Goal: Task Accomplishment & Management: Complete application form

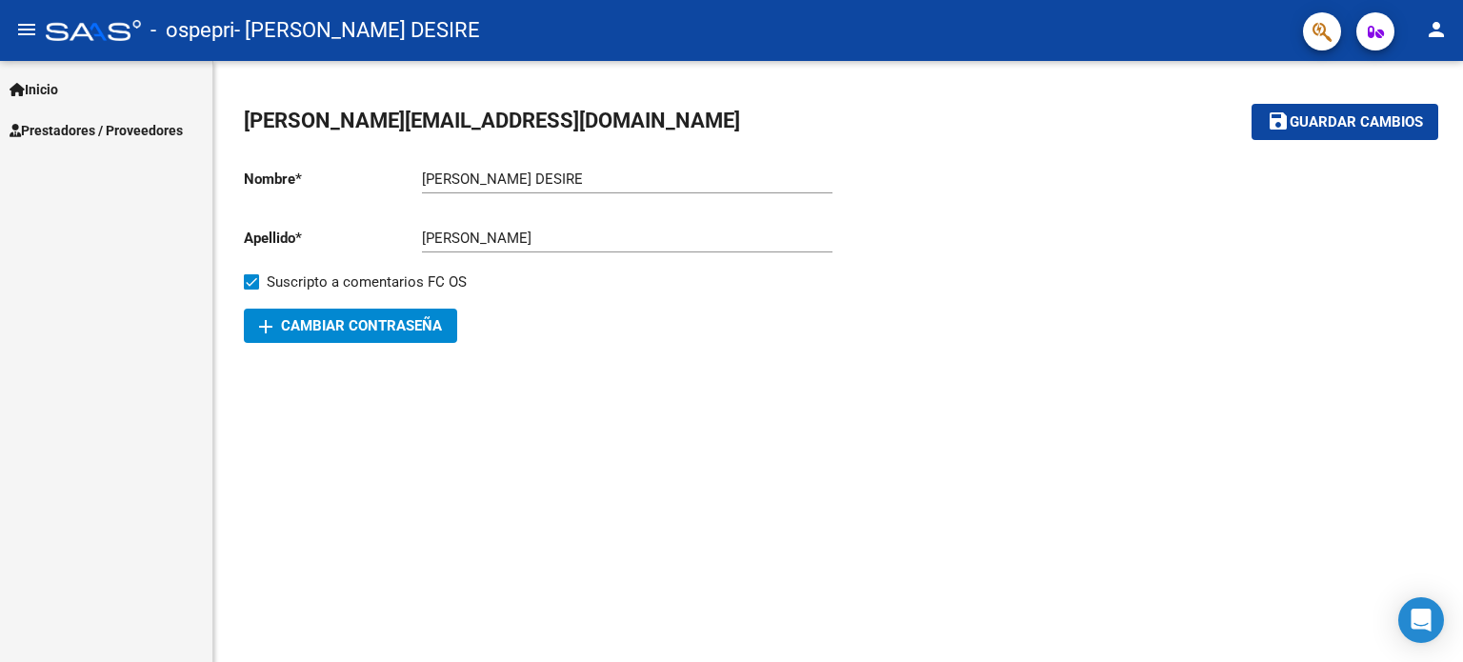
click at [53, 86] on span "Inicio" at bounding box center [34, 89] width 49 height 21
click at [73, 211] on span "Prestadores / Proveedores" at bounding box center [96, 212] width 173 height 21
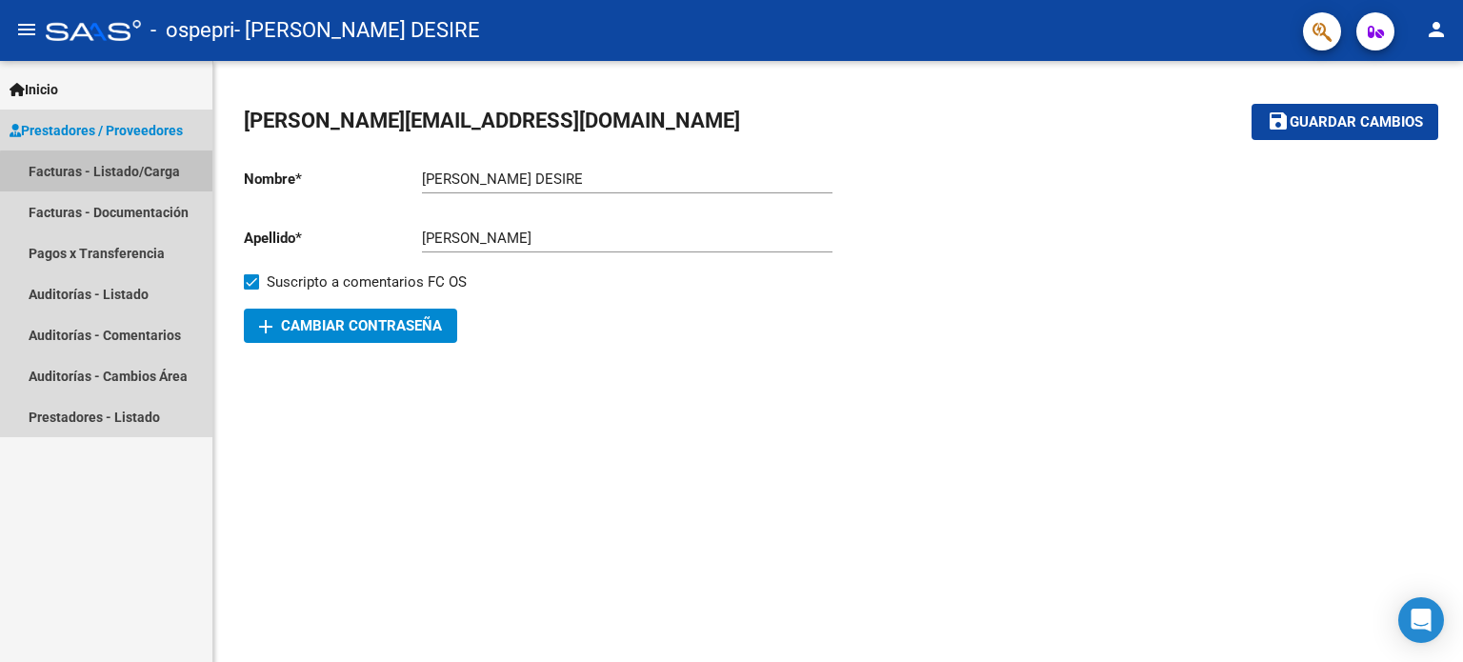
click at [108, 172] on link "Facturas - Listado/Carga" at bounding box center [106, 171] width 212 height 41
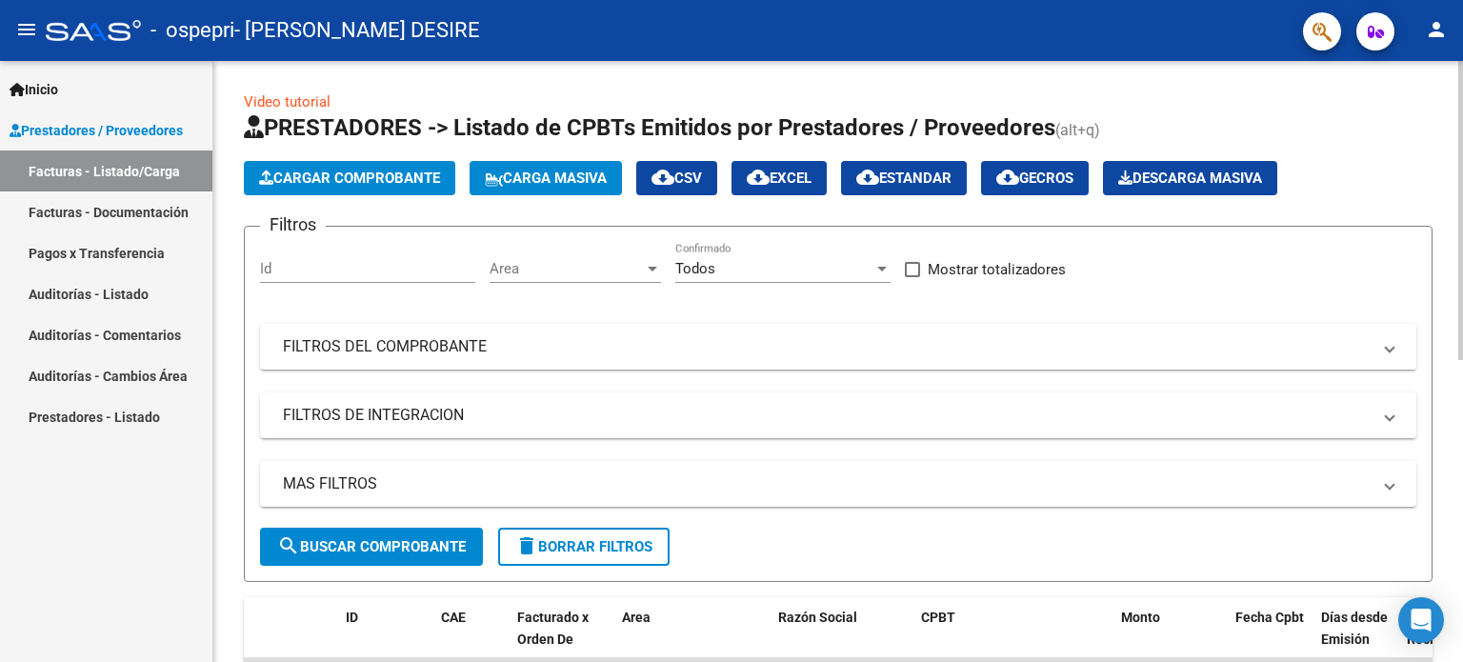
click at [361, 182] on span "Cargar Comprobante" at bounding box center [349, 178] width 181 height 17
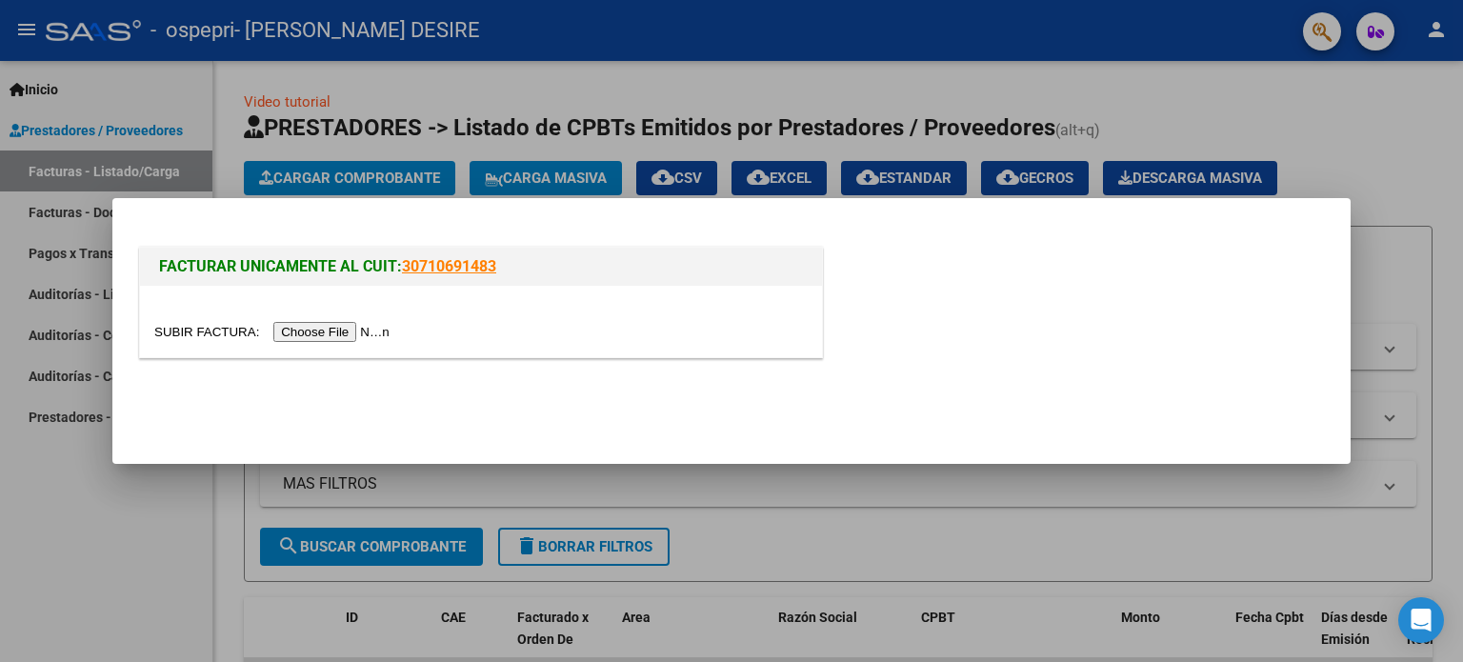
click at [373, 327] on input "file" at bounding box center [274, 332] width 241 height 20
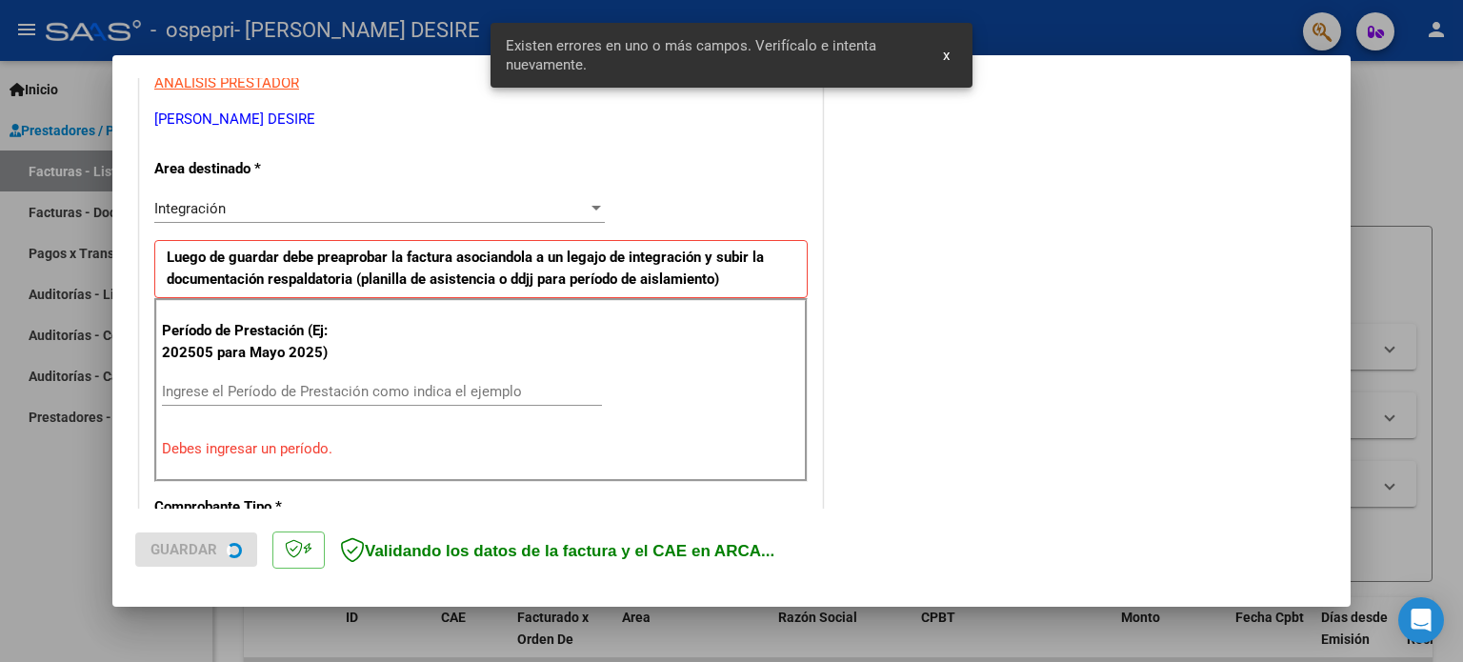
scroll to position [411, 0]
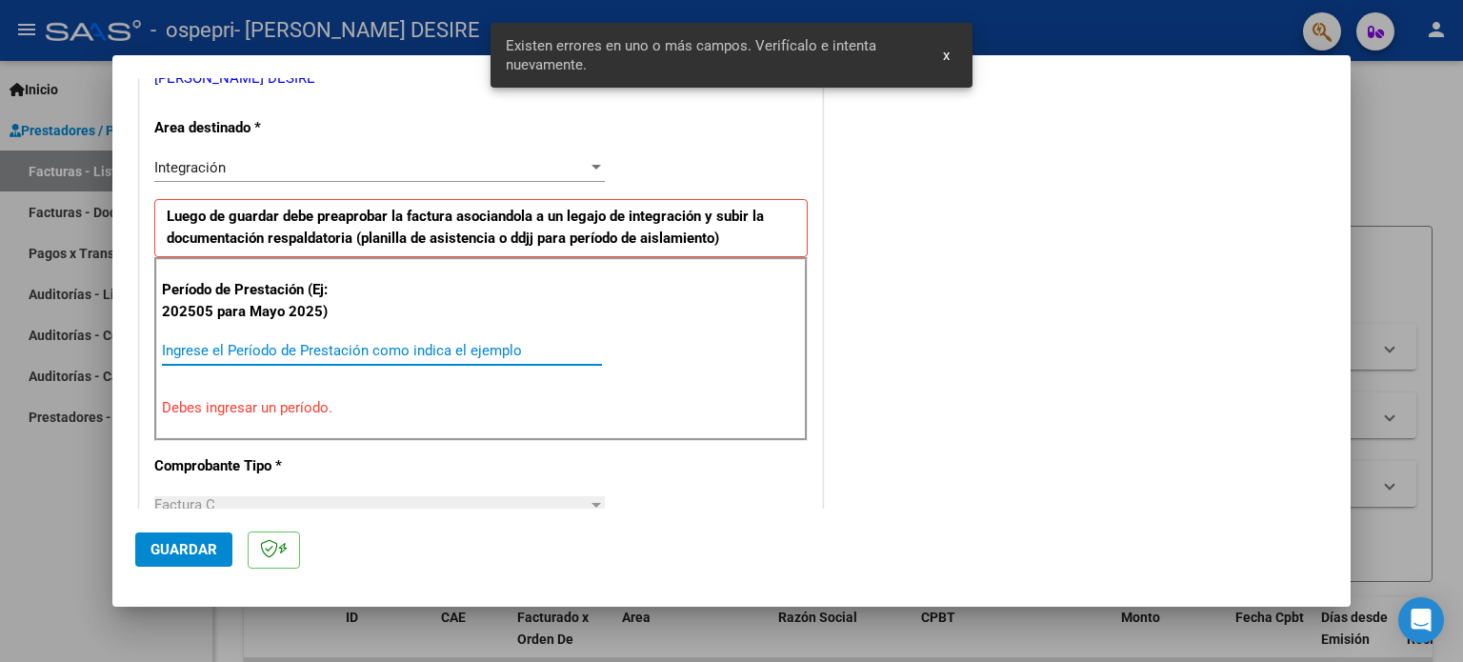
click at [351, 343] on input "Ingrese el Período de Prestación como indica el ejemplo" at bounding box center [382, 350] width 440 height 17
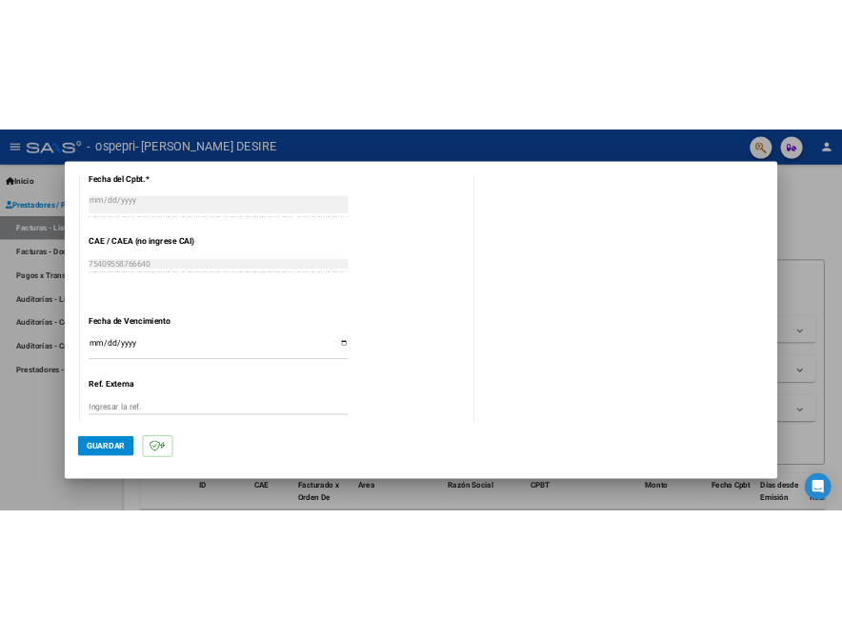
scroll to position [1173, 0]
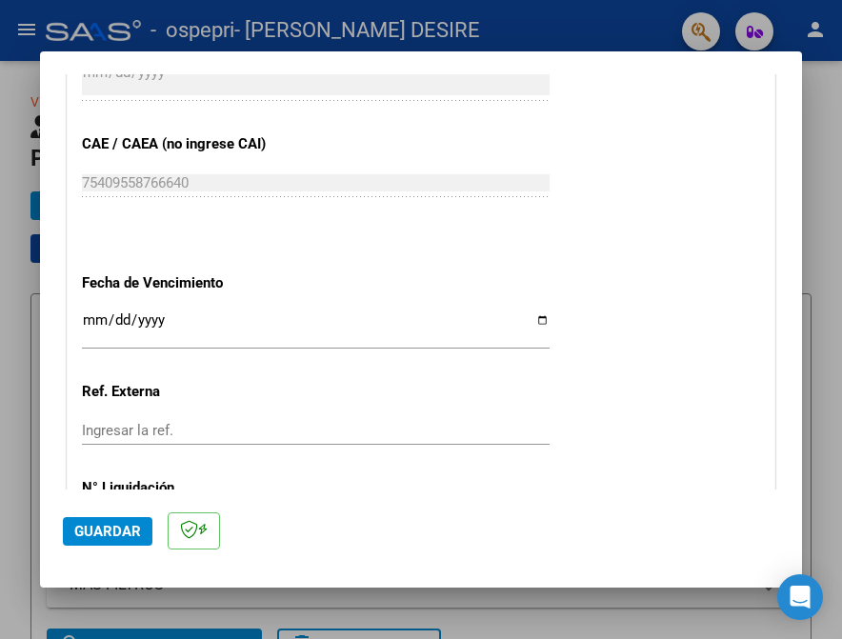
type input "202509"
click at [536, 319] on input "Ingresar la fecha" at bounding box center [316, 327] width 468 height 30
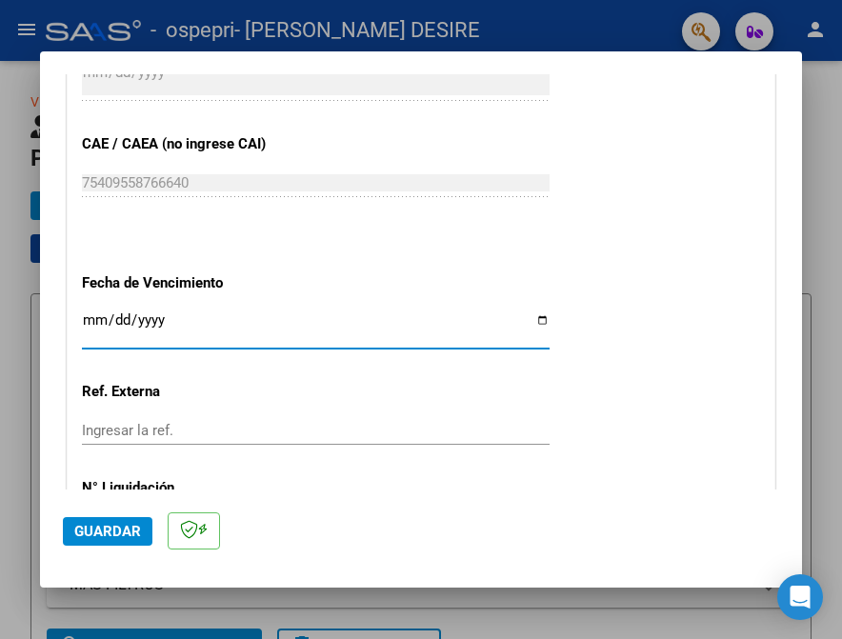
type input "[DATE]"
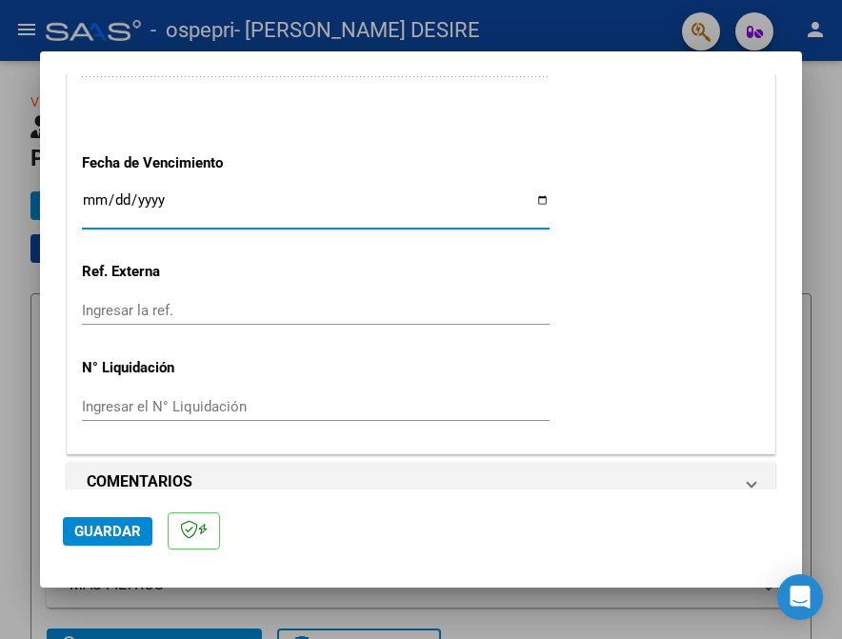
scroll to position [1316, 0]
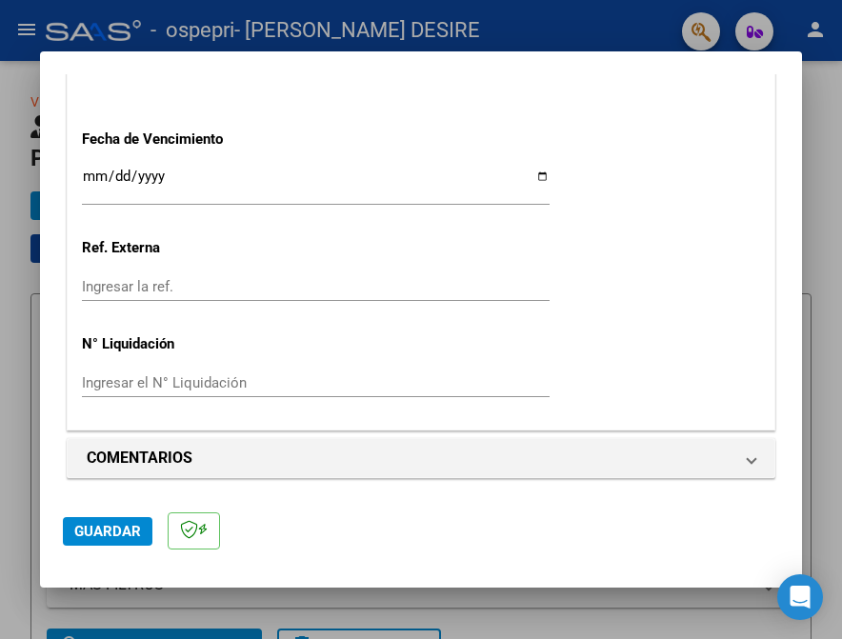
drag, startPoint x: 226, startPoint y: 378, endPoint x: 239, endPoint y: 371, distance: 15.4
click at [226, 378] on input "Ingresar el N° Liquidación" at bounding box center [316, 382] width 468 height 17
click at [191, 376] on input "Ingresar el N° Liquidación" at bounding box center [316, 382] width 468 height 17
type input "277344"
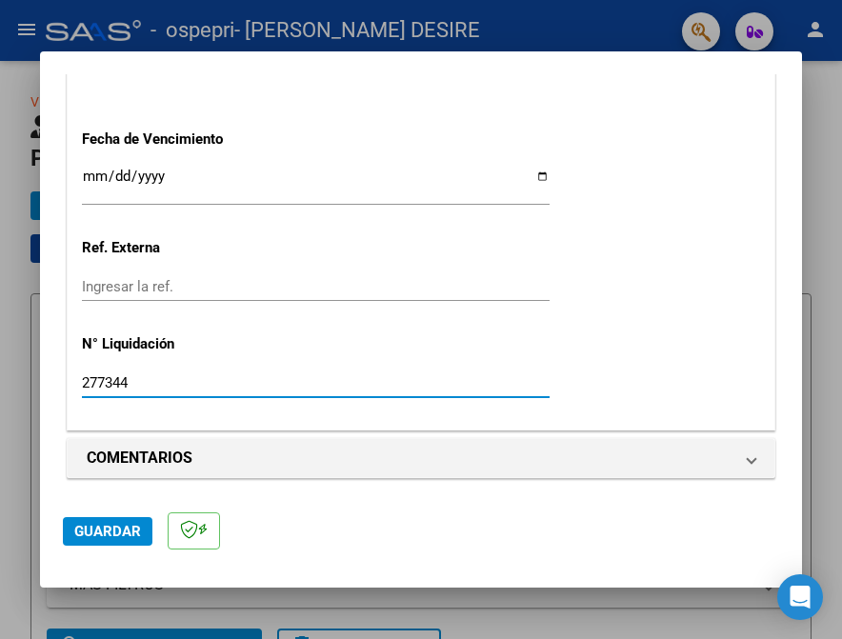
click at [119, 515] on mat-dialog-actions "Guardar" at bounding box center [421, 527] width 716 height 75
click at [114, 529] on span "Guardar" at bounding box center [107, 531] width 67 height 17
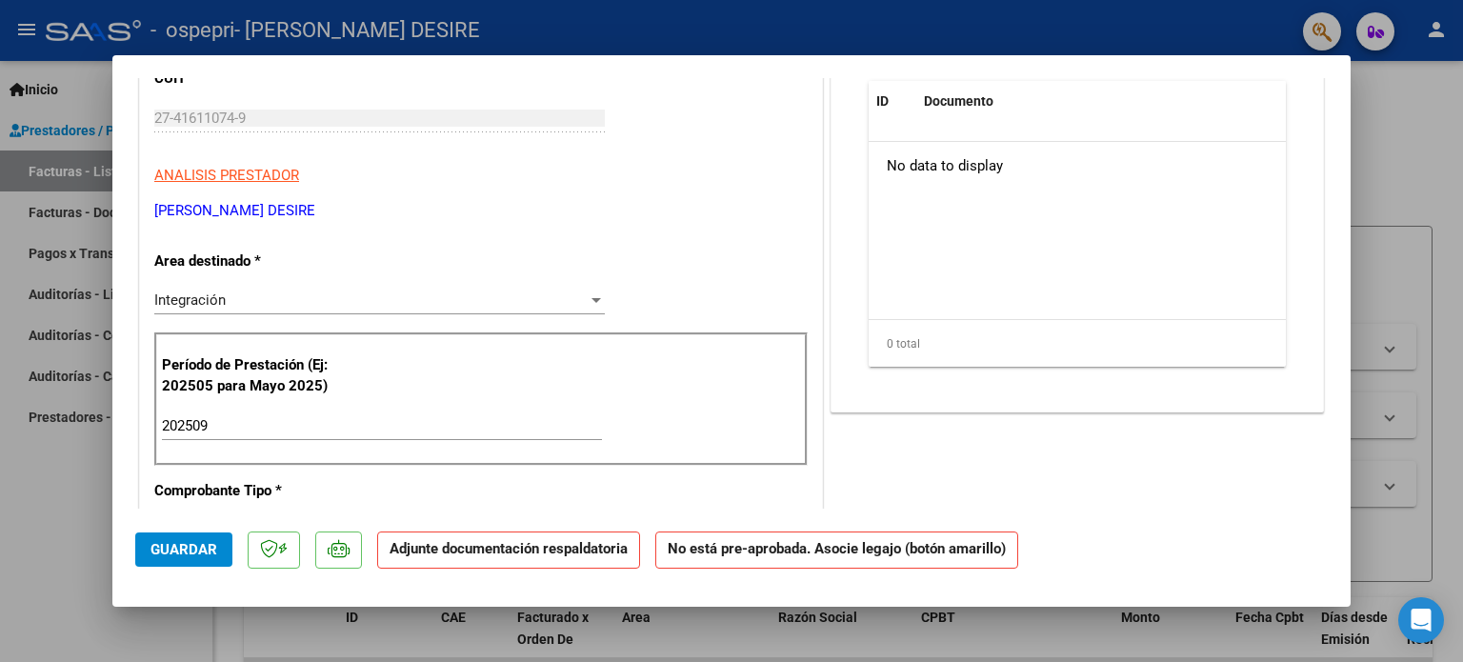
scroll to position [0, 0]
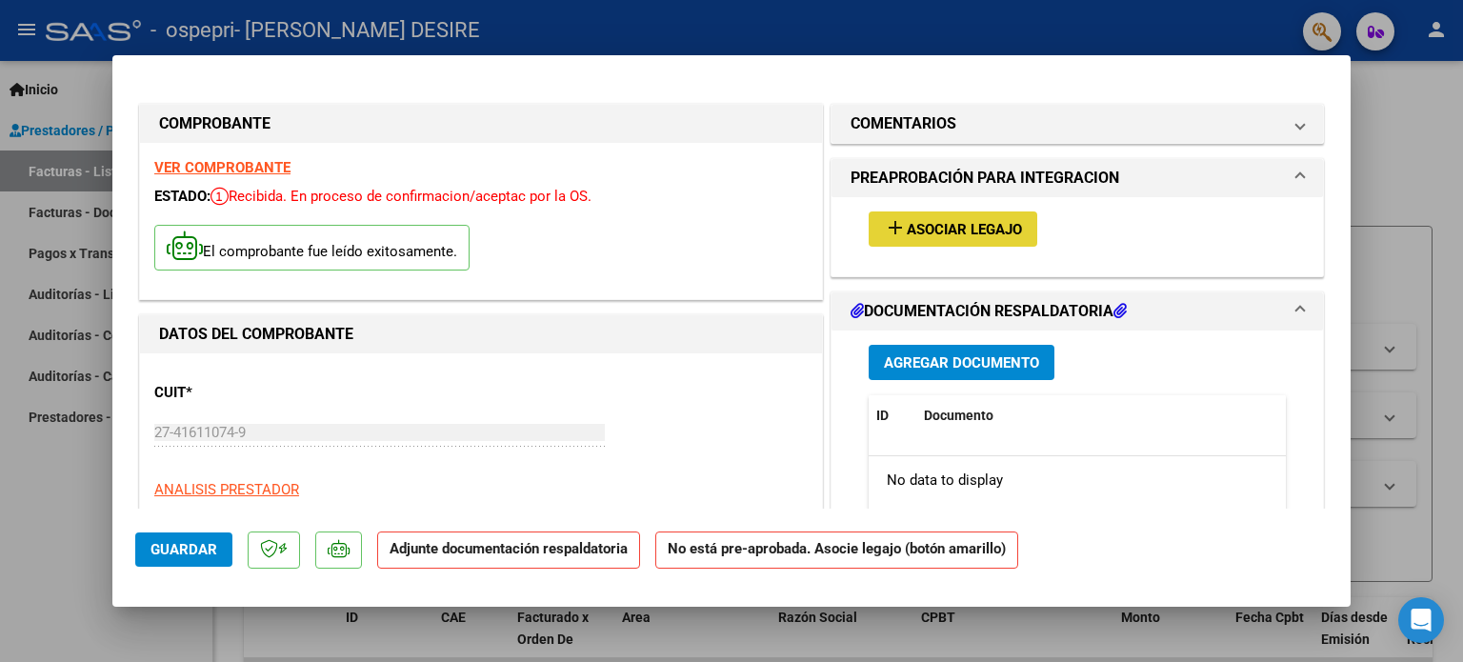
click at [1010, 234] on span "Asociar Legajo" at bounding box center [964, 229] width 115 height 17
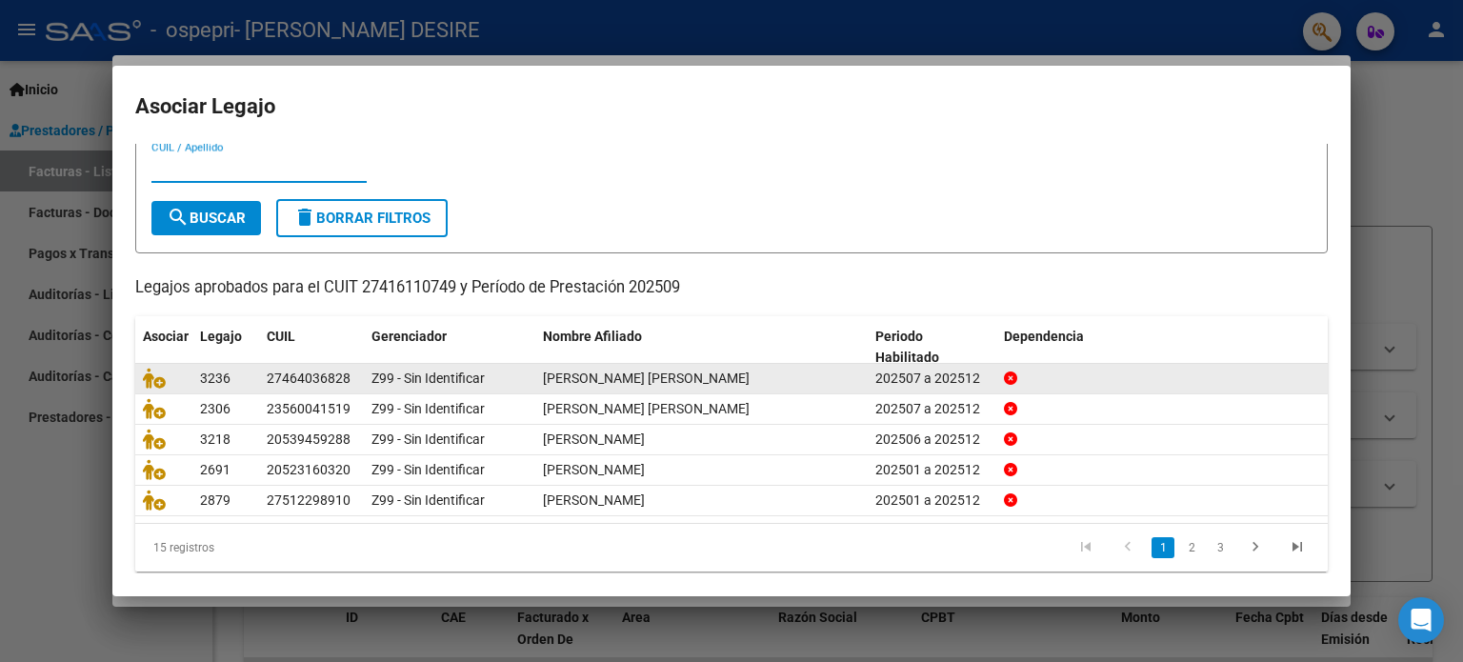
scroll to position [64, 0]
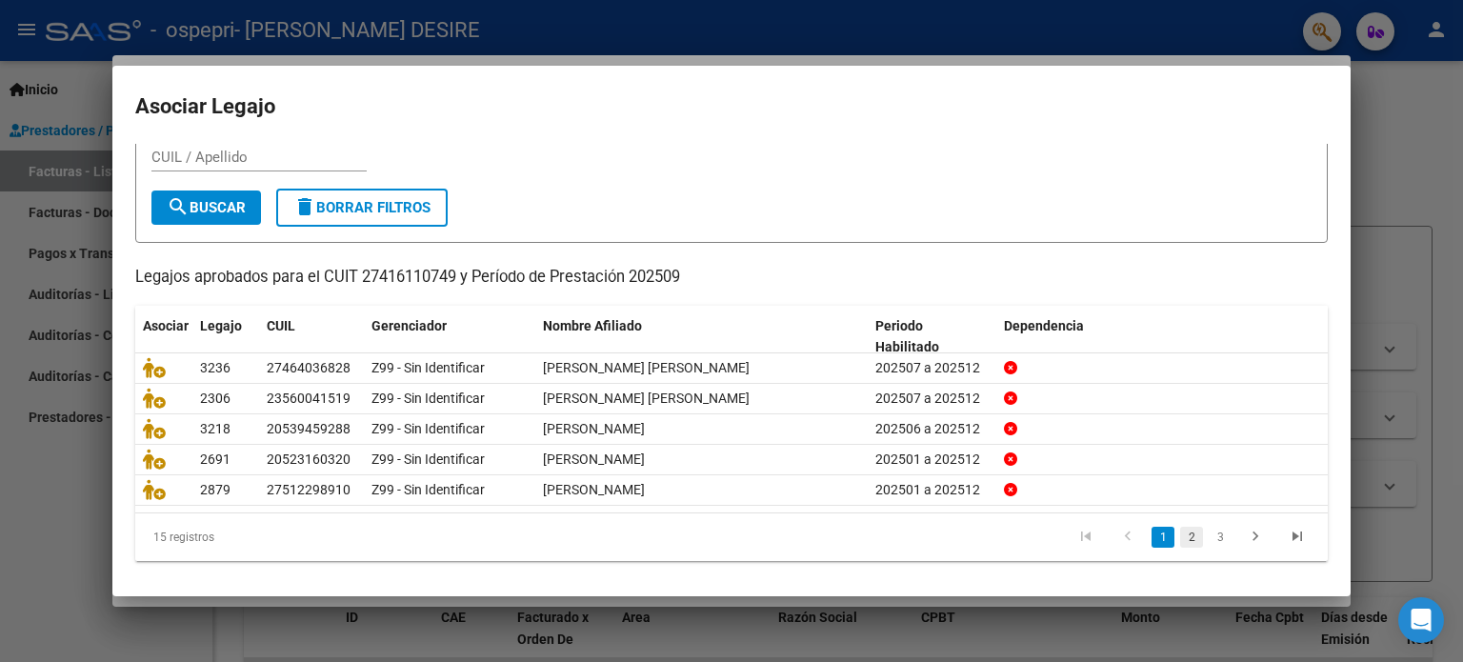
click at [1180, 537] on link "2" at bounding box center [1191, 537] width 23 height 21
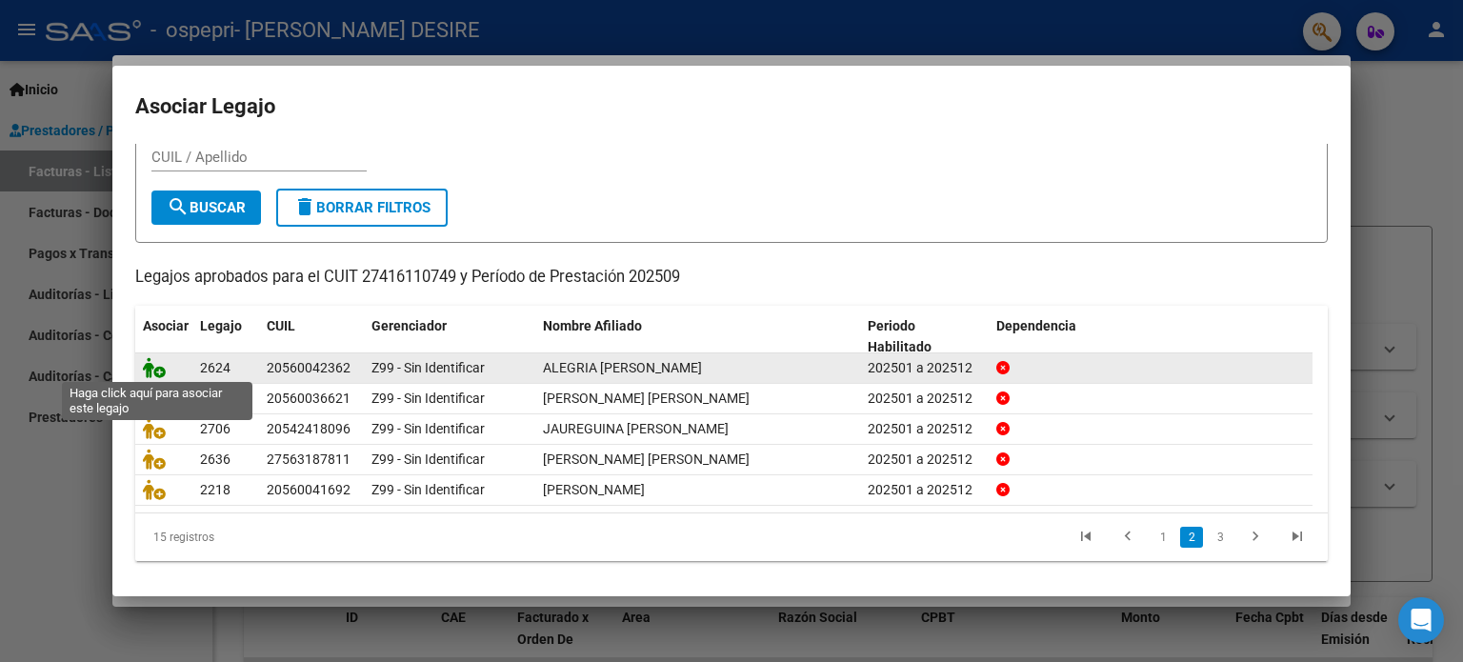
click at [152, 369] on icon at bounding box center [154, 367] width 23 height 21
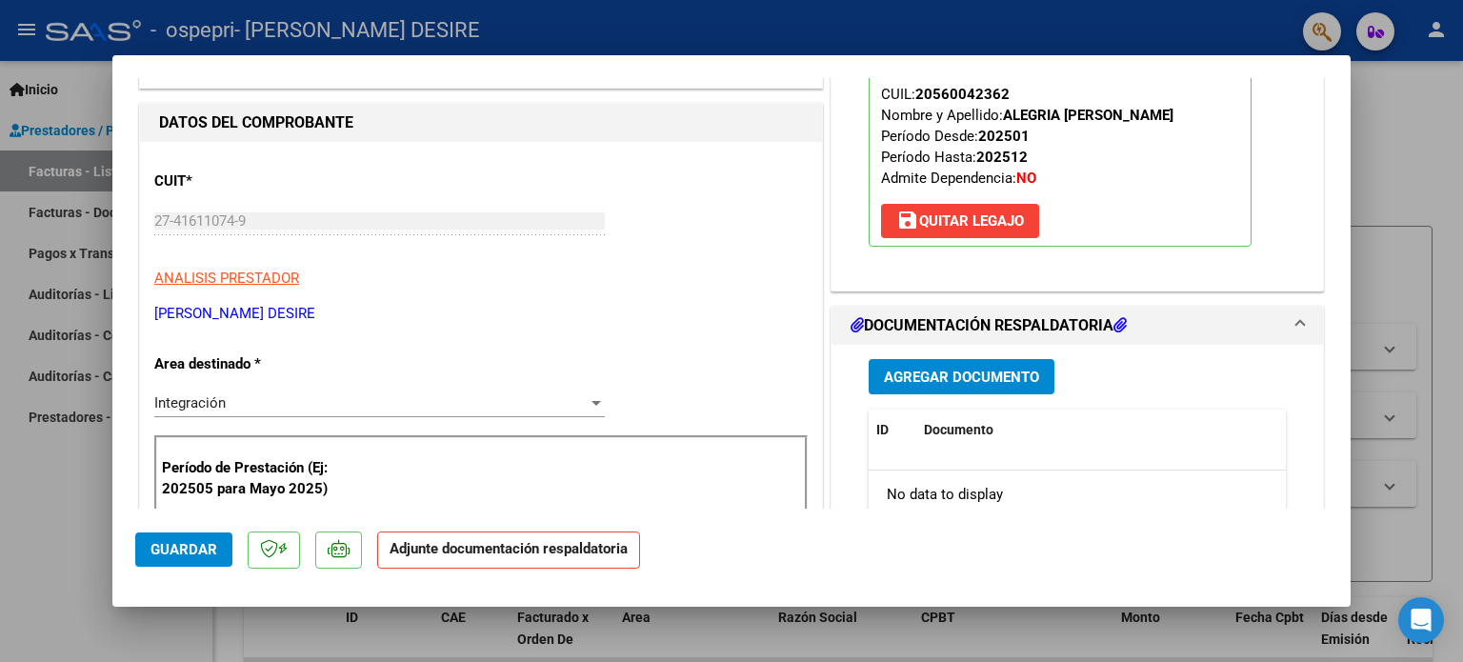
scroll to position [381, 0]
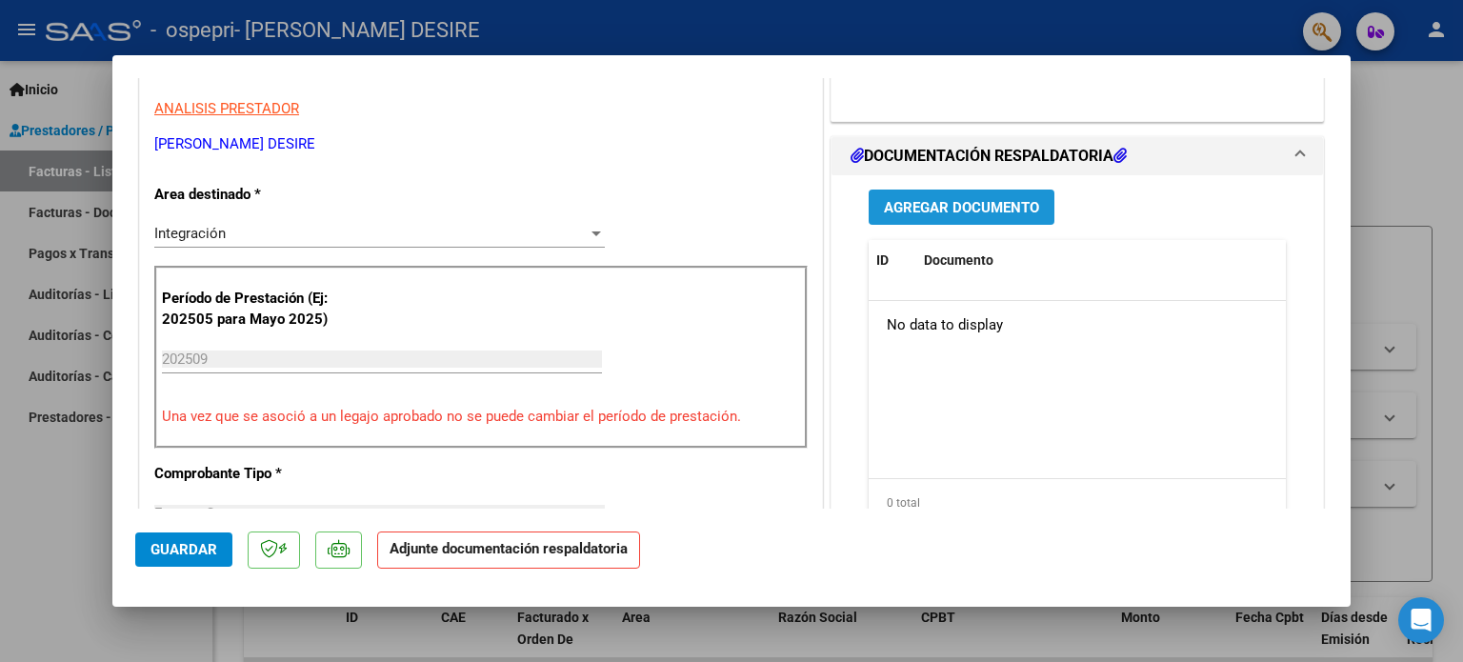
click at [945, 201] on span "Agregar Documento" at bounding box center [961, 207] width 155 height 17
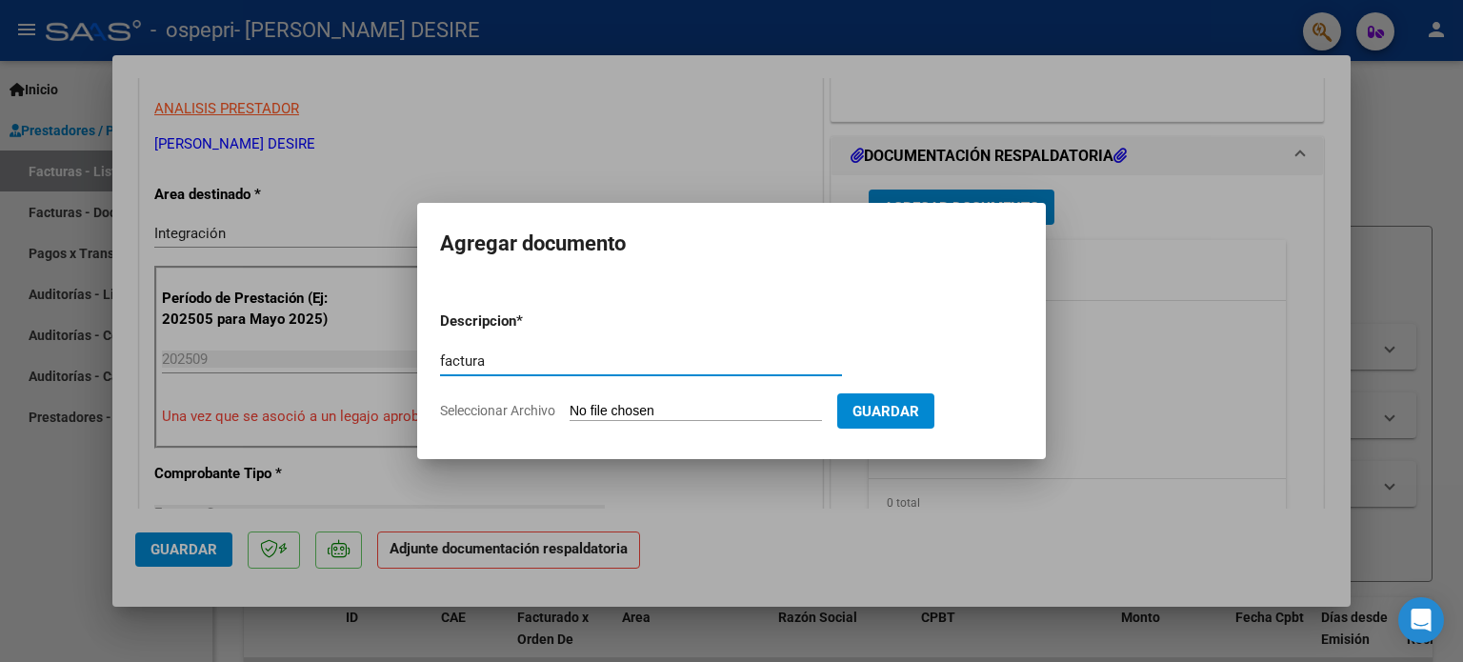
type input "factura"
click at [768, 416] on input "Seleccionar Archivo" at bounding box center [696, 412] width 252 height 18
type input "C:\fakepath\27416110749_011_00001_00000814.pdf"
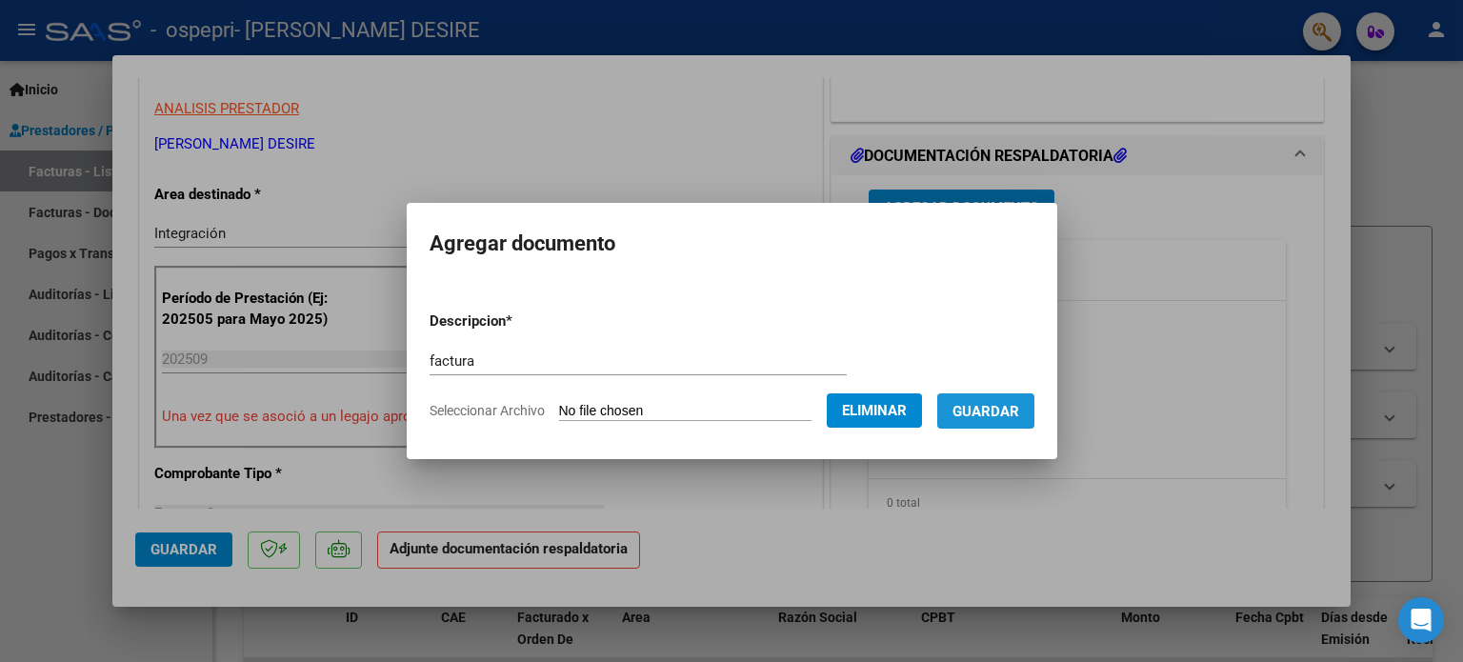
click at [1019, 411] on span "Guardar" at bounding box center [986, 411] width 67 height 17
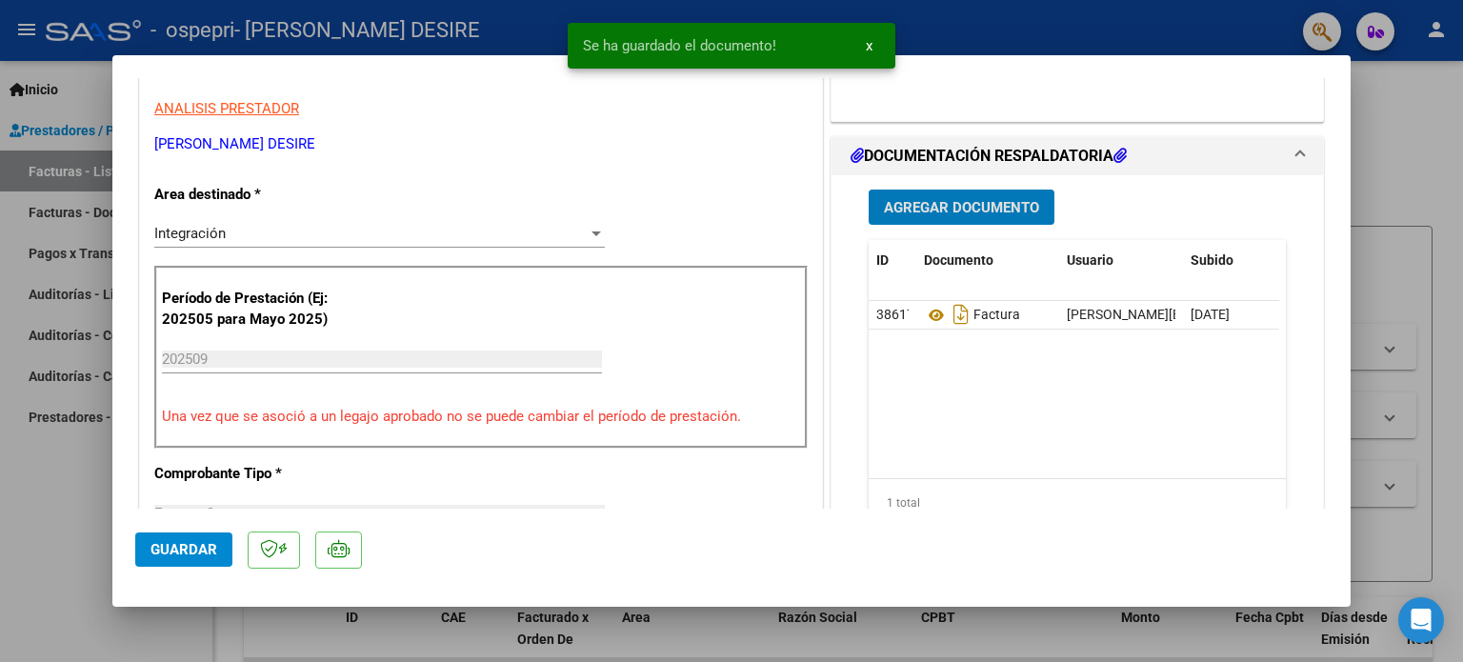
click at [961, 199] on span "Agregar Documento" at bounding box center [961, 207] width 155 height 17
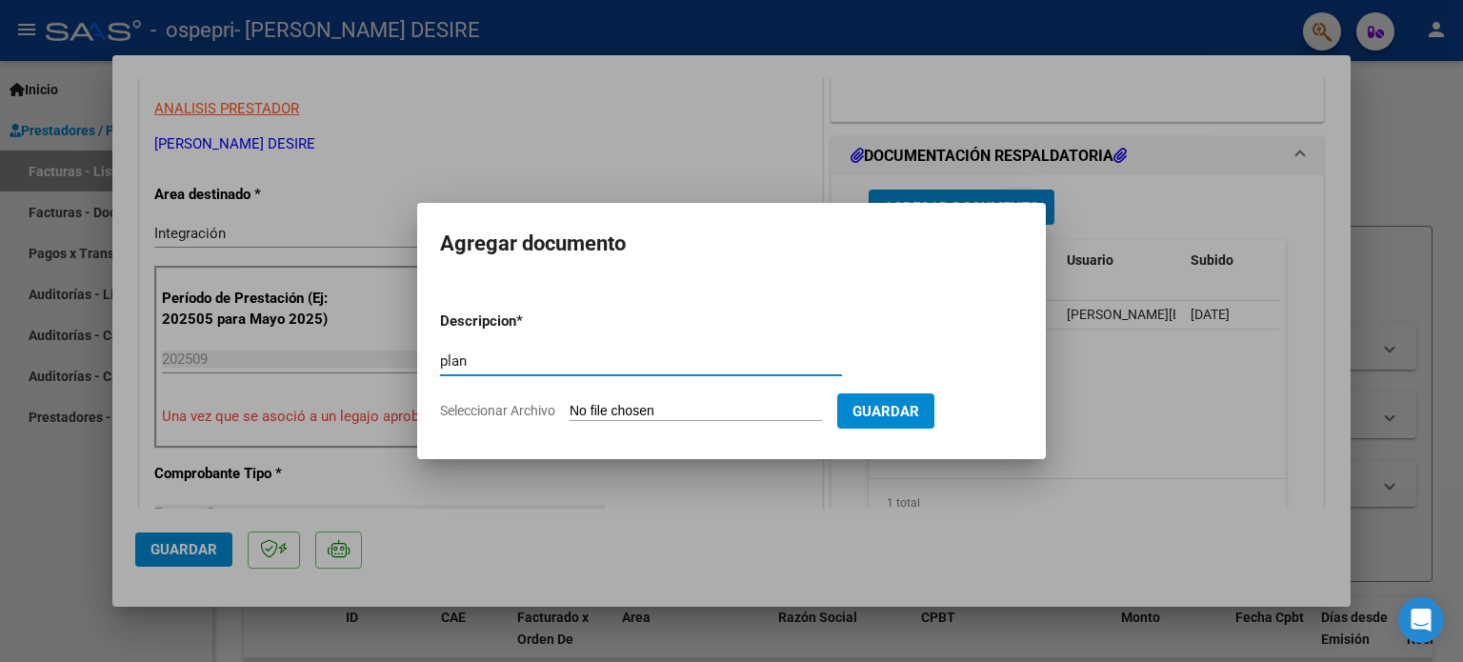
type input "plan"
click at [514, 402] on app-file-uploader "Seleccionar Archivo" at bounding box center [638, 410] width 397 height 17
click at [535, 411] on span "Seleccionar Archivo" at bounding box center [497, 410] width 115 height 15
click at [570, 411] on input "Seleccionar Archivo" at bounding box center [696, 412] width 252 height 18
type input "C:\fakepath\[PERSON_NAME]pdf"
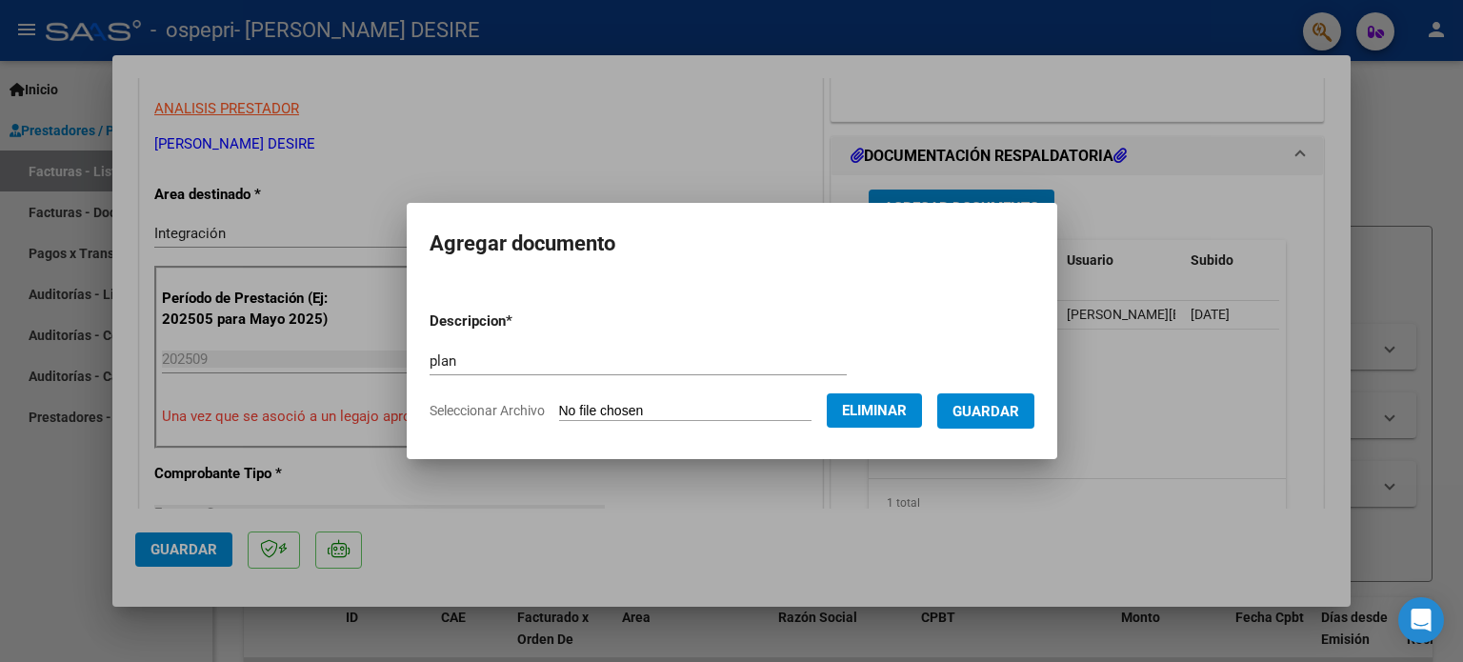
click at [987, 414] on span "Guardar" at bounding box center [986, 411] width 67 height 17
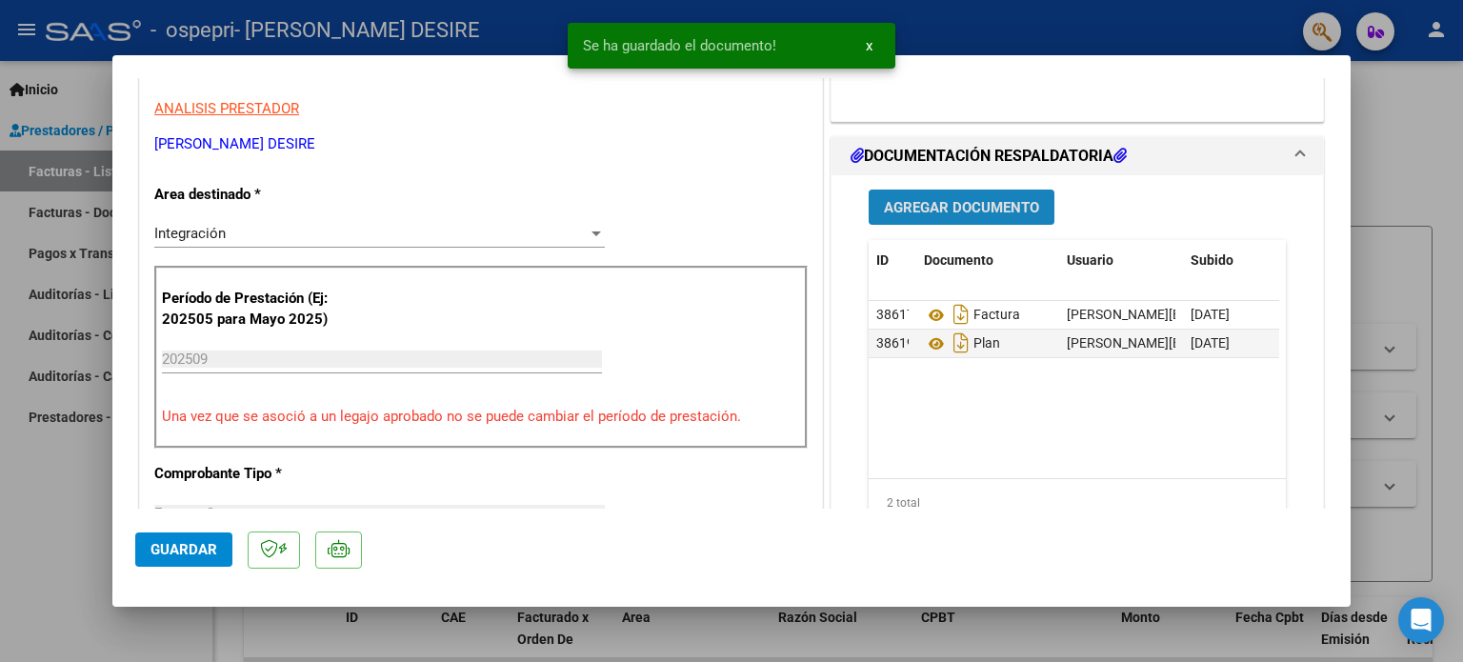
click at [938, 210] on span "Agregar Documento" at bounding box center [961, 207] width 155 height 17
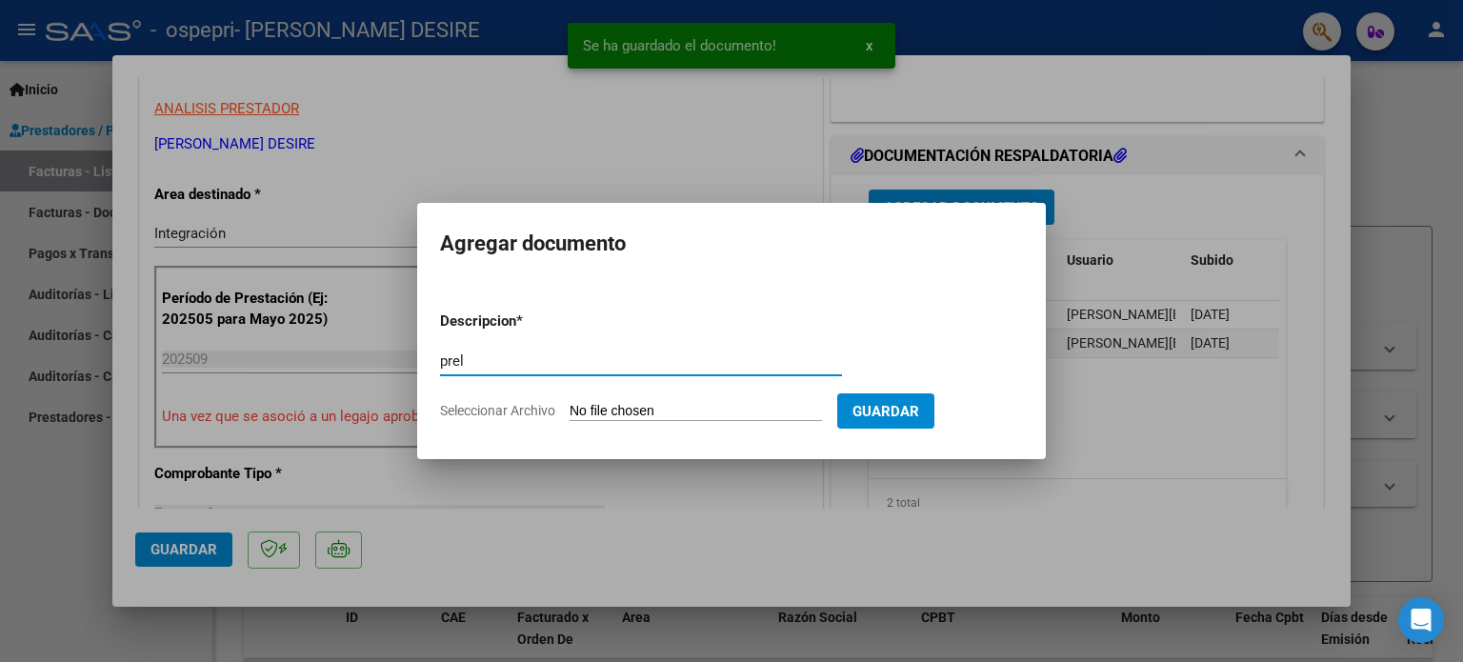
type input "prel"
click at [686, 400] on form "Descripcion * prel Escriba aquí una descripcion Seleccionar Archivo Guardar" at bounding box center [731, 365] width 583 height 139
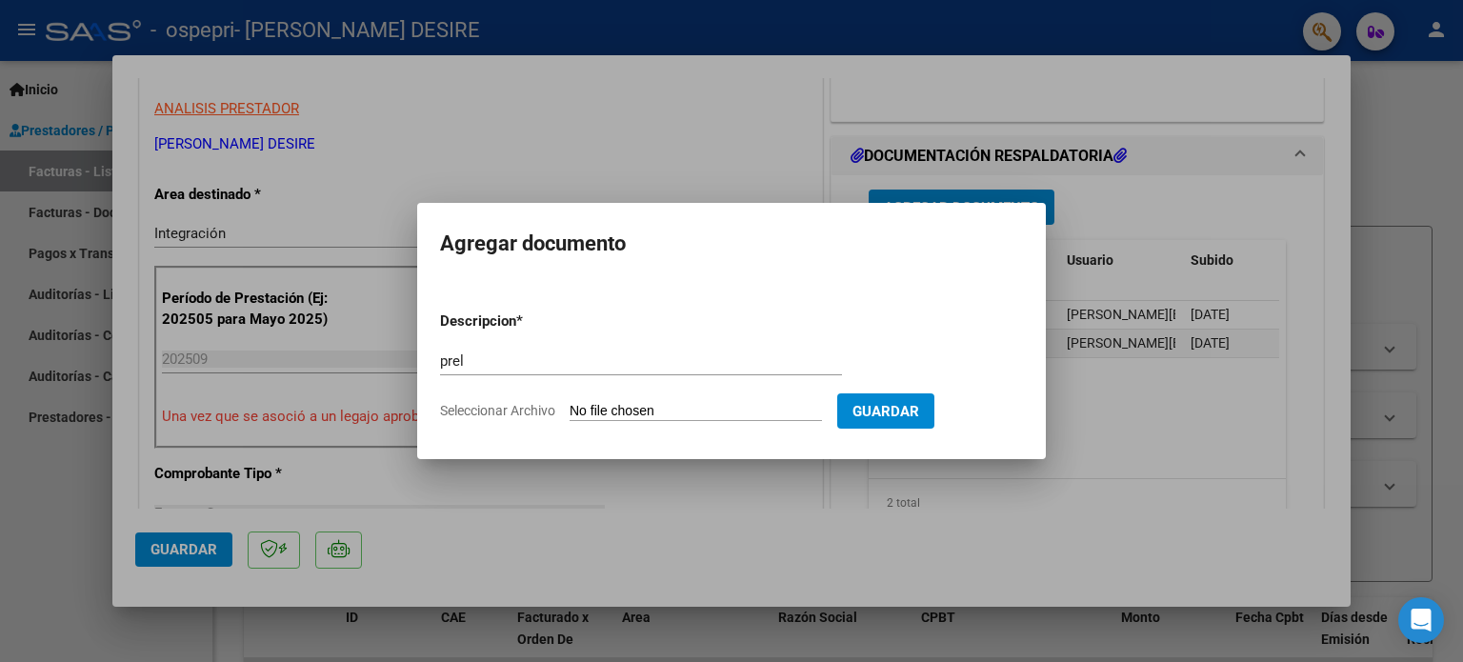
click at [691, 411] on input "Seleccionar Archivo" at bounding box center [696, 412] width 252 height 18
type input "C:\fakepath\Alegria (5).pdf"
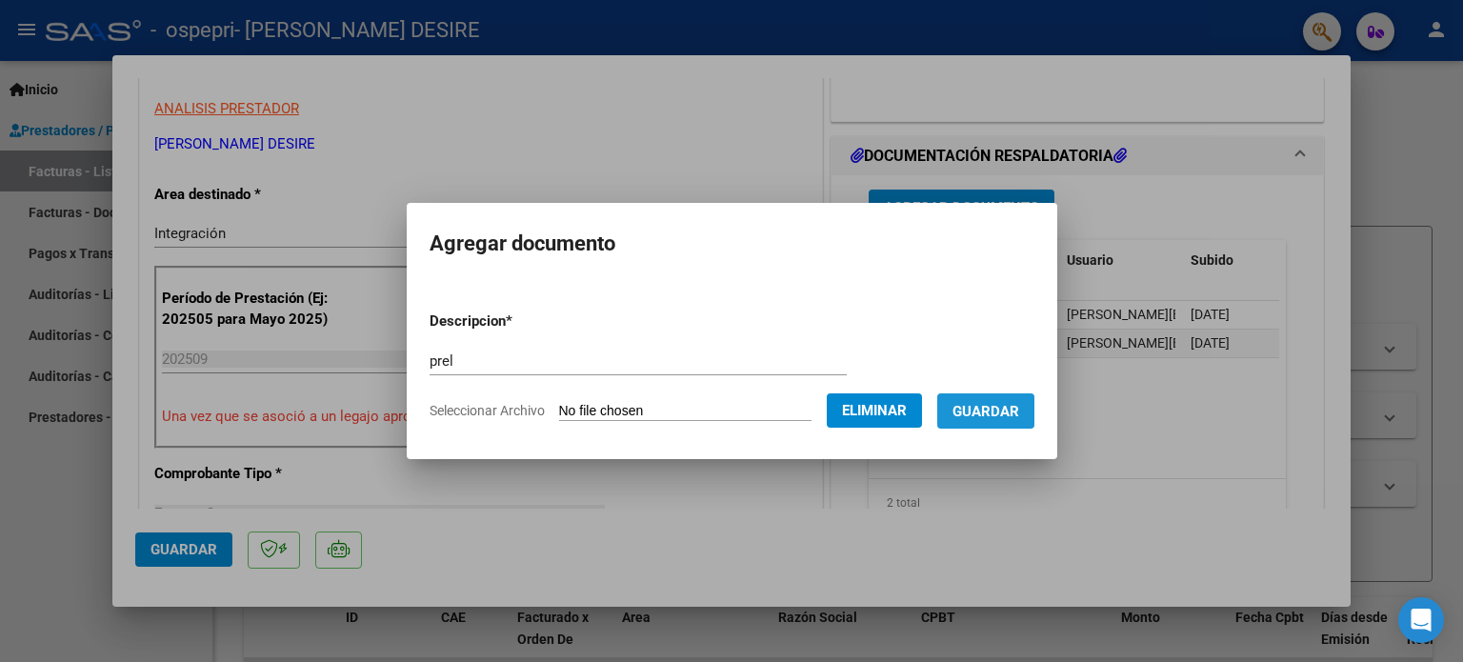
click at [998, 420] on span "Guardar" at bounding box center [986, 411] width 67 height 17
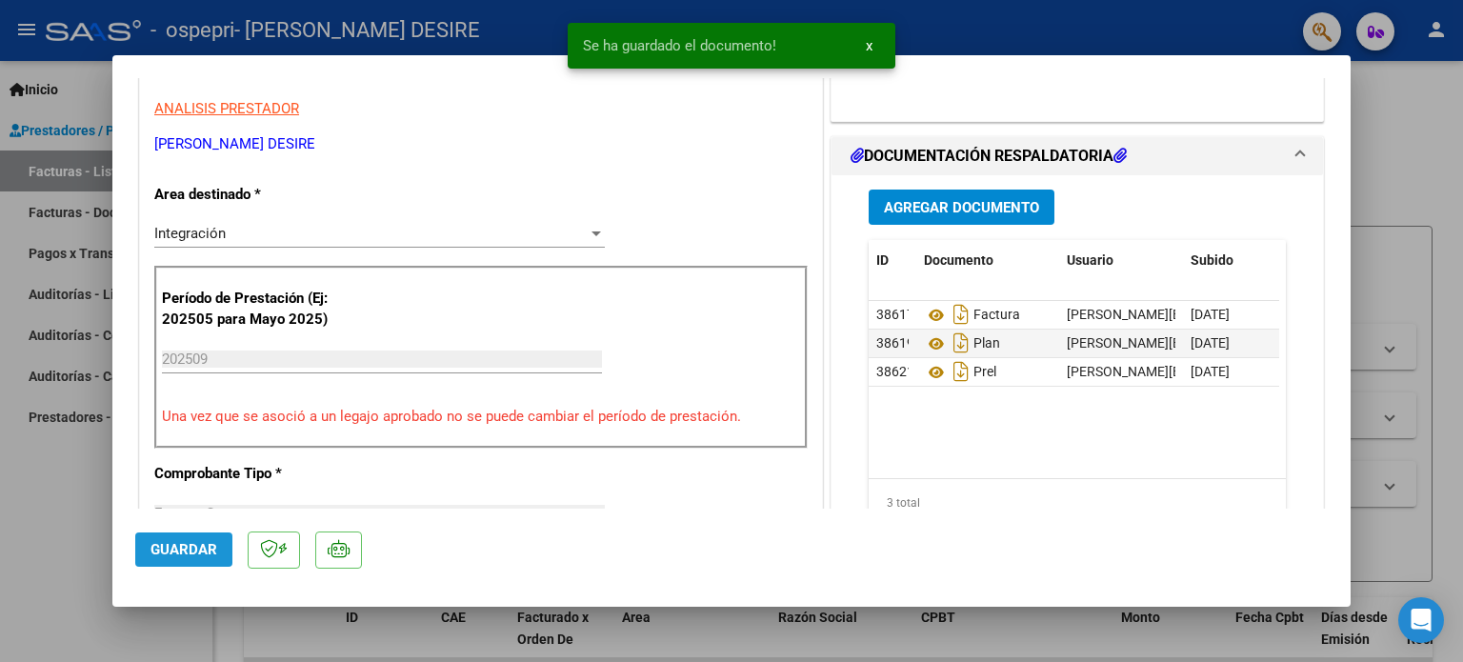
click at [166, 545] on span "Guardar" at bounding box center [184, 549] width 67 height 17
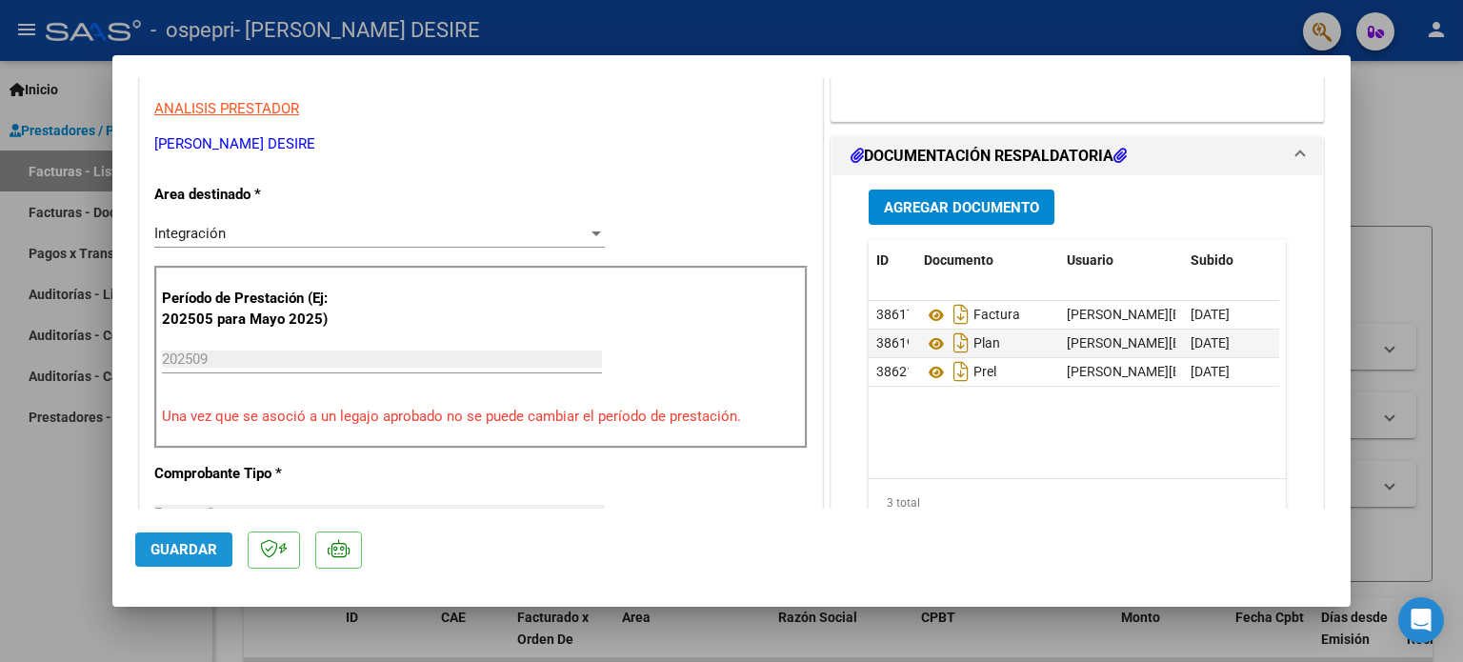
click at [188, 546] on span "Guardar" at bounding box center [184, 549] width 67 height 17
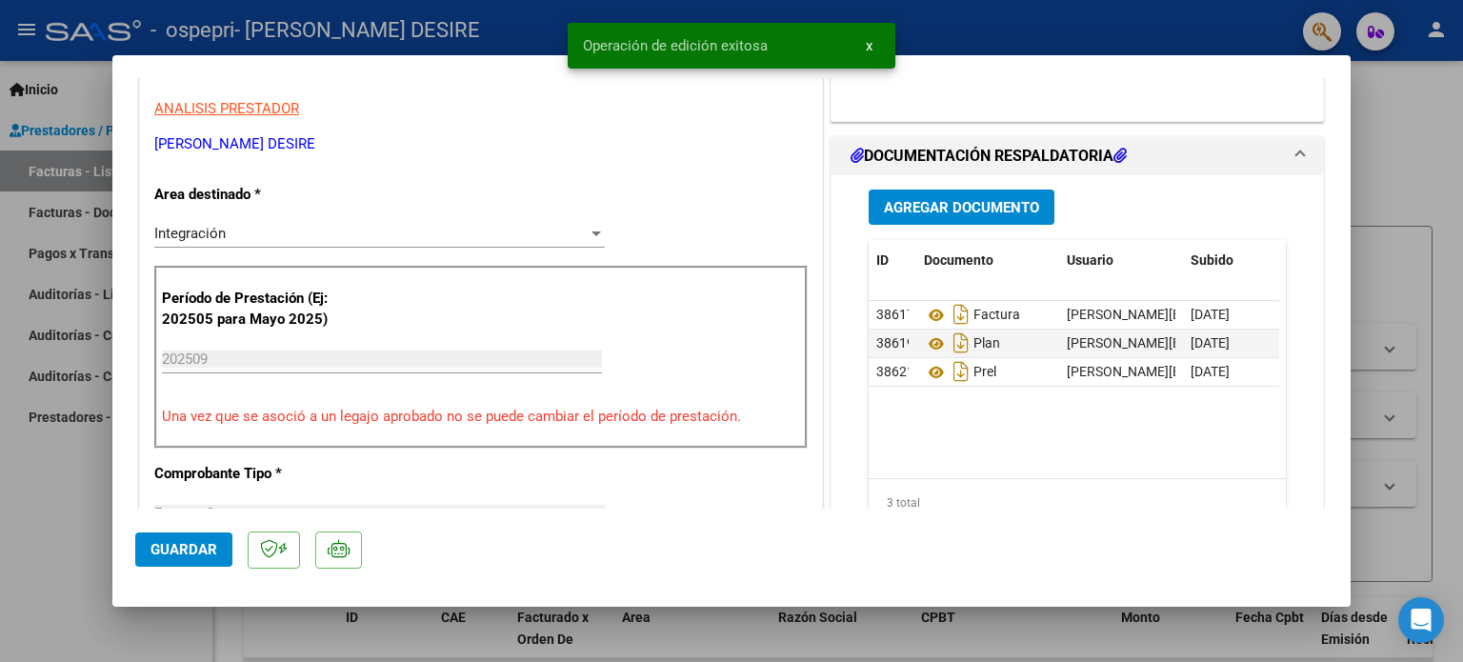
drag, startPoint x: 1432, startPoint y: 120, endPoint x: 1291, endPoint y: 132, distance: 141.5
click at [1432, 121] on div at bounding box center [731, 331] width 1463 height 662
type input "$ 0,00"
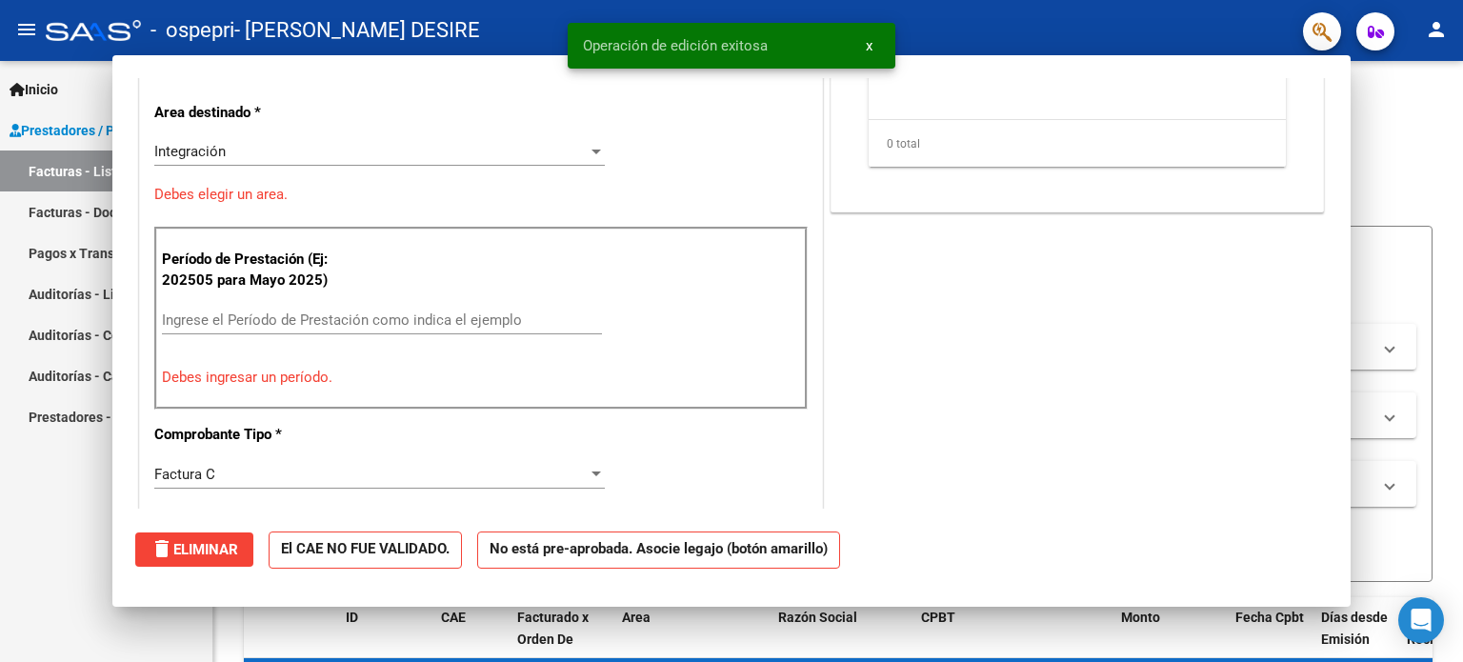
scroll to position [323, 0]
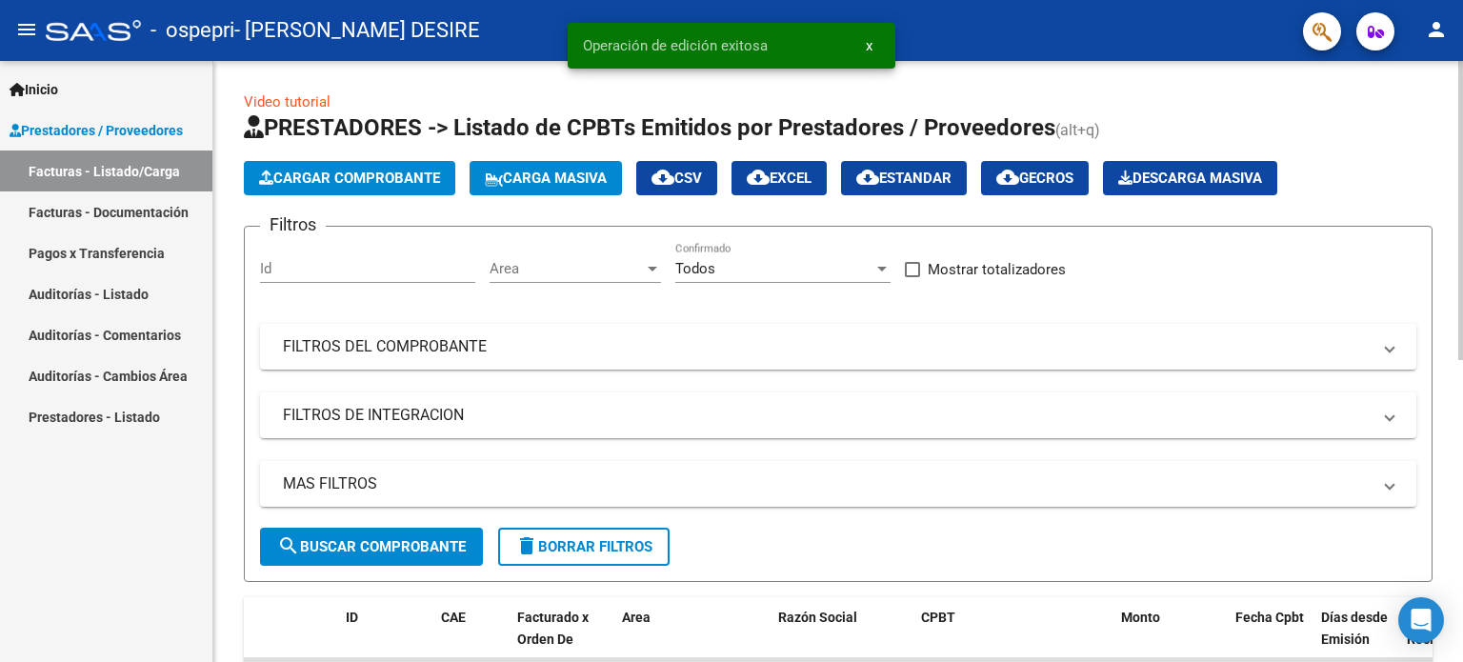
click at [391, 171] on span "Cargar Comprobante" at bounding box center [349, 178] width 181 height 17
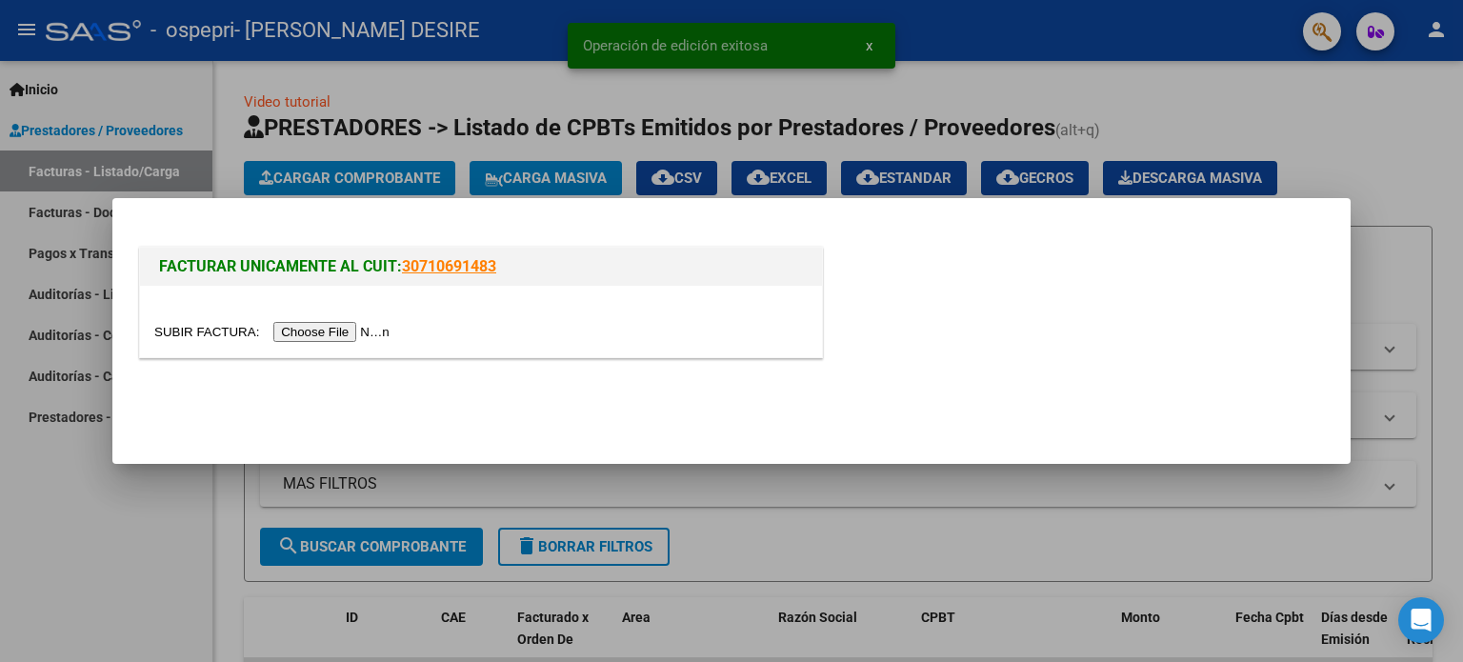
click at [331, 344] on div at bounding box center [481, 321] width 682 height 71
click at [331, 331] on input "file" at bounding box center [274, 332] width 241 height 20
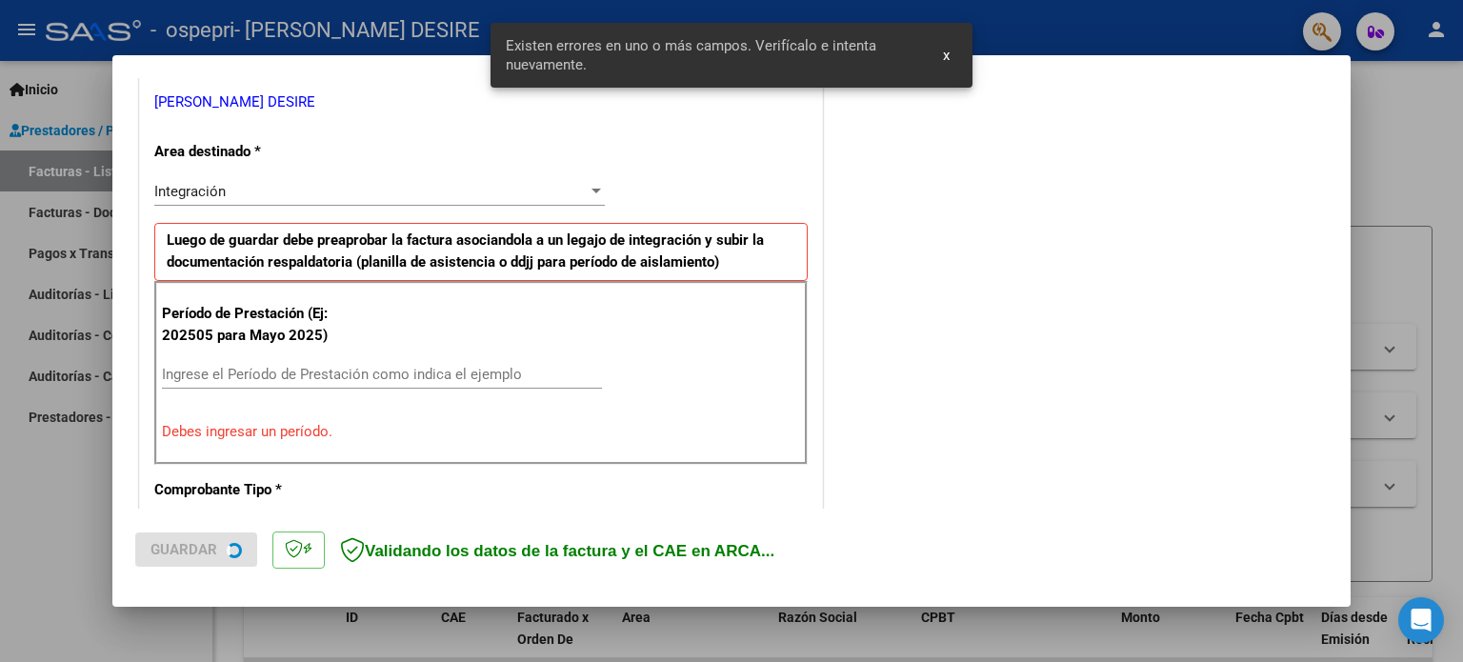
scroll to position [411, 0]
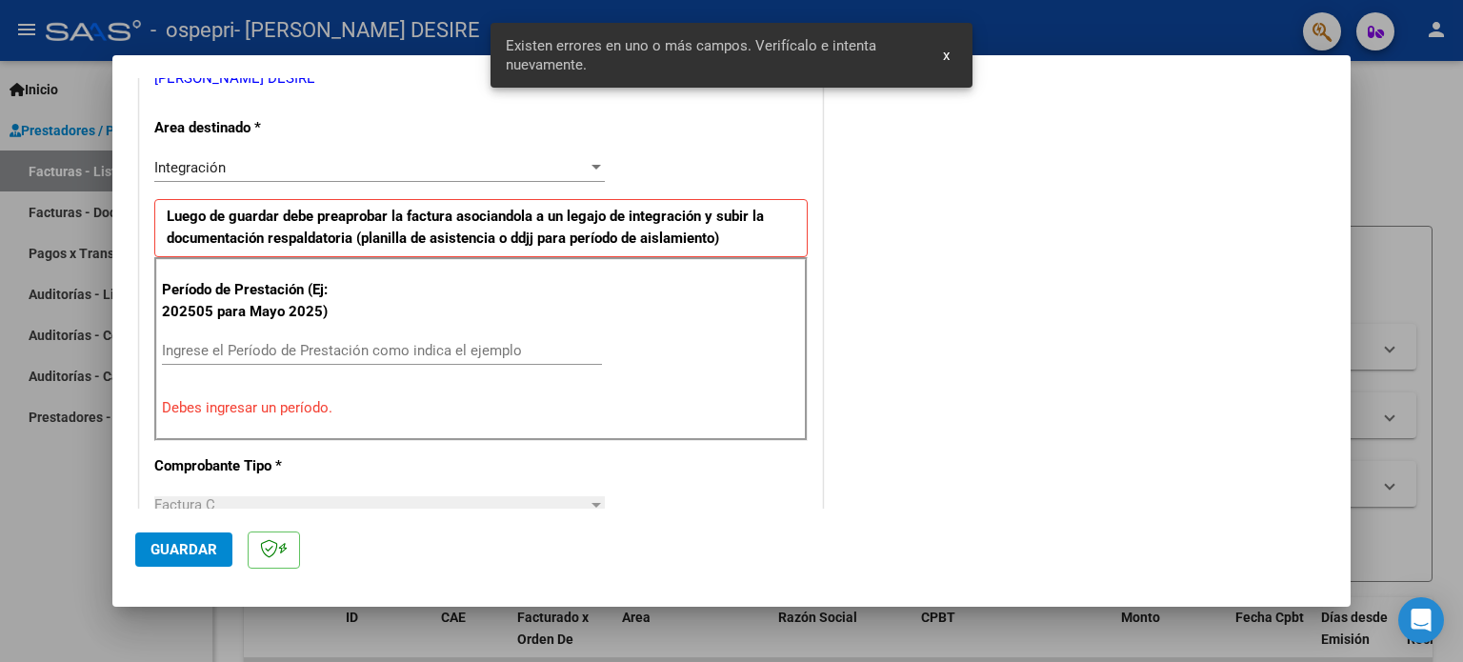
click at [320, 352] on input "Ingrese el Período de Prestación como indica el ejemplo" at bounding box center [382, 350] width 440 height 17
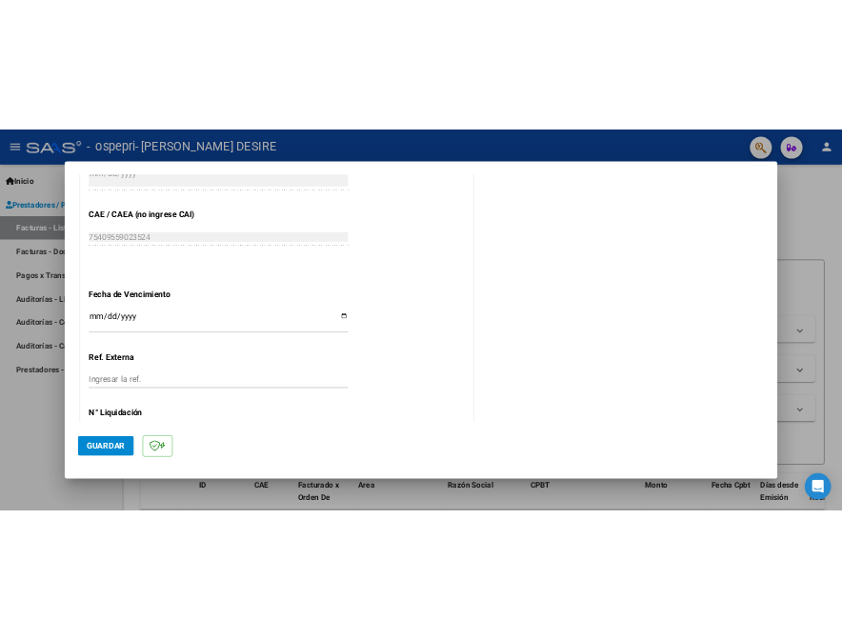
scroll to position [1243, 0]
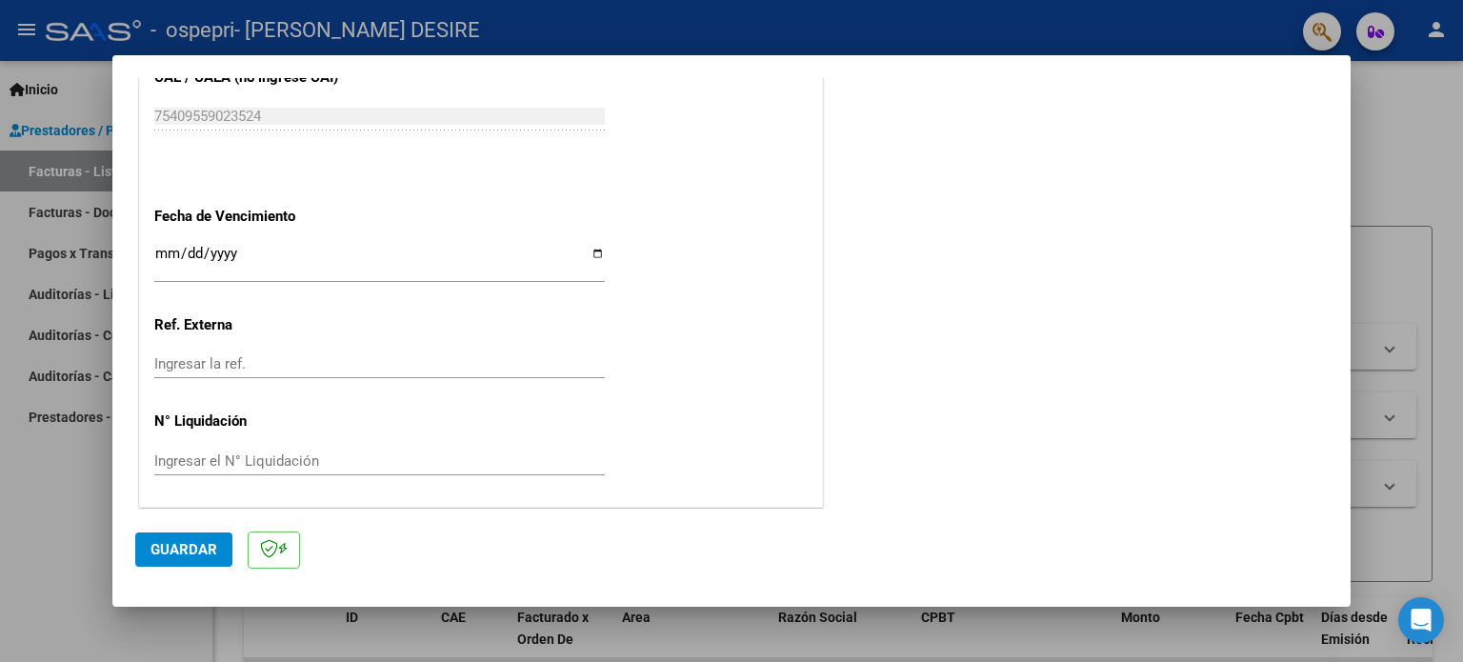
type input "202509"
click at [595, 251] on input "Ingresar la fecha" at bounding box center [379, 261] width 451 height 30
type input "[DATE]"
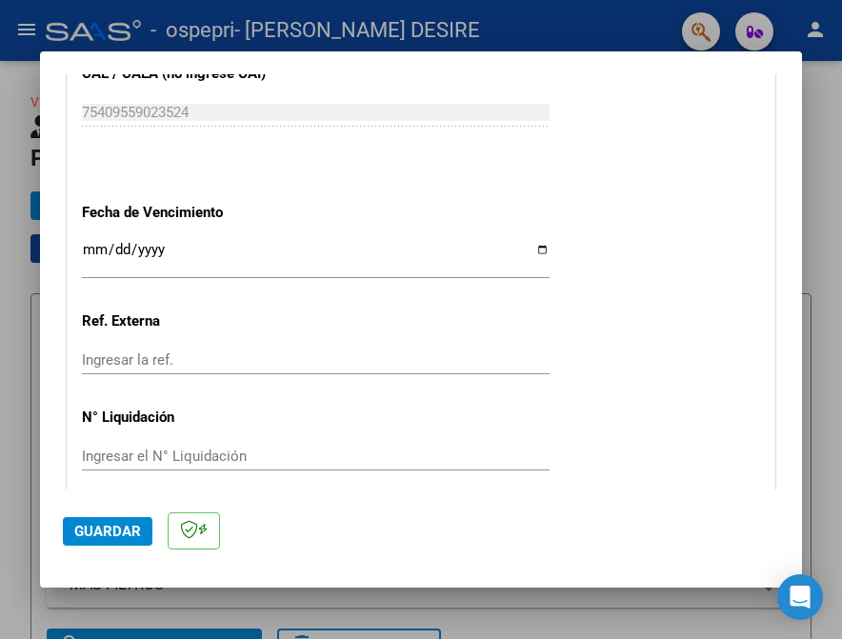
click at [72, 25] on div at bounding box center [421, 319] width 842 height 639
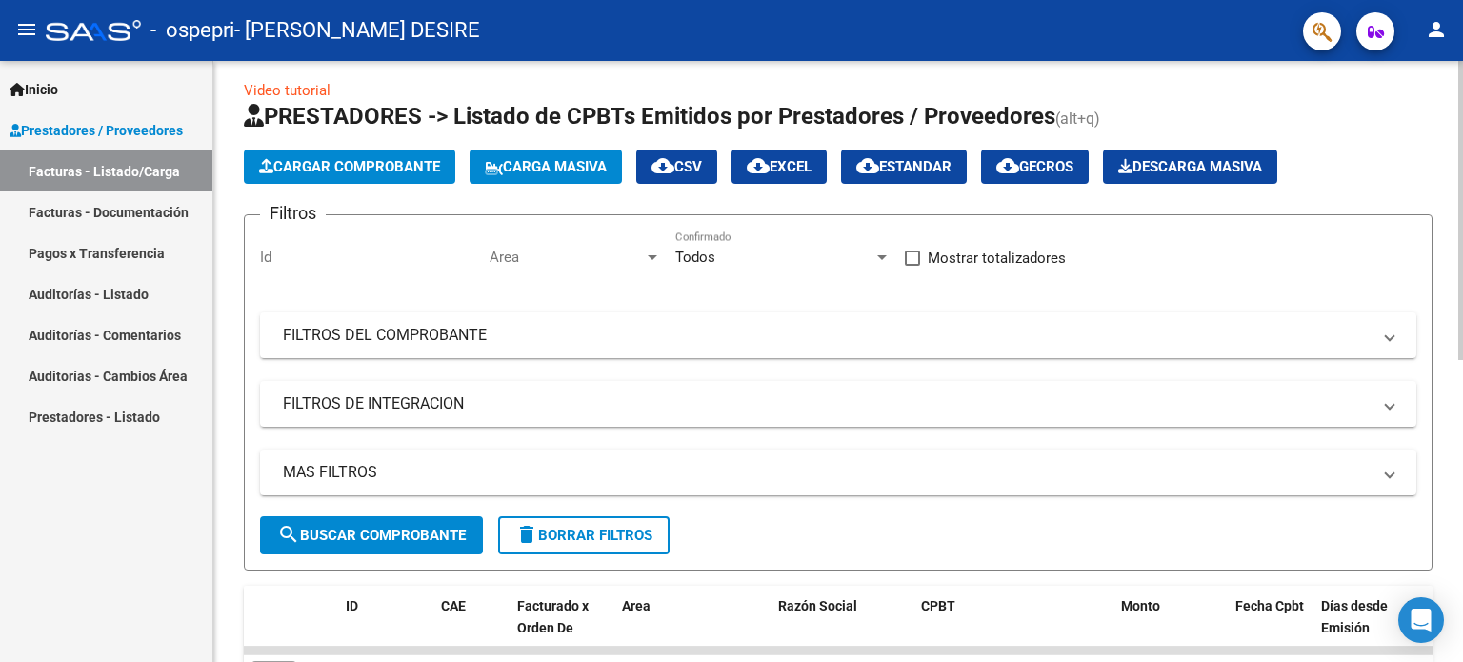
scroll to position [0, 0]
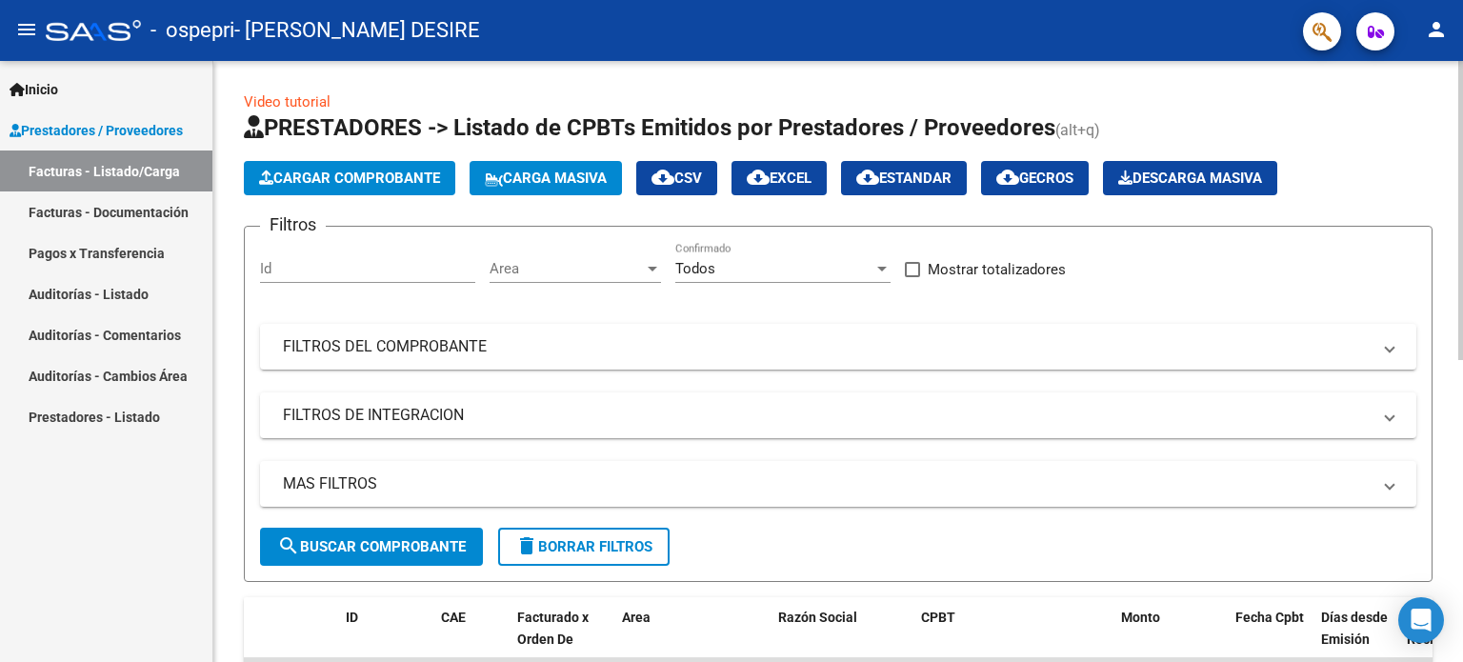
click at [347, 166] on button "Cargar Comprobante" at bounding box center [349, 178] width 211 height 34
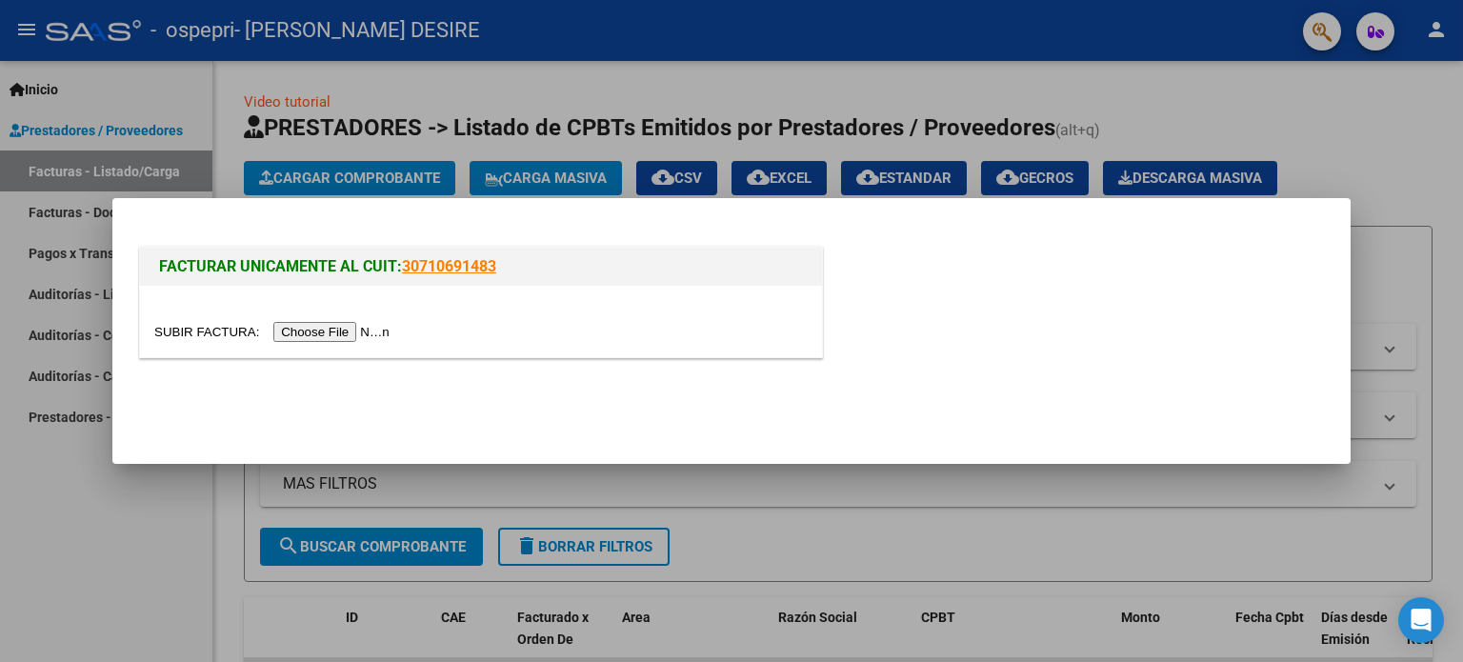
click at [339, 322] on input "file" at bounding box center [274, 332] width 241 height 20
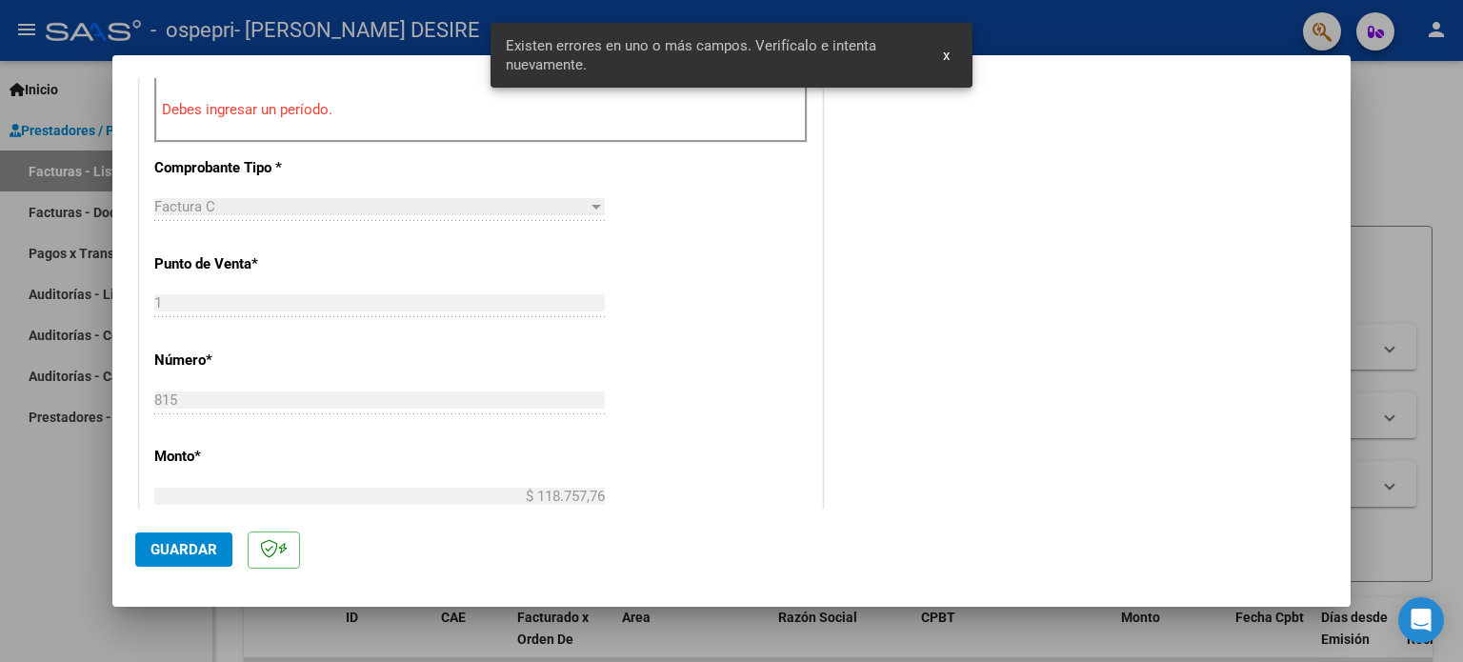
scroll to position [518, 0]
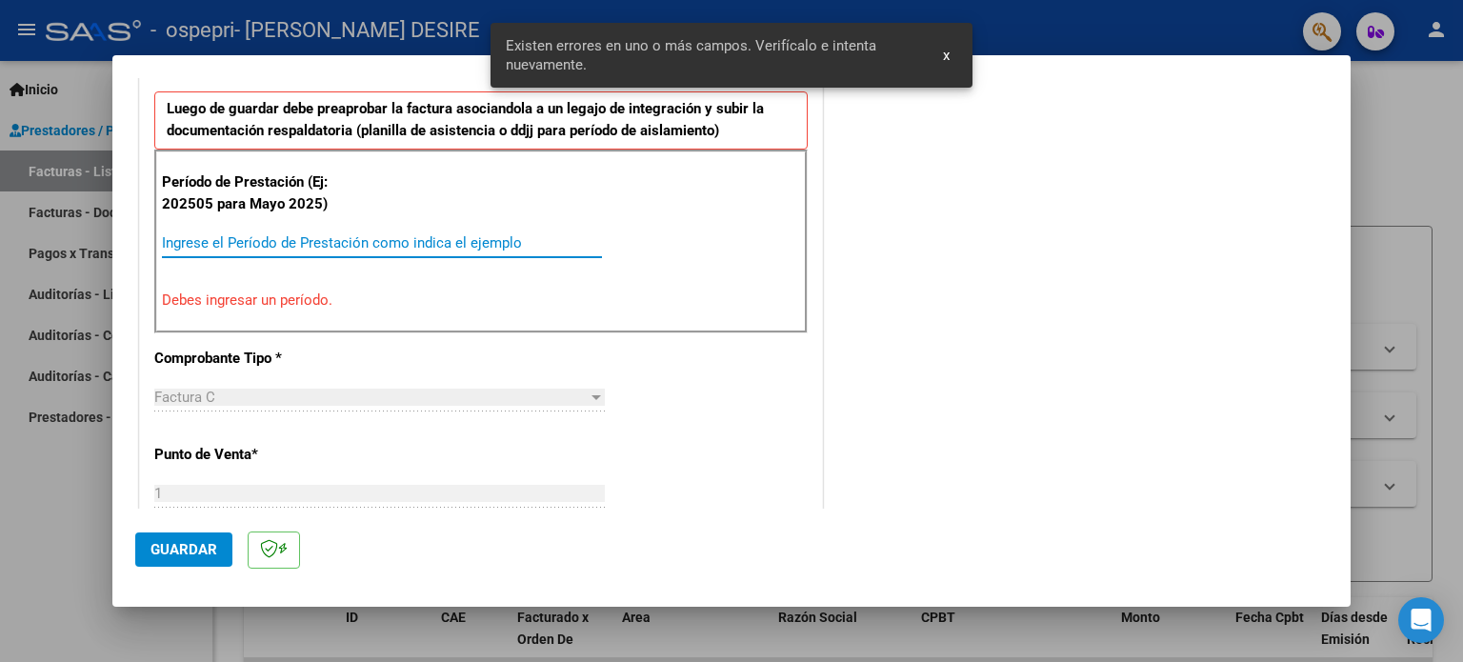
click at [348, 244] on input "Ingrese el Período de Prestación como indica el ejemplo" at bounding box center [382, 242] width 440 height 17
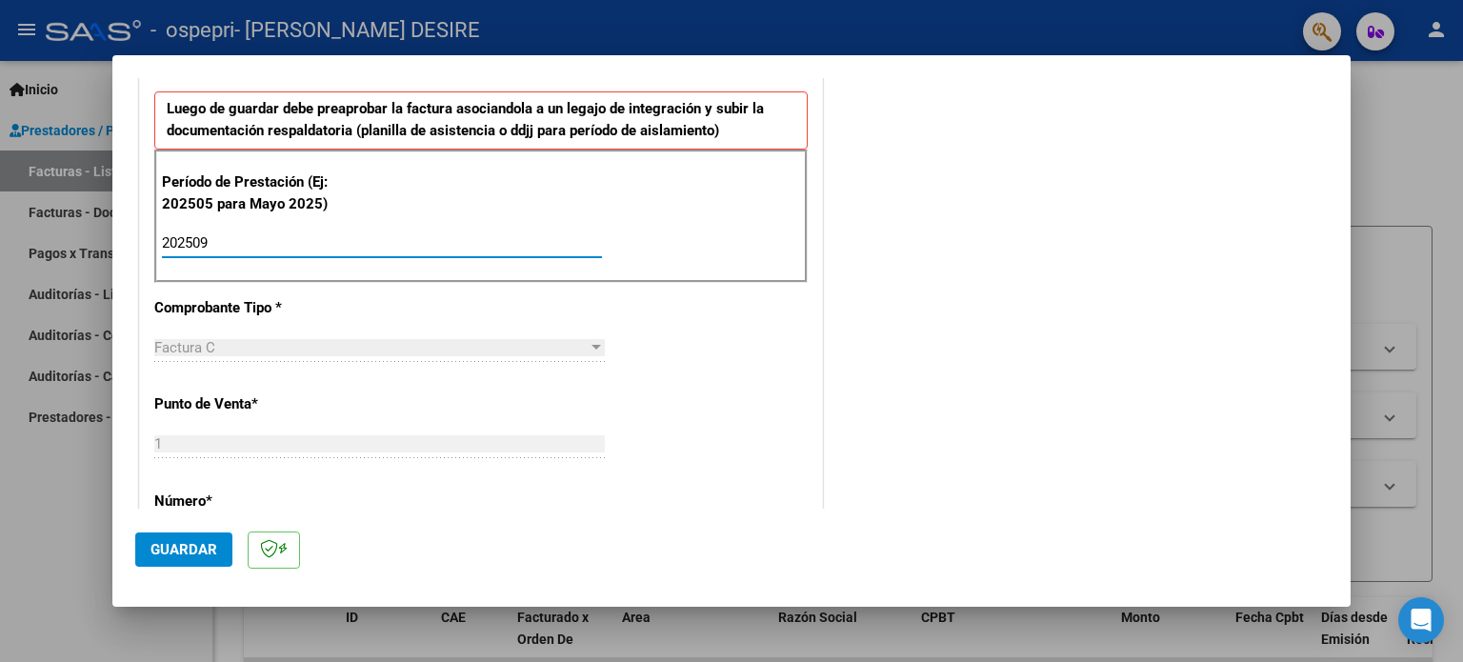
type input "202509"
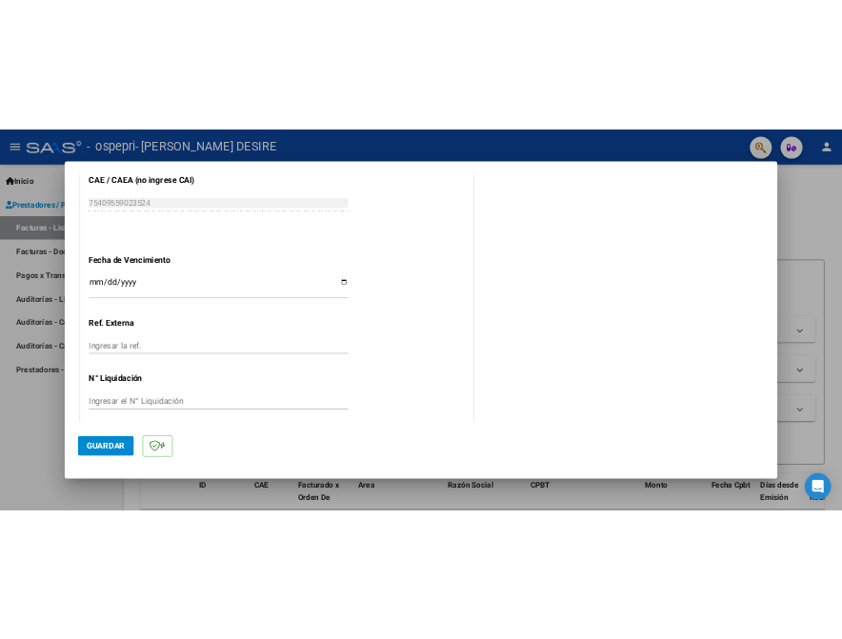
scroll to position [1243, 0]
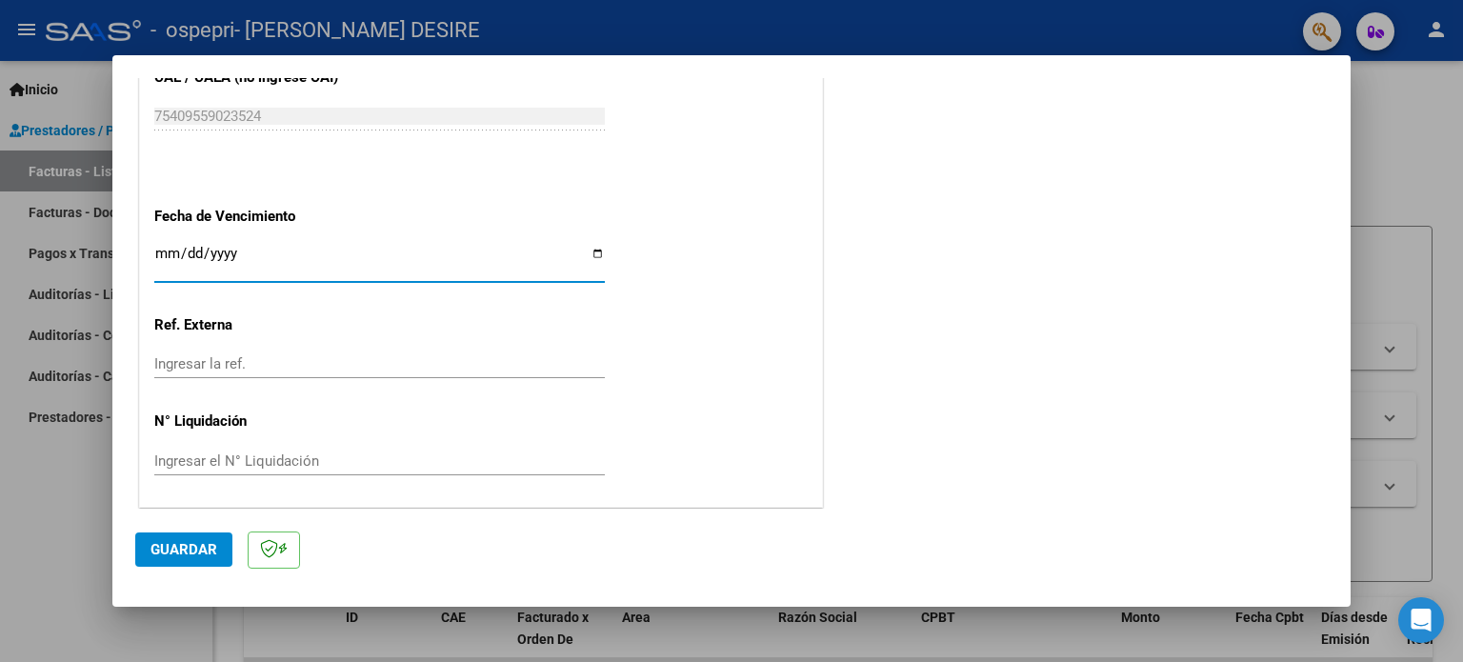
click at [595, 250] on input "Ingresar la fecha" at bounding box center [379, 261] width 451 height 30
type input "[DATE]"
click at [289, 447] on div "Ingresar el N° Liquidación" at bounding box center [379, 461] width 451 height 29
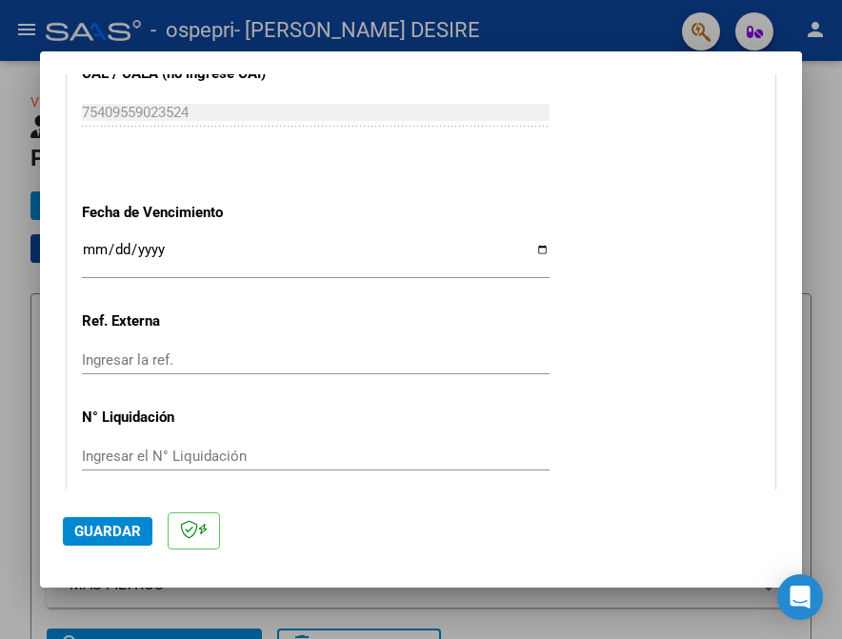
click at [119, 453] on input "Ingresar el N° Liquidación" at bounding box center [316, 456] width 468 height 17
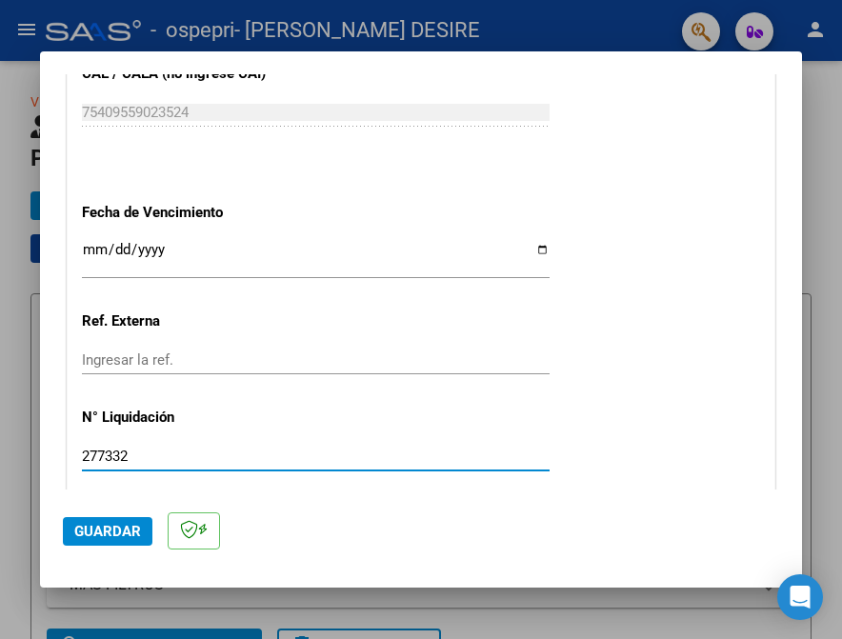
type input "277332"
click at [103, 529] on span "Guardar" at bounding box center [107, 531] width 67 height 17
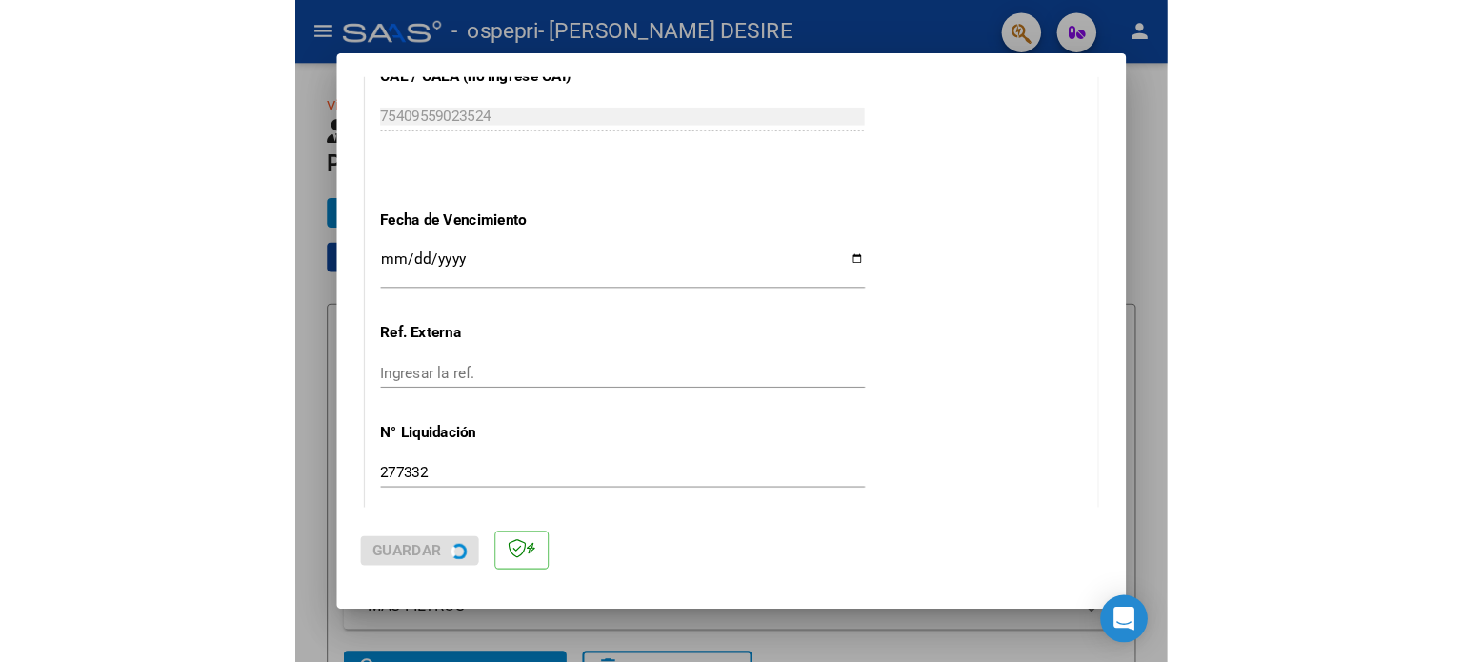
scroll to position [0, 0]
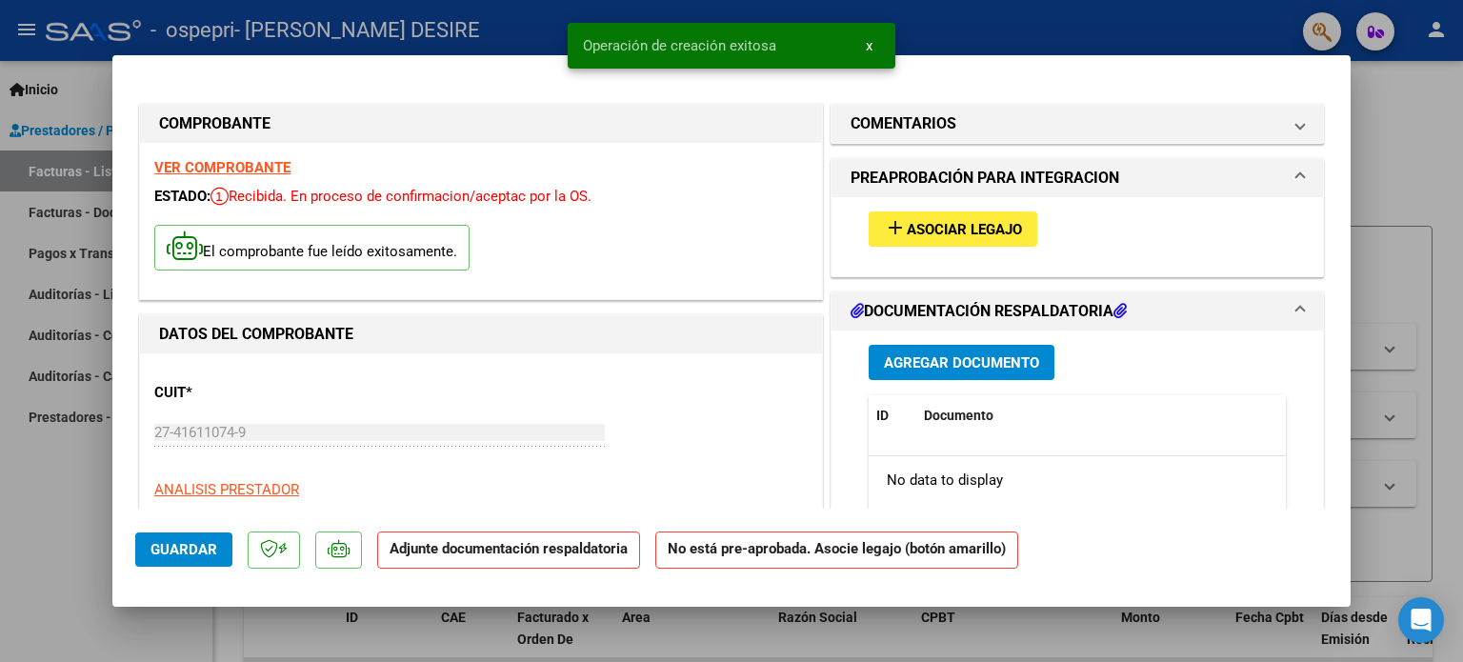
click at [970, 235] on span "Asociar Legajo" at bounding box center [964, 229] width 115 height 17
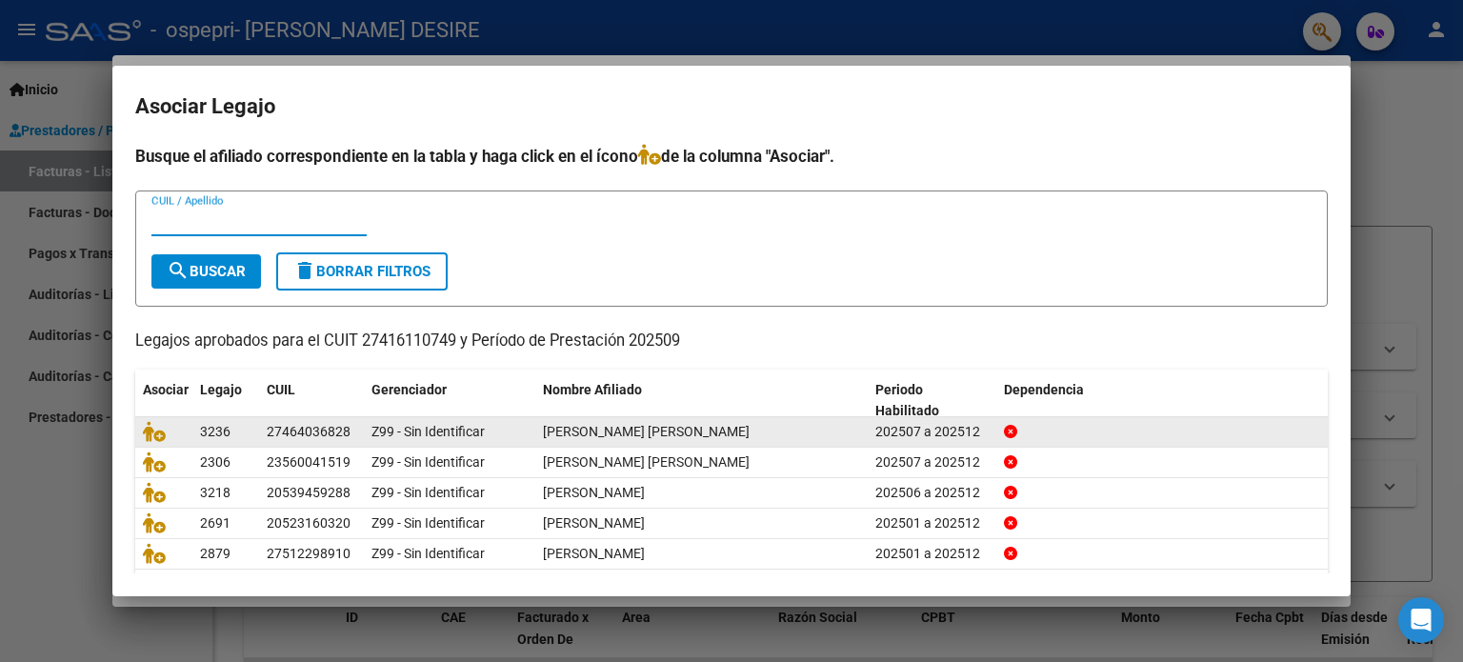
scroll to position [64, 0]
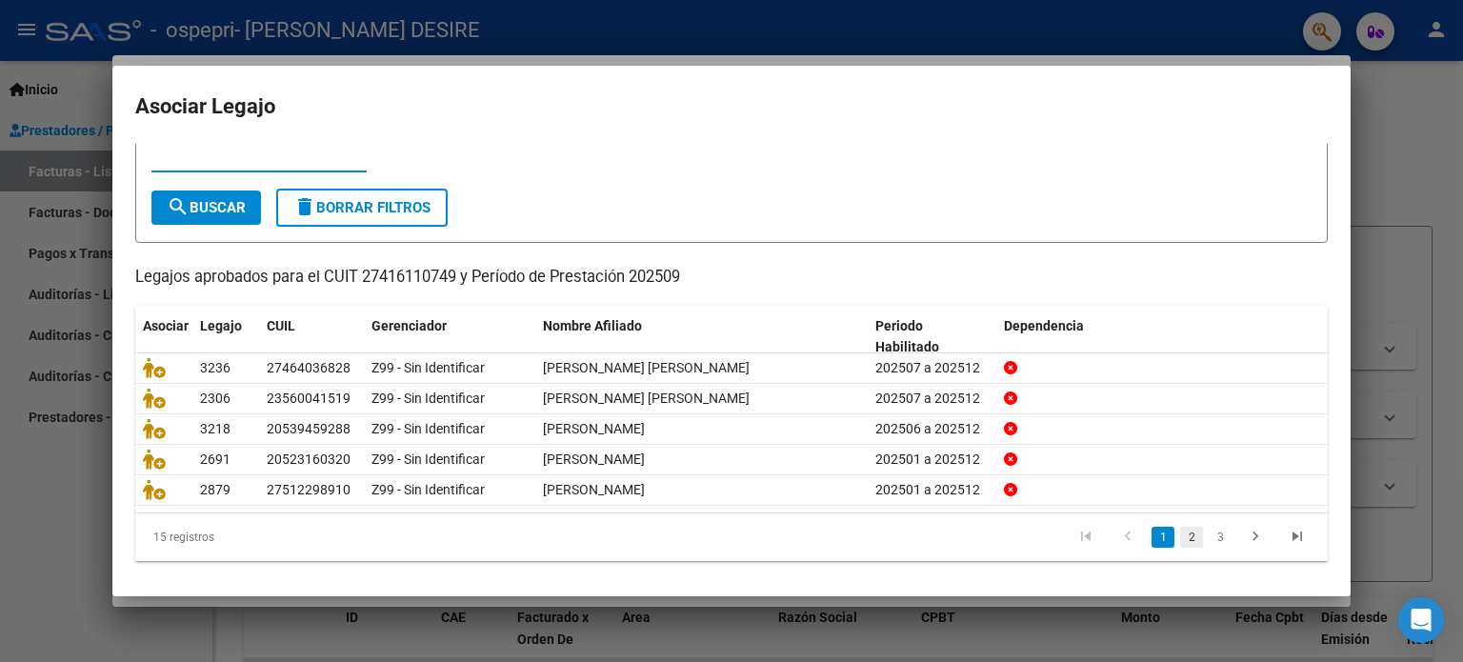
click at [1180, 537] on link "2" at bounding box center [1191, 537] width 23 height 21
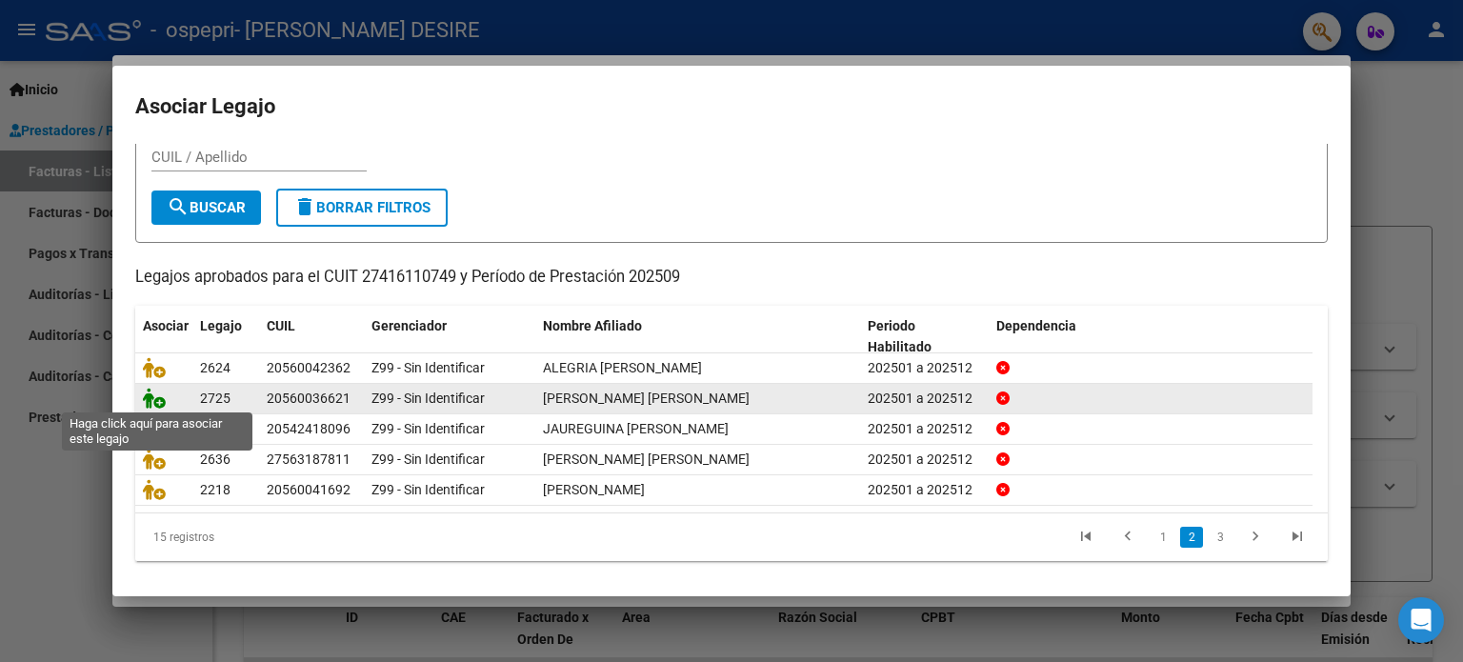
click at [153, 399] on icon at bounding box center [154, 398] width 23 height 21
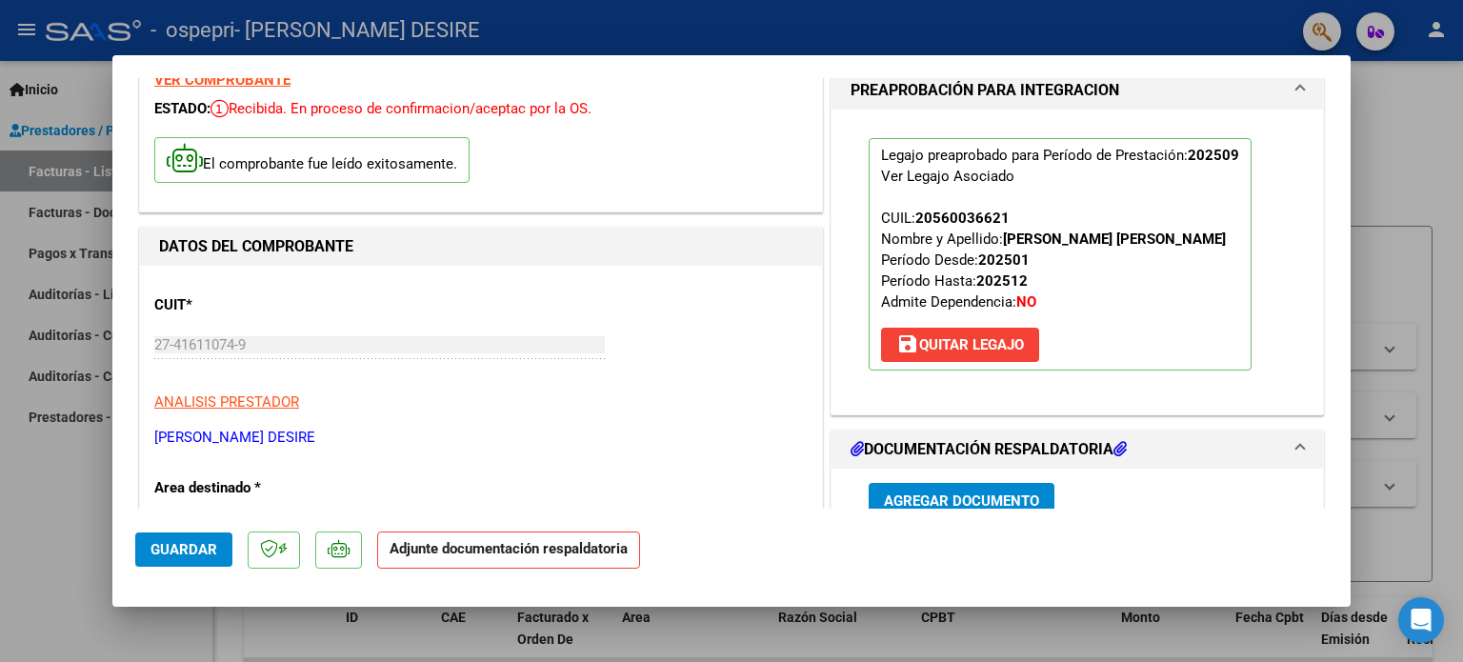
scroll to position [286, 0]
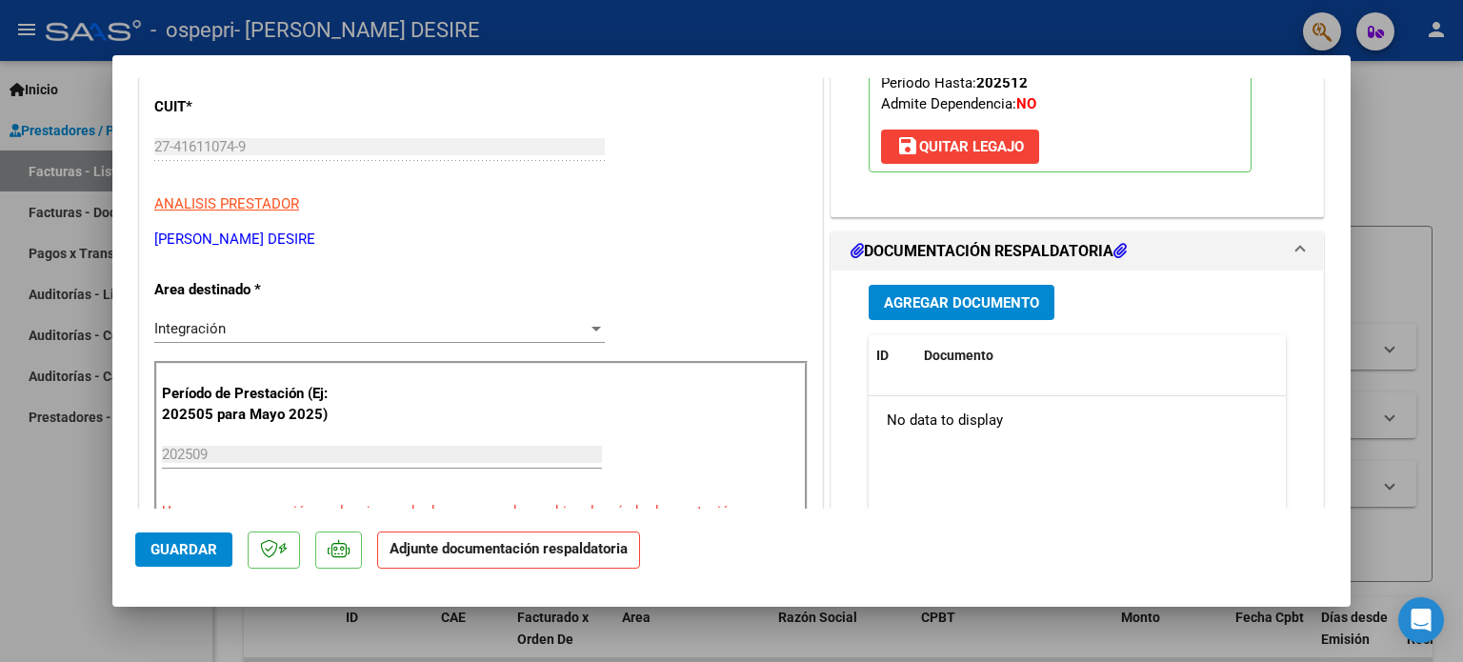
click at [972, 304] on span "Agregar Documento" at bounding box center [961, 302] width 155 height 17
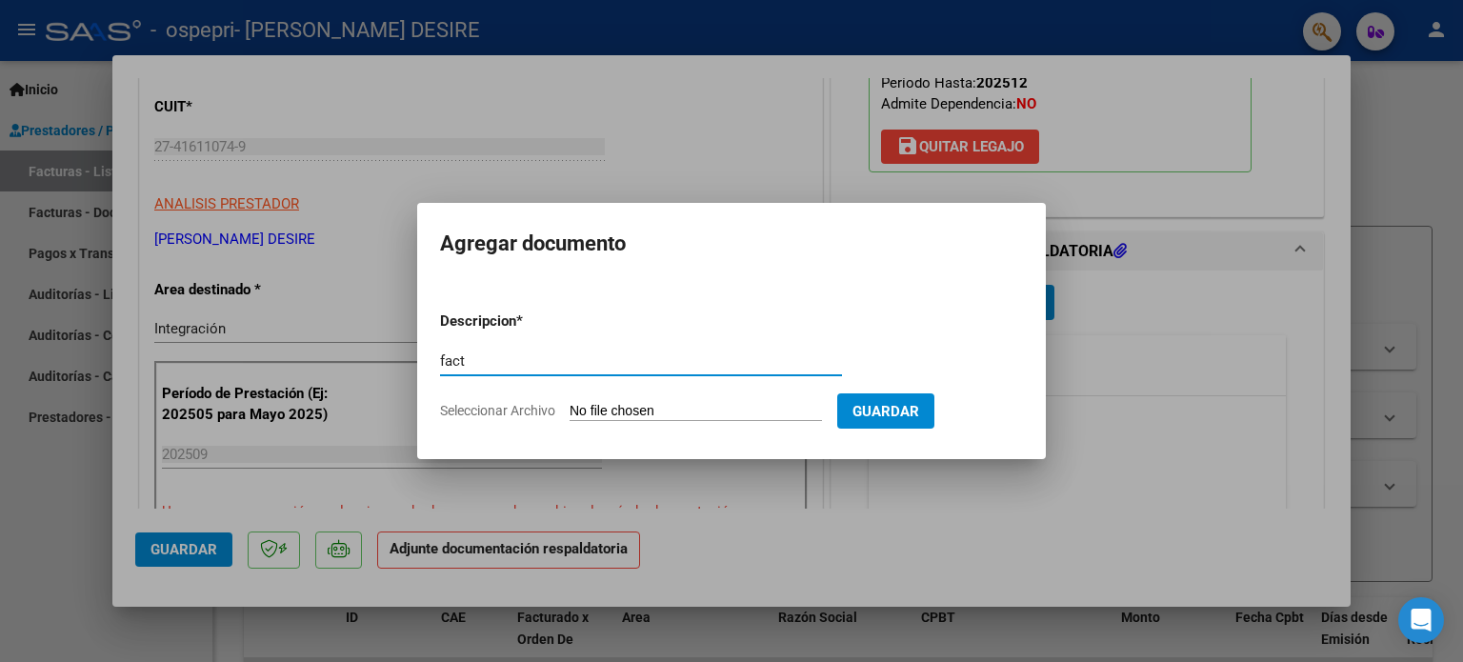
type input "fact"
click at [754, 403] on input "Seleccionar Archivo" at bounding box center [696, 412] width 252 height 18
type input "C:\fakepath\27416110749_011_00001_00000815.pdf"
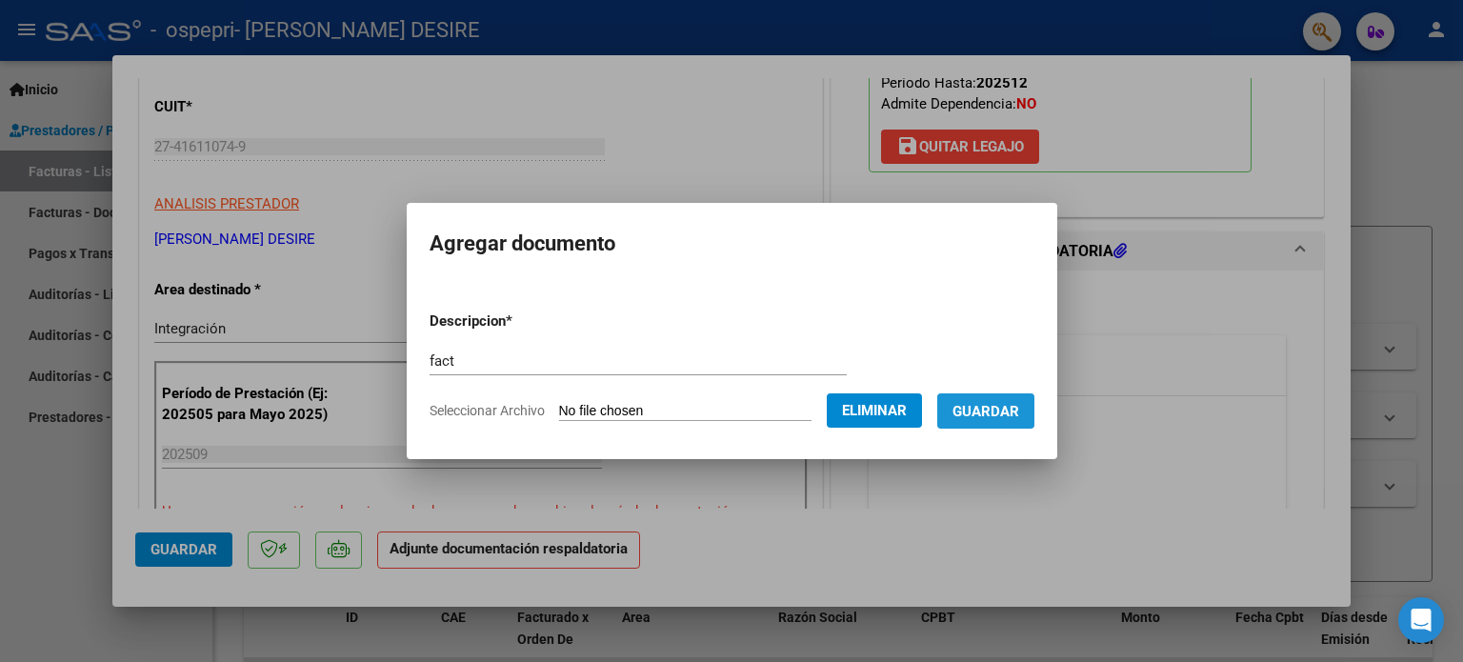
click at [1005, 403] on span "Guardar" at bounding box center [986, 411] width 67 height 17
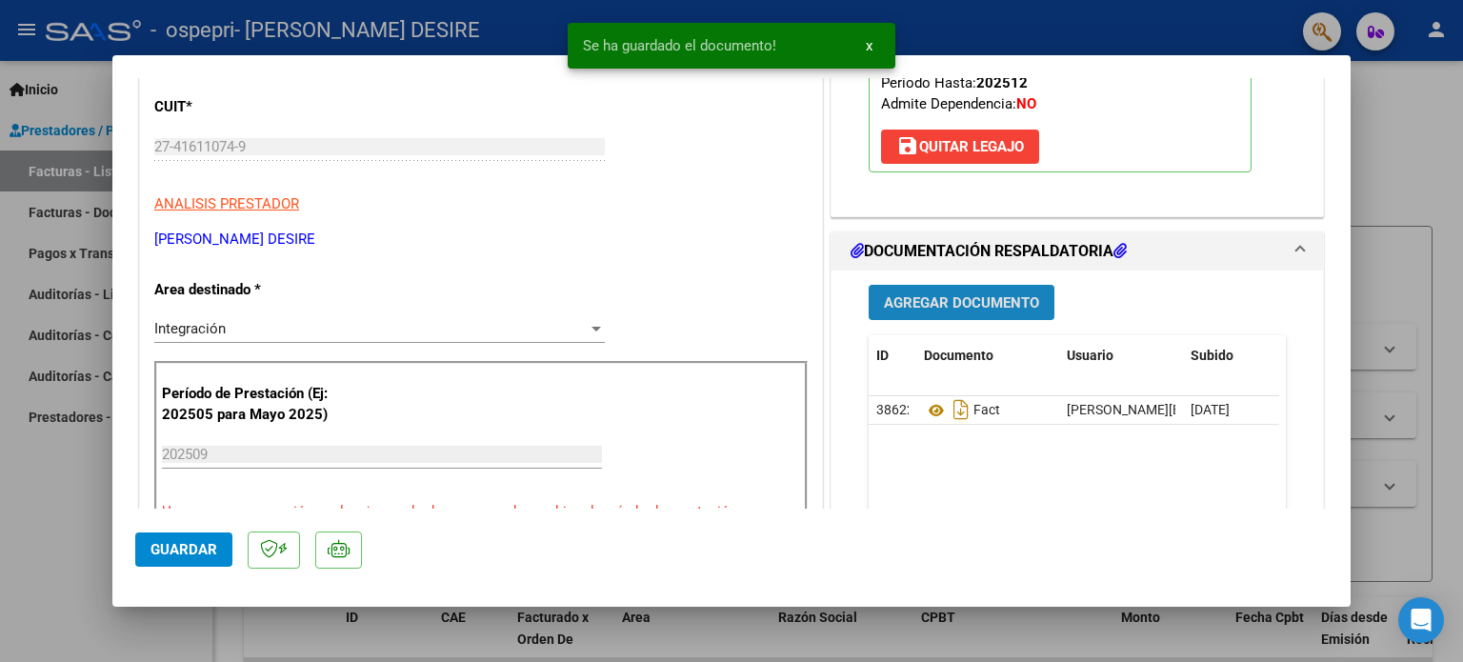
click at [992, 296] on span "Agregar Documento" at bounding box center [961, 302] width 155 height 17
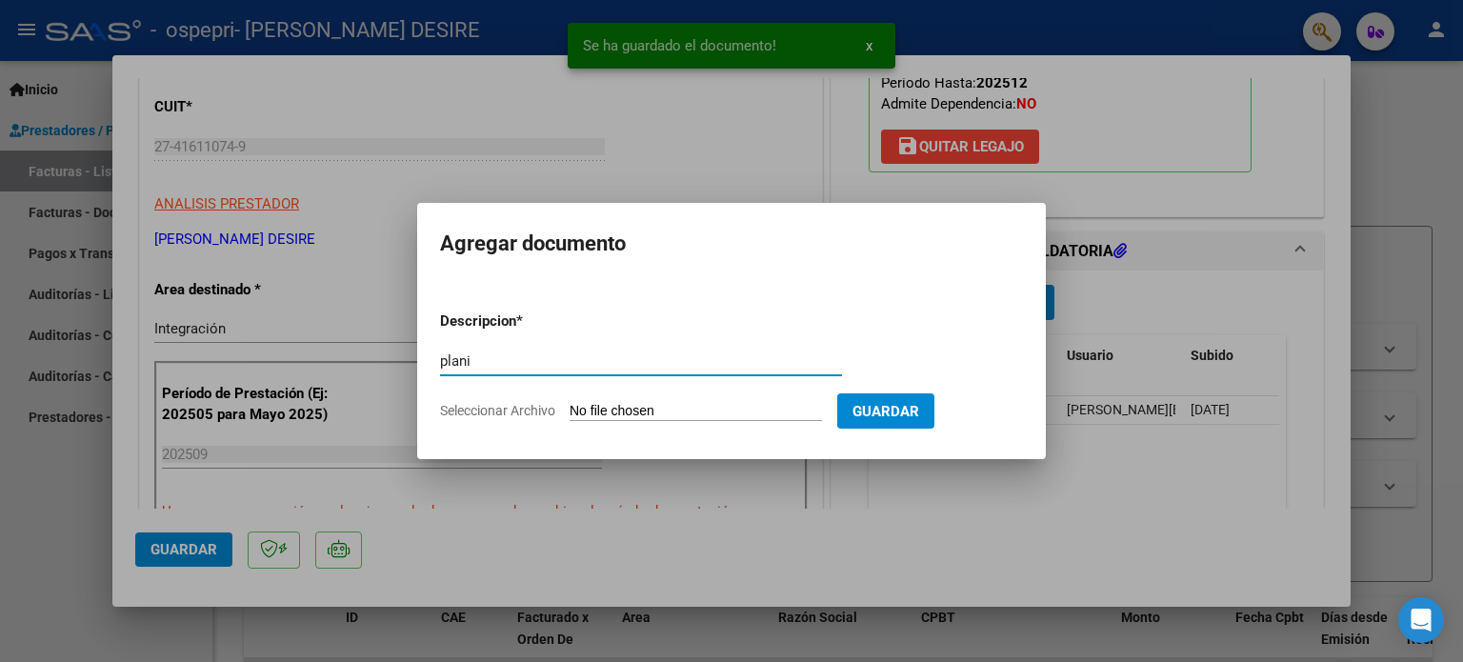
type input "plani"
click at [731, 403] on input "Seleccionar Archivo" at bounding box center [696, 412] width 252 height 18
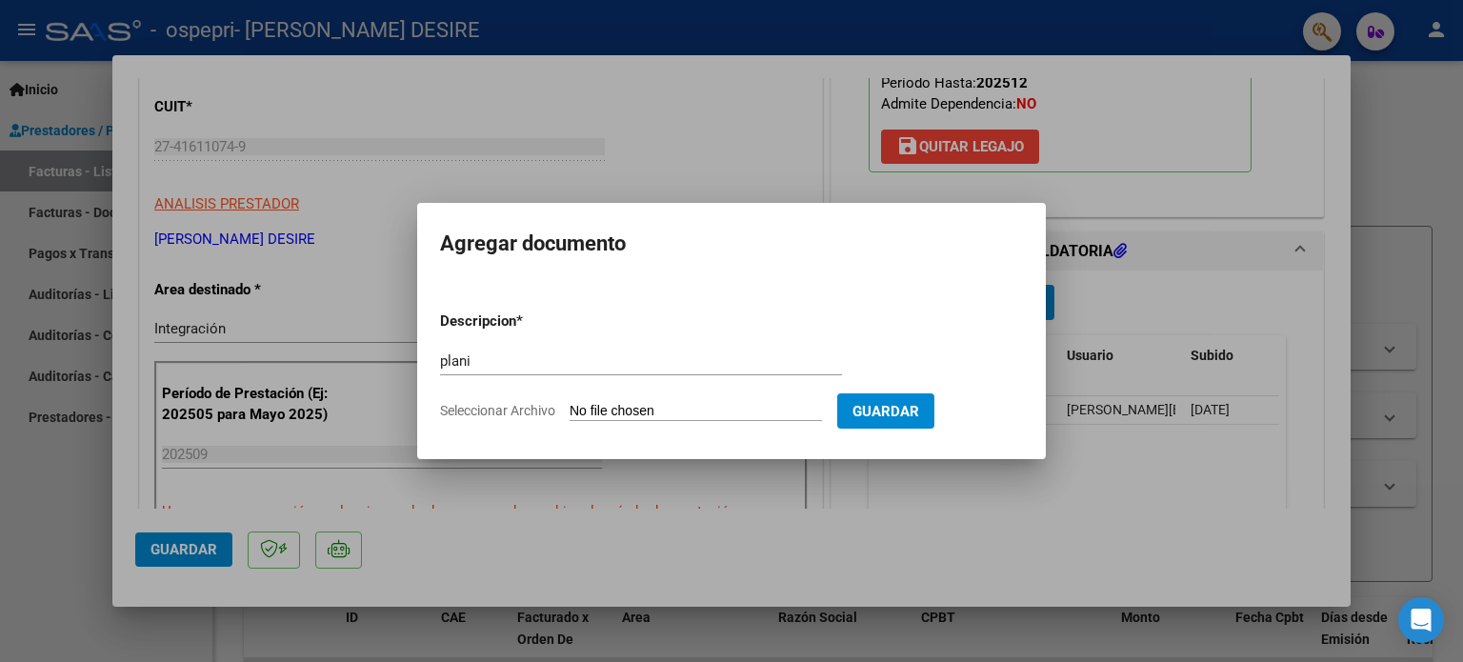
type input "C:\fakepath\[PERSON_NAME] B.pdf"
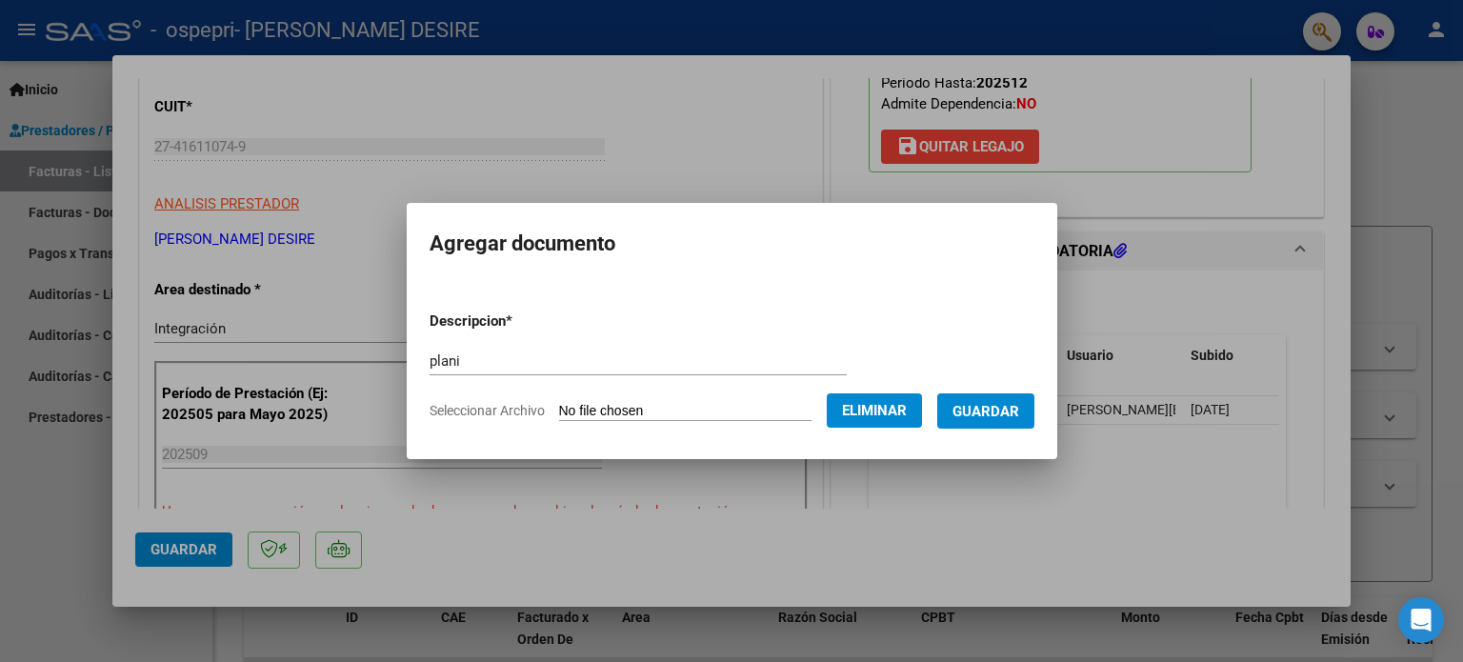
click at [983, 399] on button "Guardar" at bounding box center [985, 410] width 97 height 35
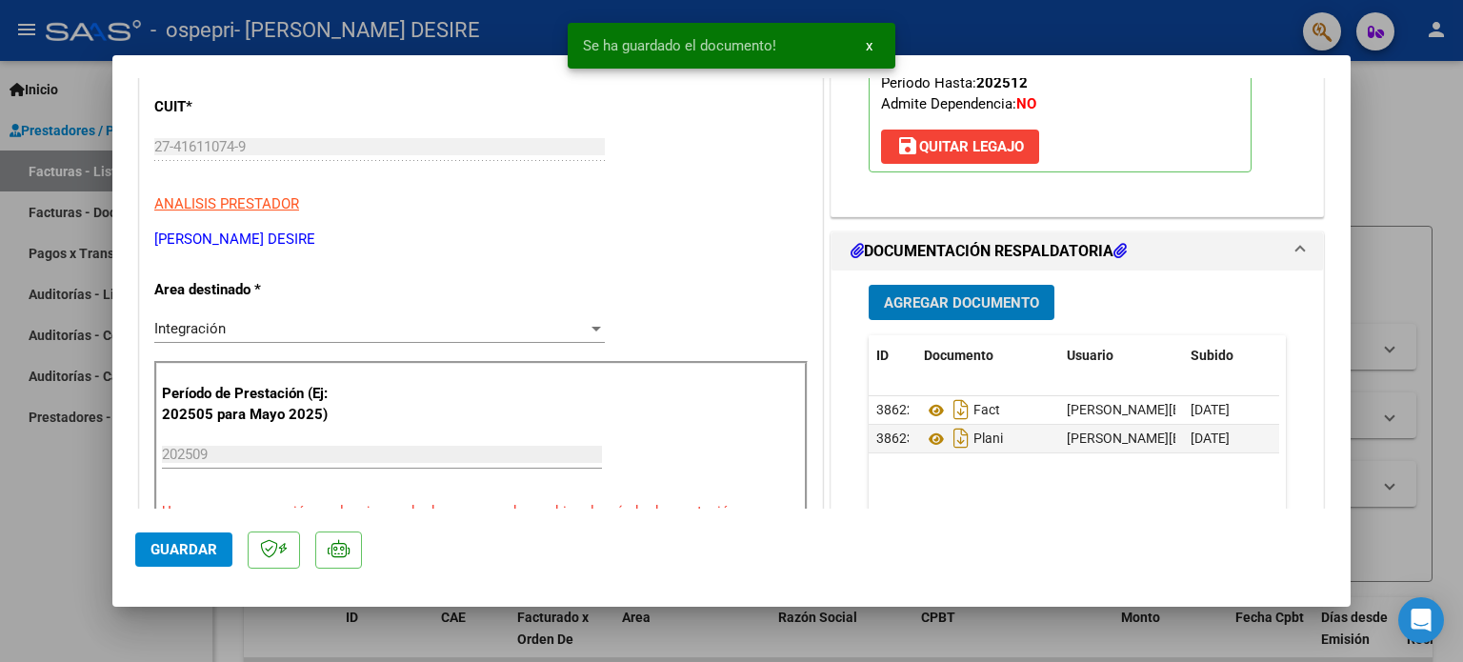
click at [926, 295] on span "Agregar Documento" at bounding box center [961, 302] width 155 height 17
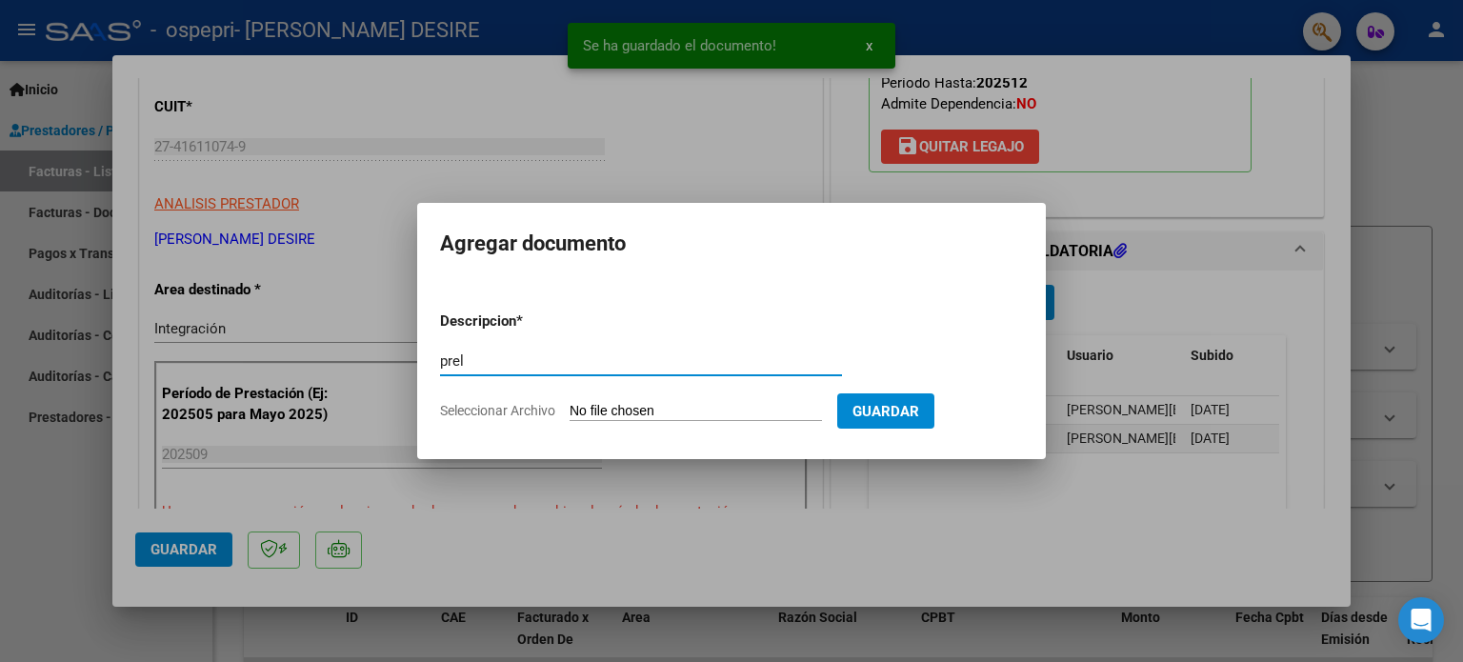
type input "prel"
click at [708, 411] on input "Seleccionar Archivo" at bounding box center [696, 412] width 252 height 18
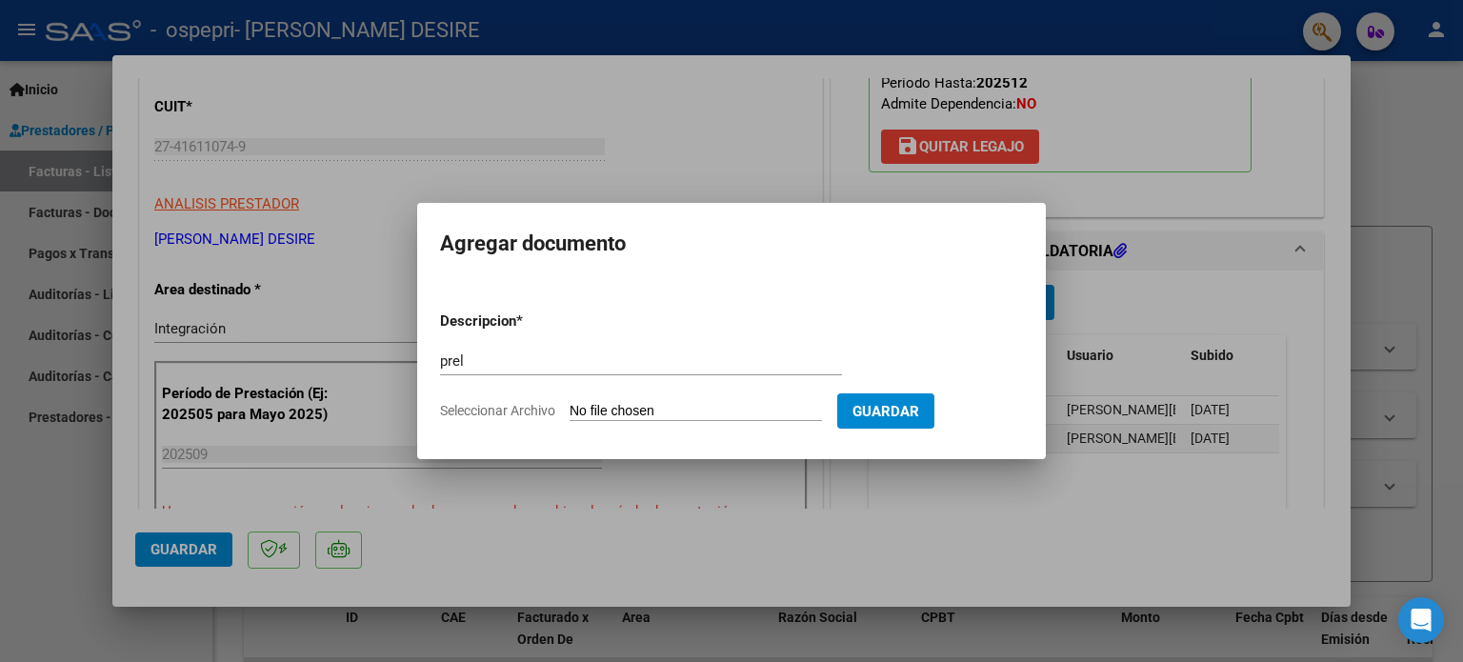
type input "C:\fakepath\[PERSON_NAME] (6).pdf"
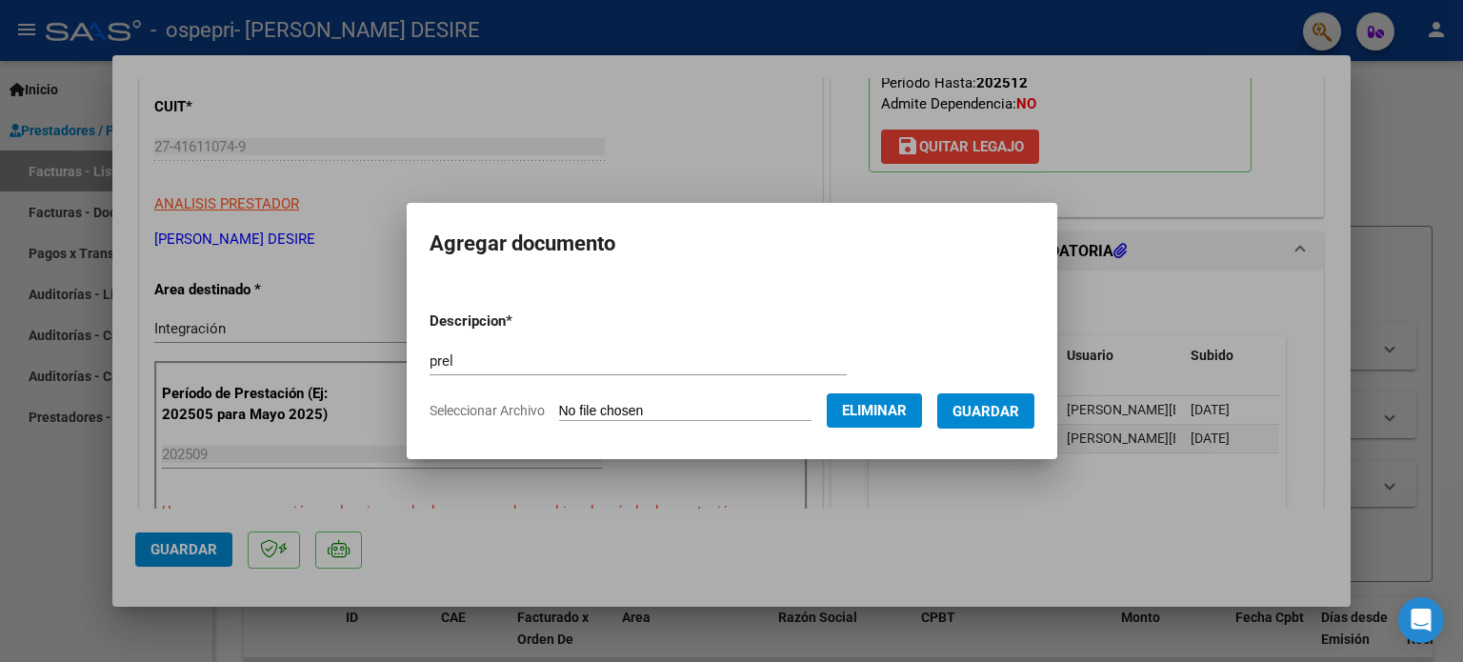
click at [1019, 410] on span "Guardar" at bounding box center [986, 411] width 67 height 17
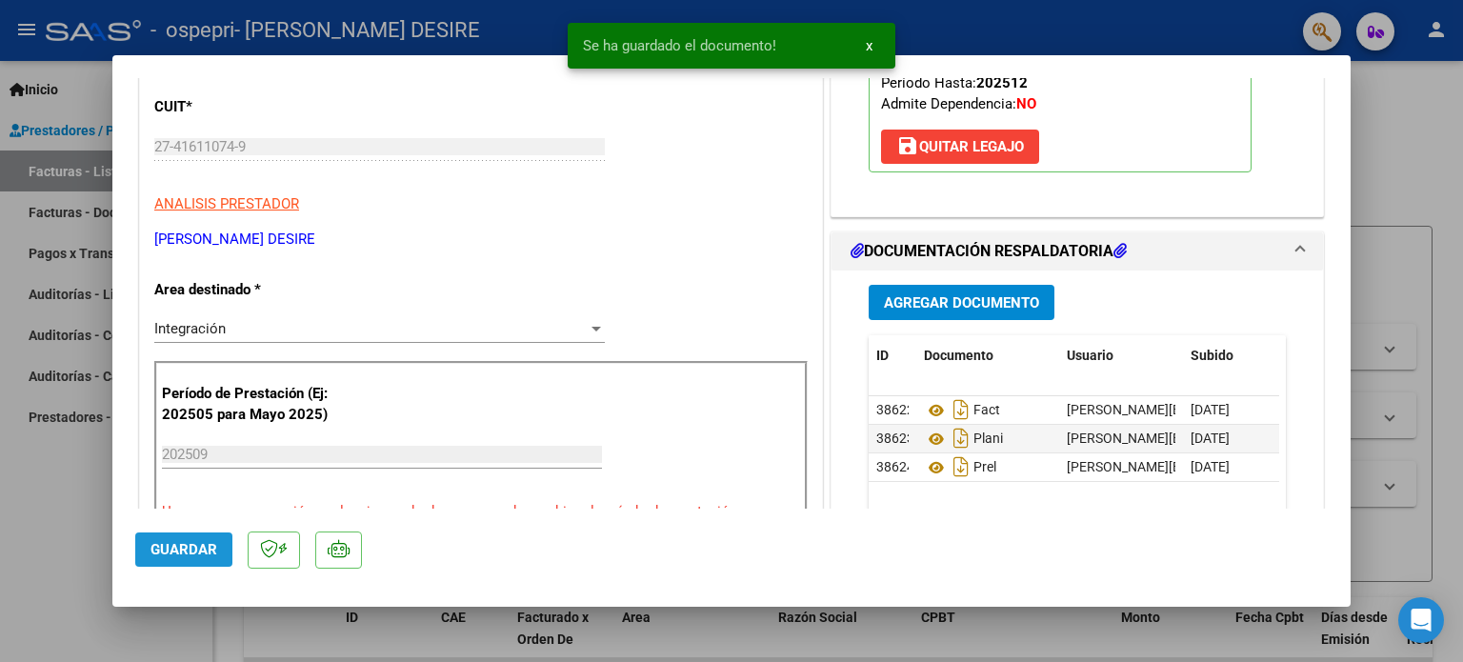
click at [202, 545] on span "Guardar" at bounding box center [184, 549] width 67 height 17
click at [184, 548] on span "Guardar" at bounding box center [184, 549] width 67 height 17
click at [1404, 157] on div at bounding box center [731, 331] width 1463 height 662
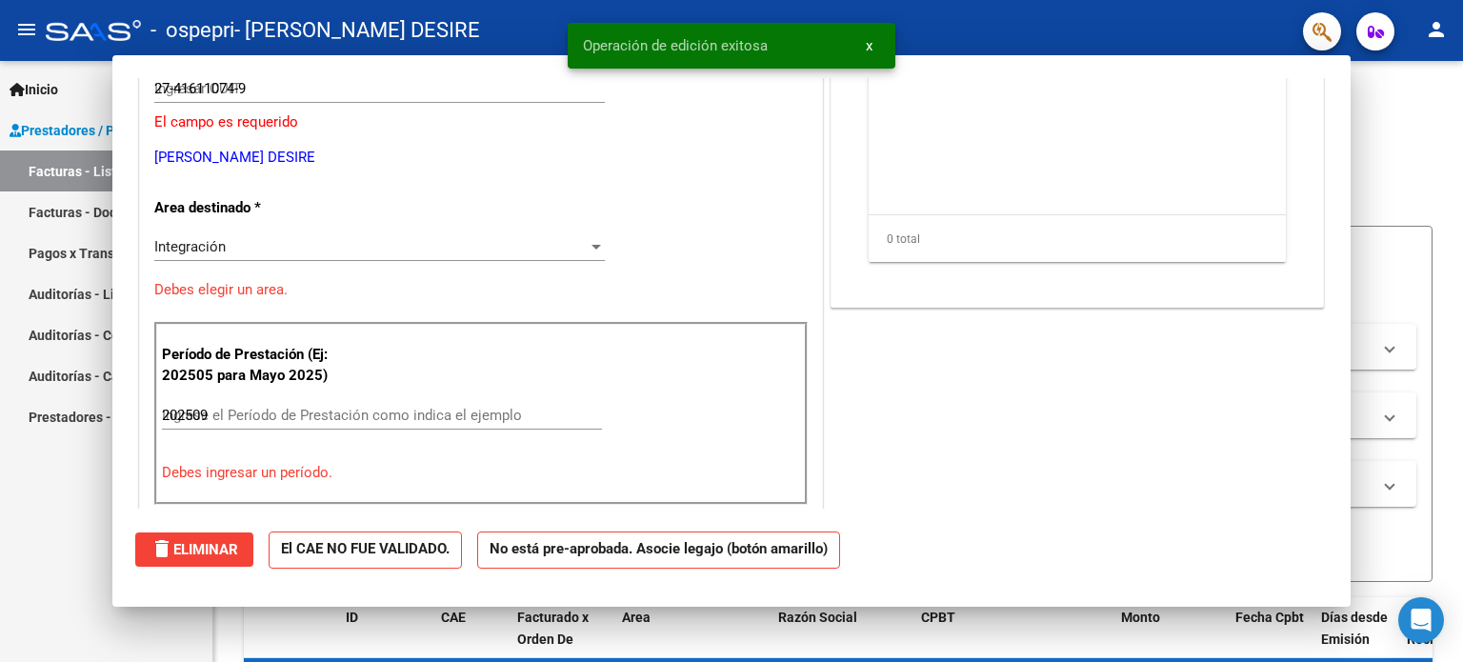
type input "$ 0,00"
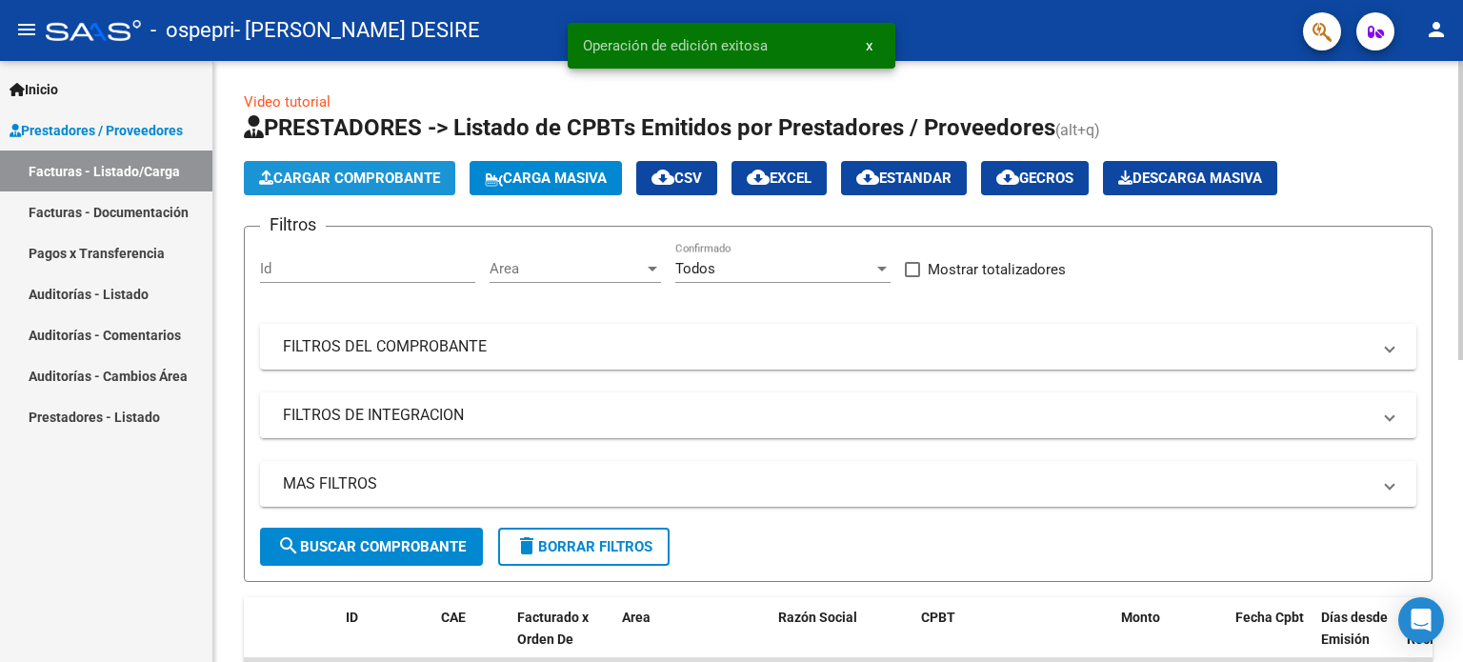
click at [317, 176] on span "Cargar Comprobante" at bounding box center [349, 178] width 181 height 17
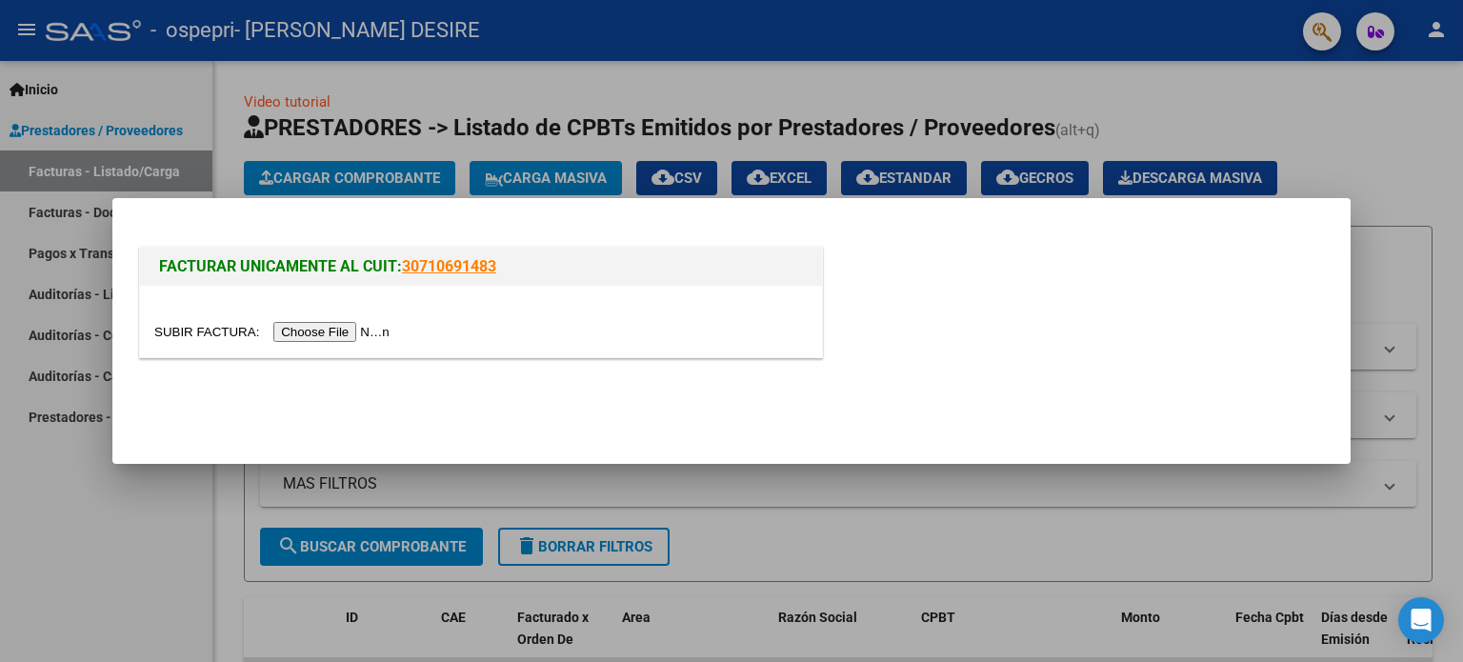
click at [286, 330] on input "file" at bounding box center [274, 332] width 241 height 20
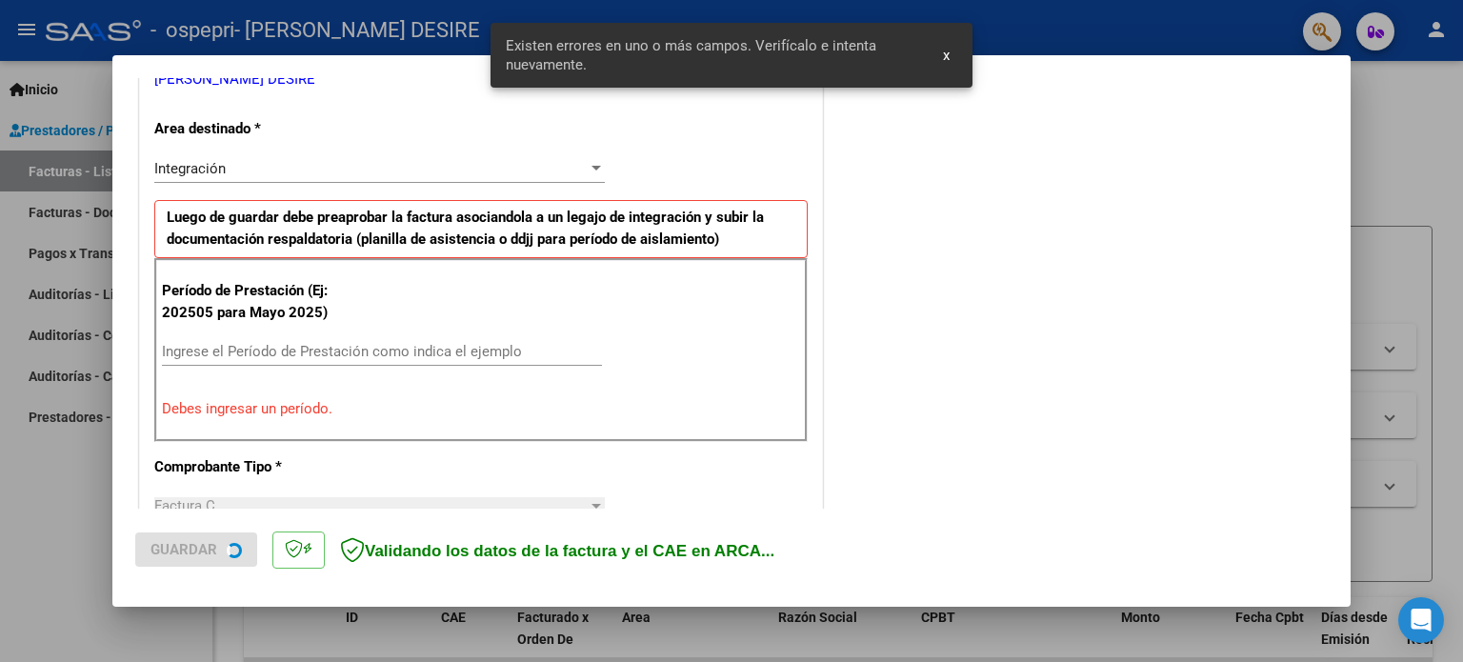
scroll to position [411, 0]
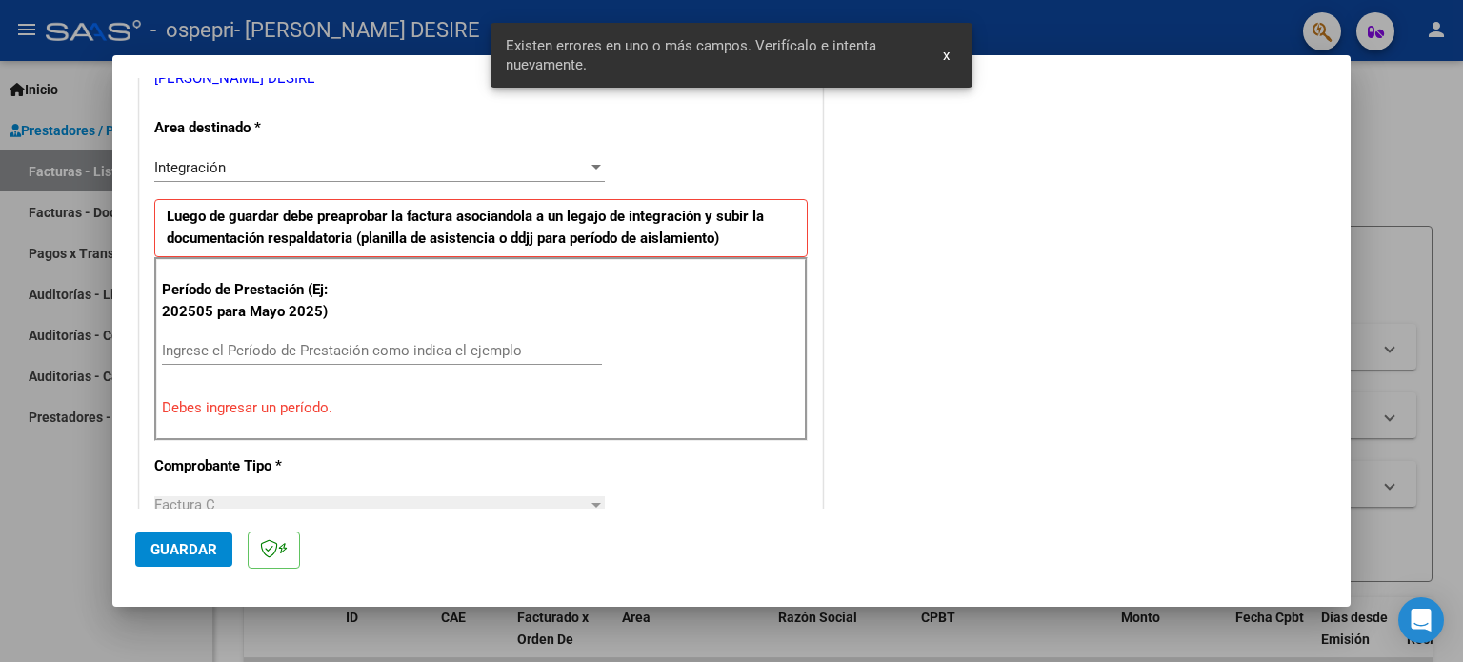
click at [279, 350] on input "Ingrese el Período de Prestación como indica el ejemplo" at bounding box center [382, 350] width 440 height 17
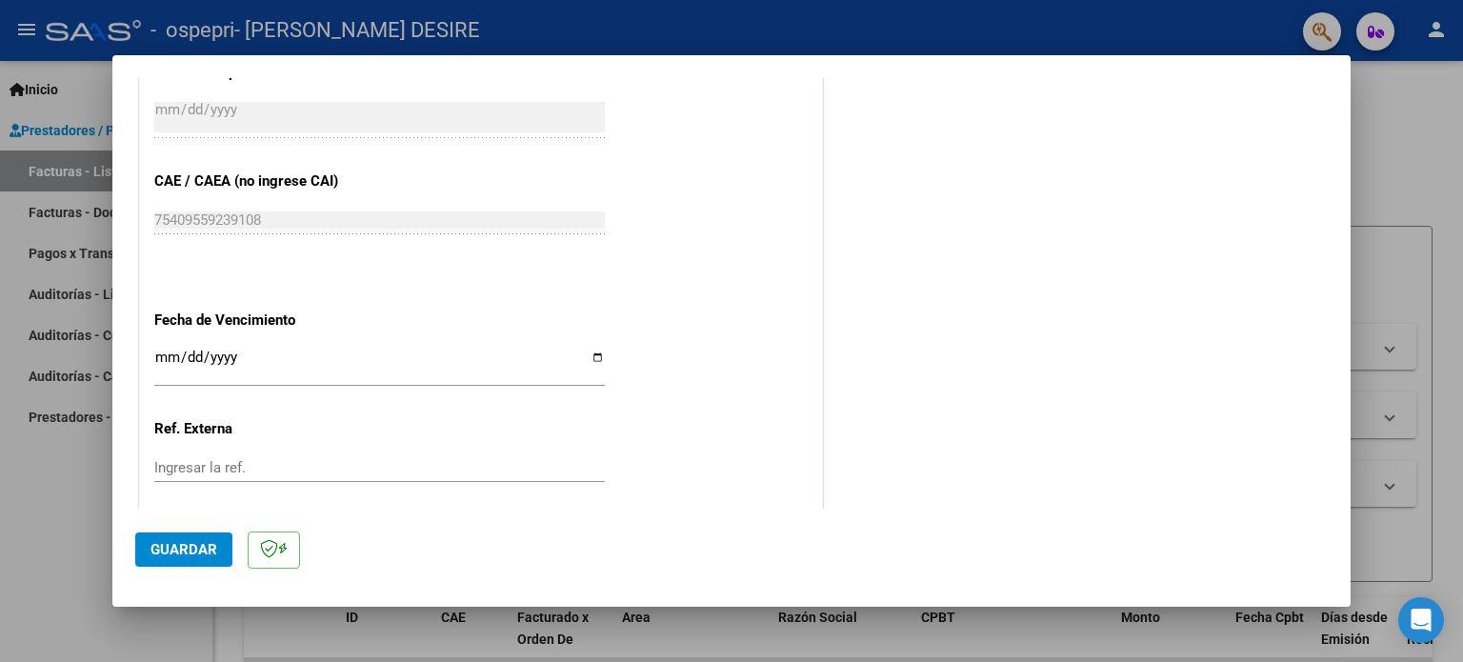
scroll to position [1173, 0]
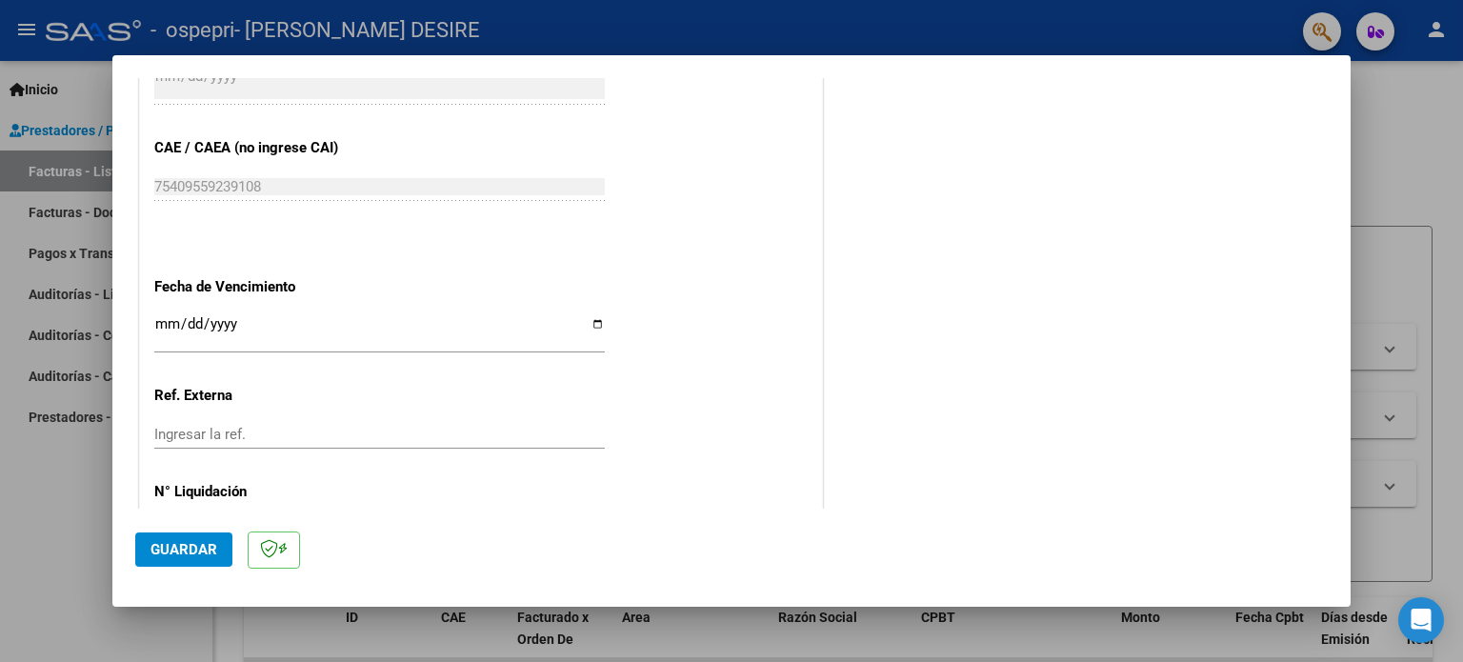
type input "202509"
click at [591, 318] on input "Ingresar la fecha" at bounding box center [379, 331] width 451 height 30
type input "[DATE]"
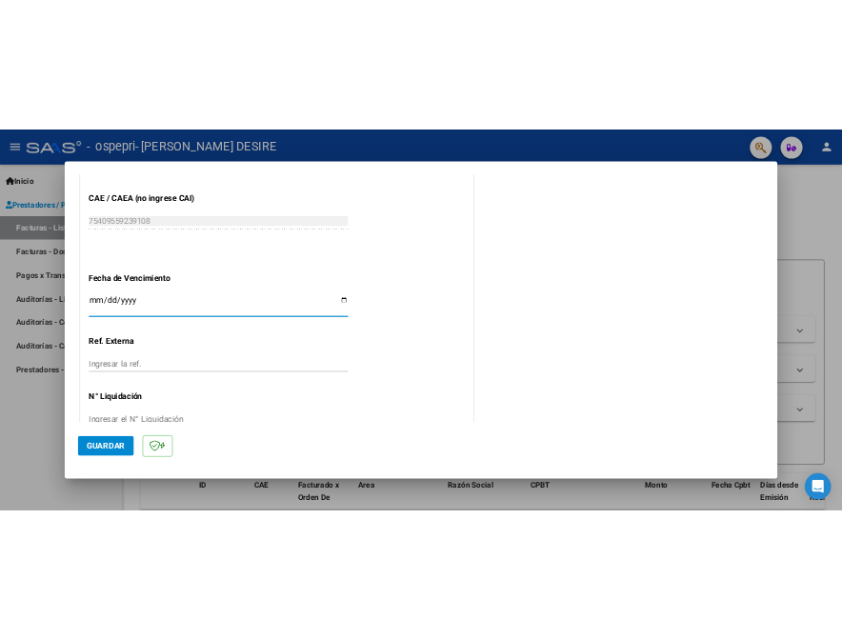
scroll to position [1243, 0]
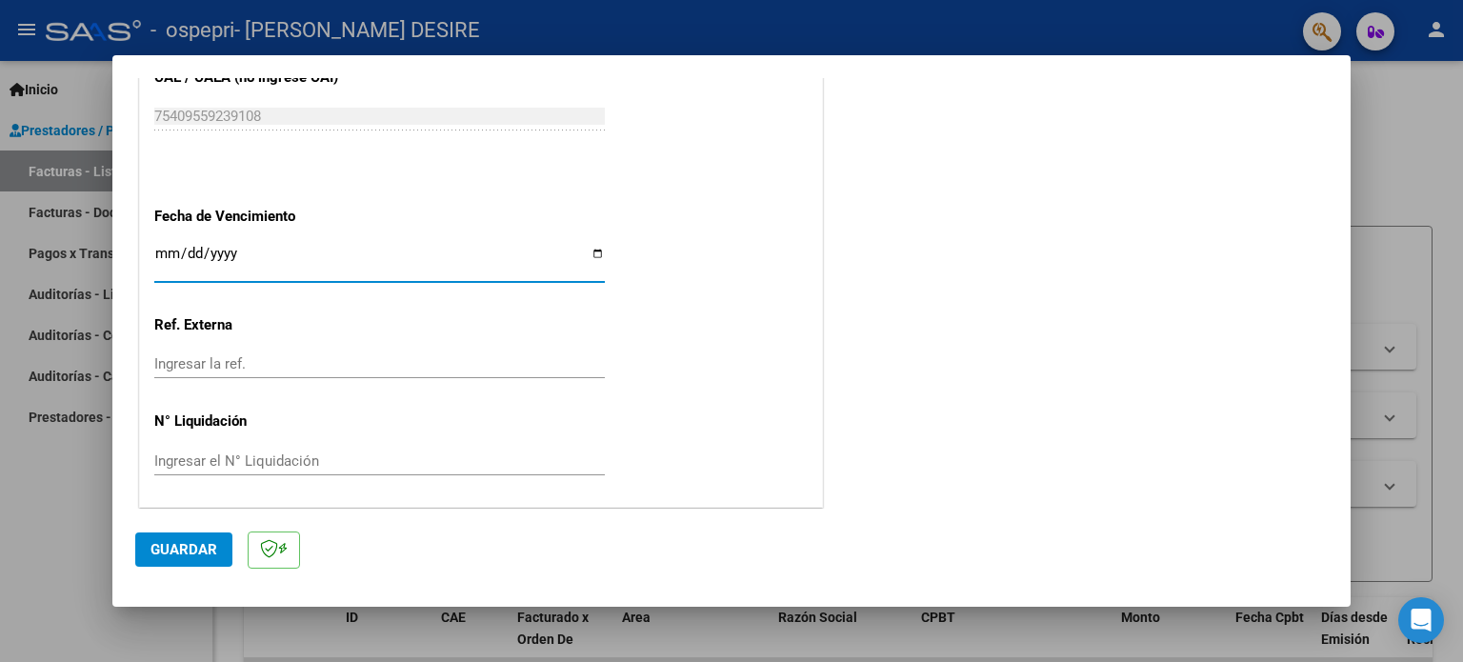
click at [269, 462] on input "Ingresar el N° Liquidación" at bounding box center [379, 460] width 451 height 17
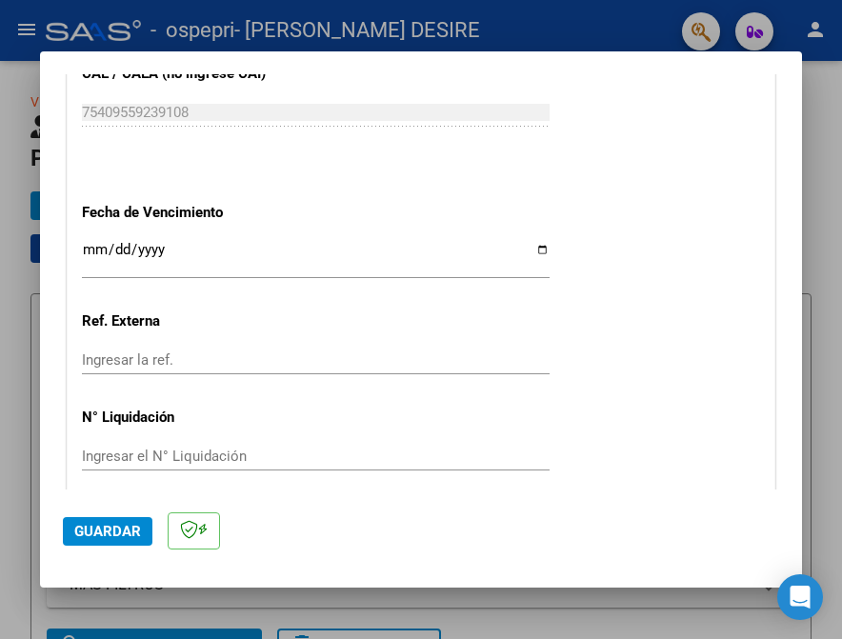
drag, startPoint x: 210, startPoint y: 458, endPoint x: 228, endPoint y: 456, distance: 18.2
click at [210, 458] on input "Ingresar el N° Liquidación" at bounding box center [316, 456] width 468 height 17
drag, startPoint x: 151, startPoint y: 456, endPoint x: 168, endPoint y: 443, distance: 21.7
click at [155, 448] on input "Ingresar el N° Liquidación" at bounding box center [316, 456] width 468 height 17
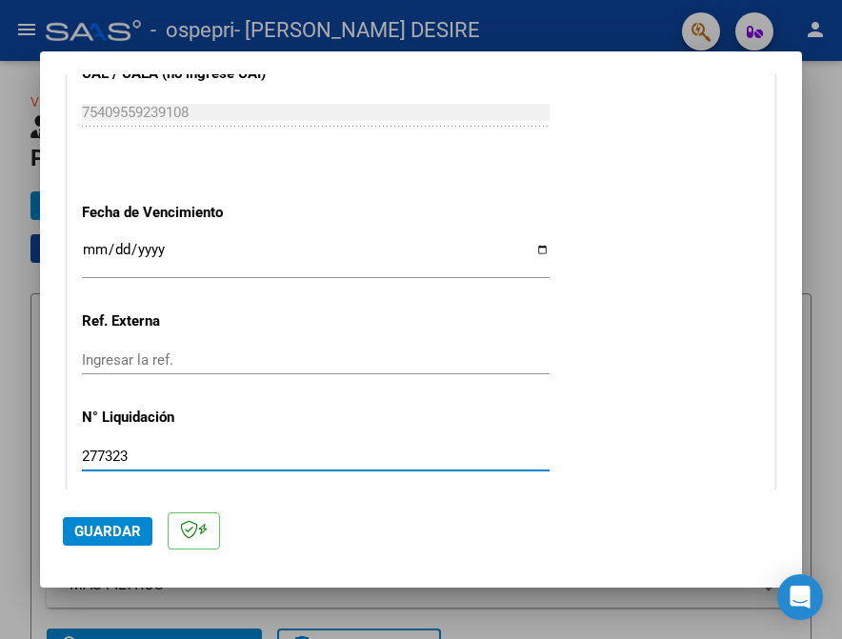
type input "277323"
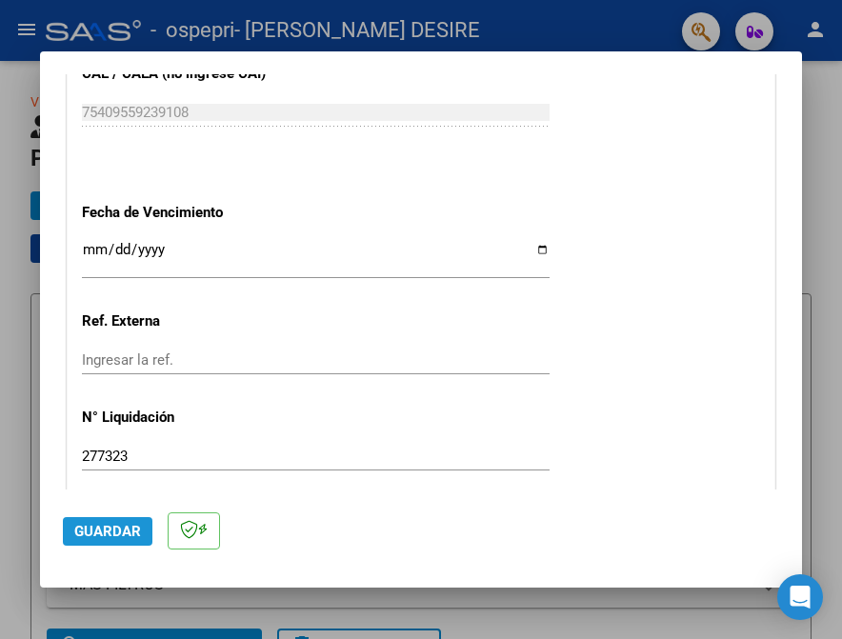
click at [104, 533] on span "Guardar" at bounding box center [107, 531] width 67 height 17
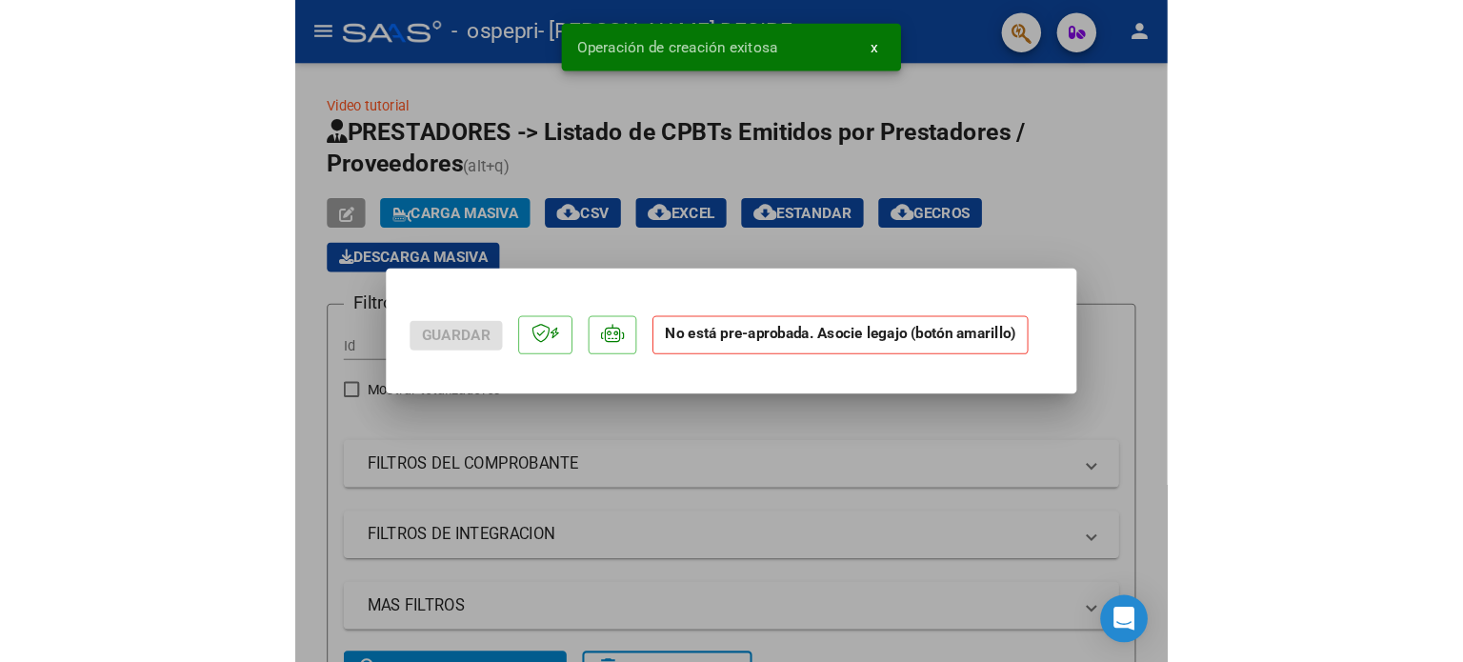
scroll to position [0, 0]
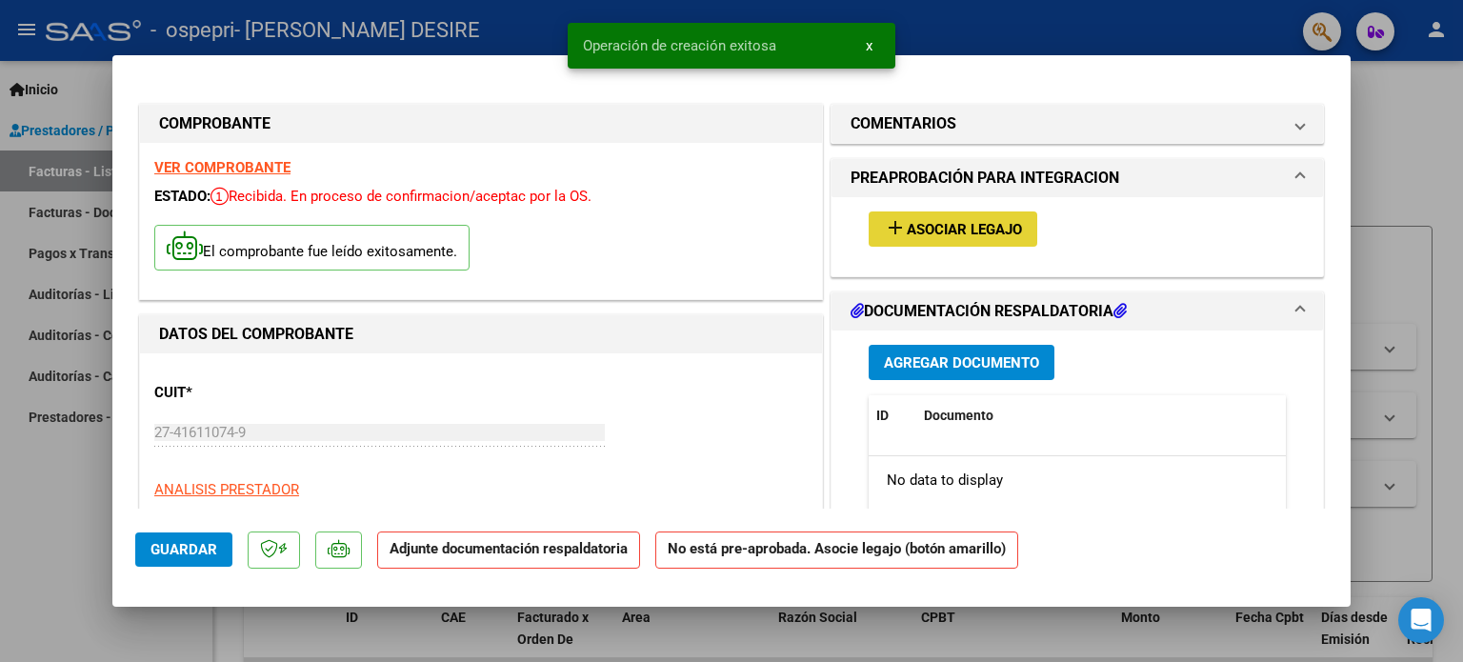
click at [941, 235] on span "Asociar Legajo" at bounding box center [964, 229] width 115 height 17
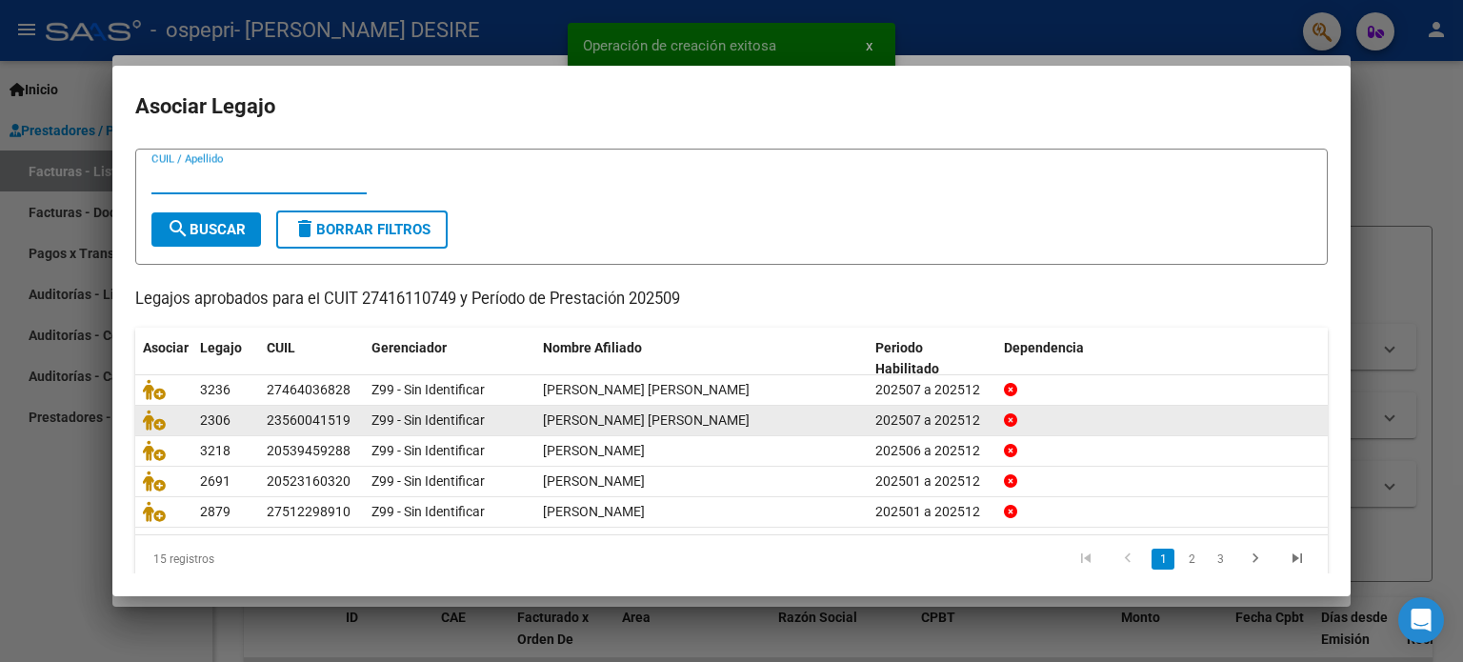
scroll to position [64, 0]
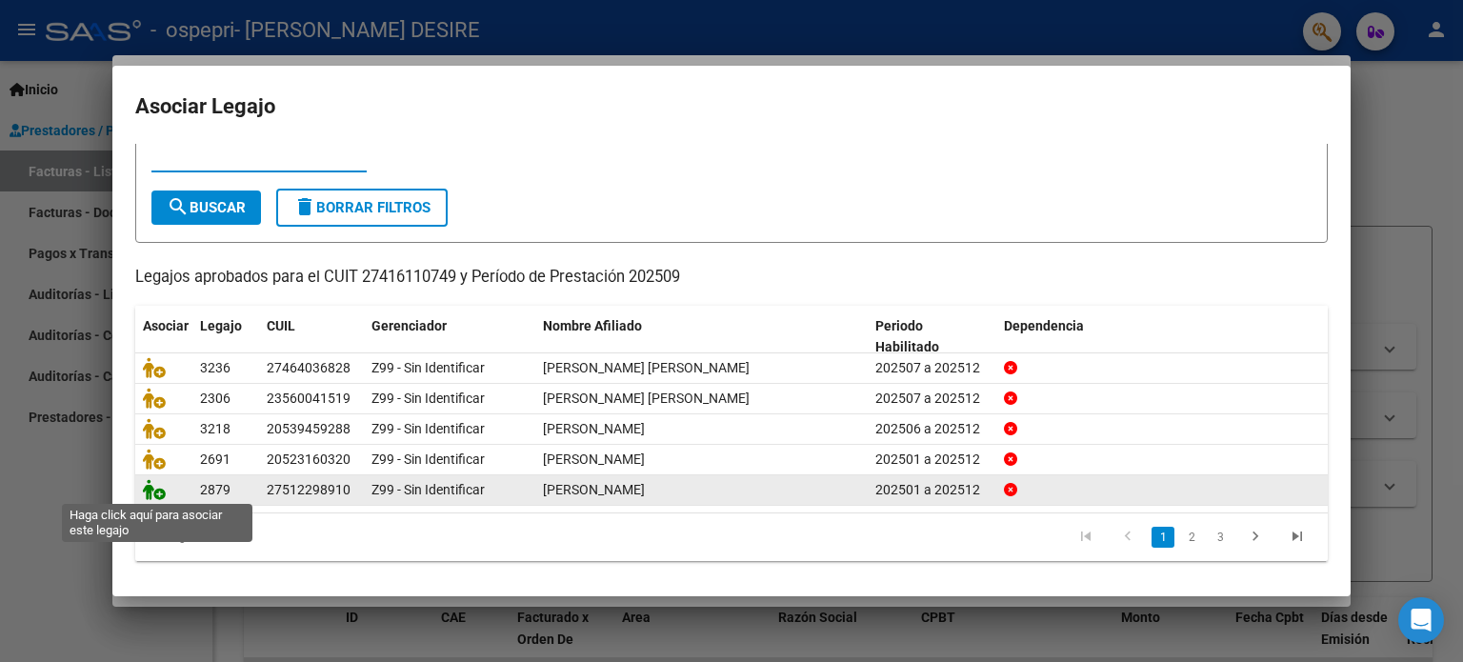
click at [152, 495] on icon at bounding box center [154, 489] width 23 height 21
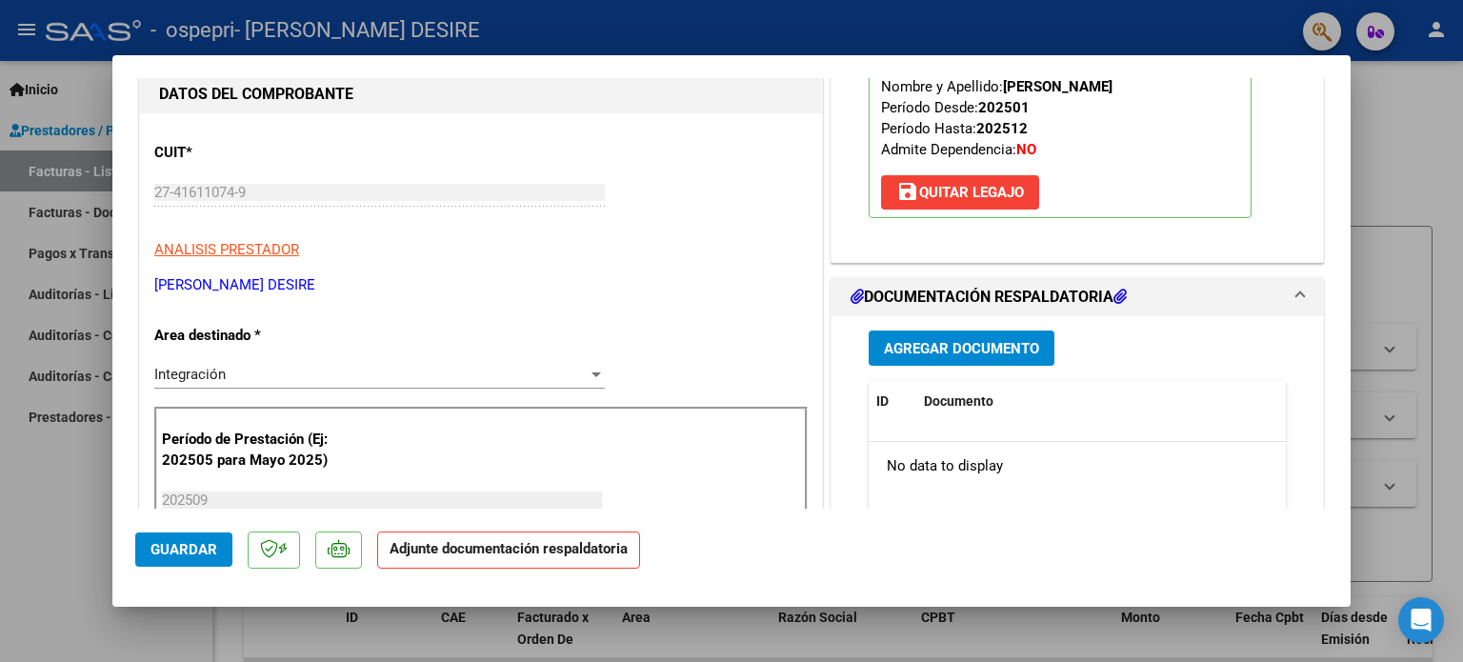
scroll to position [381, 0]
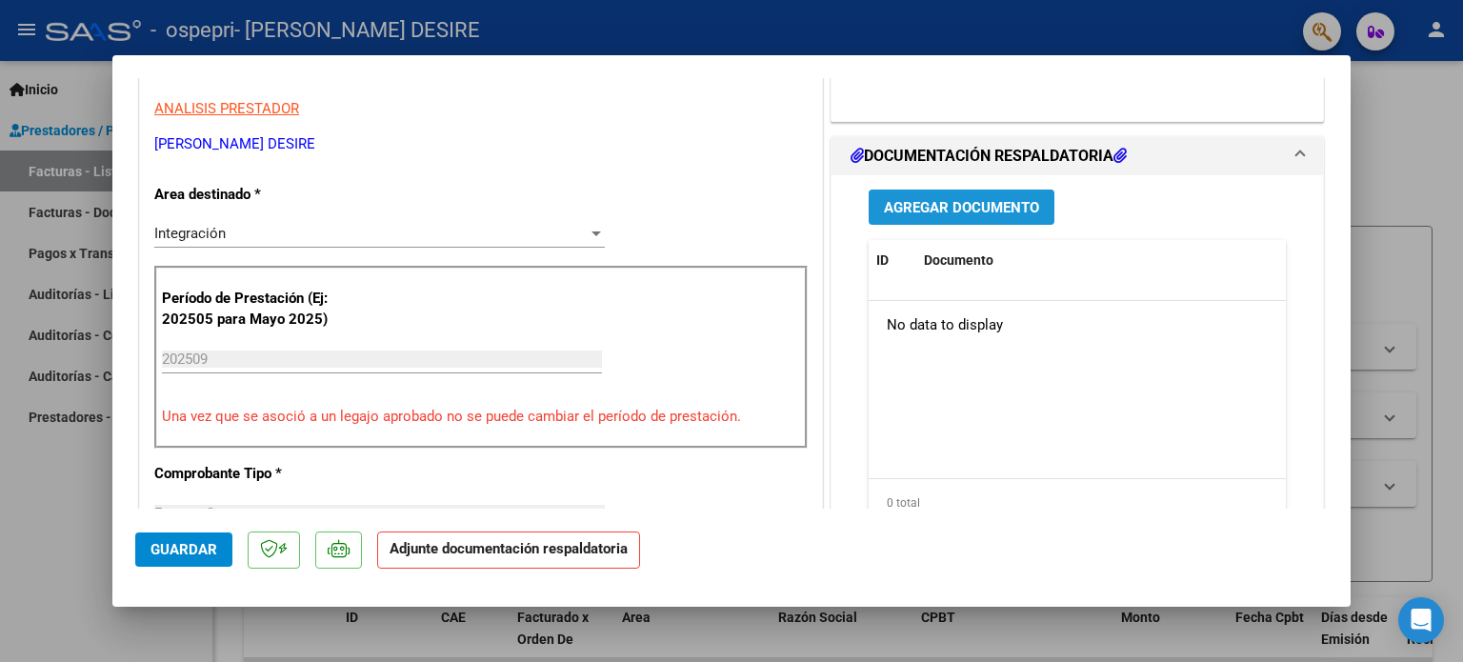
click at [958, 199] on span "Agregar Documento" at bounding box center [961, 207] width 155 height 17
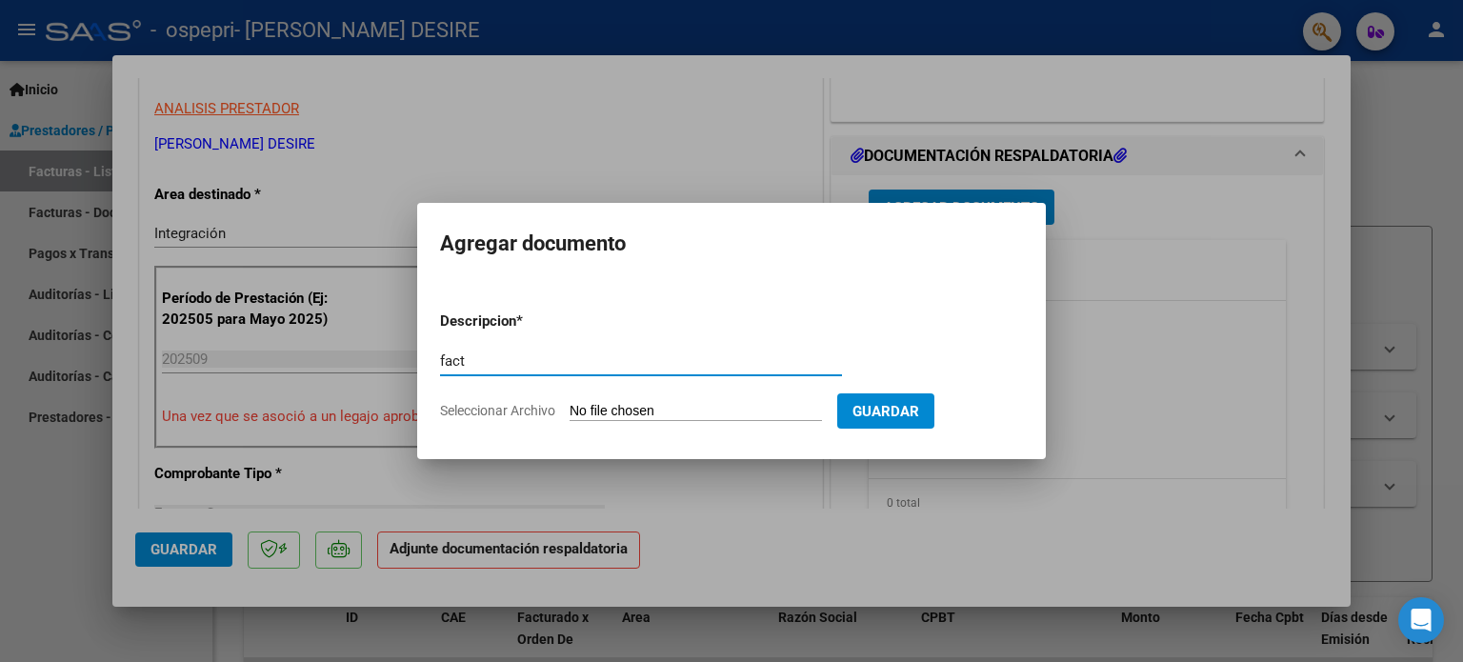
type input "fact"
click at [742, 407] on input "Seleccionar Archivo" at bounding box center [696, 412] width 252 height 18
type input "C:\fakepath\27416110749_011_00001_00000816.pdf"
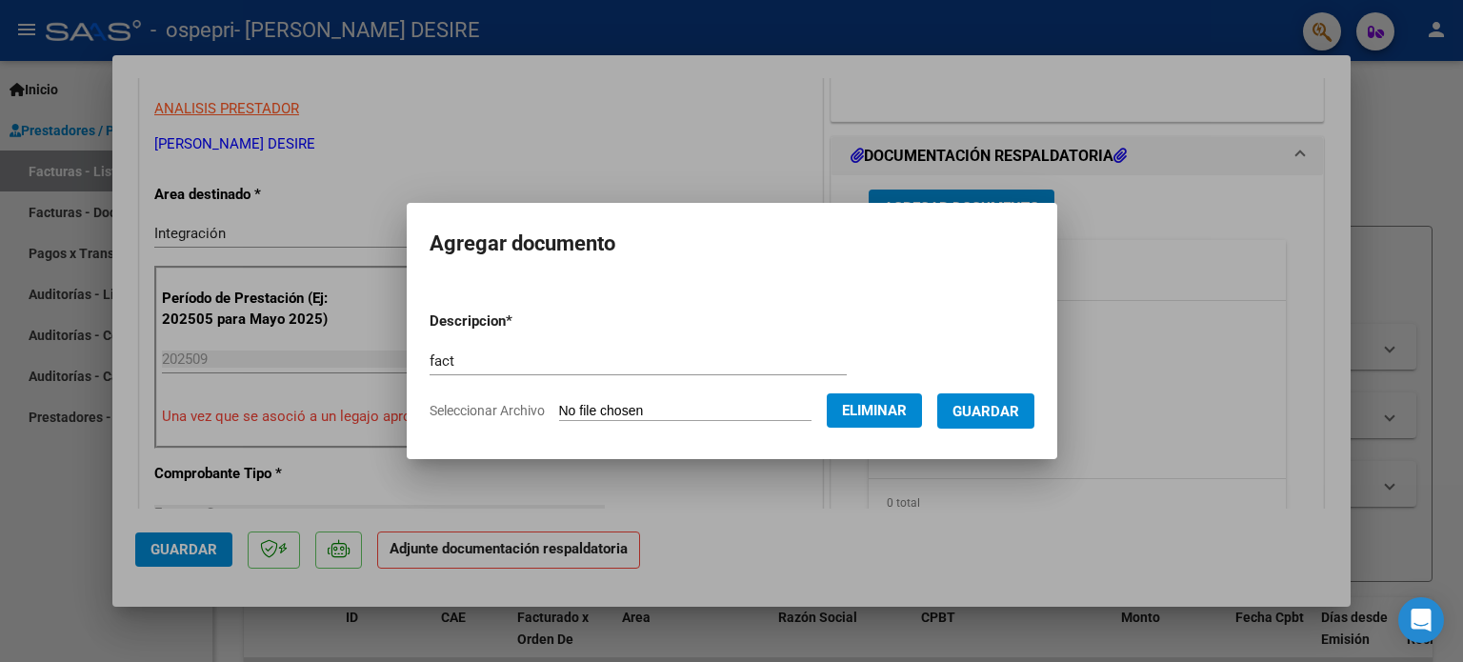
click at [982, 416] on span "Guardar" at bounding box center [986, 411] width 67 height 17
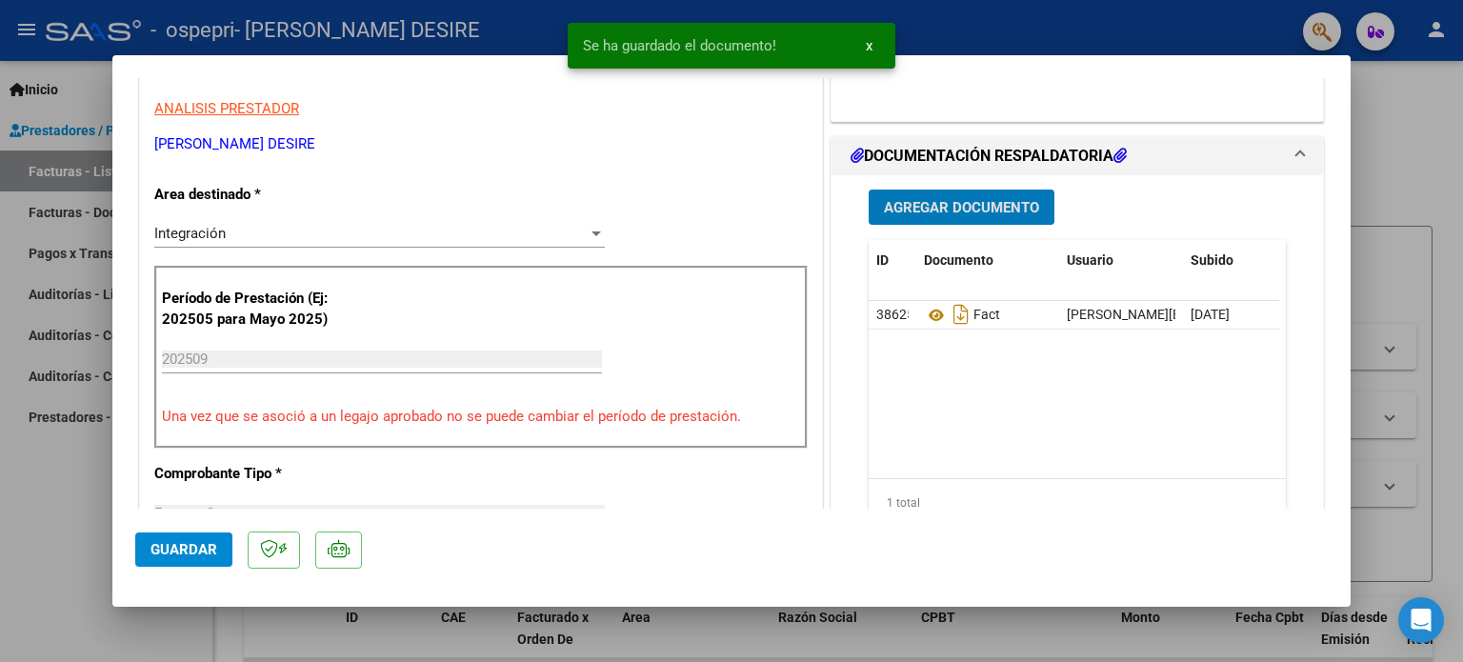
click at [967, 206] on span "Agregar Documento" at bounding box center [961, 207] width 155 height 17
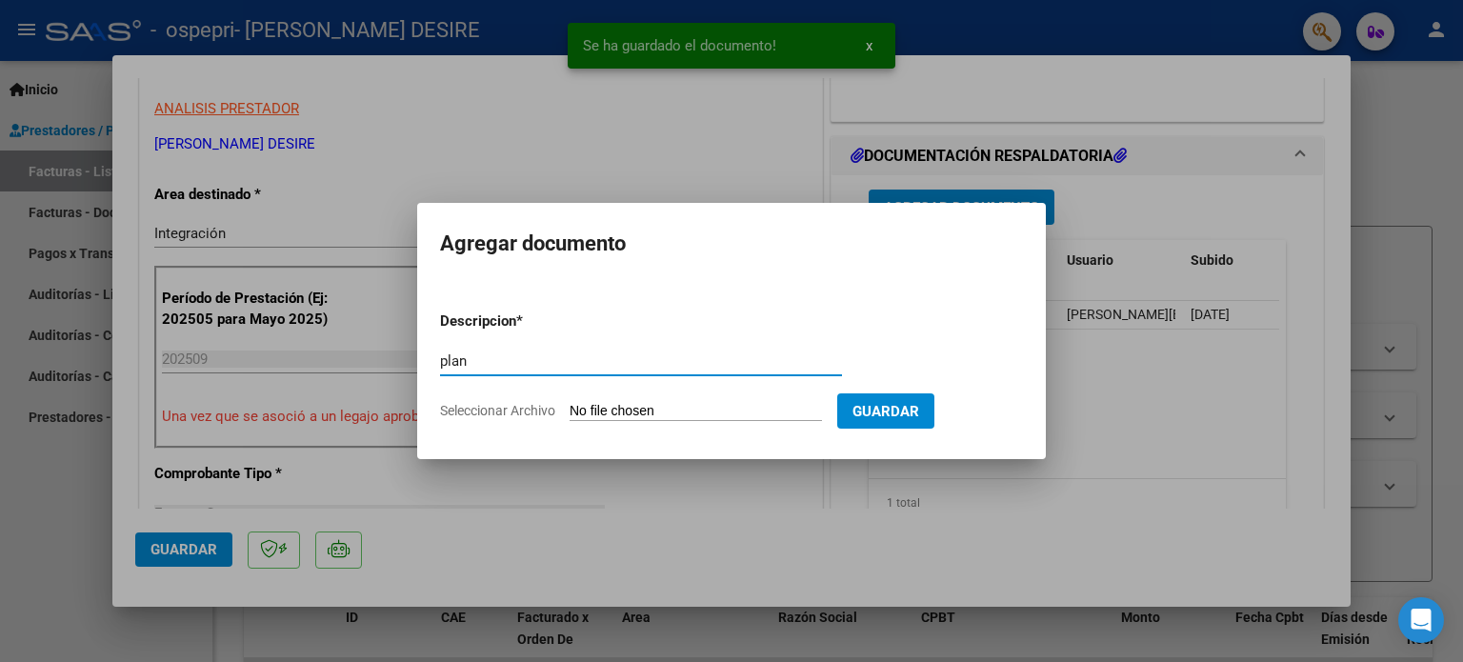
type input "plan"
click at [671, 403] on input "Seleccionar Archivo" at bounding box center [696, 412] width 252 height 18
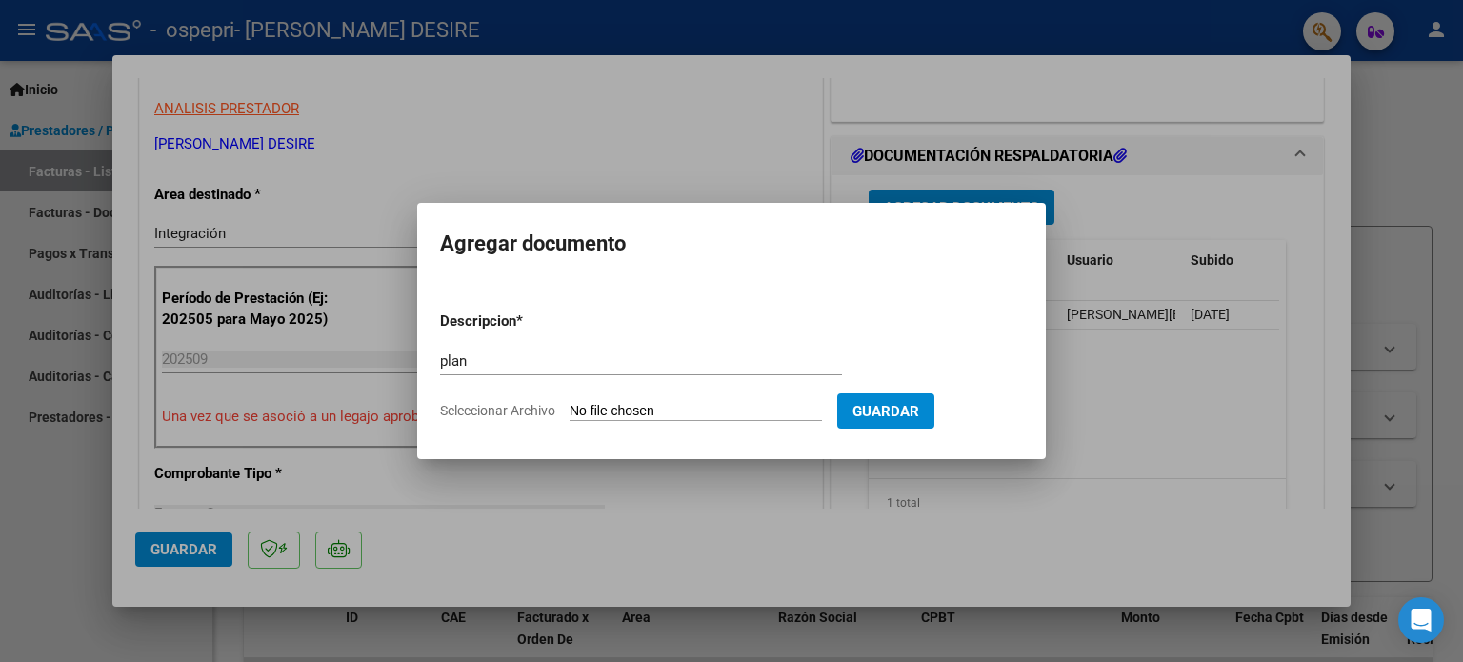
type input "C:\fakepath\[PERSON_NAME] M.pdf"
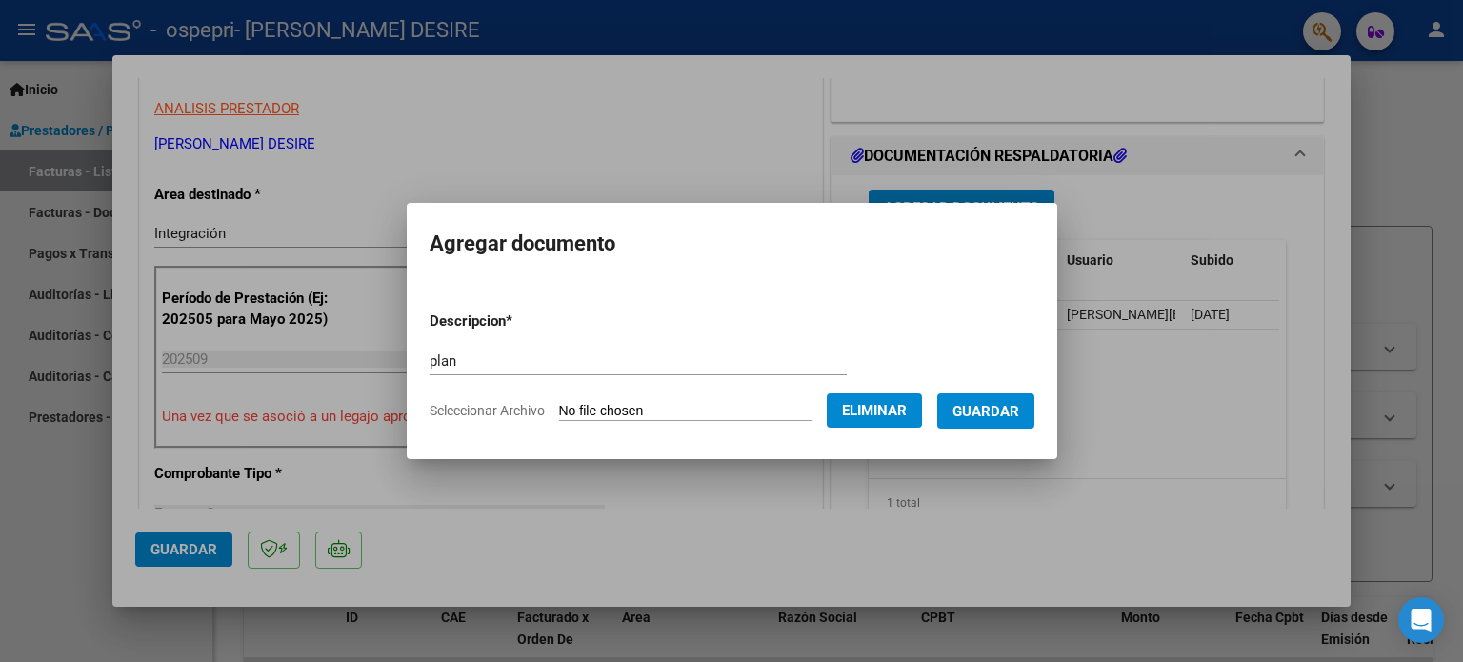
click at [983, 412] on span "Guardar" at bounding box center [986, 411] width 67 height 17
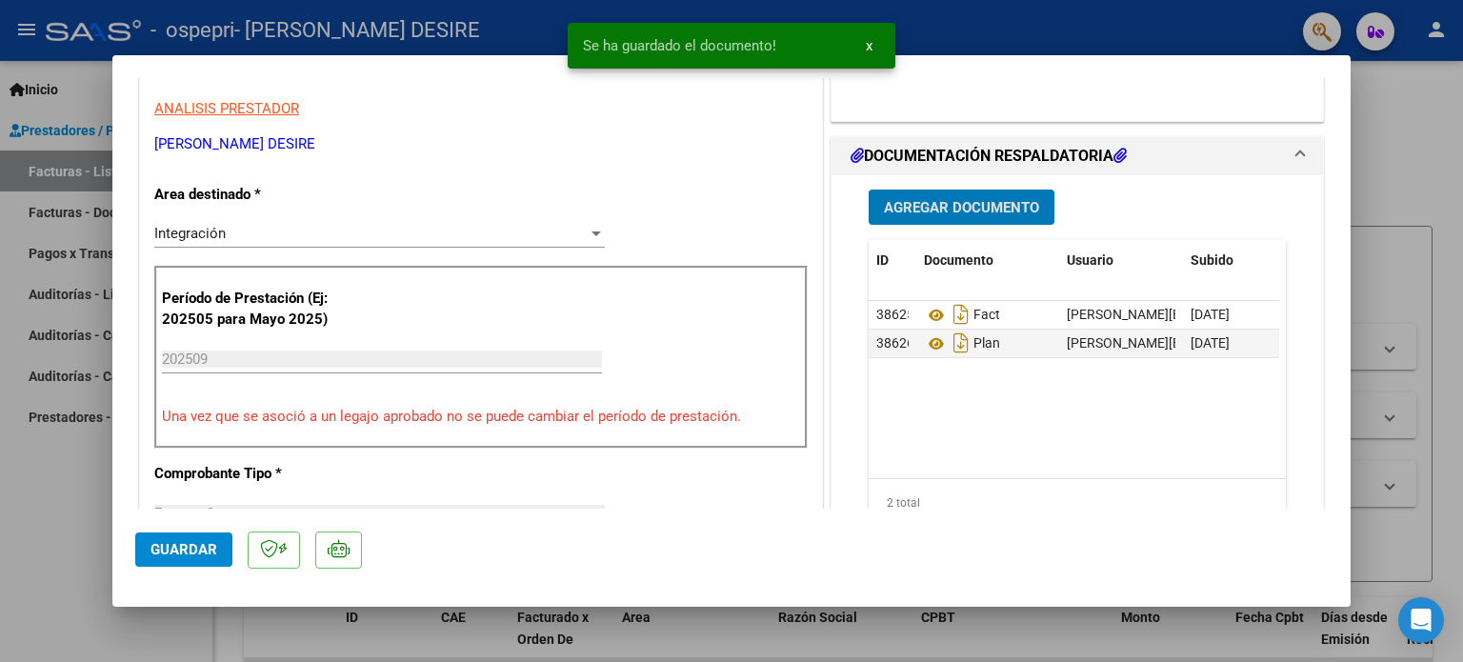
click at [995, 205] on span "Agregar Documento" at bounding box center [961, 207] width 155 height 17
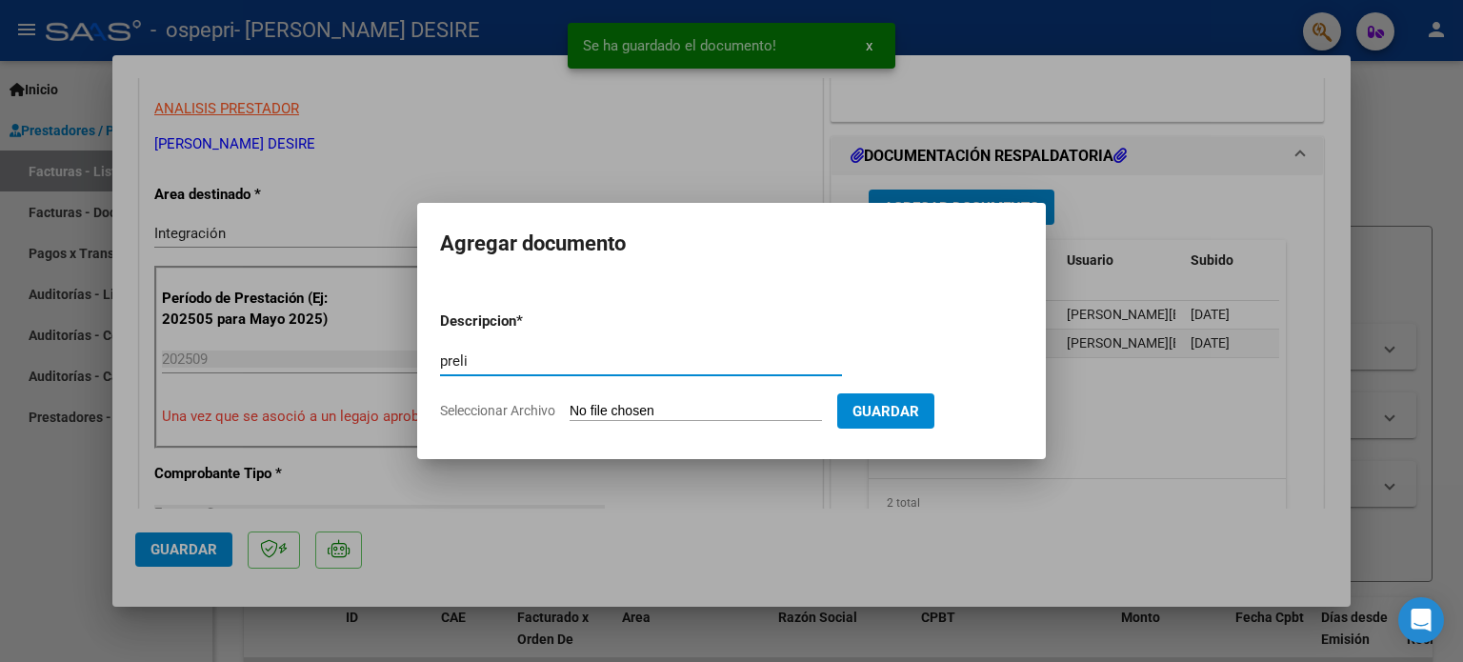
type input "preli"
click at [678, 404] on input "Seleccionar Archivo" at bounding box center [696, 412] width 252 height 18
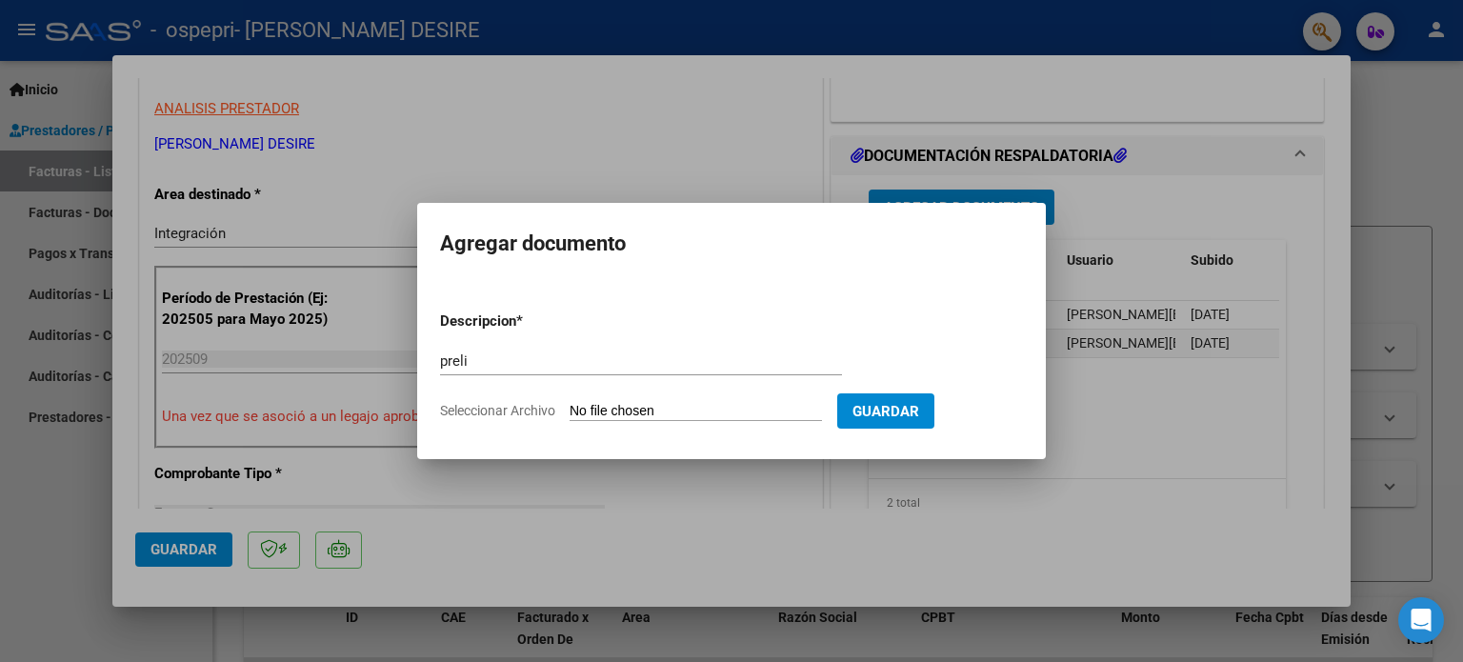
type input "C:\fakepath\[PERSON_NAME] (3).pdf"
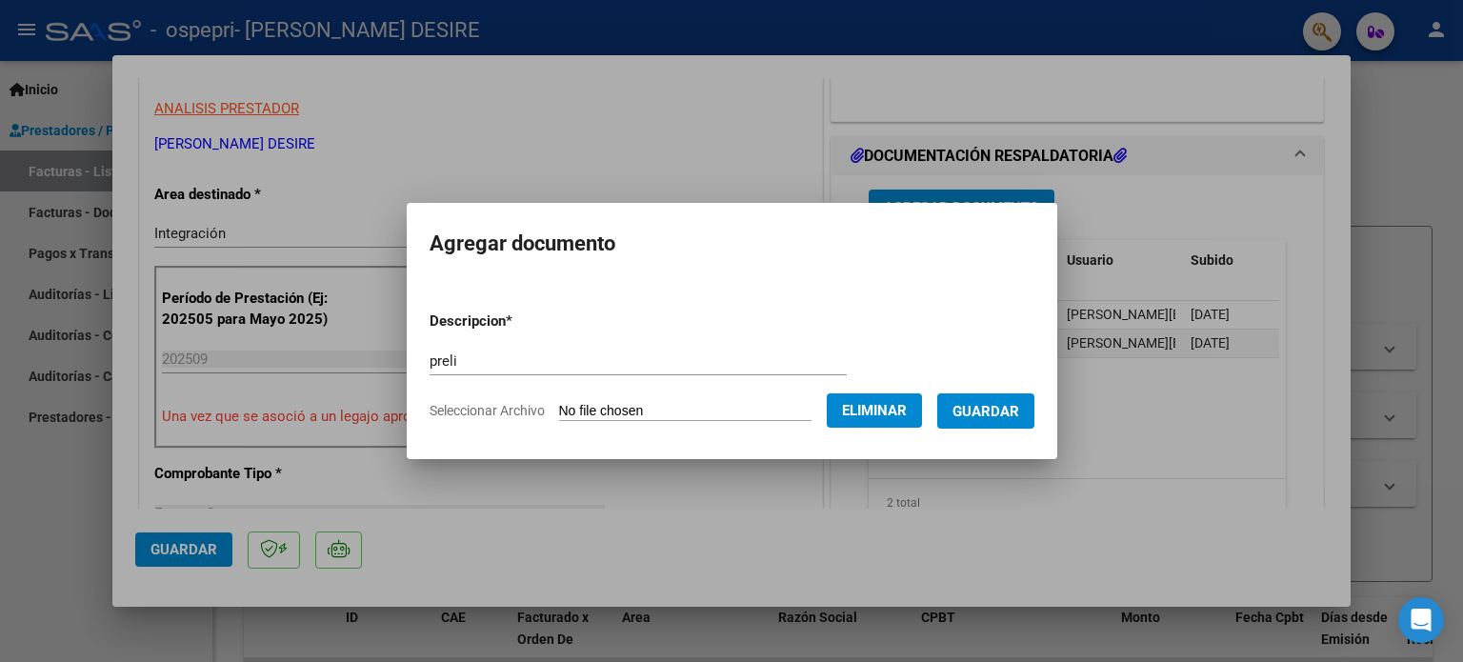
click at [1004, 410] on span "Guardar" at bounding box center [986, 411] width 67 height 17
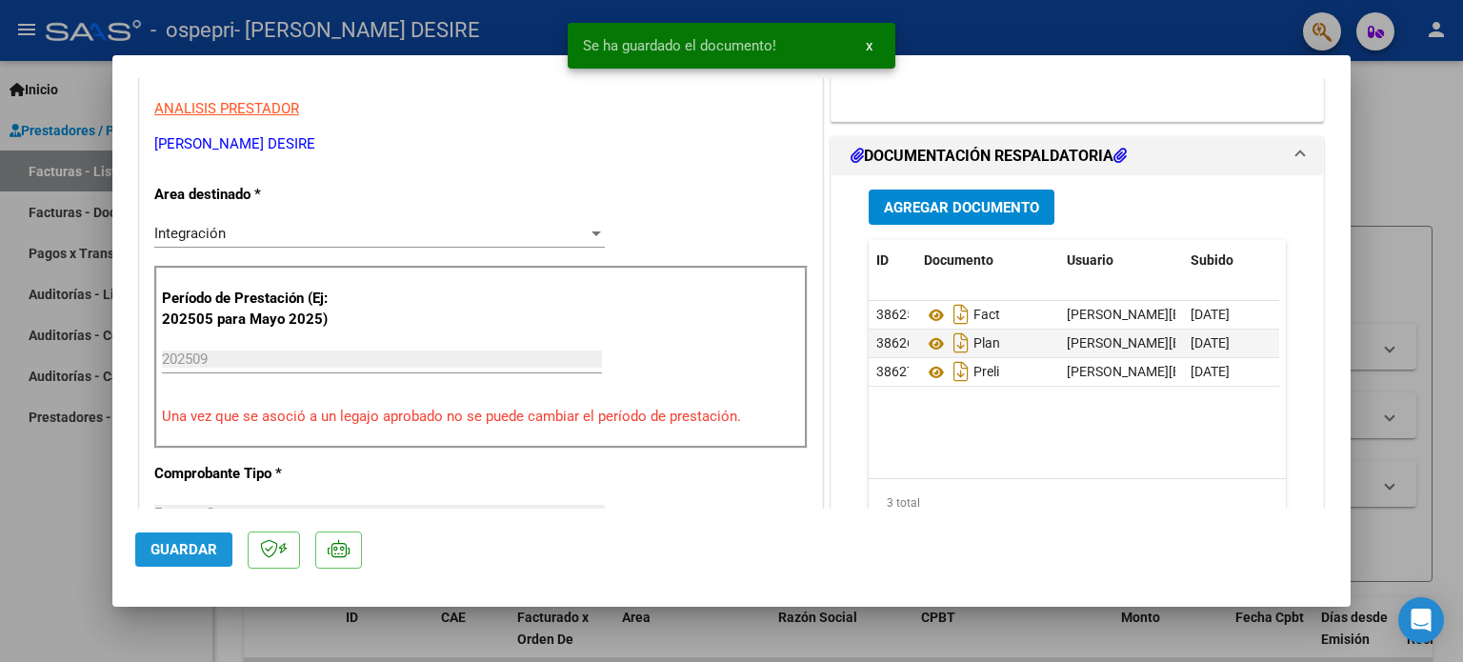
click at [206, 556] on span "Guardar" at bounding box center [184, 549] width 67 height 17
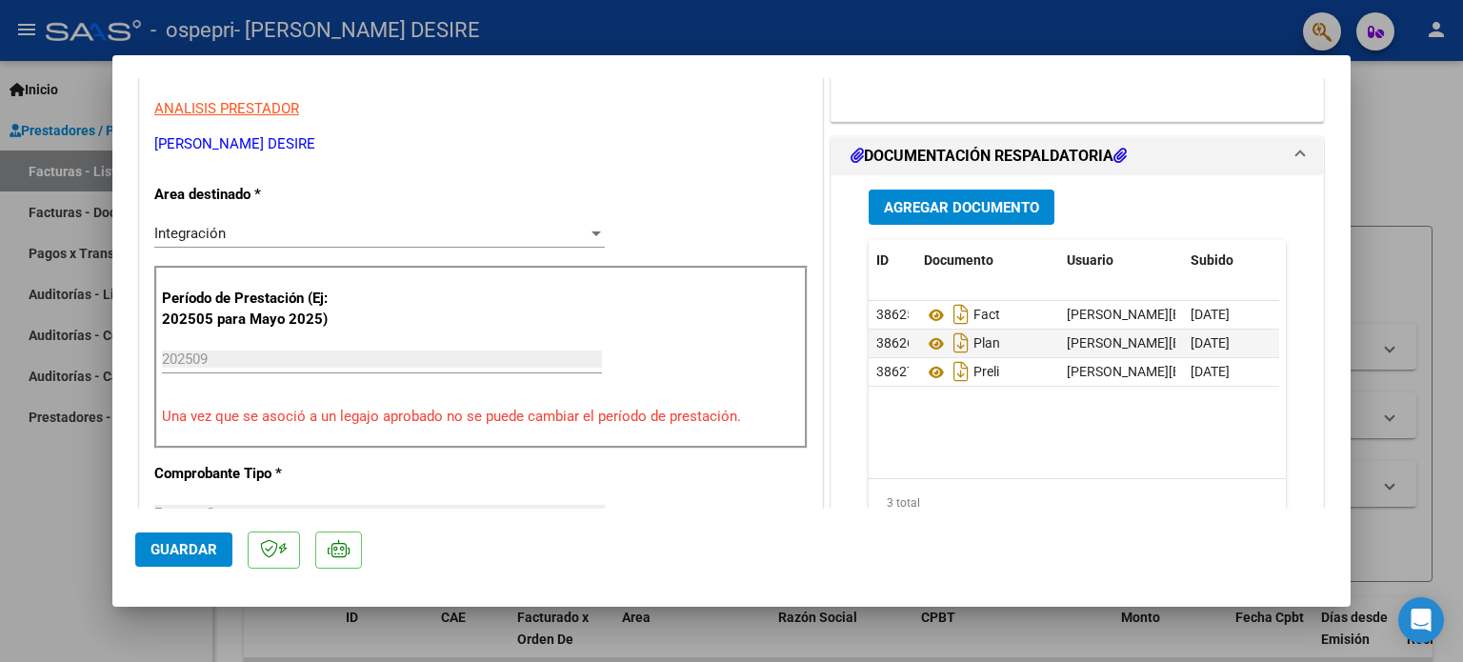
click at [1391, 171] on div at bounding box center [731, 331] width 1463 height 662
type input "$ 0,00"
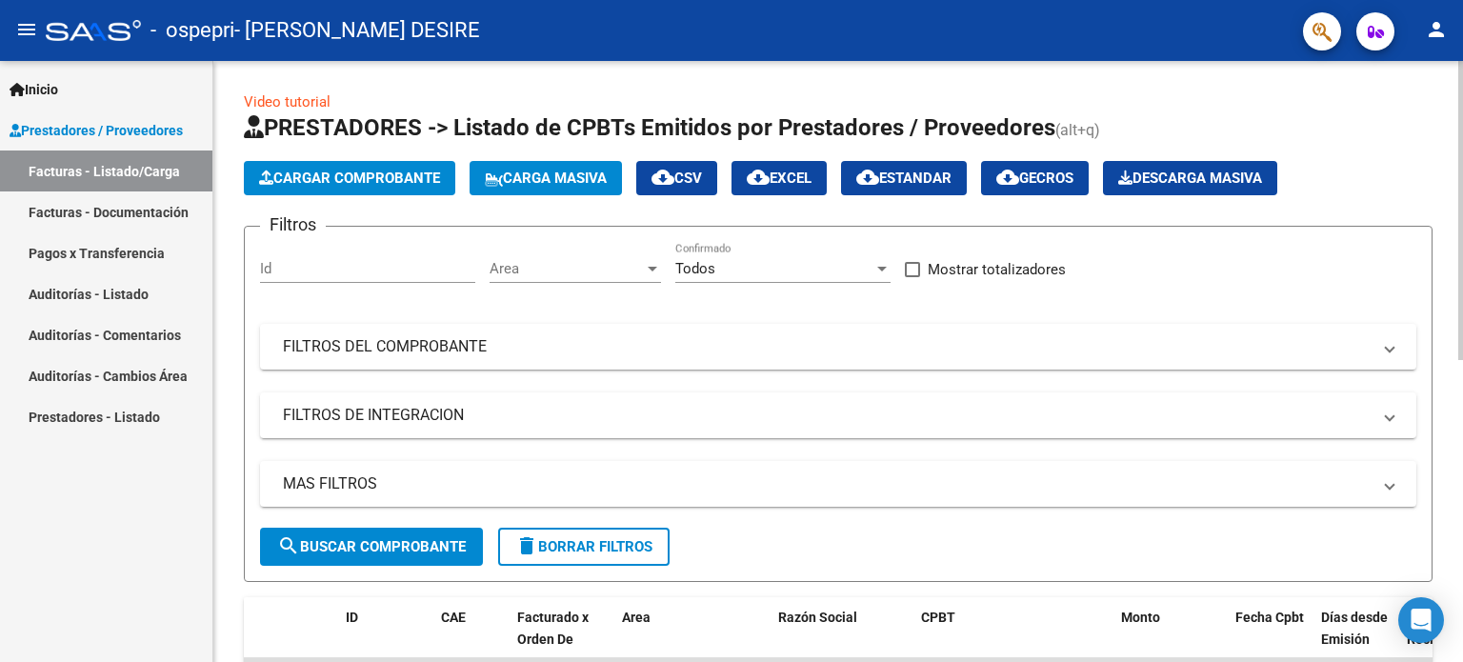
click at [351, 183] on span "Cargar Comprobante" at bounding box center [349, 178] width 181 height 17
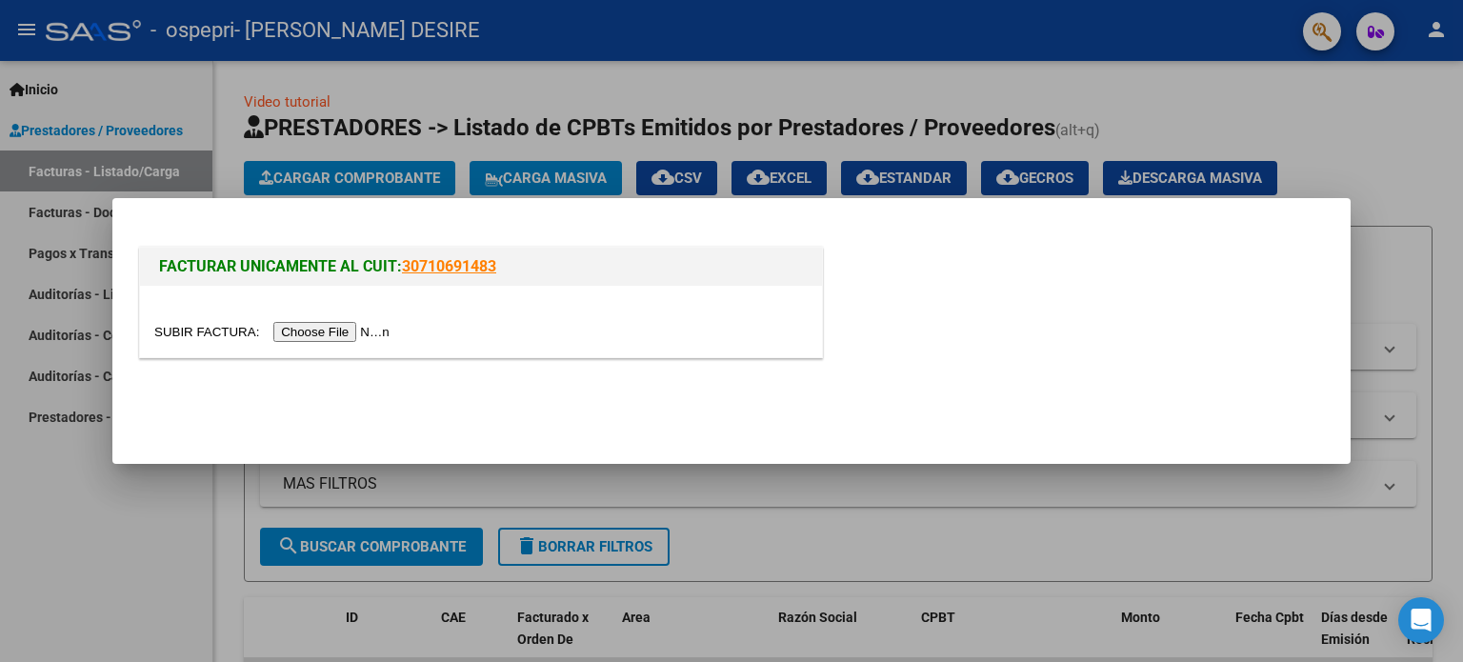
click at [380, 329] on input "file" at bounding box center [274, 332] width 241 height 20
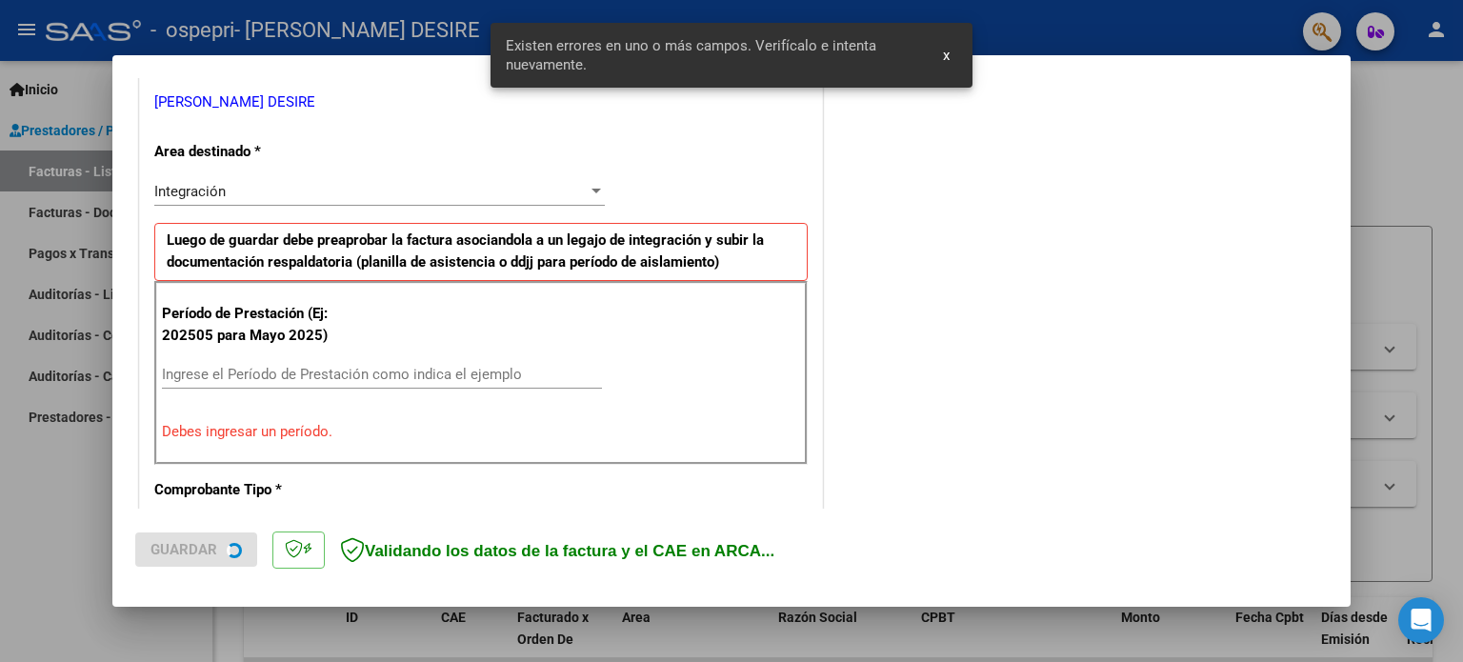
scroll to position [411, 0]
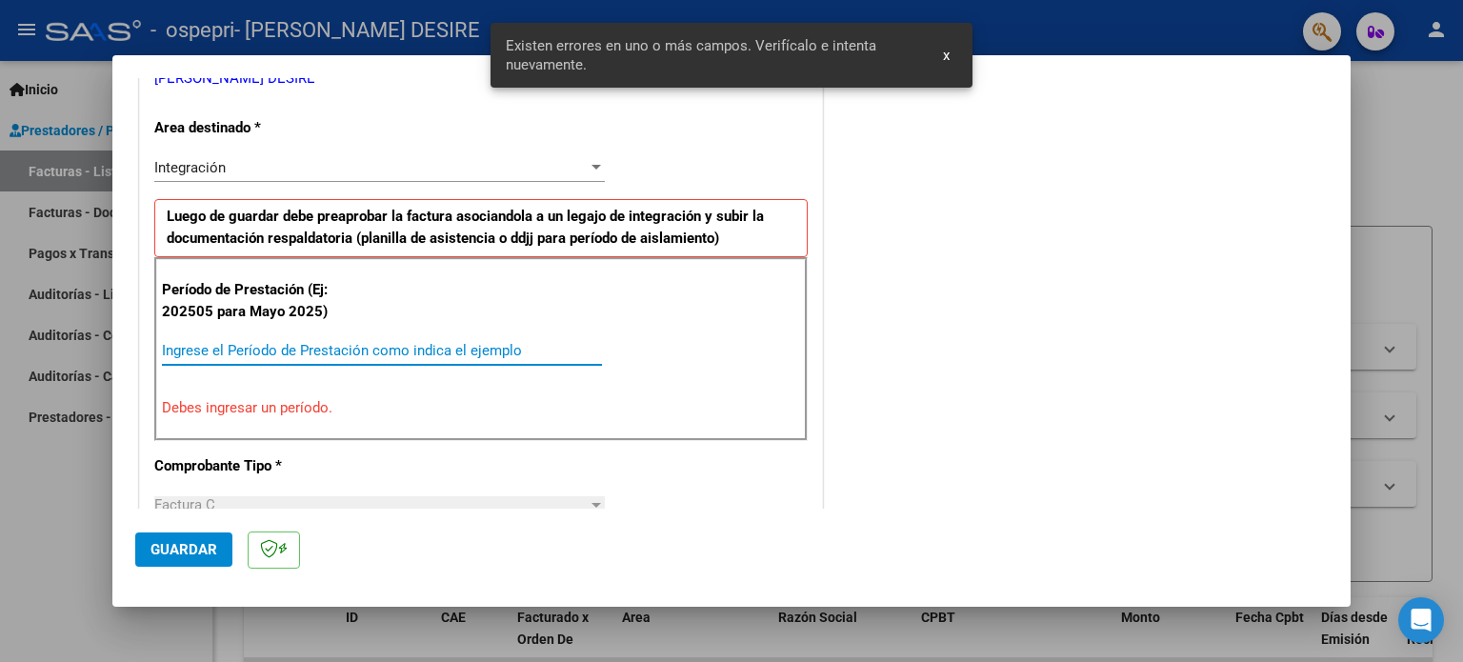
click at [547, 346] on input "Ingrese el Período de Prestación como indica el ejemplo" at bounding box center [382, 350] width 440 height 17
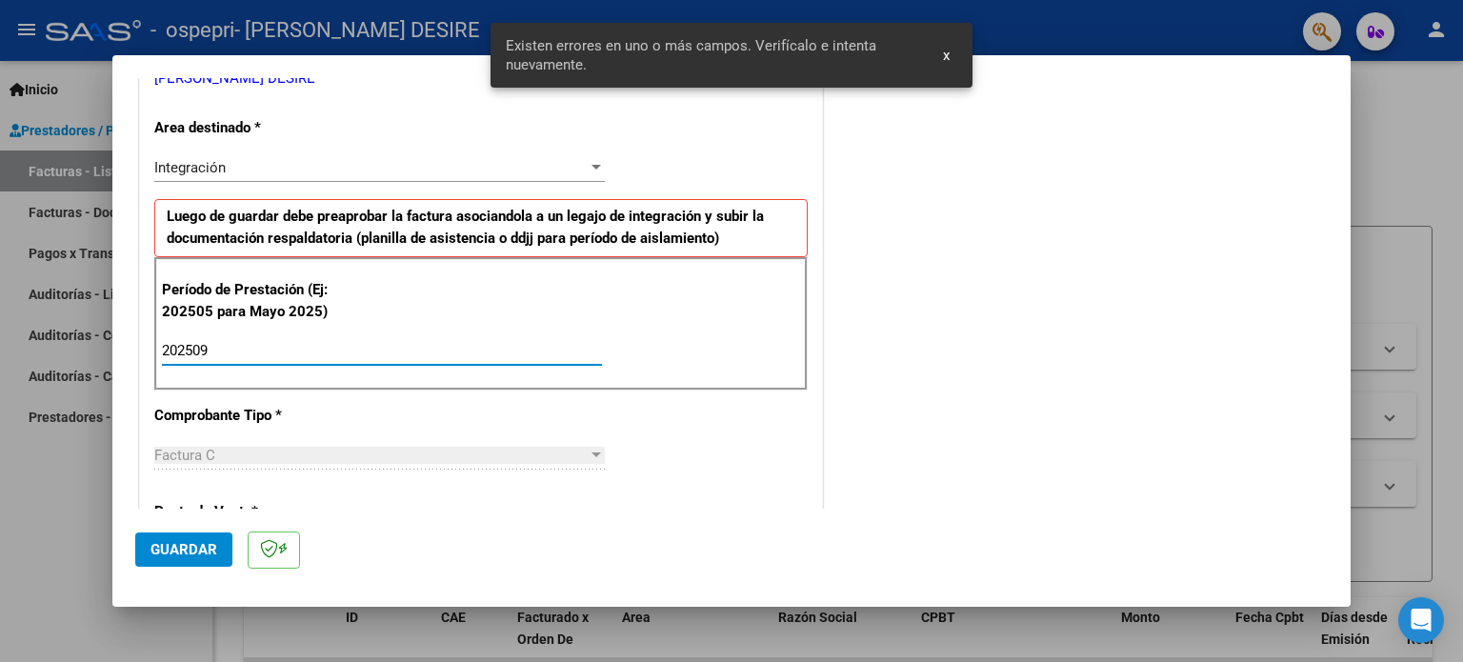
type input "202509"
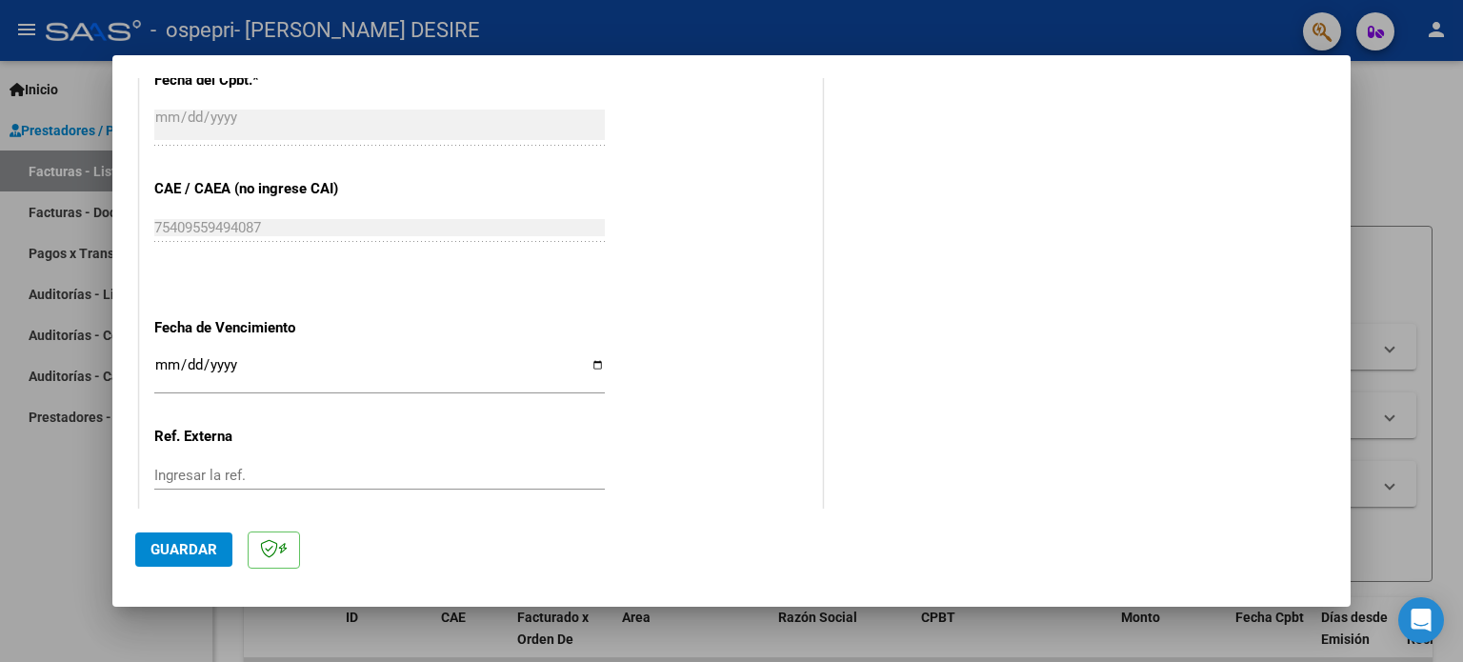
scroll to position [1173, 0]
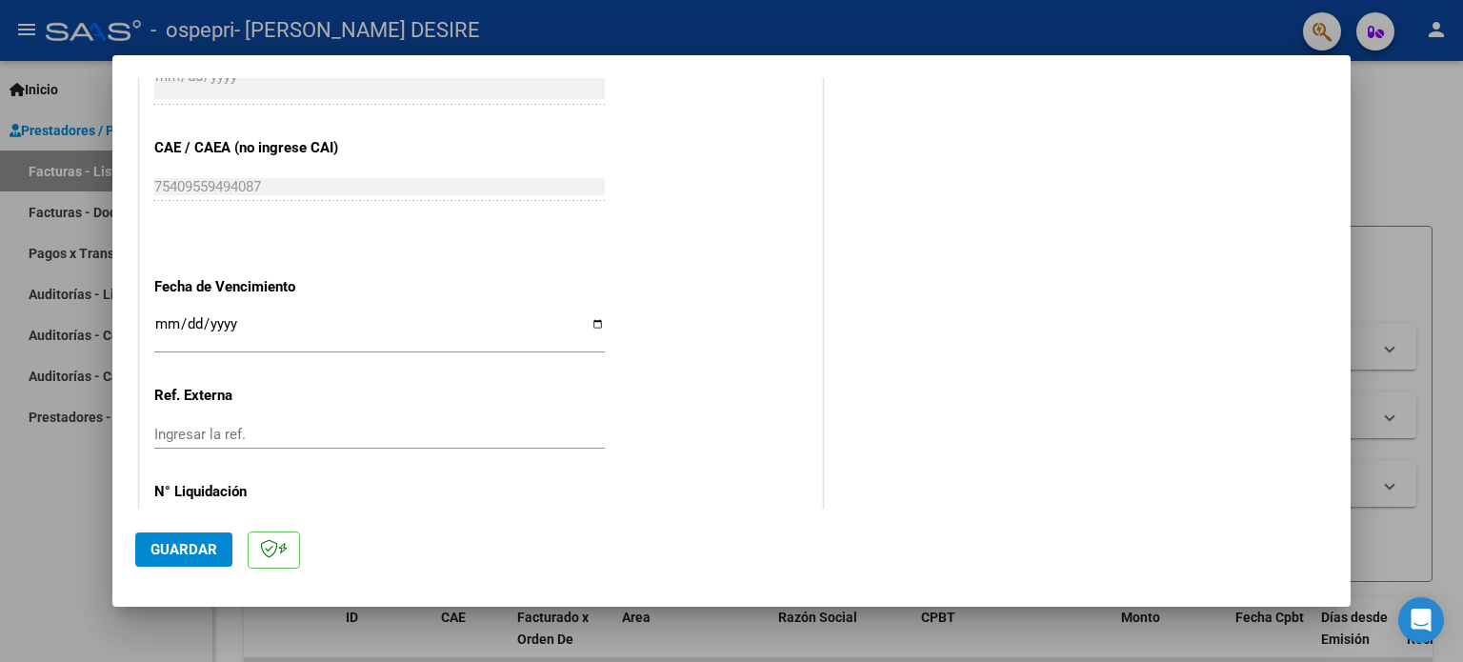
click at [592, 322] on input "Ingresar la fecha" at bounding box center [379, 331] width 451 height 30
type input "[DATE]"
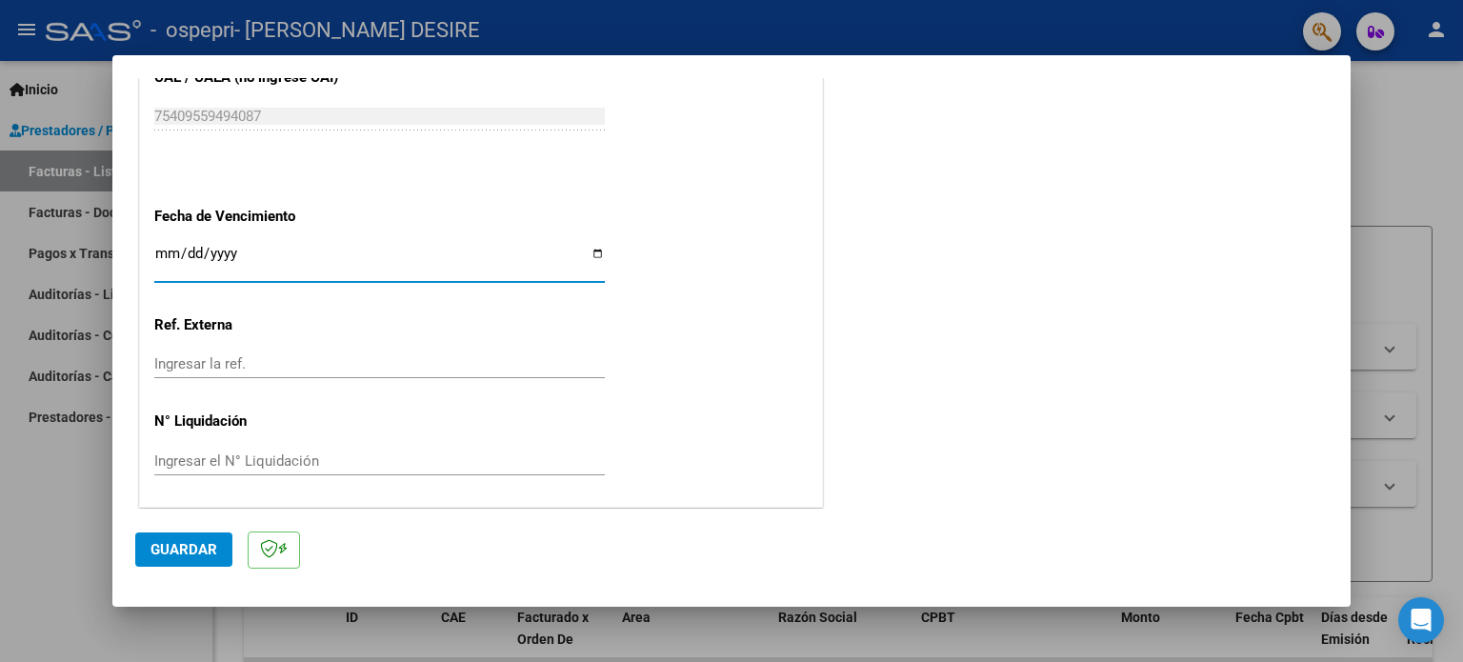
click at [296, 449] on div "Ingresar el N° Liquidación" at bounding box center [379, 461] width 451 height 29
click at [329, 460] on input "Ingresar el N° Liquidación" at bounding box center [379, 460] width 451 height 17
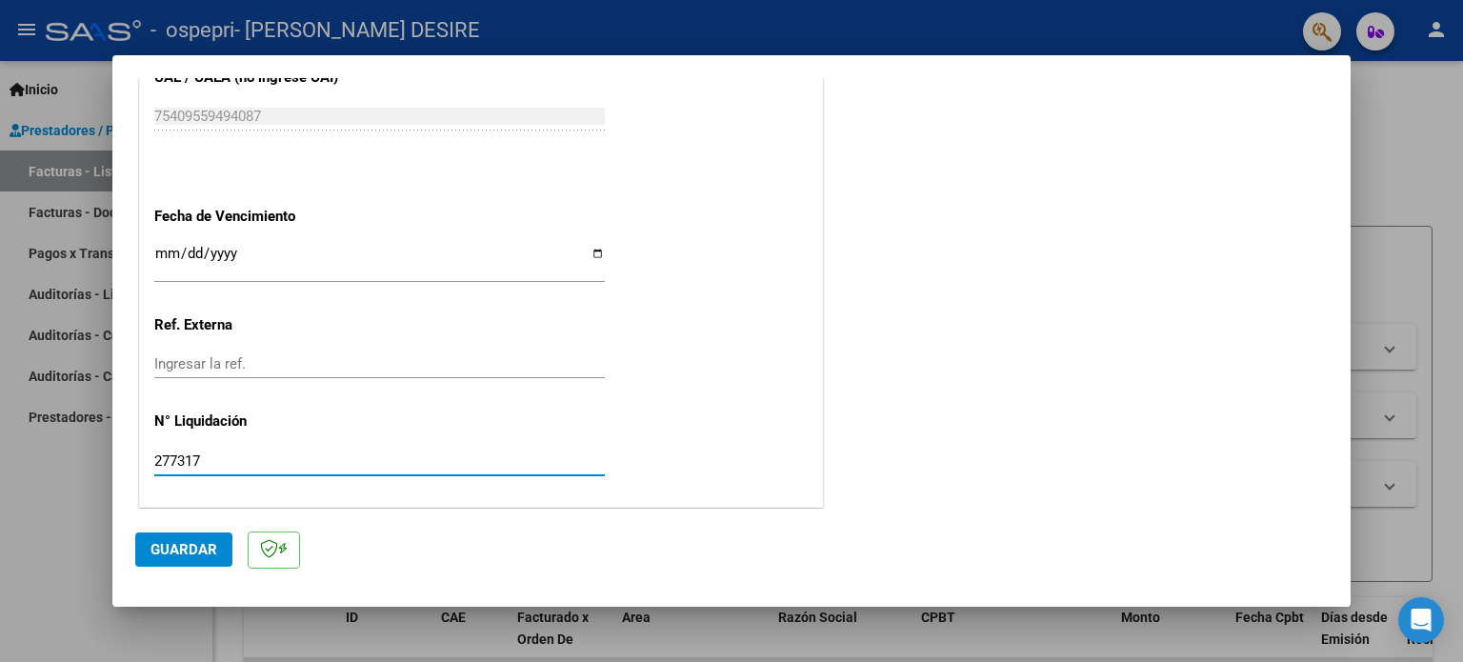
type input "277317"
click at [207, 540] on button "Guardar" at bounding box center [183, 549] width 97 height 34
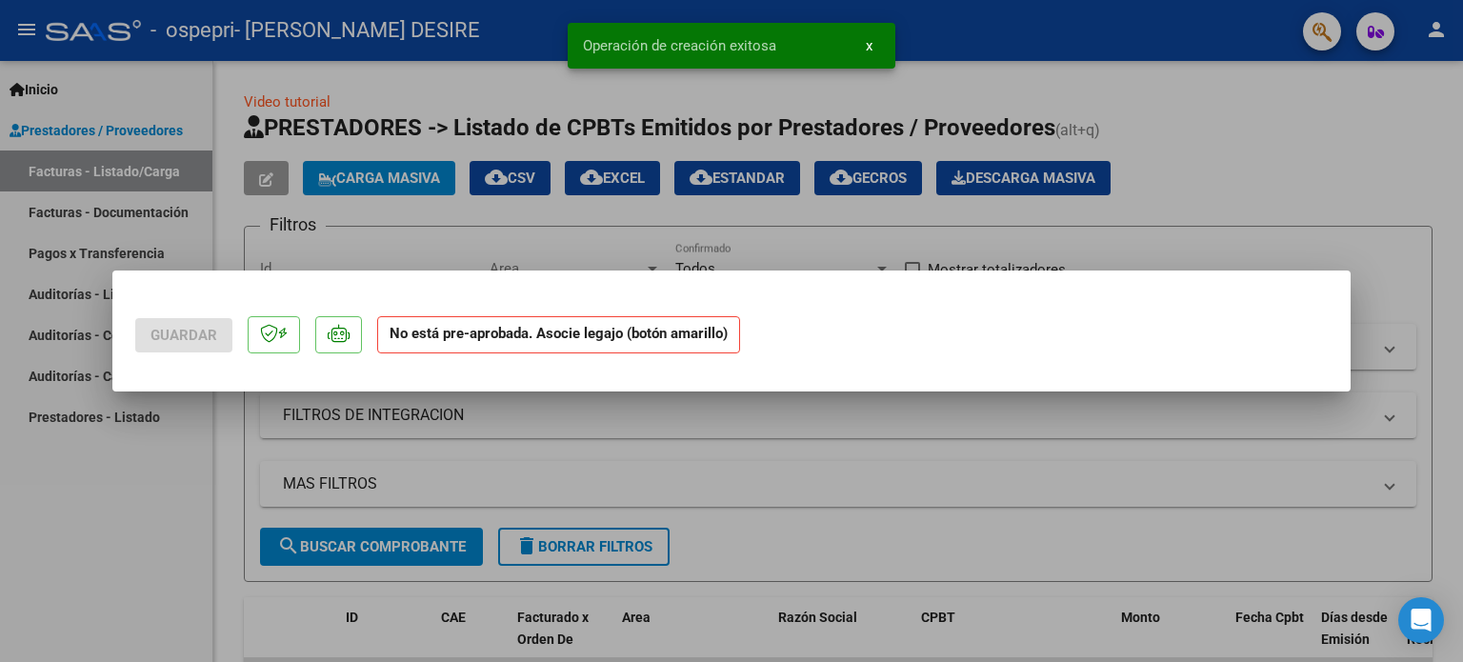
scroll to position [0, 0]
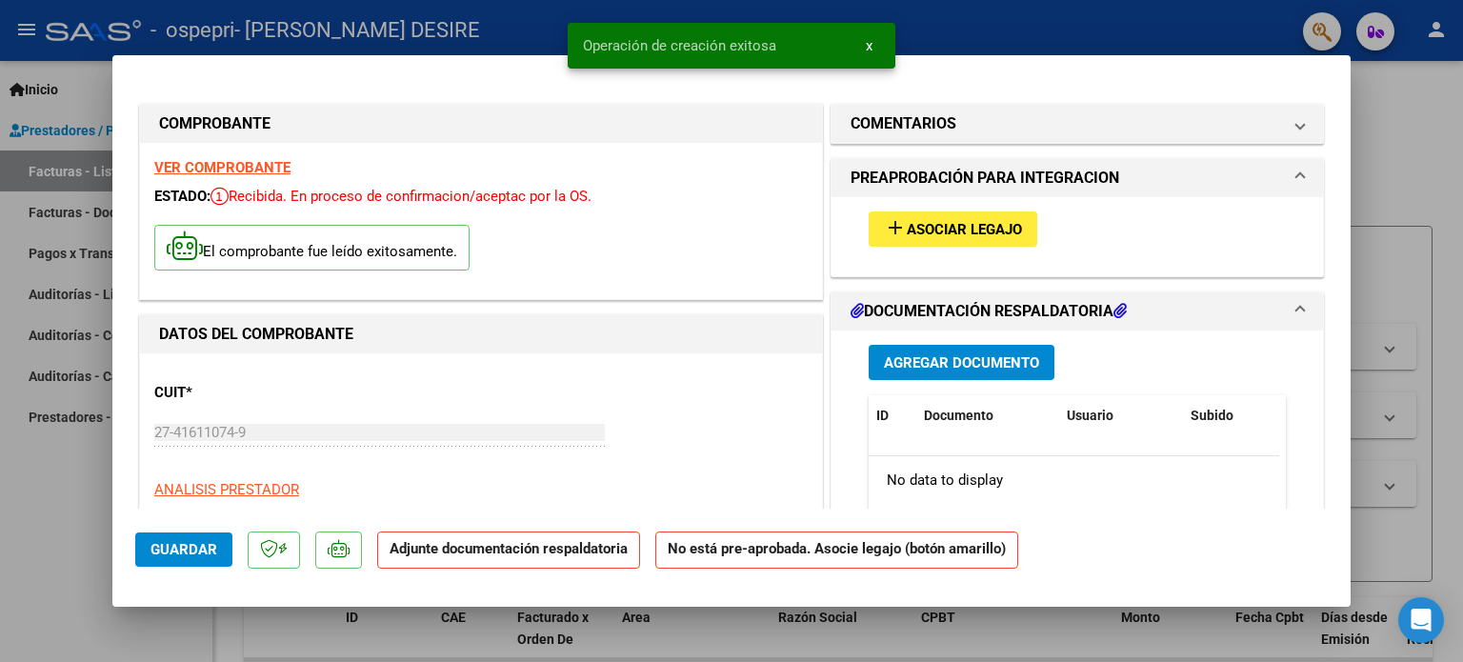
click at [910, 239] on button "add Asociar Legajo" at bounding box center [953, 228] width 169 height 35
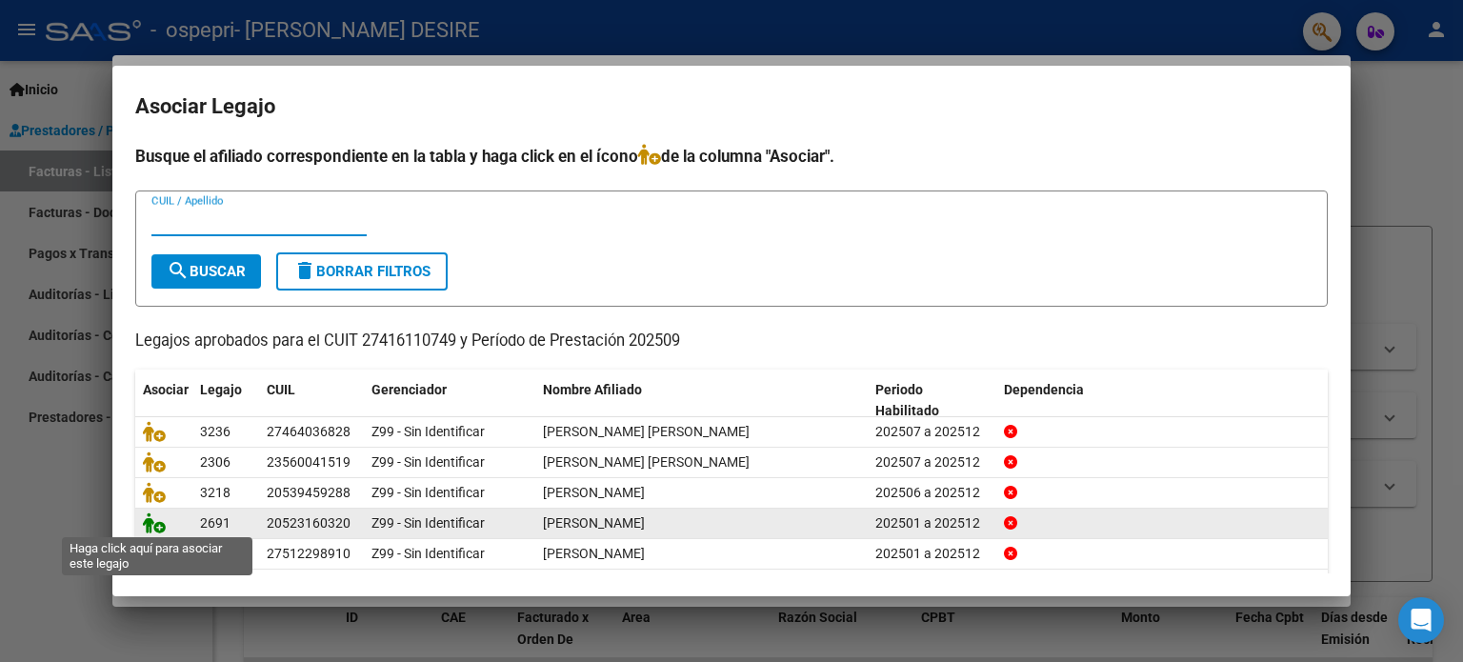
click at [146, 526] on icon at bounding box center [154, 522] width 23 height 21
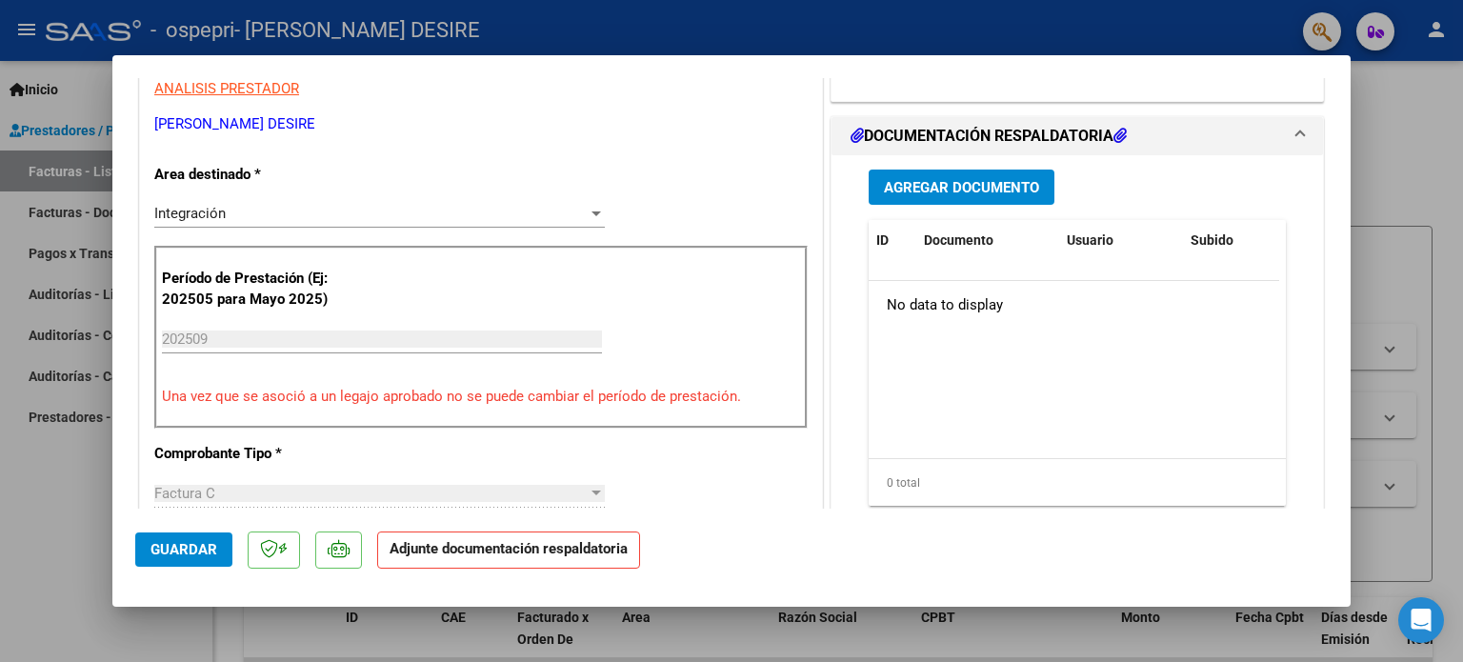
scroll to position [476, 0]
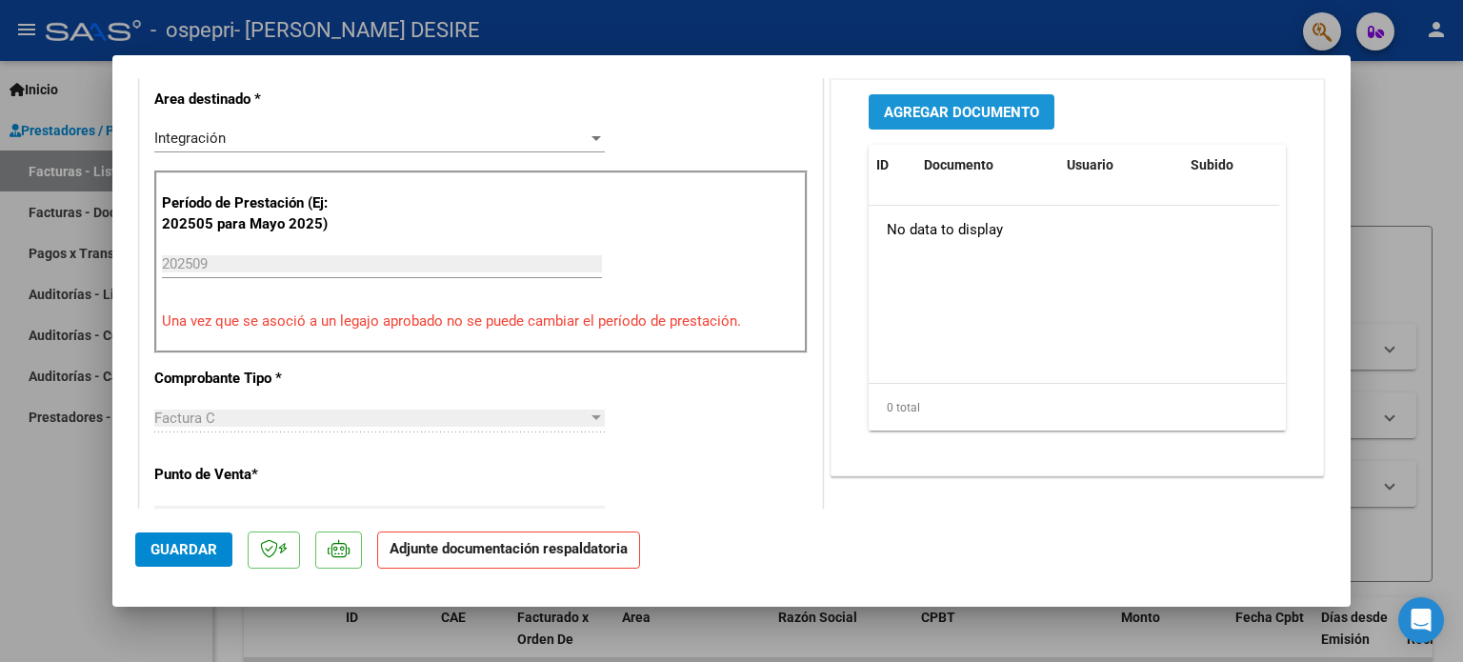
click at [959, 110] on span "Agregar Documento" at bounding box center [961, 112] width 155 height 17
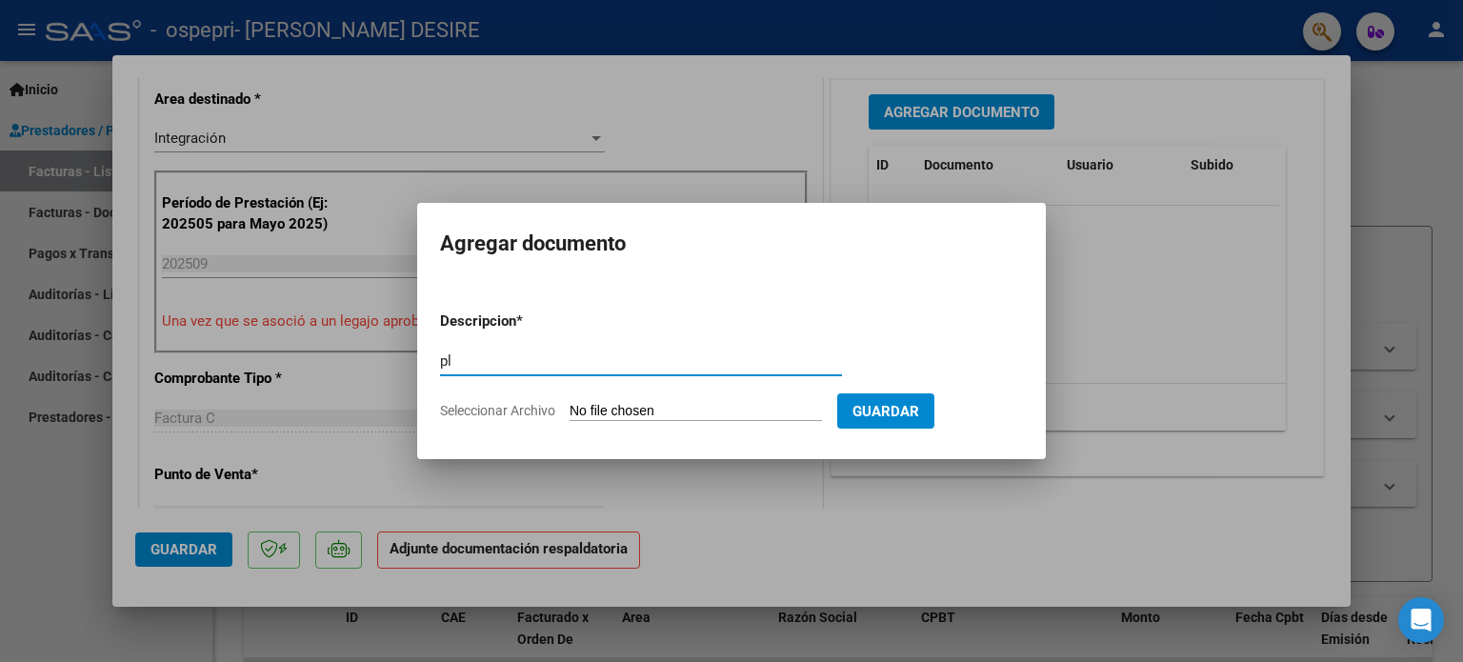
type input "p"
type input "fact"
click at [705, 411] on input "Seleccionar Archivo" at bounding box center [696, 412] width 252 height 18
type input "C:\fakepath\27416110749_011_00001_00000817.pdf"
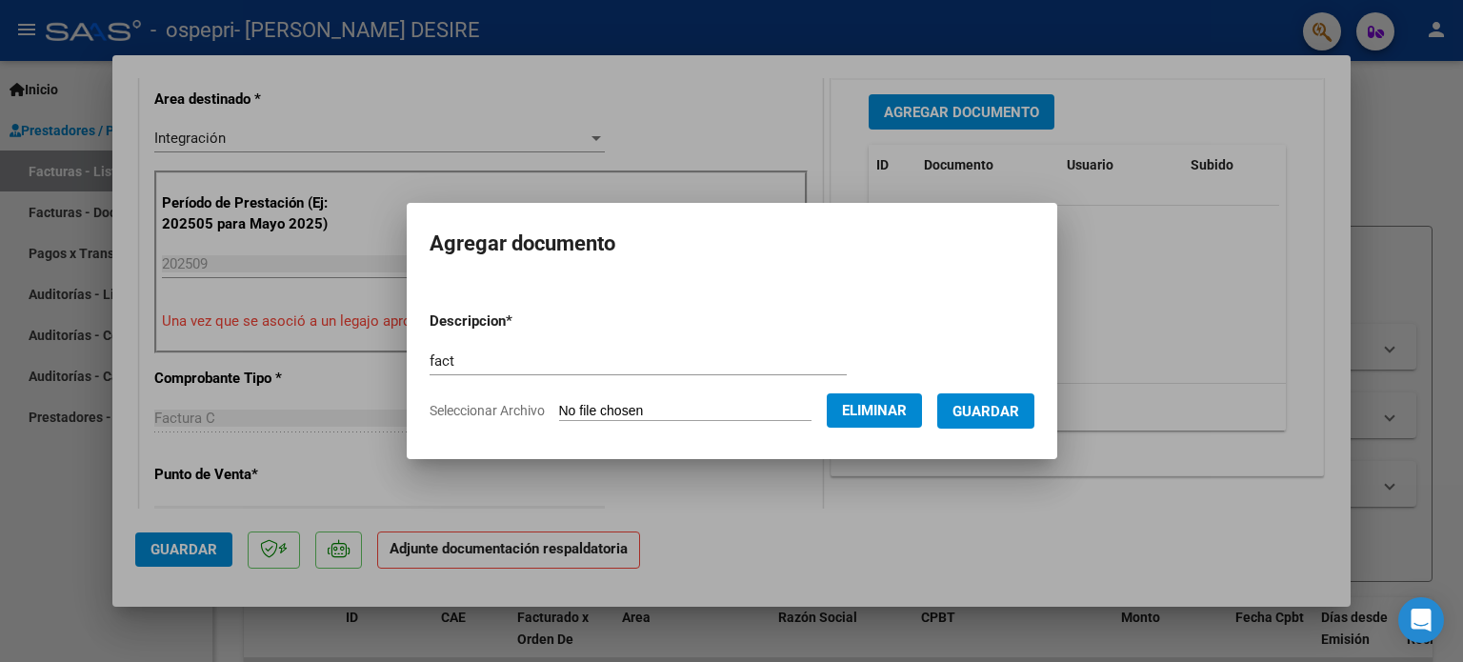
click at [998, 414] on span "Guardar" at bounding box center [986, 411] width 67 height 17
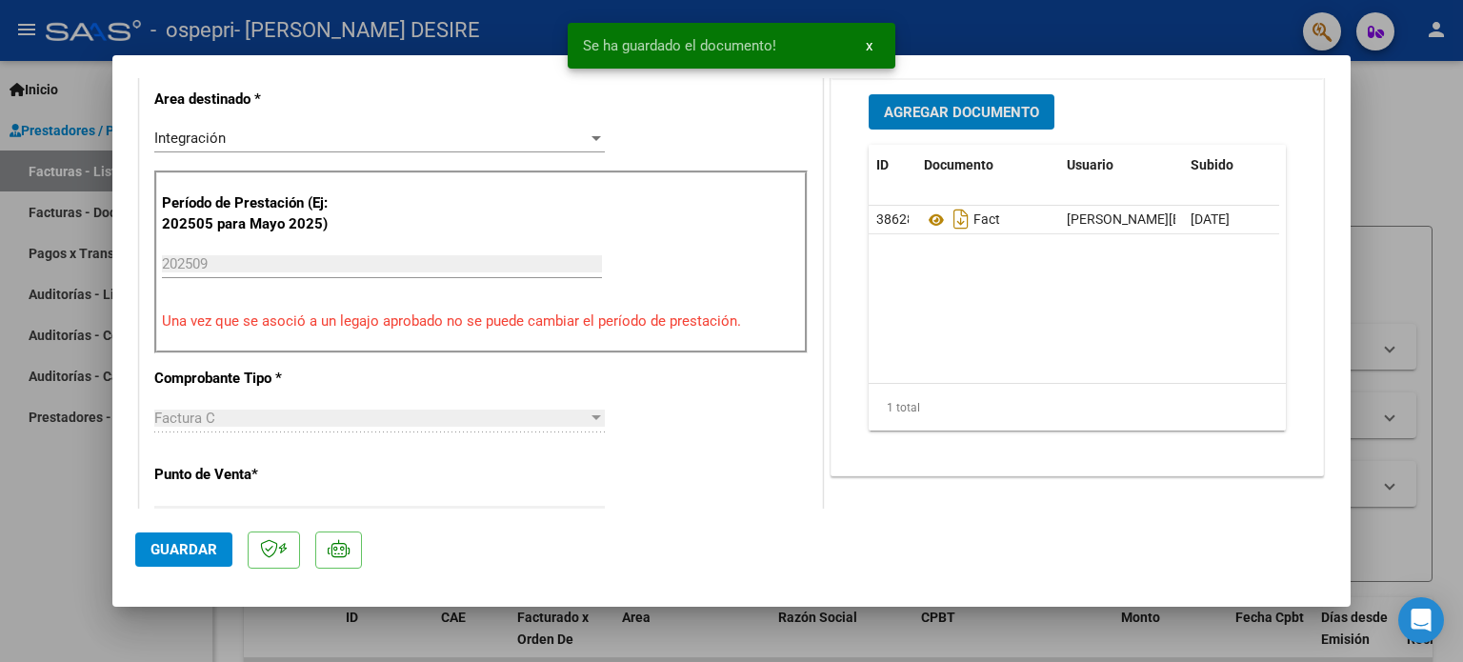
click at [961, 105] on span "Agregar Documento" at bounding box center [961, 112] width 155 height 17
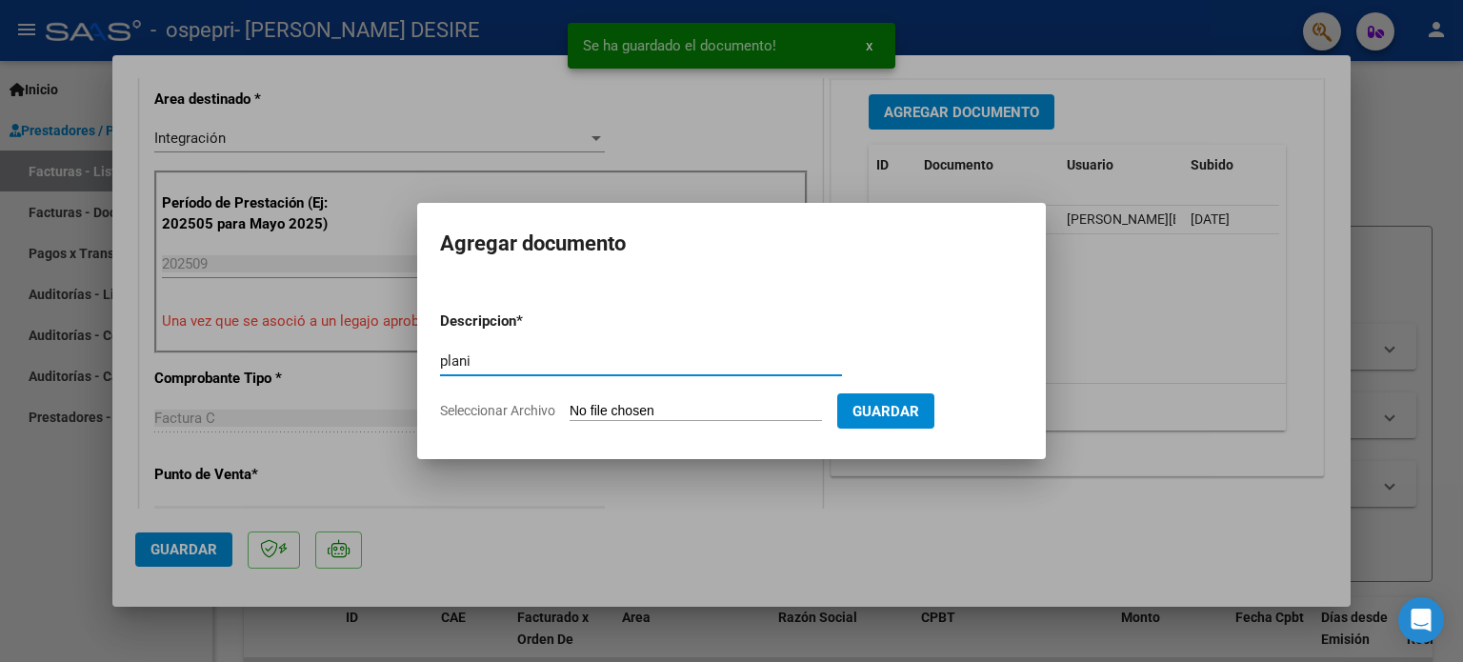
type input "plani"
click at [698, 411] on input "Seleccionar Archivo" at bounding box center [696, 412] width 252 height 18
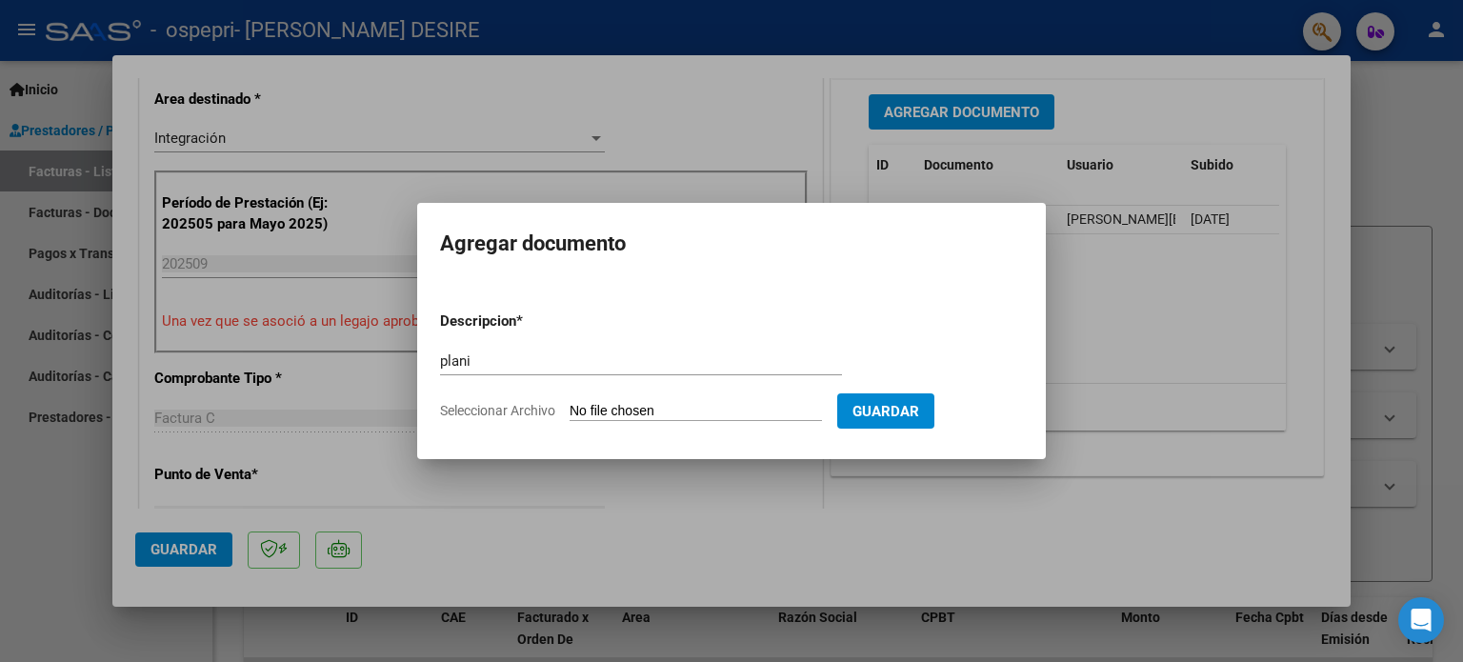
type input "C:\fakepath\[PERSON_NAME] M.pdf"
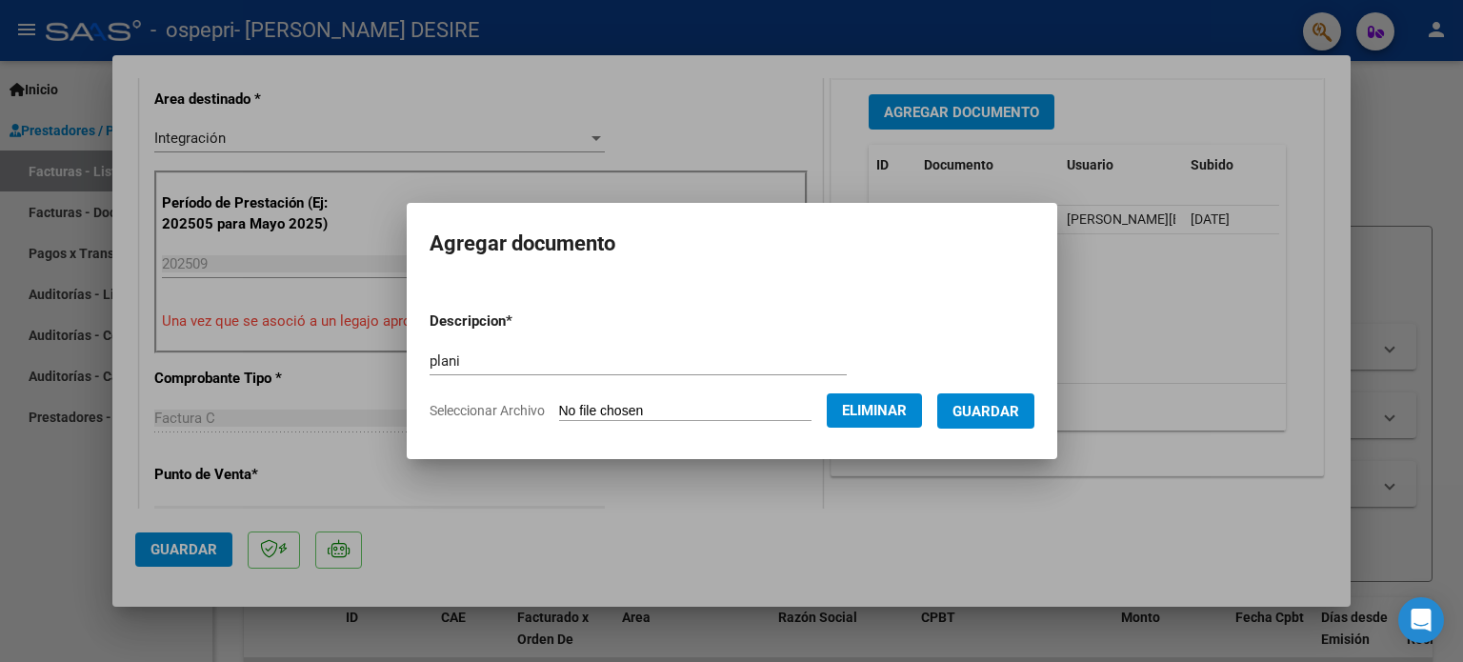
click at [997, 414] on span "Guardar" at bounding box center [986, 411] width 67 height 17
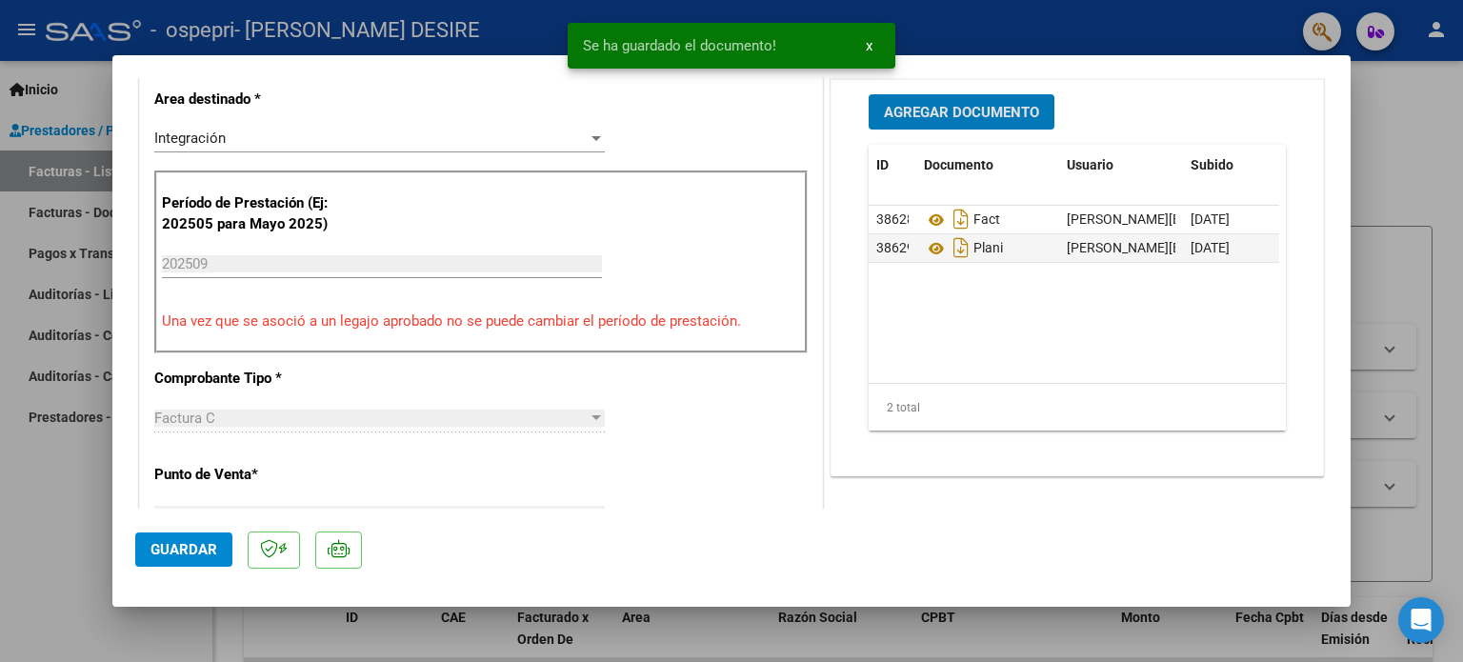
click at [989, 104] on span "Agregar Documento" at bounding box center [961, 112] width 155 height 17
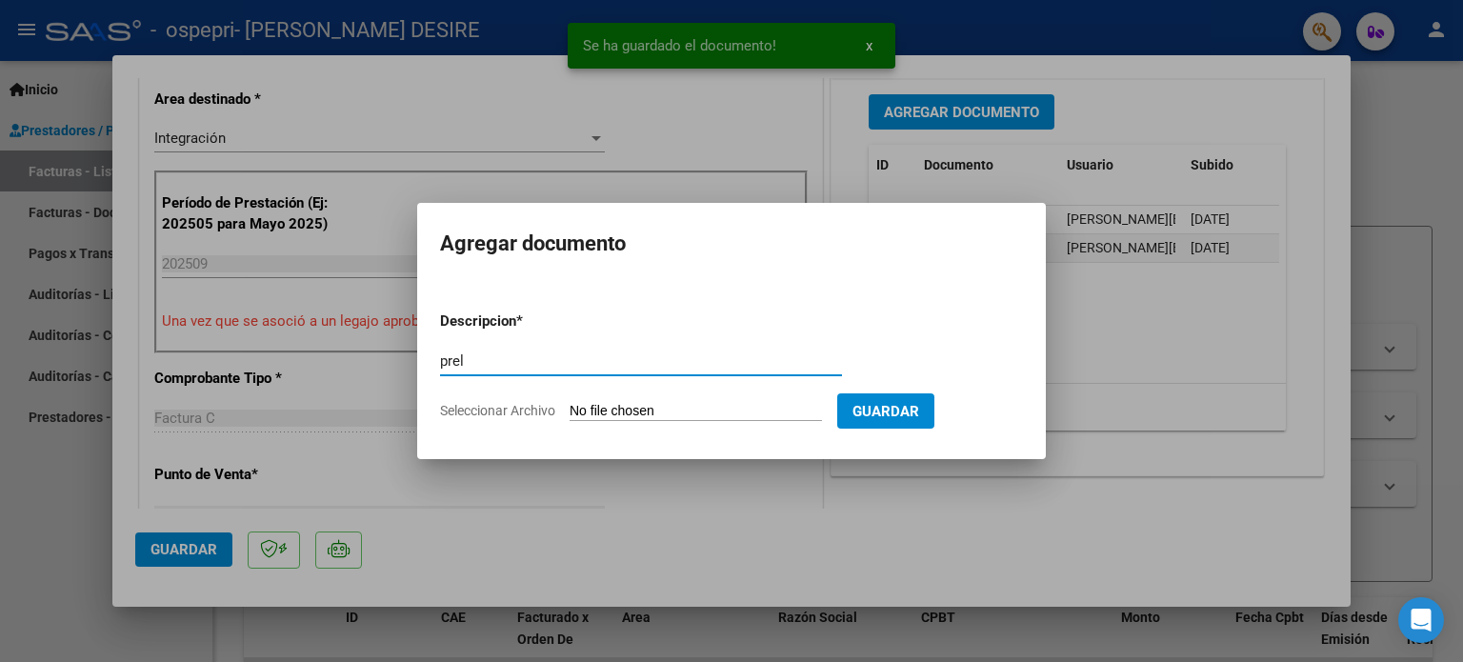
type input "prel"
click at [648, 410] on input "Seleccionar Archivo" at bounding box center [696, 412] width 252 height 18
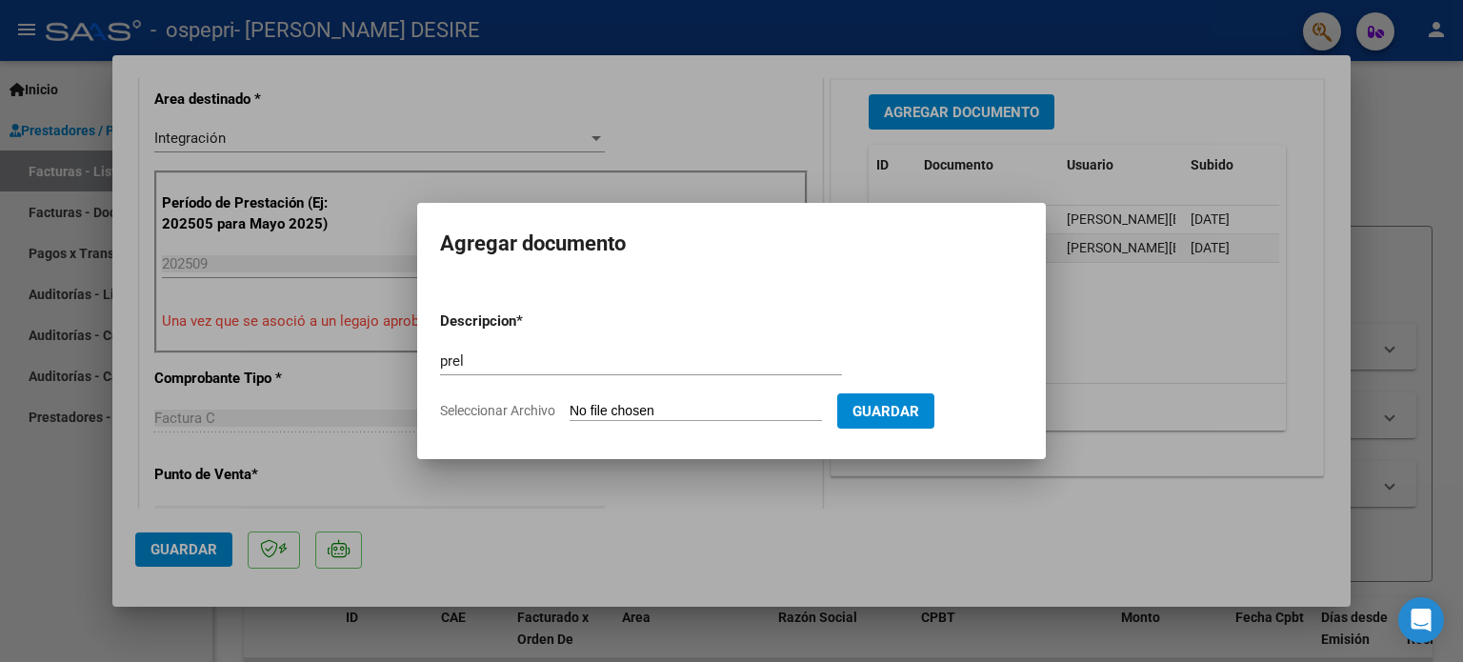
type input "C:\fakepath\[PERSON_NAME] (4).pdf"
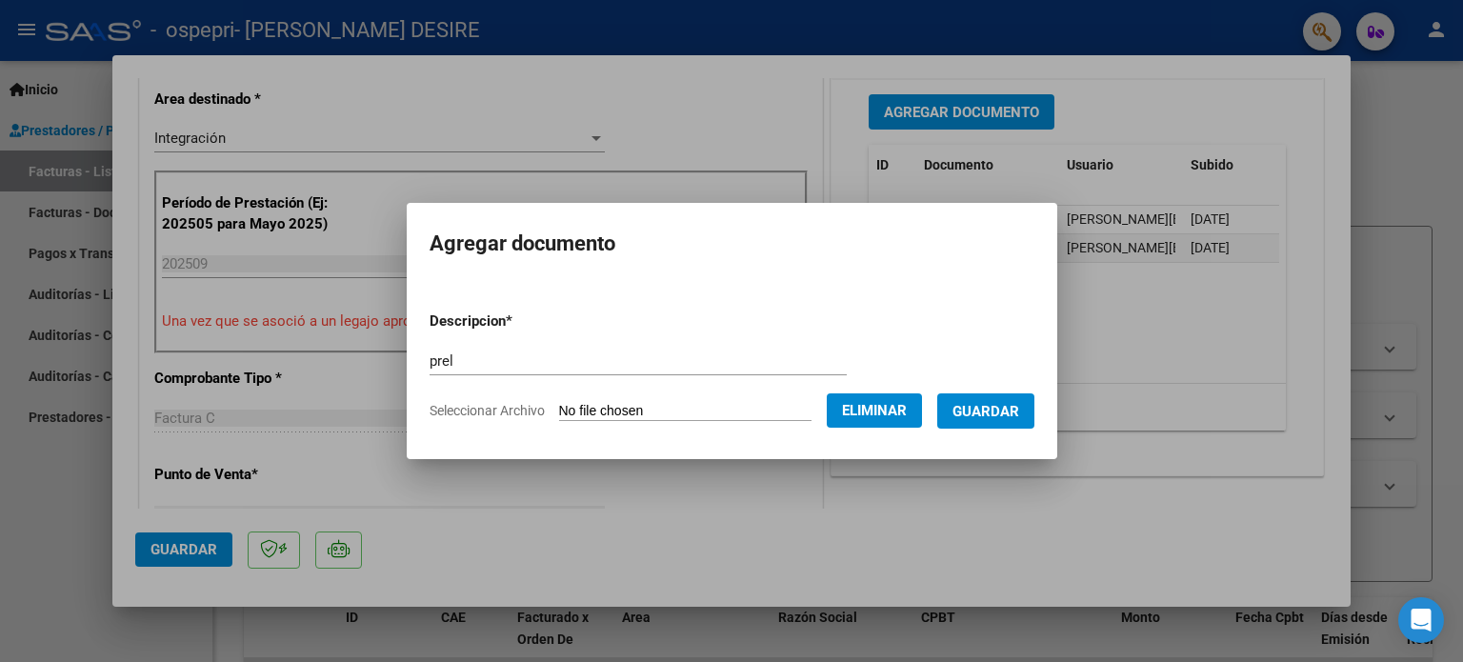
click at [1019, 409] on span "Guardar" at bounding box center [986, 411] width 67 height 17
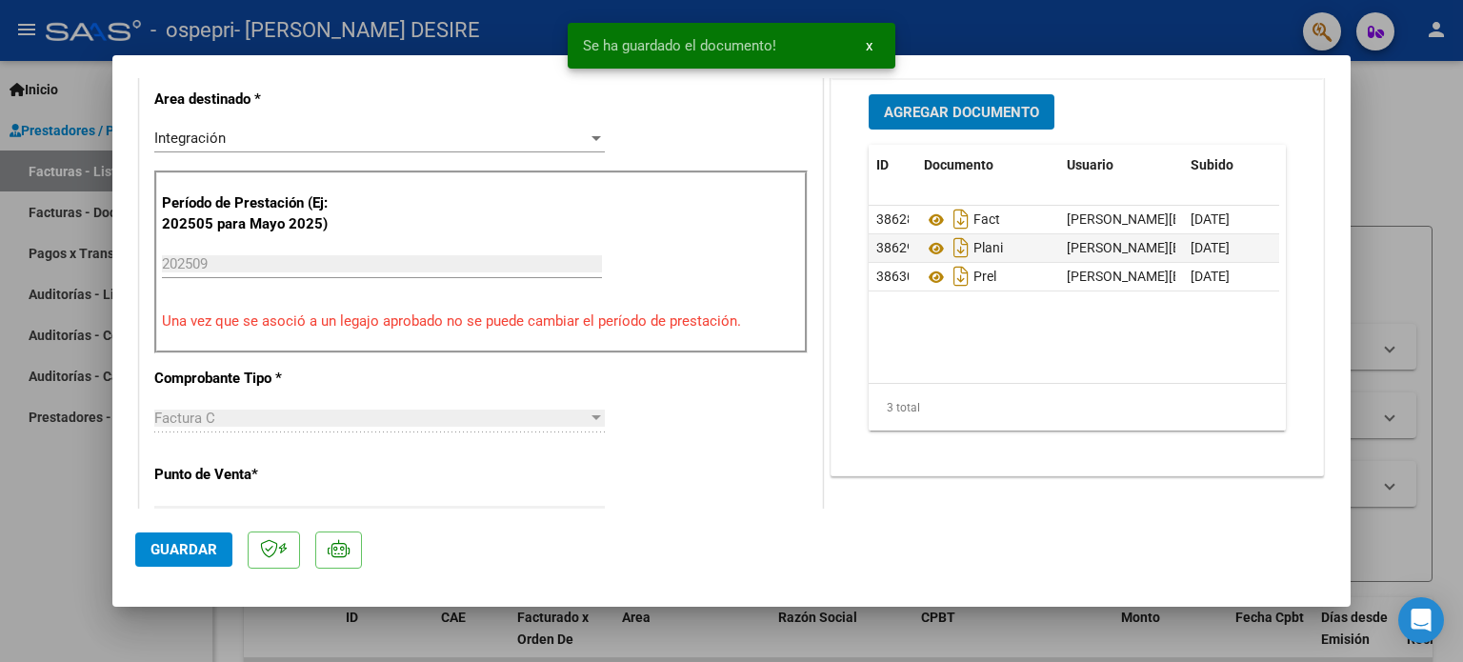
click at [164, 544] on span "Guardar" at bounding box center [184, 549] width 67 height 17
click at [1391, 155] on div at bounding box center [731, 331] width 1463 height 662
type input "$ 0,00"
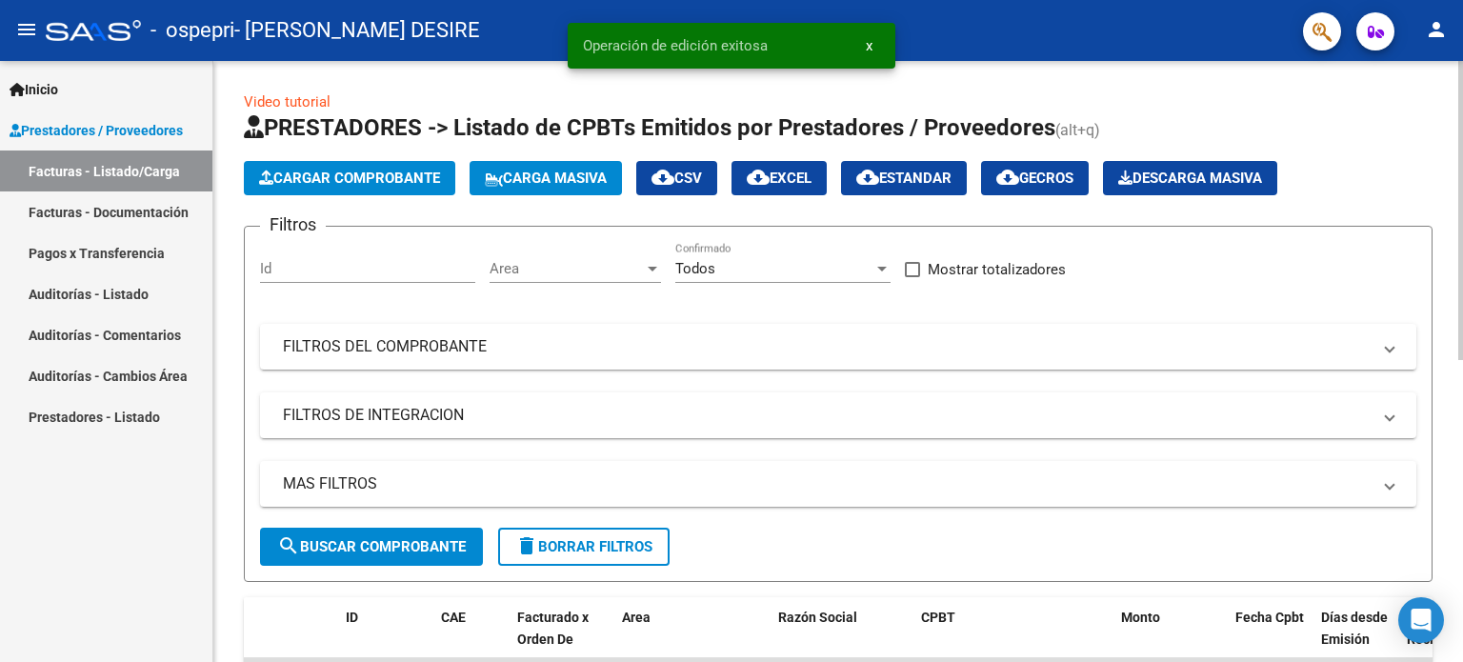
click at [385, 174] on span "Cargar Comprobante" at bounding box center [349, 178] width 181 height 17
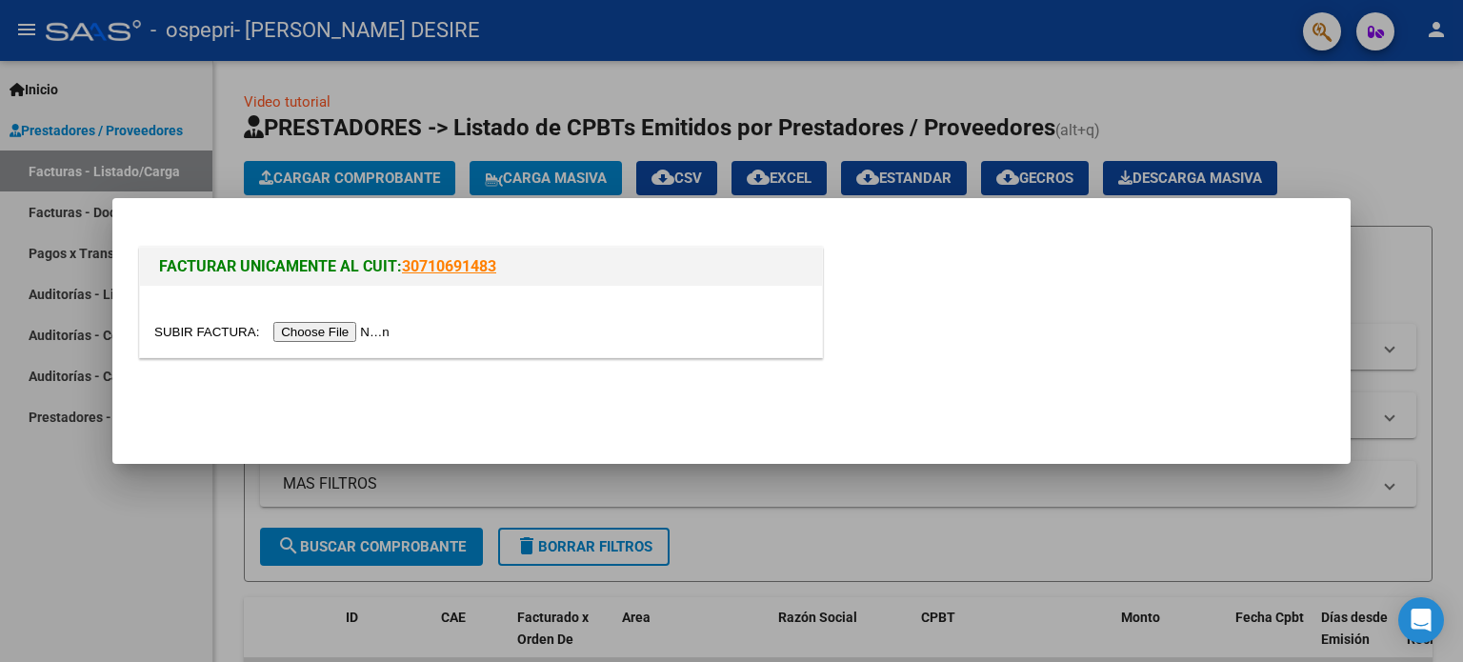
click at [341, 334] on input "file" at bounding box center [274, 332] width 241 height 20
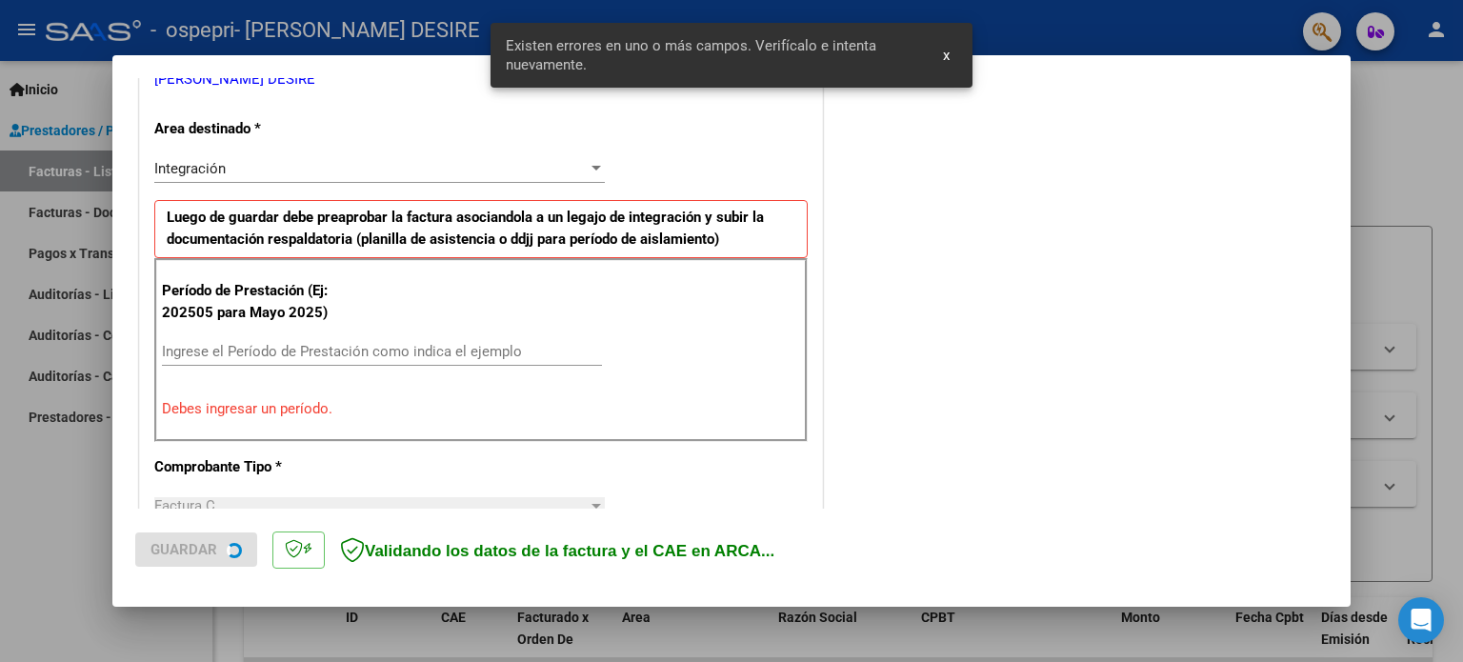
scroll to position [411, 0]
click at [311, 348] on input "Ingrese el Período de Prestación como indica el ejemplo" at bounding box center [382, 350] width 440 height 17
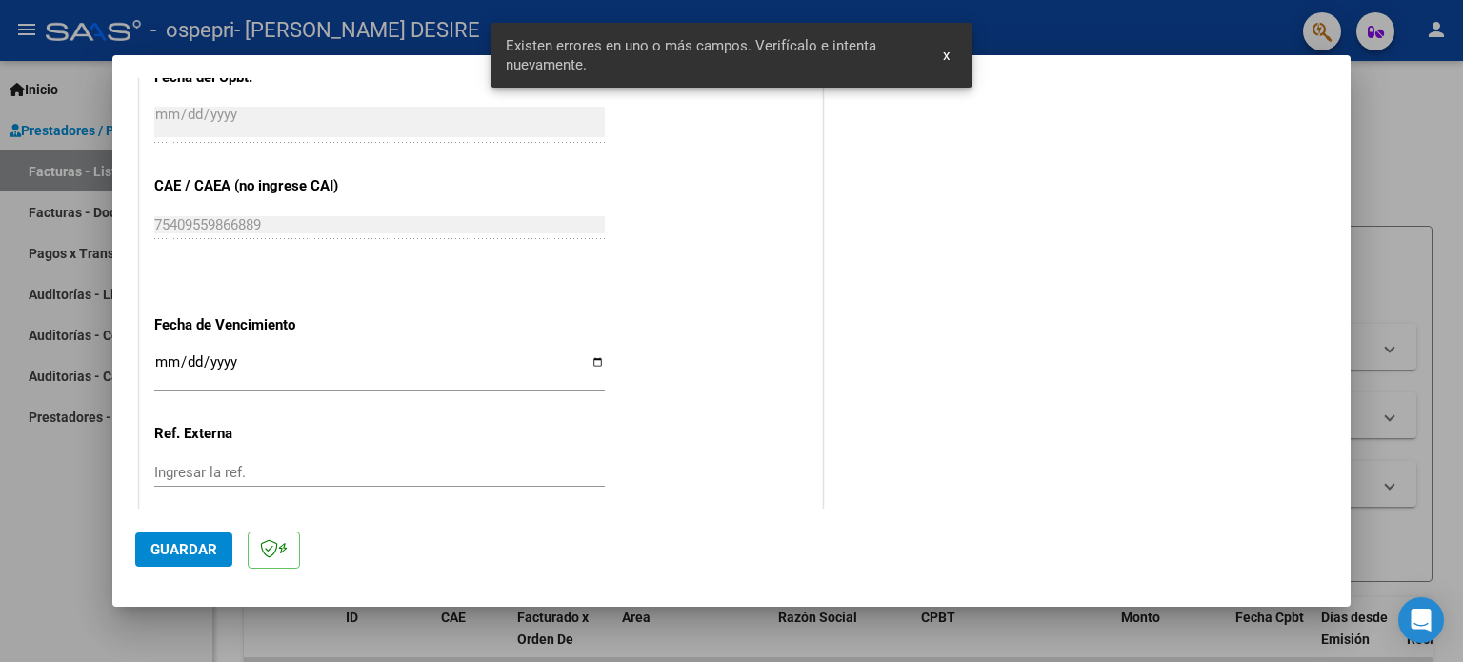
scroll to position [1173, 0]
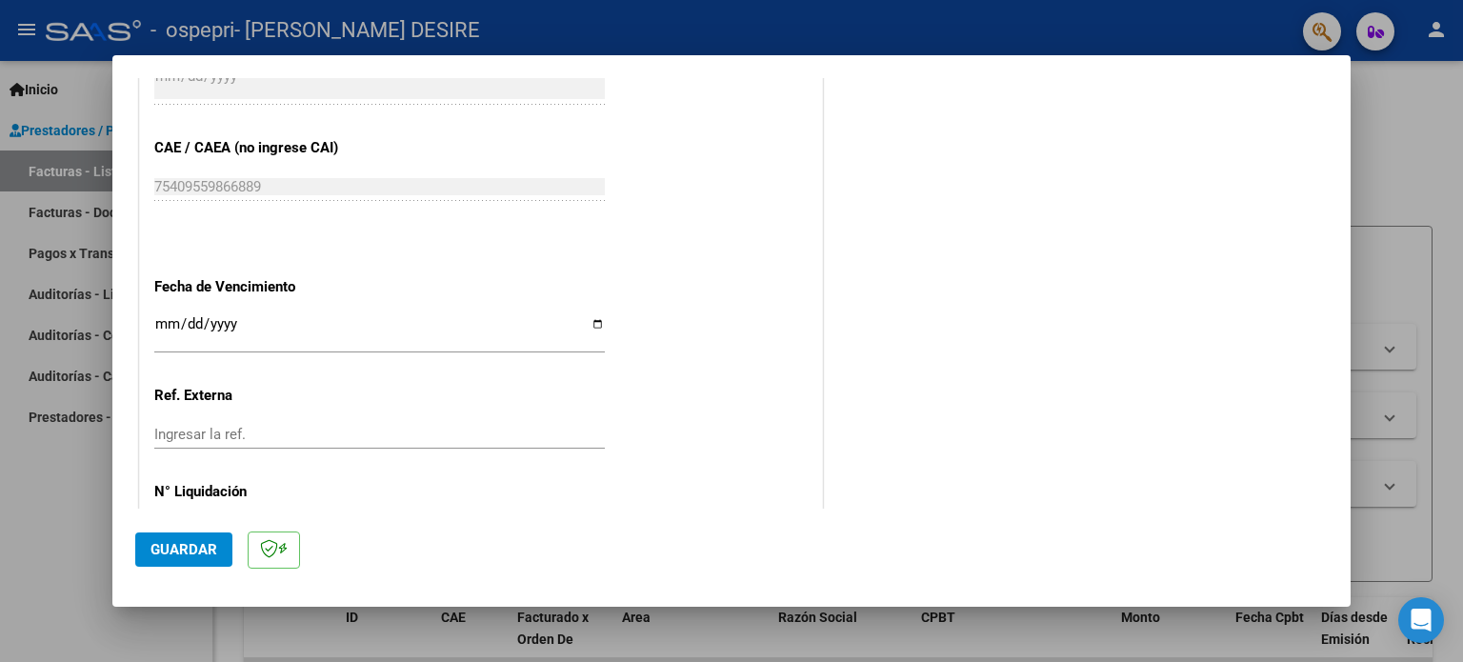
type input "202509"
click at [594, 318] on input "Ingresar la fecha" at bounding box center [379, 331] width 451 height 30
type input "[DATE]"
click at [232, 426] on input "Ingresar la ref." at bounding box center [379, 434] width 451 height 17
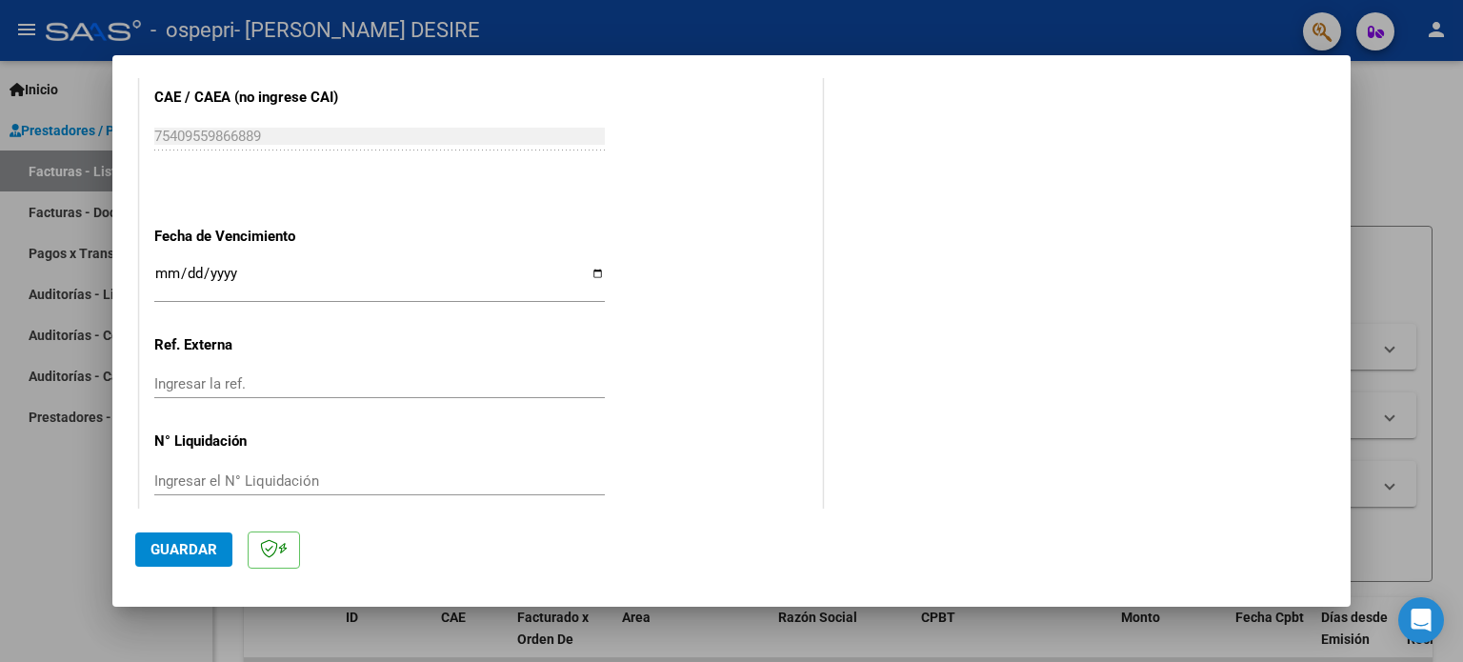
scroll to position [1243, 0]
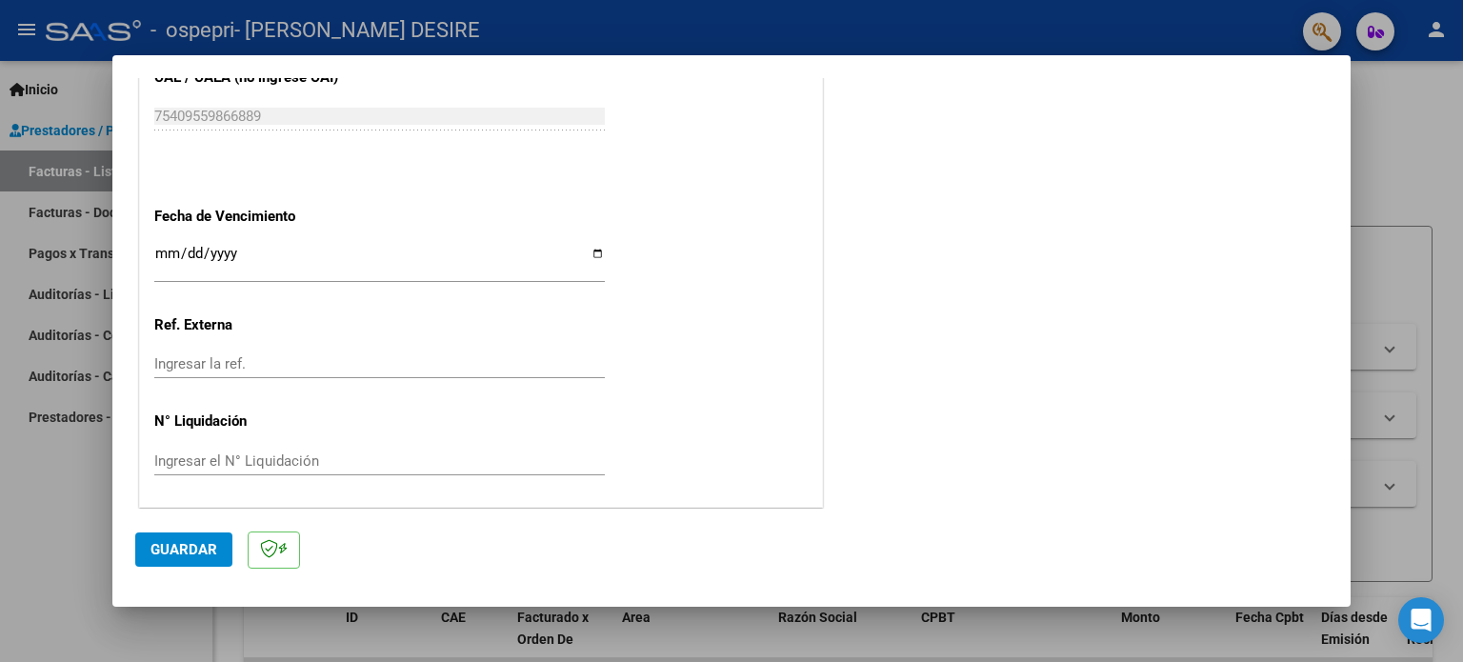
click at [252, 458] on input "Ingresar el N° Liquidación" at bounding box center [379, 460] width 451 height 17
click at [357, 458] on input "Ingresar el N° Liquidación" at bounding box center [379, 460] width 451 height 17
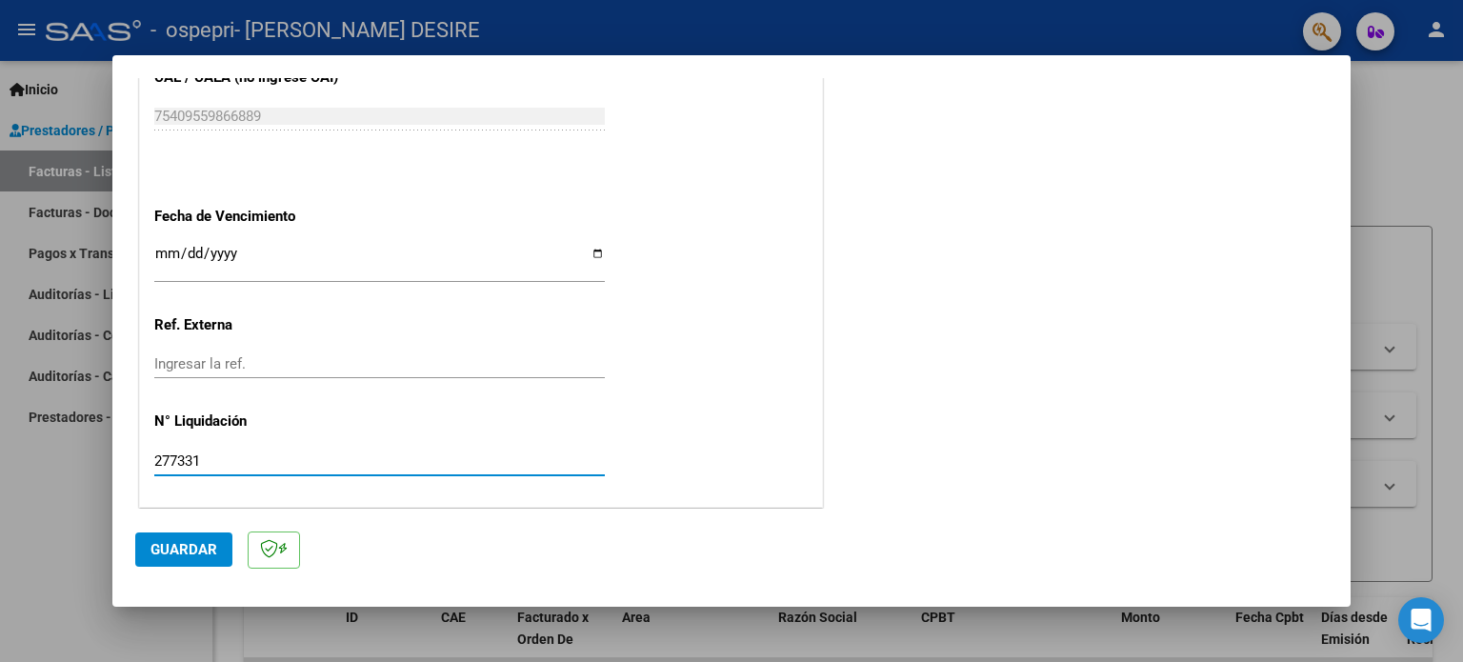
type input "277331"
click at [194, 544] on span "Guardar" at bounding box center [184, 549] width 67 height 17
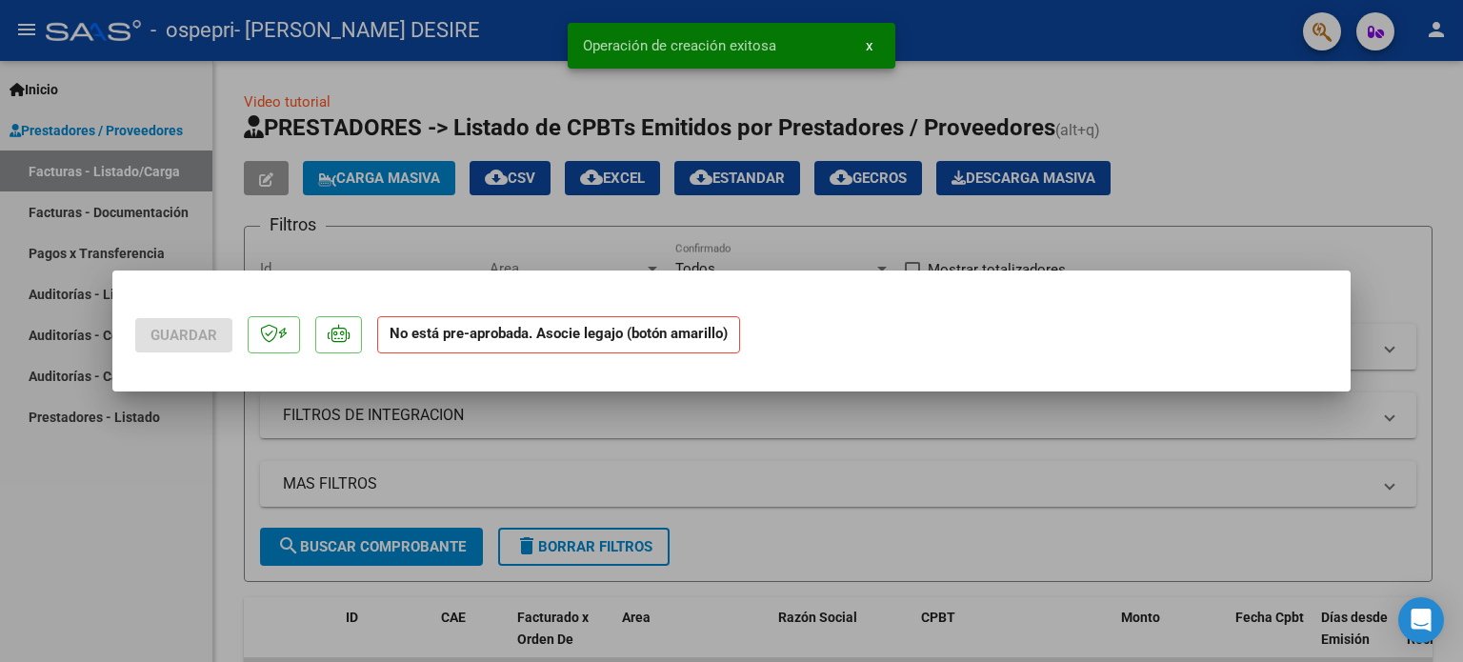
scroll to position [0, 0]
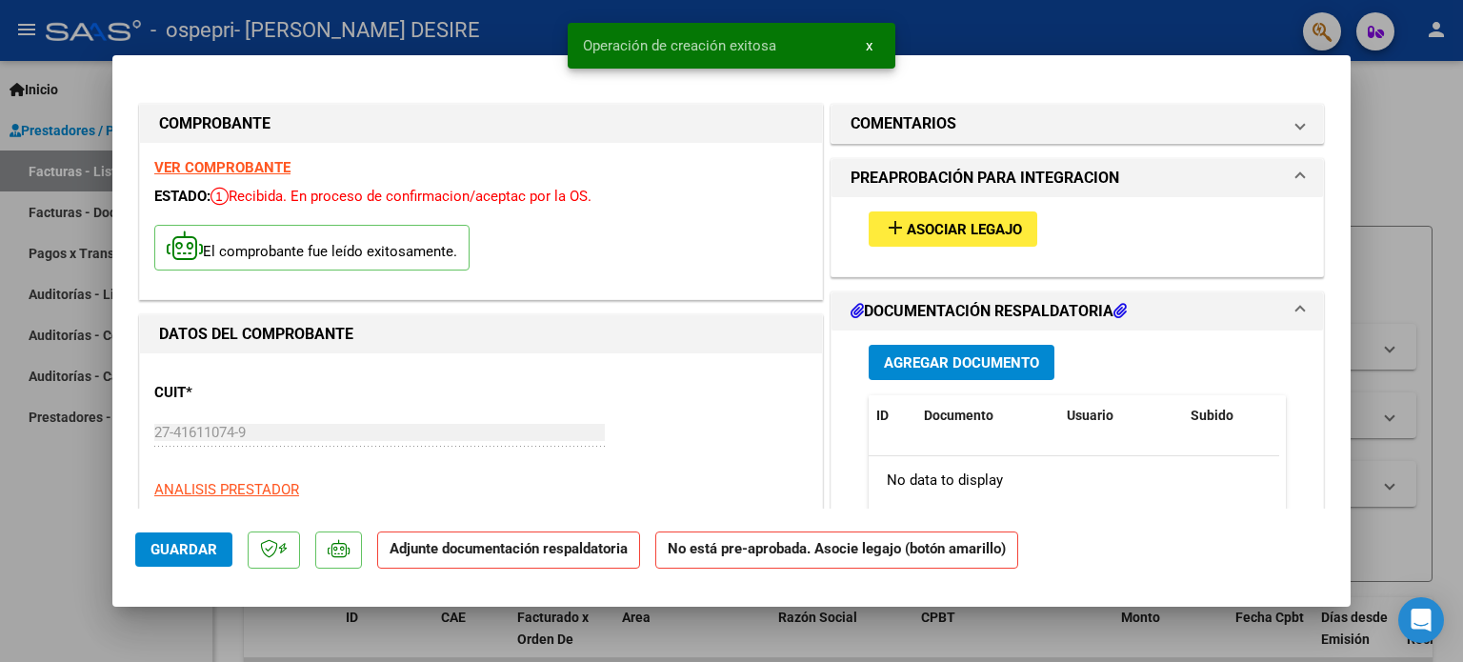
click at [961, 231] on span "Asociar Legajo" at bounding box center [964, 229] width 115 height 17
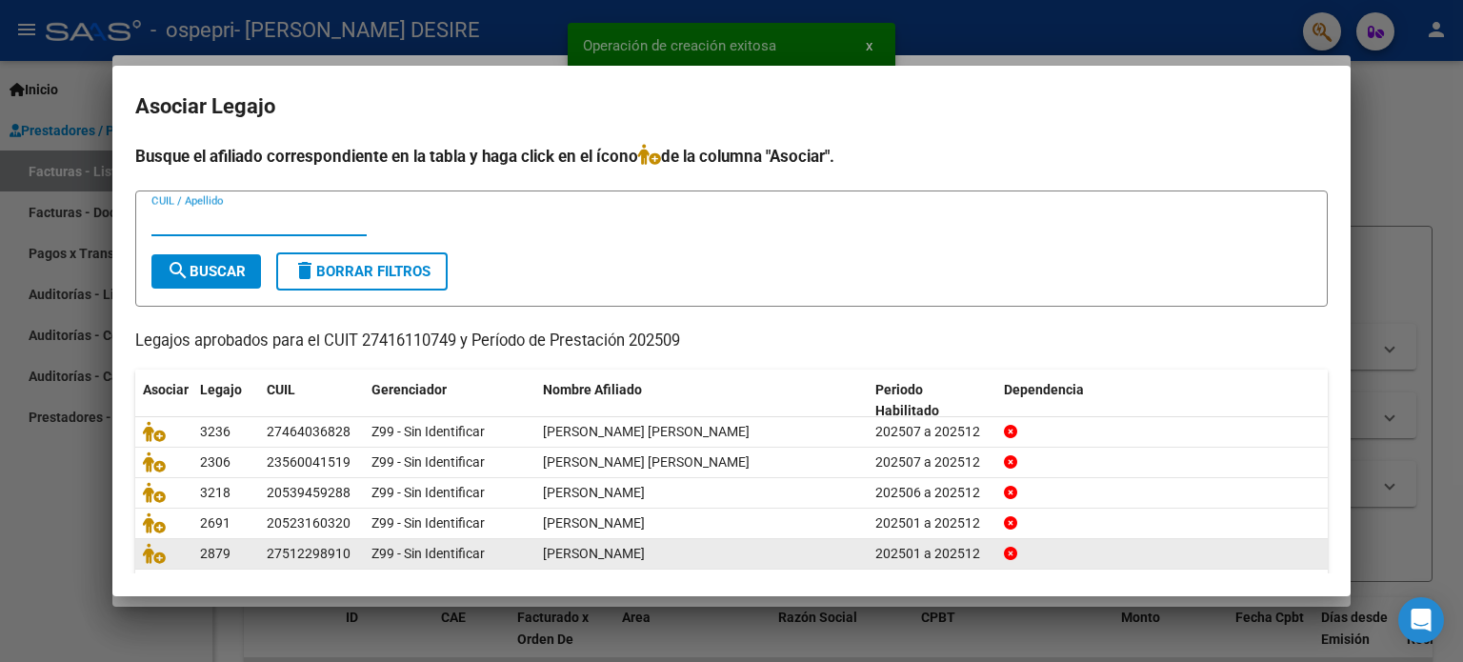
scroll to position [64, 0]
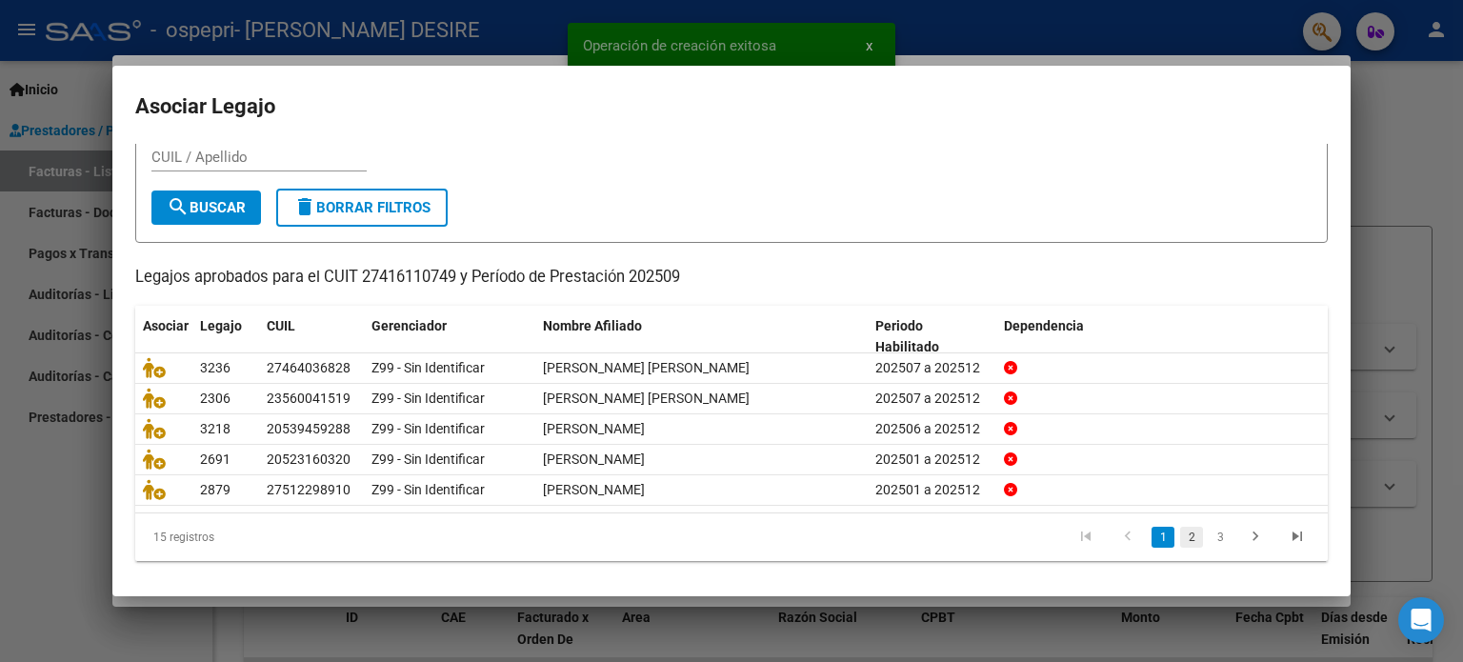
click at [1180, 533] on link "2" at bounding box center [1191, 537] width 23 height 21
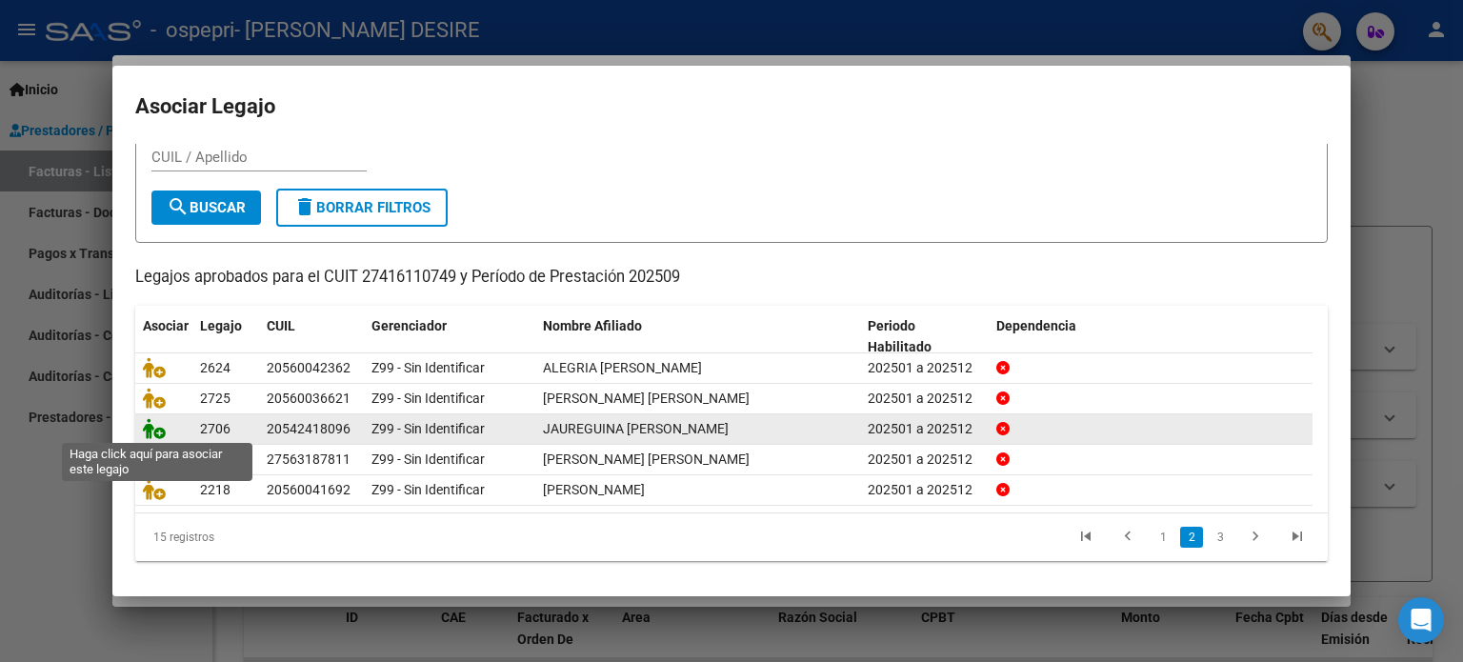
click at [159, 428] on icon at bounding box center [154, 428] width 23 height 21
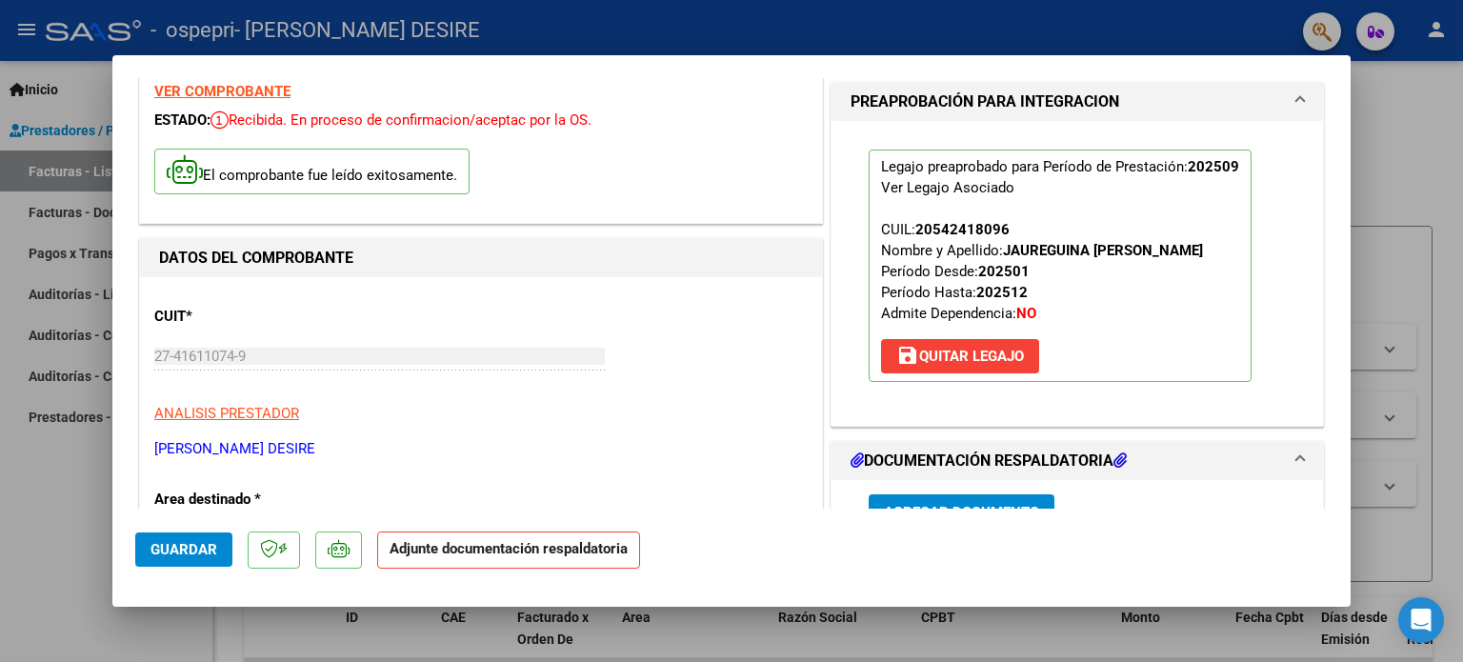
scroll to position [381, 0]
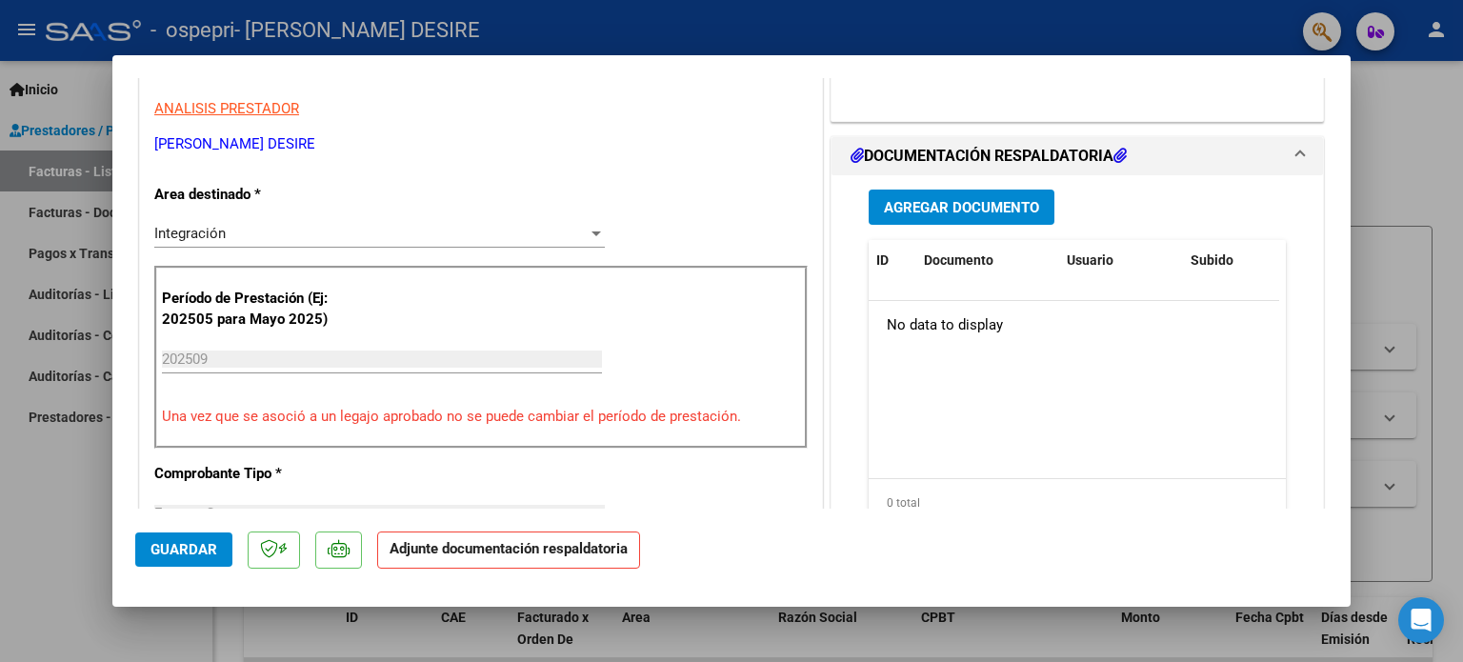
click at [952, 211] on span "Agregar Documento" at bounding box center [961, 207] width 155 height 17
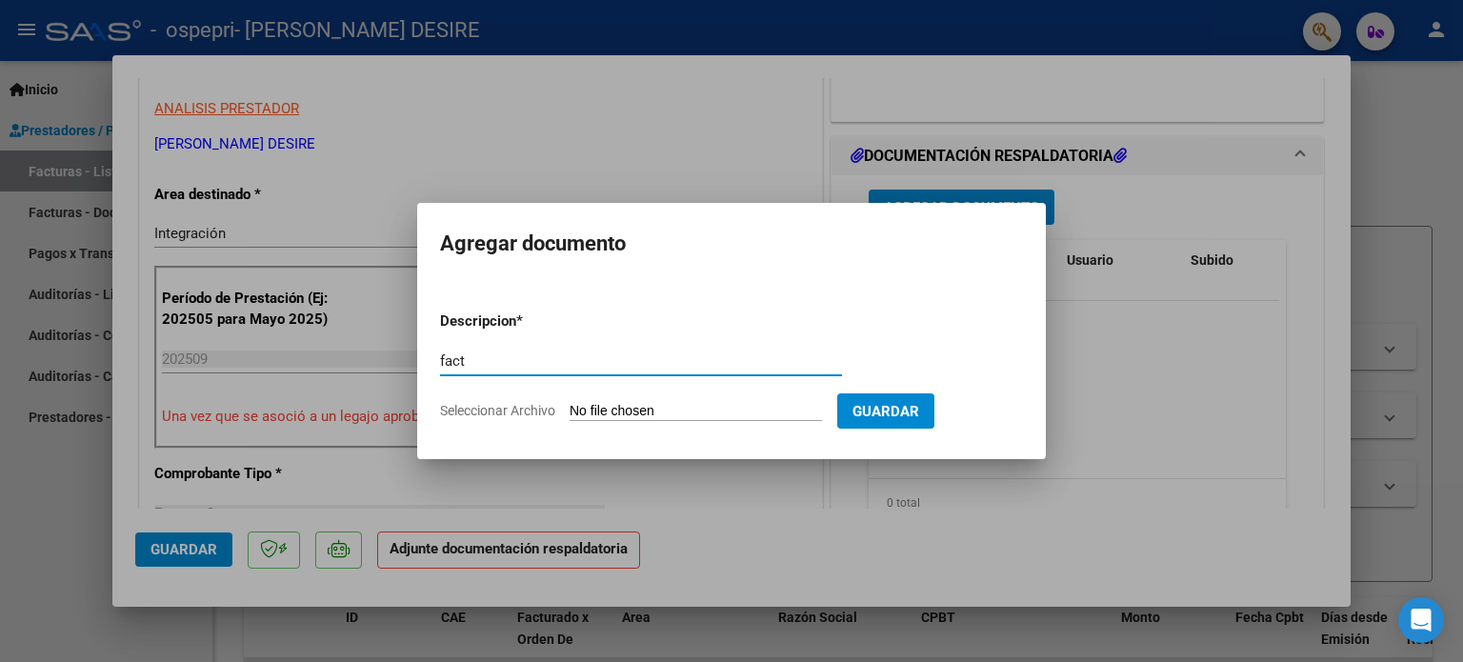
type input "fact"
click at [601, 407] on input "Seleccionar Archivo" at bounding box center [696, 412] width 252 height 18
type input "C:\fakepath\27416110749_011_00001_00000818.pdf"
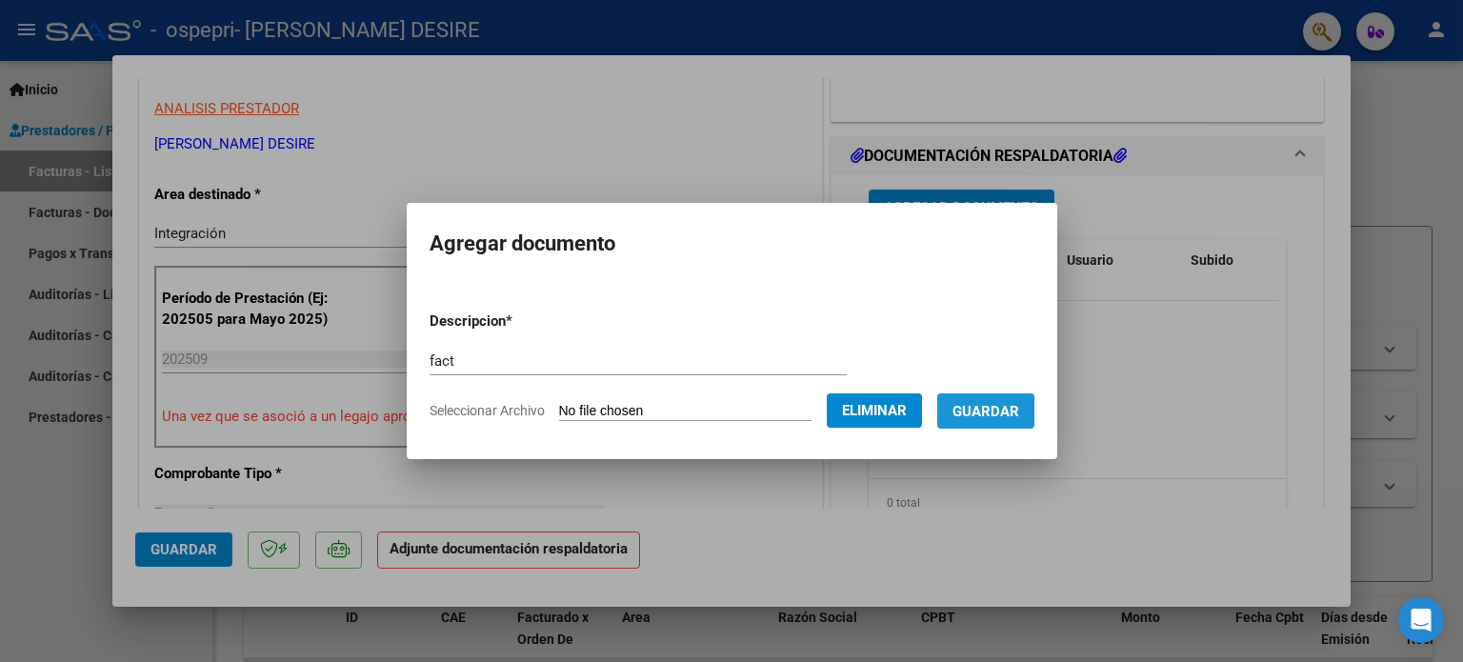
click at [1014, 414] on span "Guardar" at bounding box center [986, 411] width 67 height 17
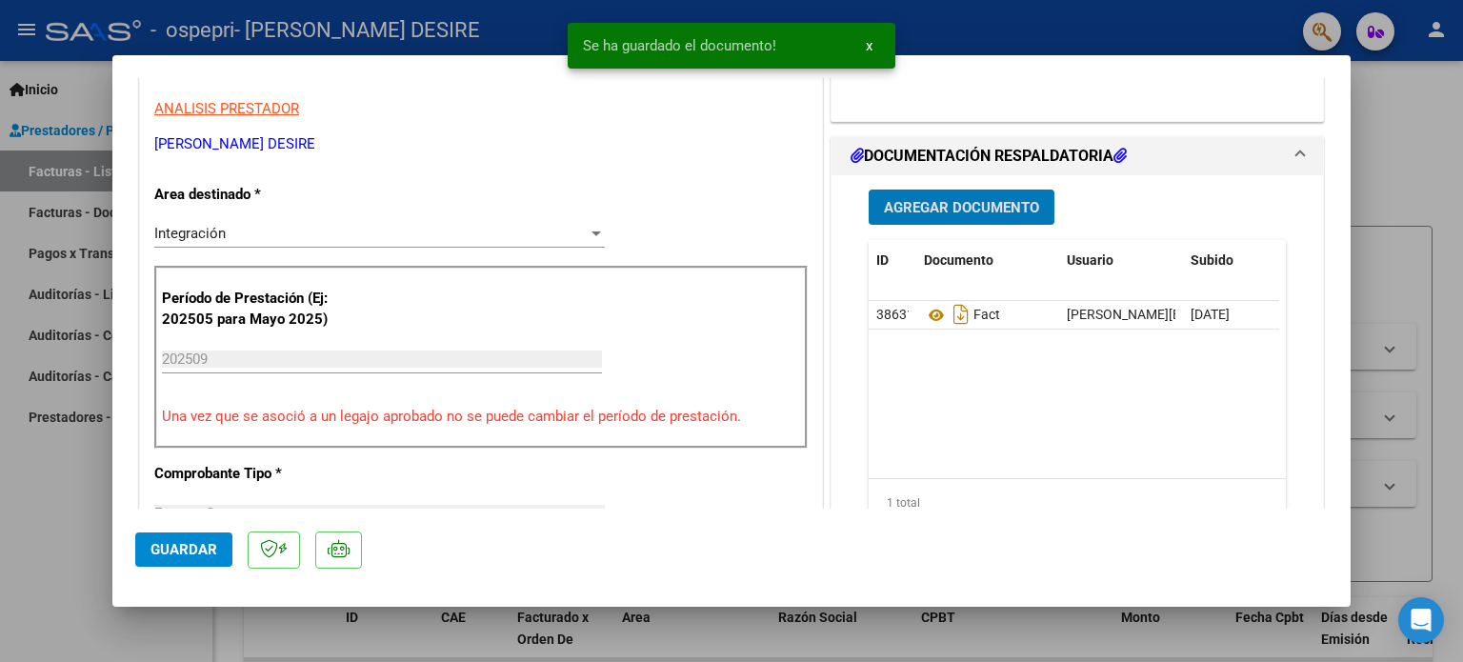
click at [914, 200] on span "Agregar Documento" at bounding box center [961, 207] width 155 height 17
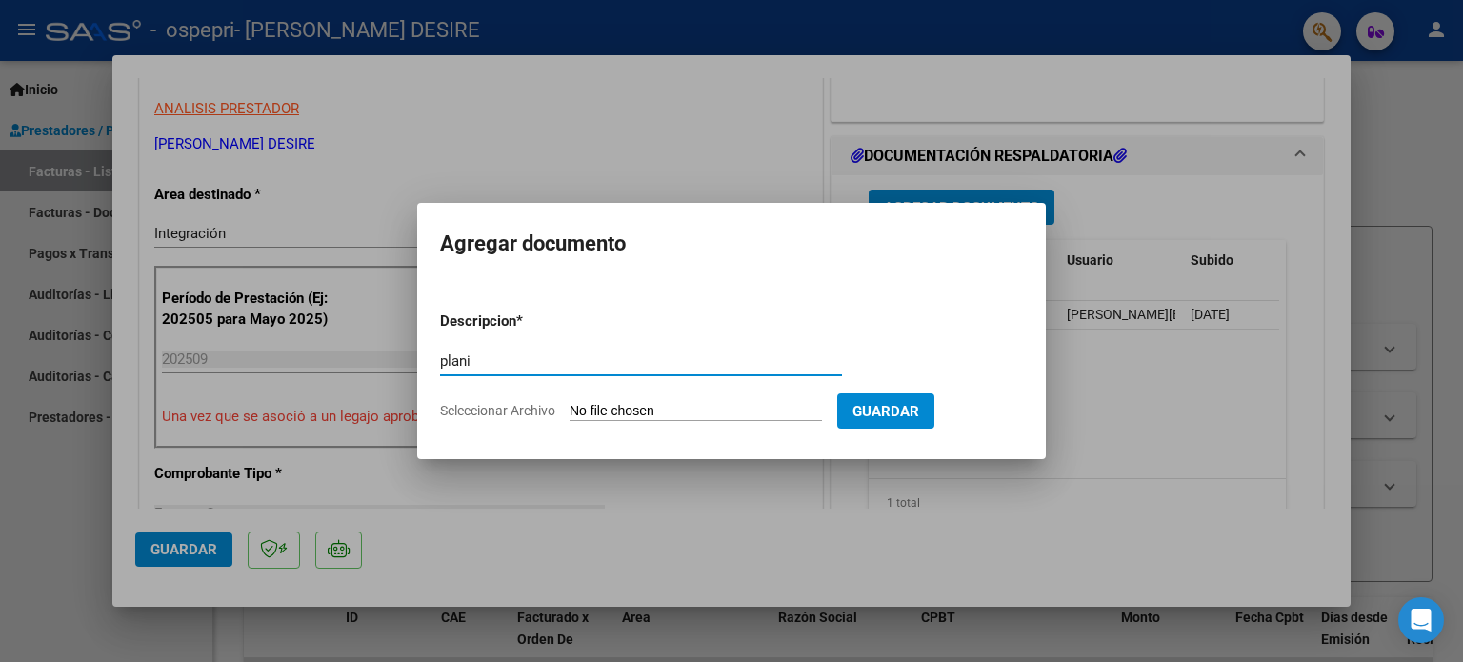
type input "plani"
click at [724, 405] on input "Seleccionar Archivo" at bounding box center [696, 412] width 252 height 18
type input "C:\fakepath\[PERSON_NAME]pdf"
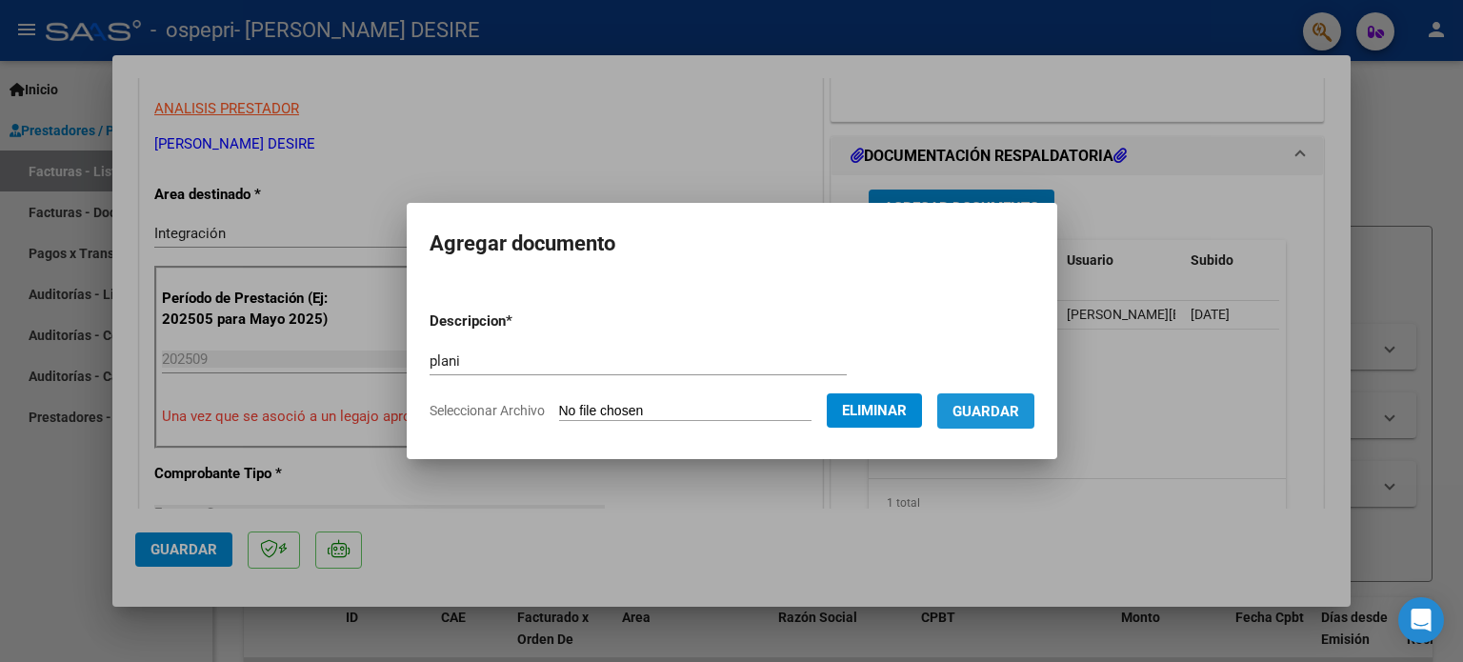
click at [1019, 414] on span "Guardar" at bounding box center [986, 411] width 67 height 17
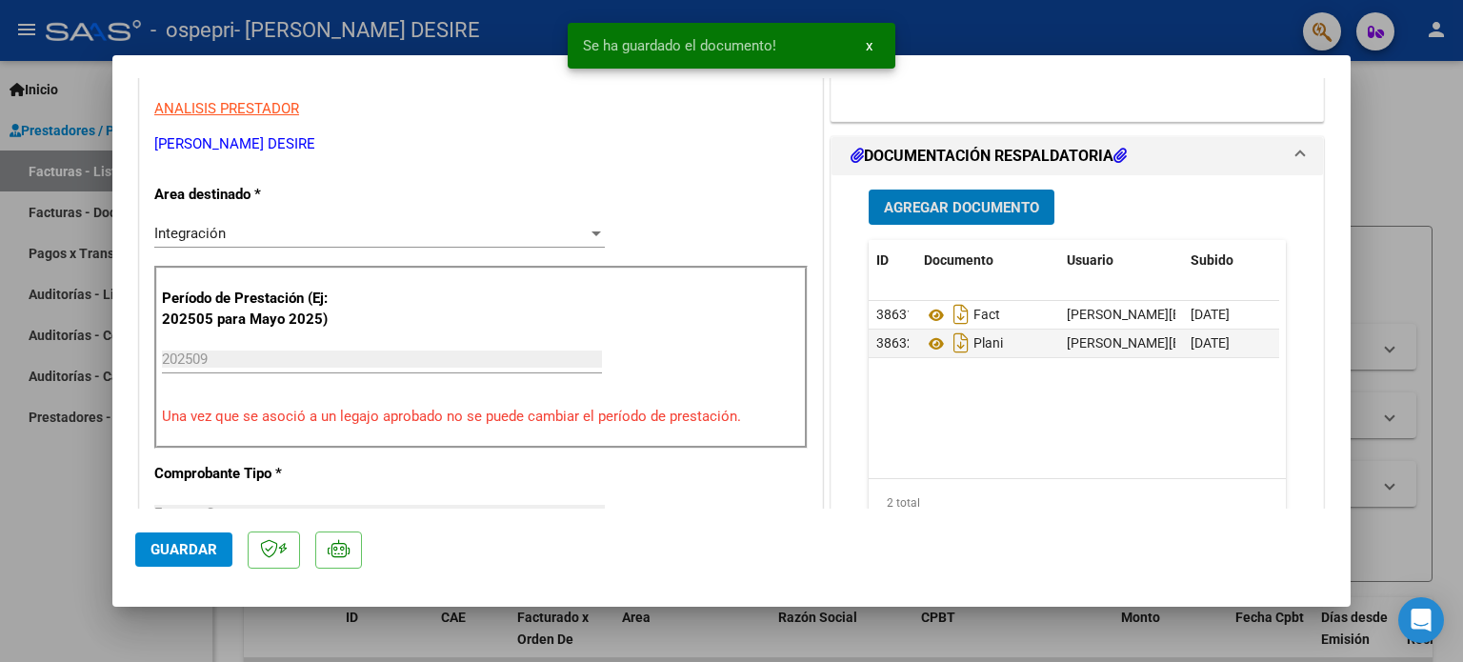
click at [972, 211] on span "Agregar Documento" at bounding box center [961, 207] width 155 height 17
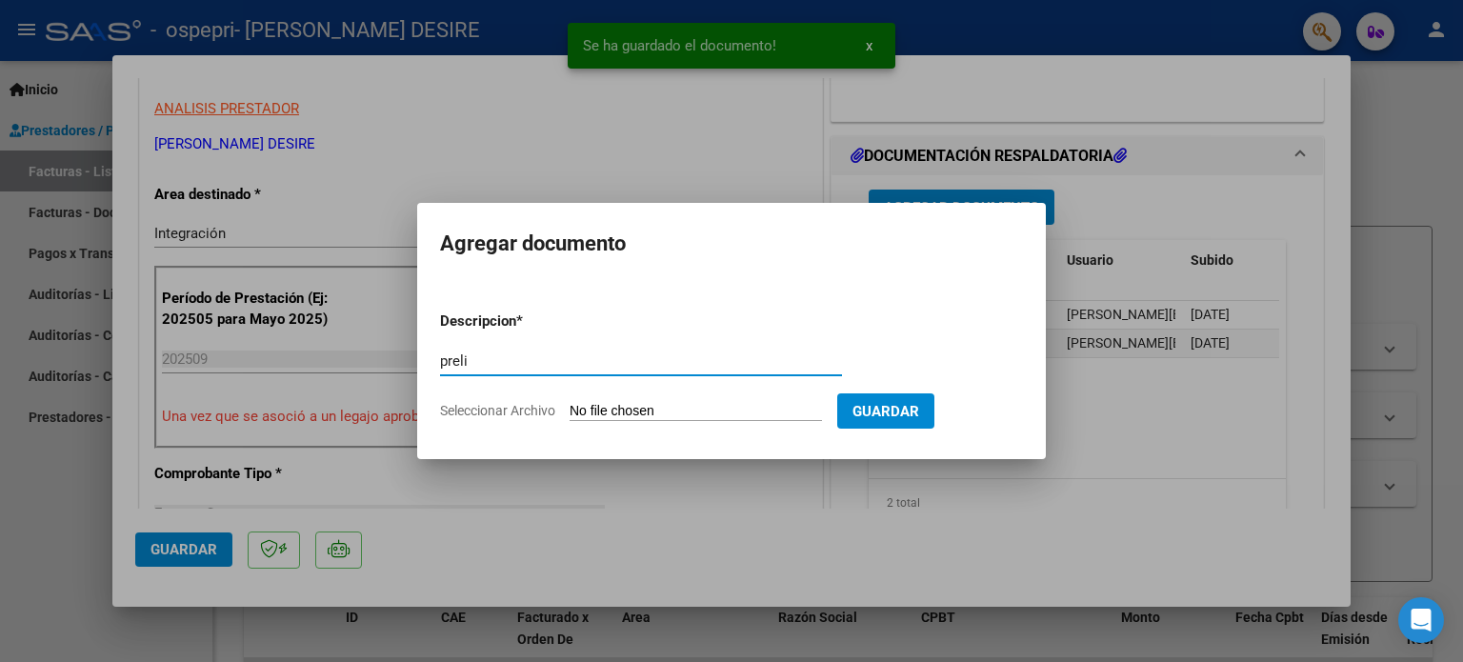
type input "preli"
click at [716, 409] on input "Seleccionar Archivo" at bounding box center [696, 412] width 252 height 18
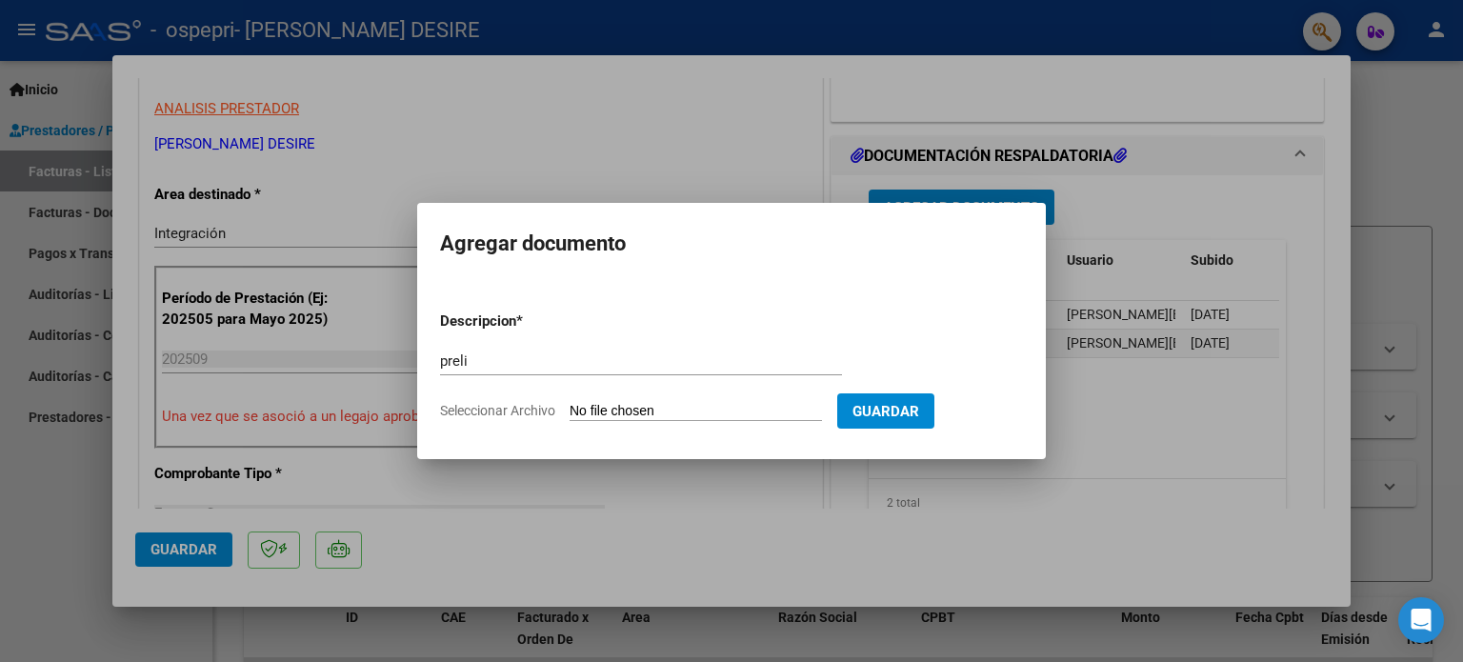
type input "C:\fakepath\Jaureguina (4).pdf"
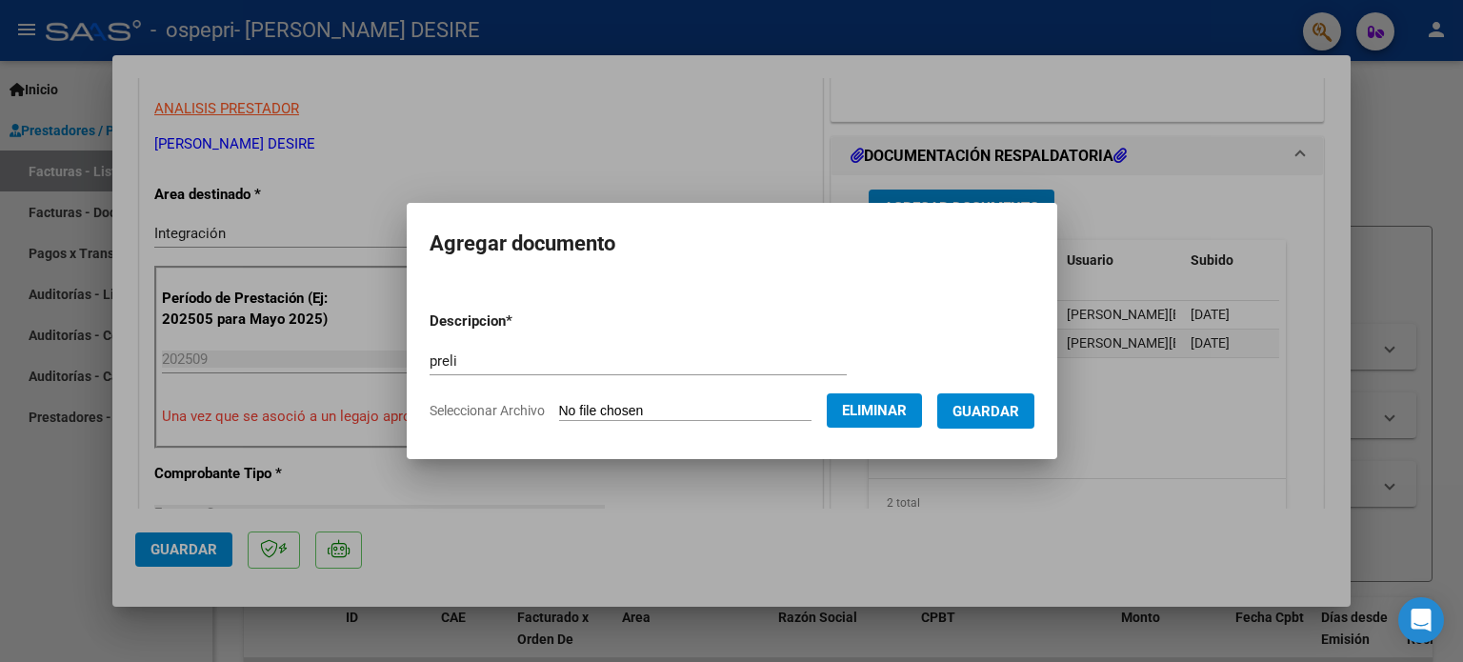
click at [1019, 411] on span "Guardar" at bounding box center [986, 411] width 67 height 17
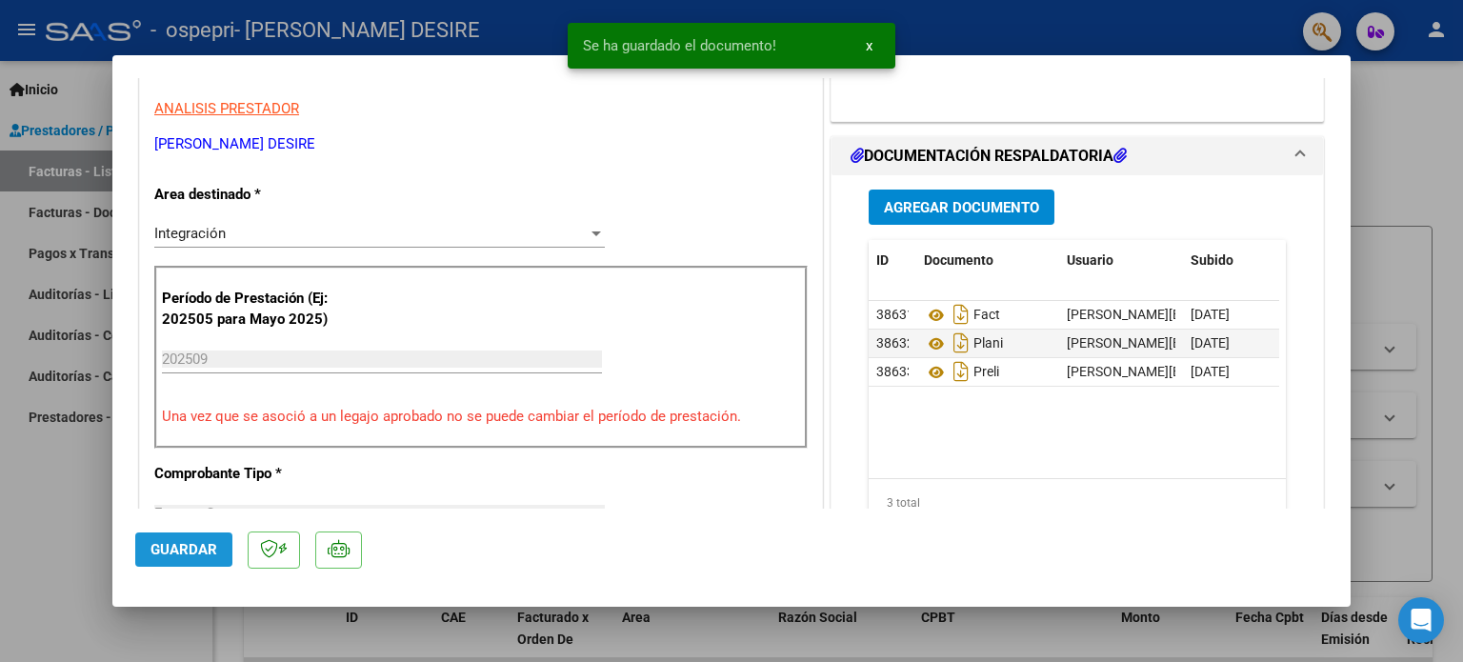
click at [173, 549] on span "Guardar" at bounding box center [184, 549] width 67 height 17
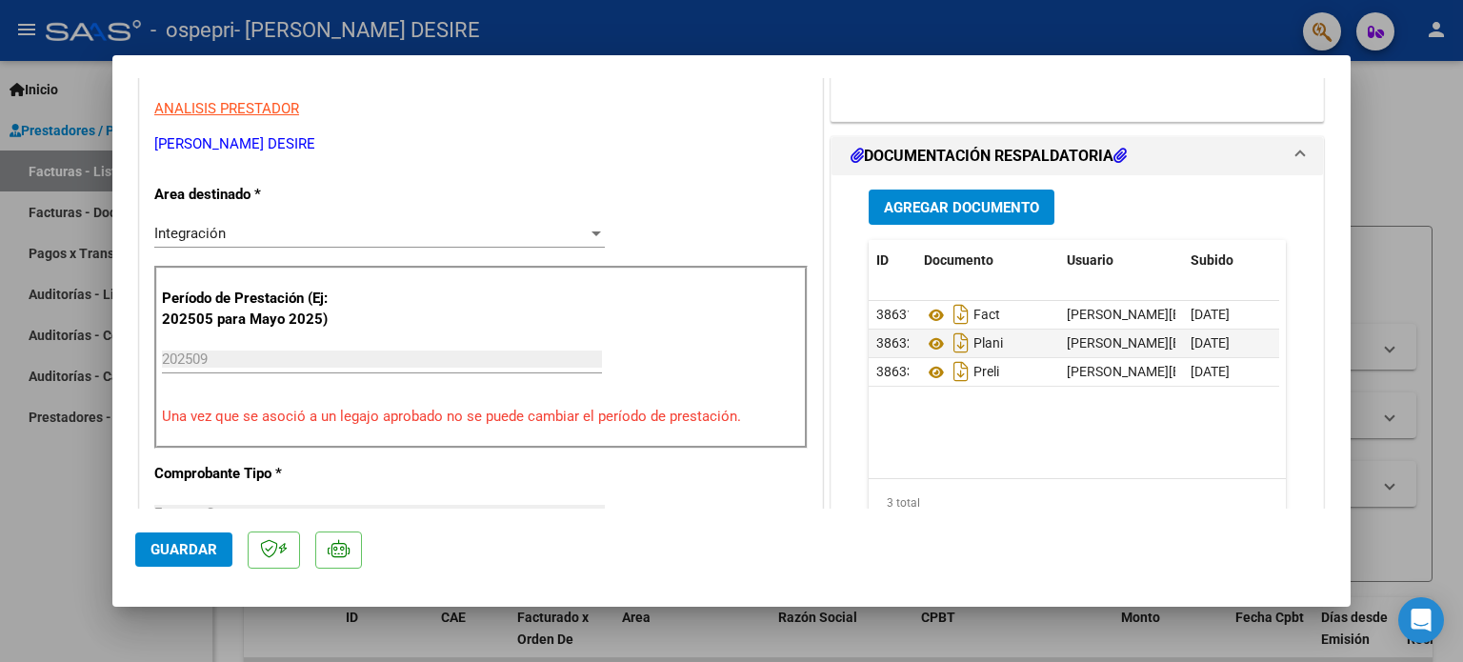
click at [159, 551] on span "Guardar" at bounding box center [184, 549] width 67 height 17
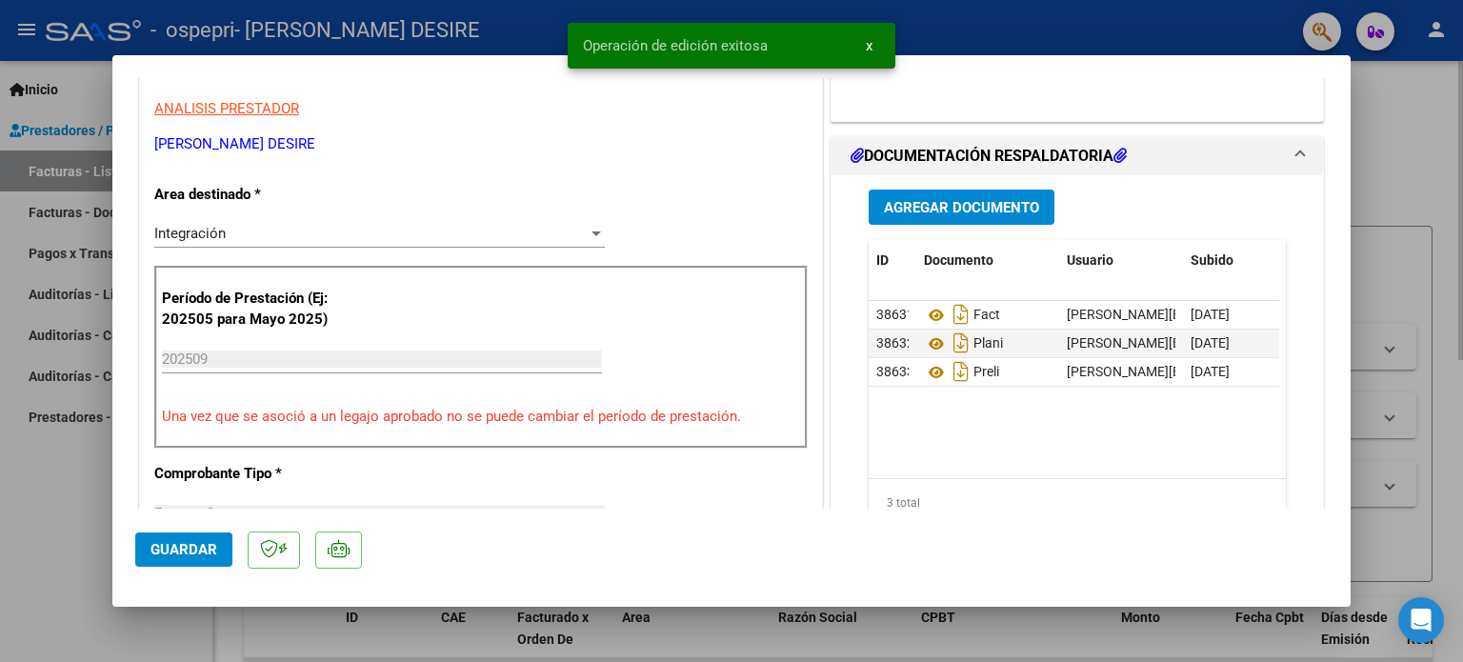
click at [1434, 132] on div at bounding box center [731, 331] width 1463 height 662
type input "$ 0,00"
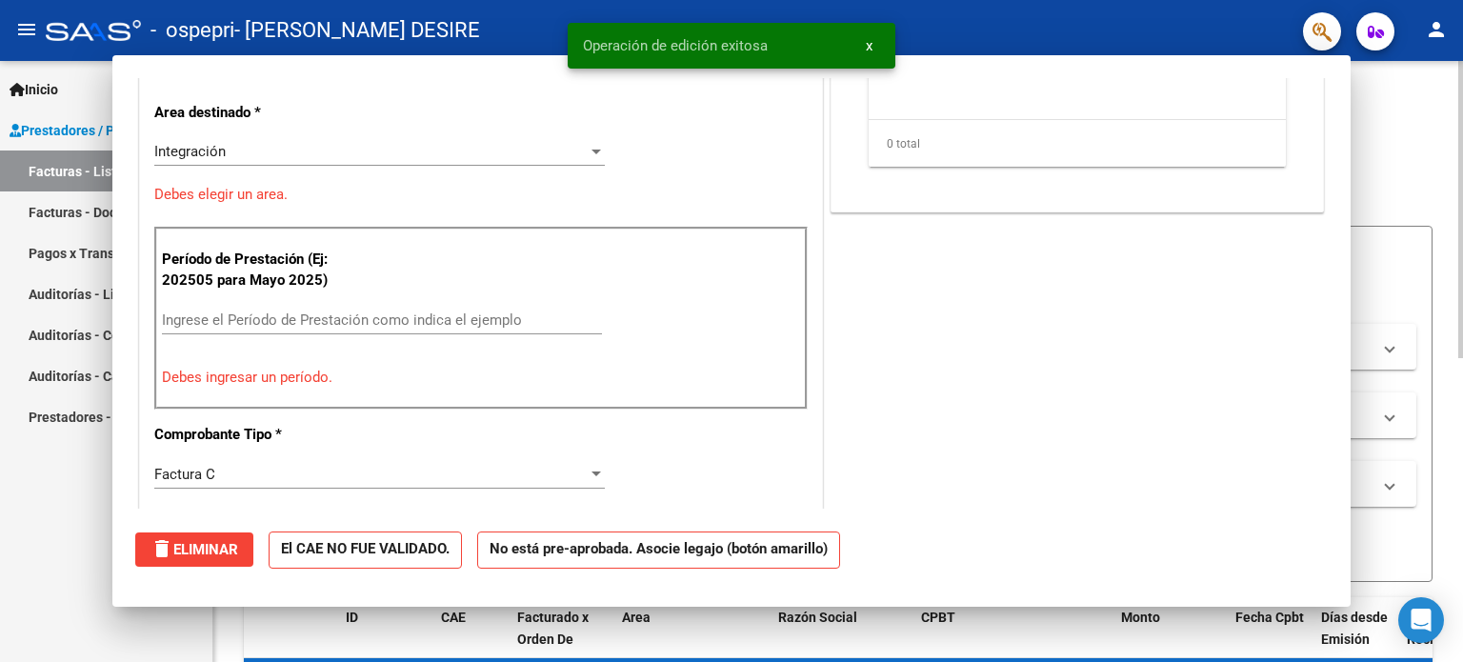
scroll to position [323, 0]
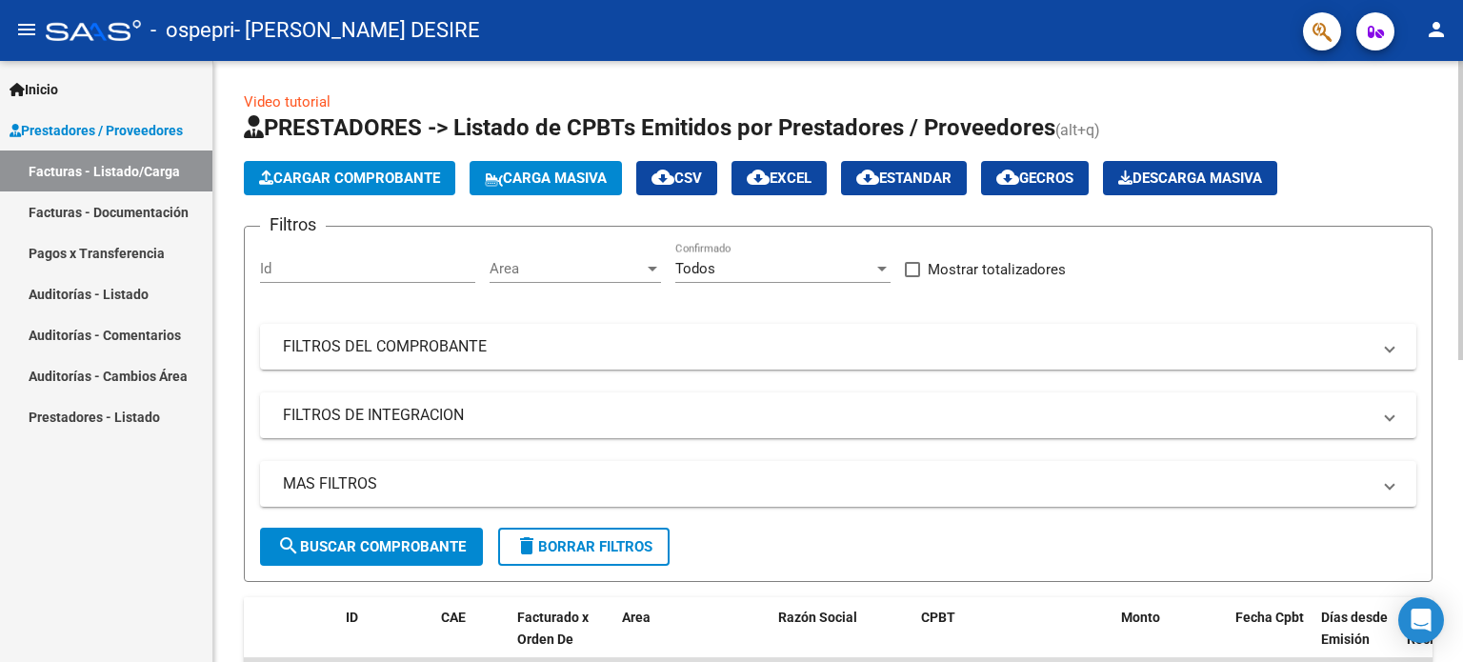
click at [351, 179] on span "Cargar Comprobante" at bounding box center [349, 178] width 181 height 17
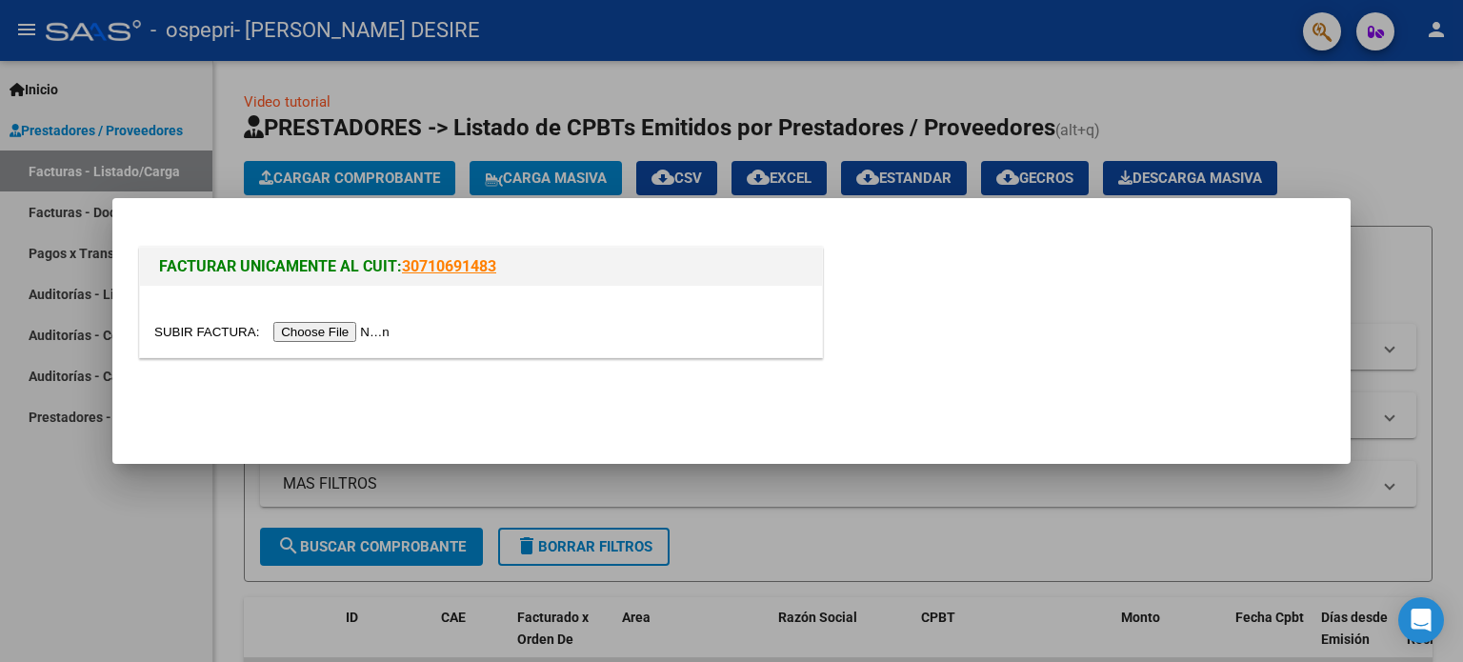
click at [372, 331] on input "file" at bounding box center [274, 332] width 241 height 20
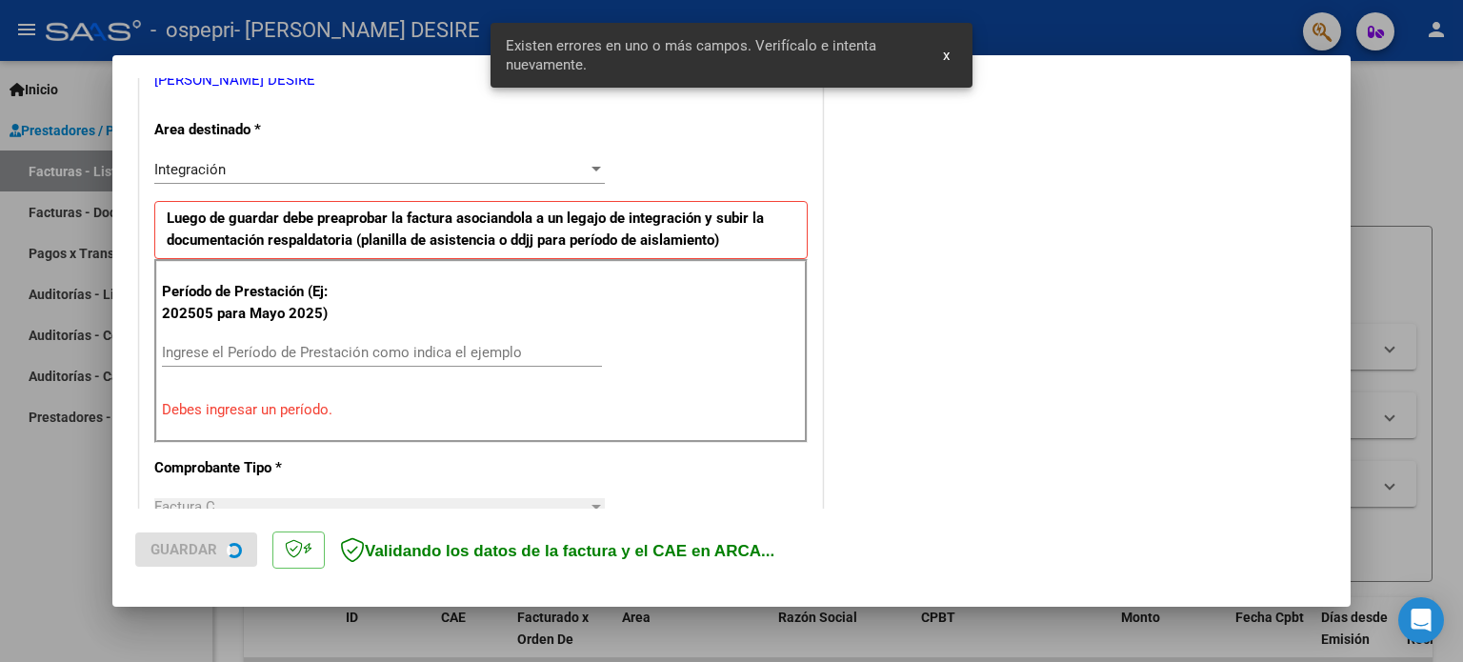
scroll to position [411, 0]
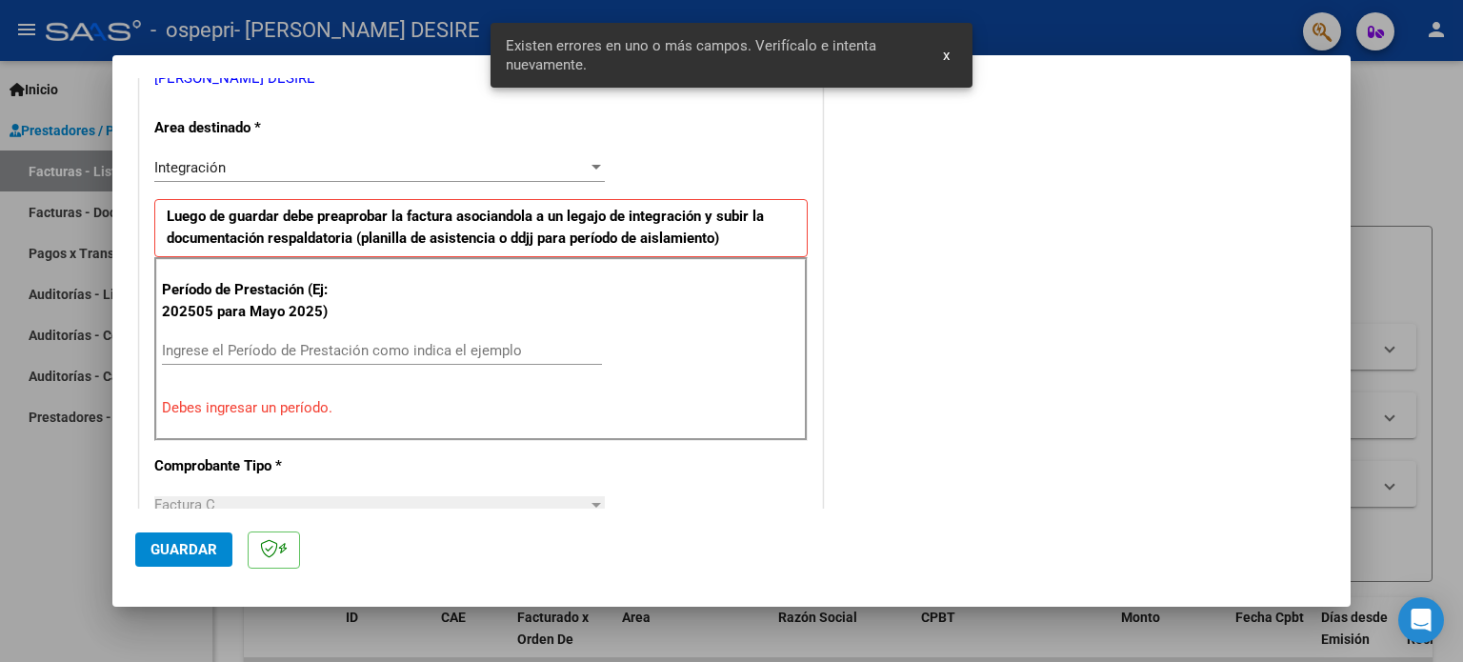
click at [312, 342] on input "Ingrese el Período de Prestación como indica el ejemplo" at bounding box center [382, 350] width 440 height 17
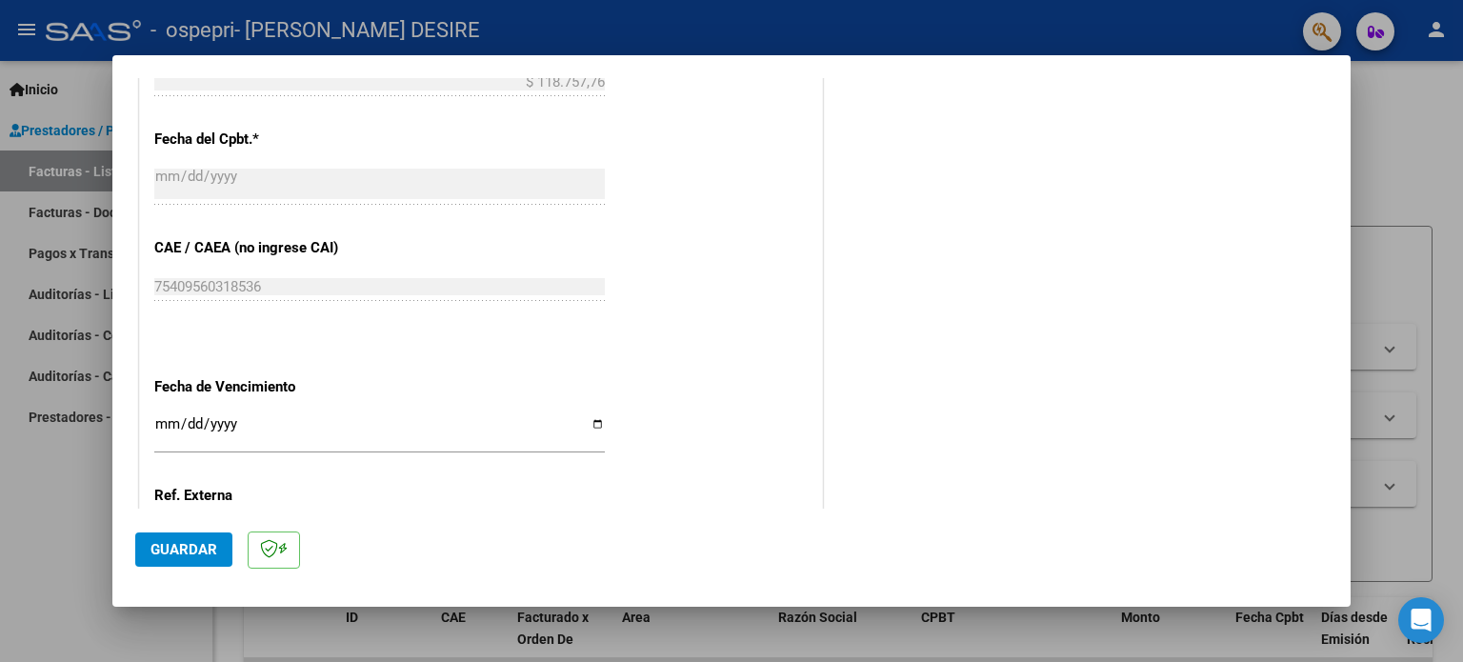
scroll to position [1173, 0]
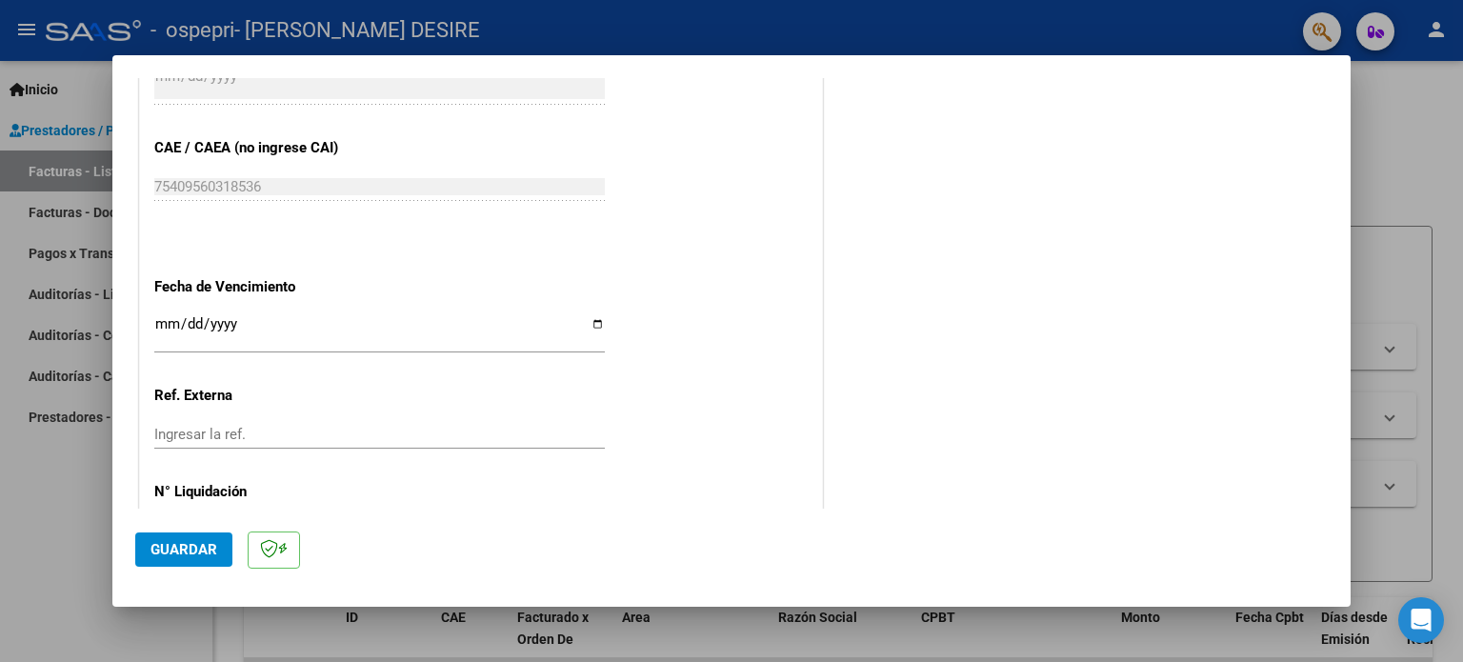
type input "202509"
click at [590, 329] on input "Ingresar la fecha" at bounding box center [379, 331] width 451 height 30
type input "[DATE]"
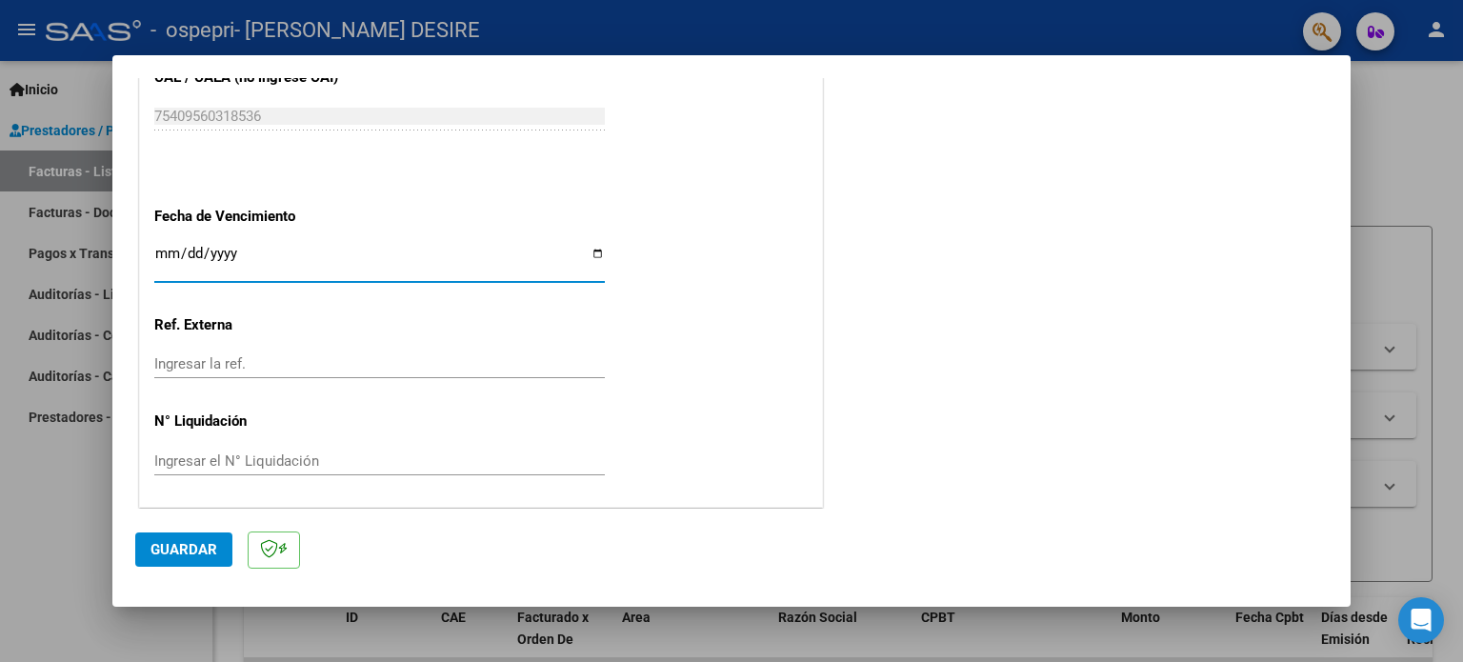
click at [262, 455] on input "Ingresar el N° Liquidación" at bounding box center [379, 460] width 451 height 17
click at [281, 447] on div "Ingresar el N° Liquidación" at bounding box center [379, 461] width 451 height 29
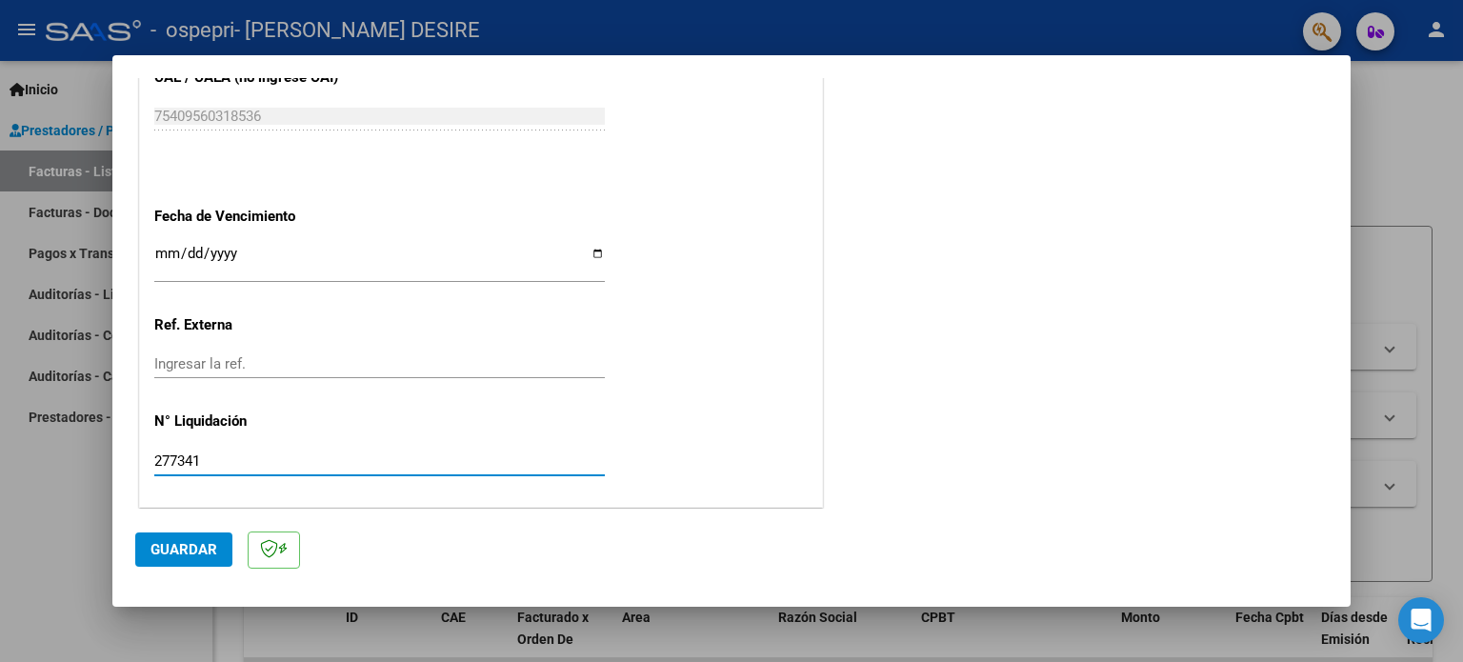
type input "277341"
click at [167, 552] on span "Guardar" at bounding box center [184, 549] width 67 height 17
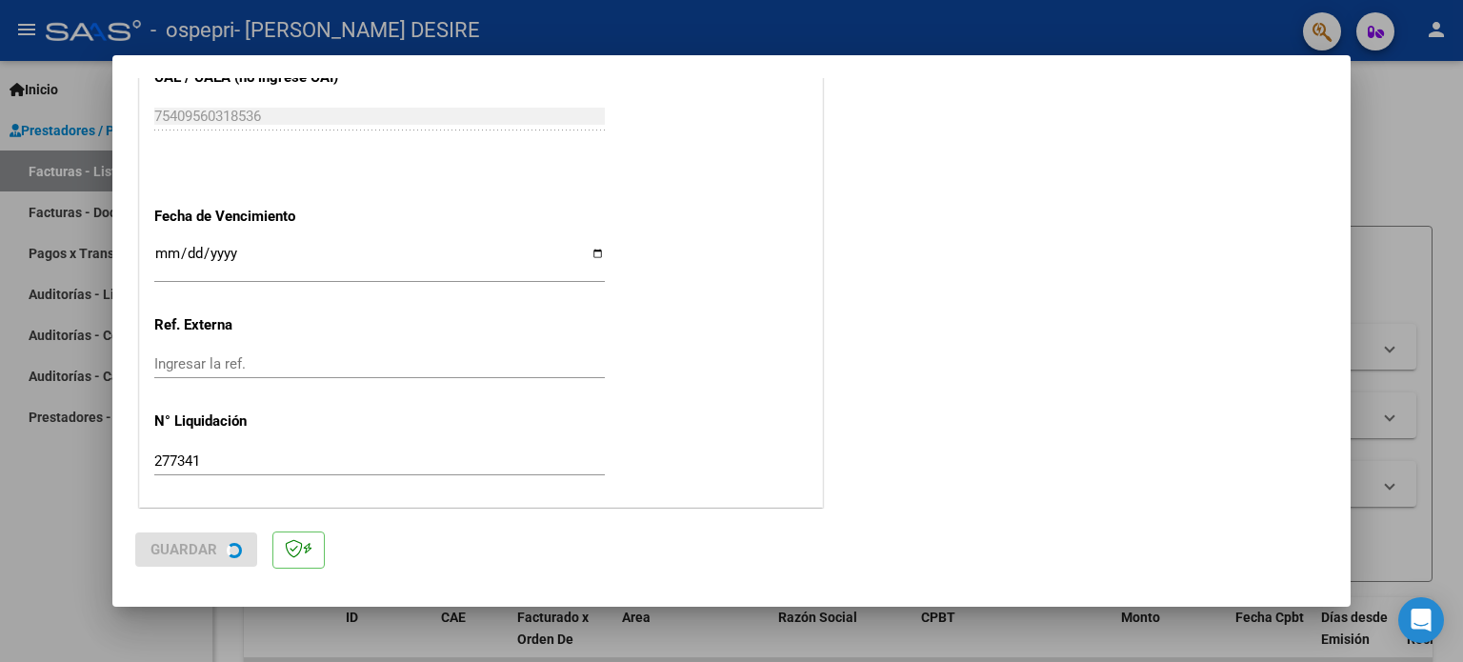
scroll to position [0, 0]
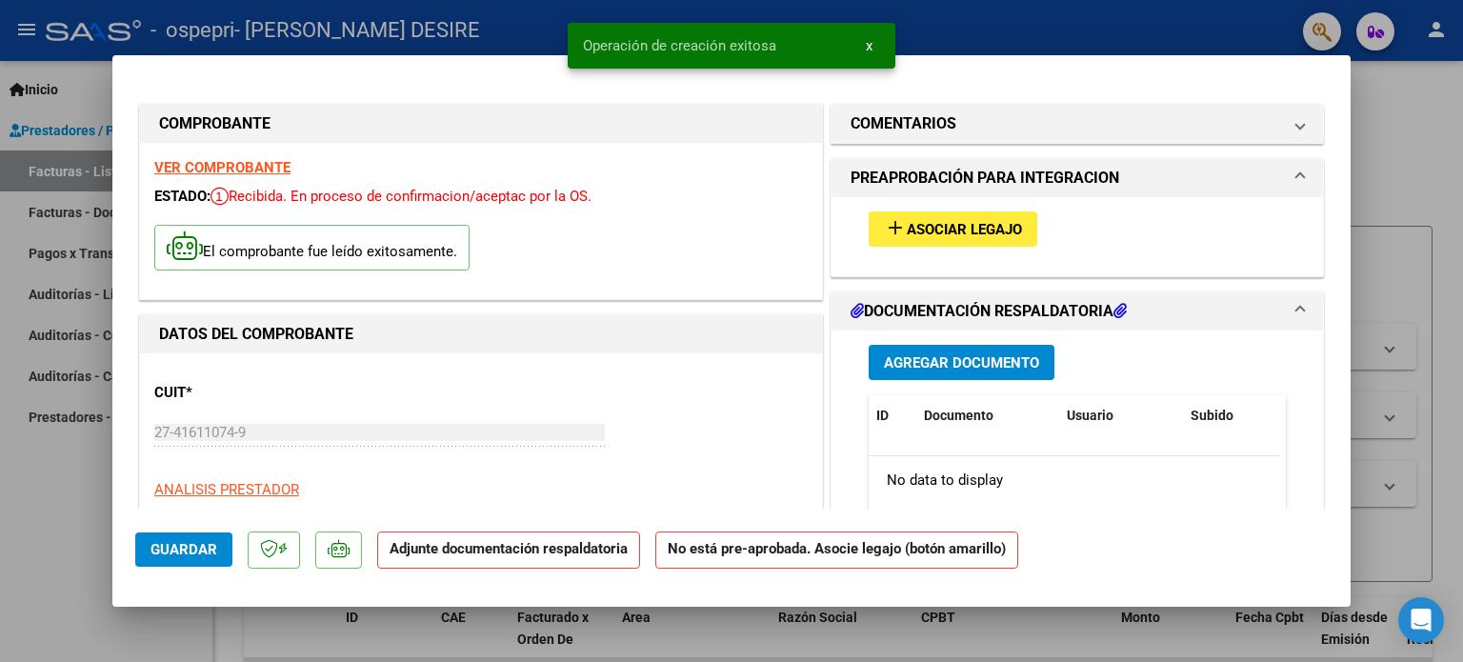
click at [956, 224] on span "Asociar Legajo" at bounding box center [964, 229] width 115 height 17
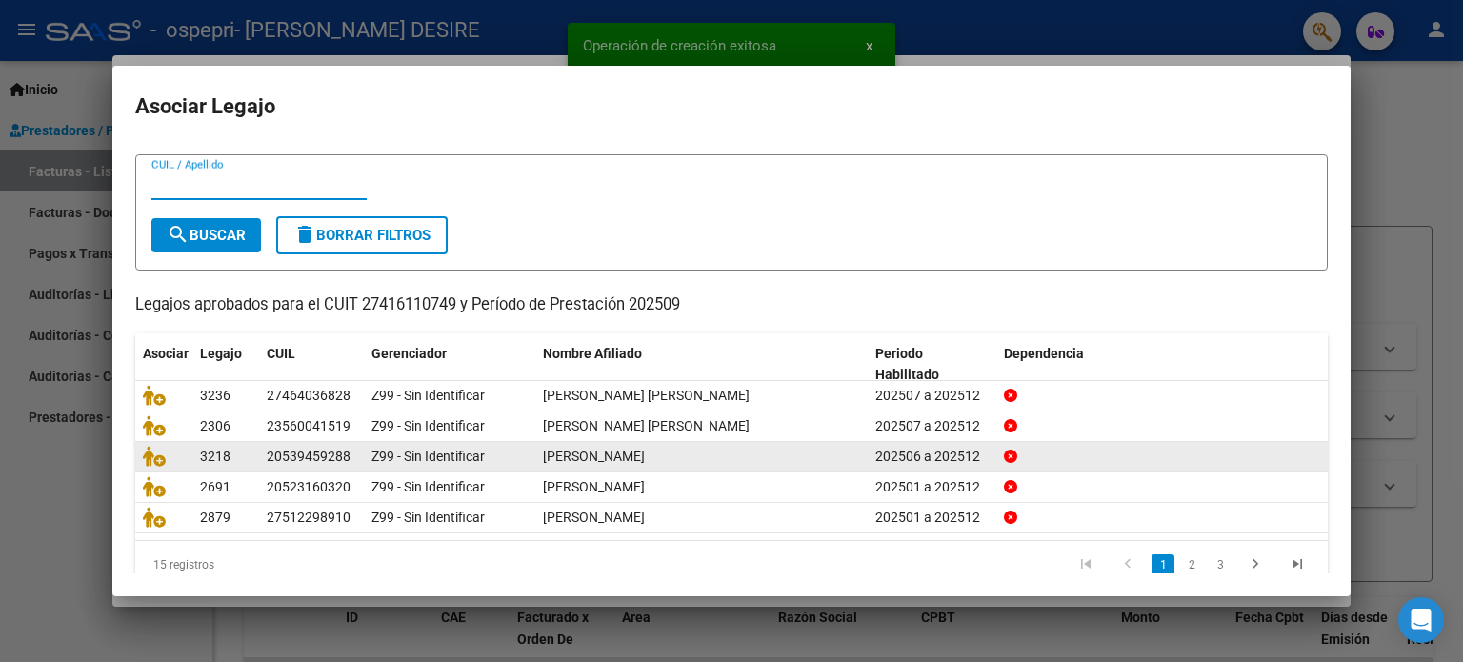
scroll to position [64, 0]
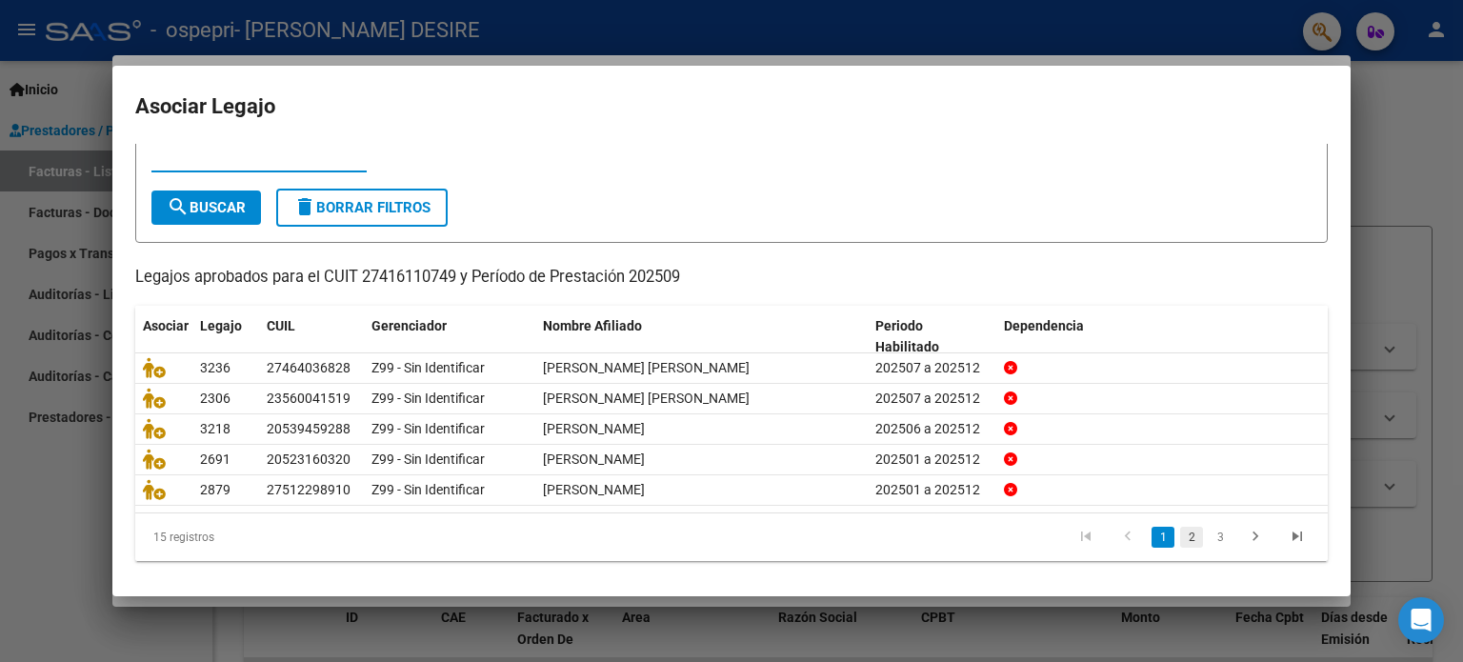
click at [1180, 534] on link "2" at bounding box center [1191, 537] width 23 height 21
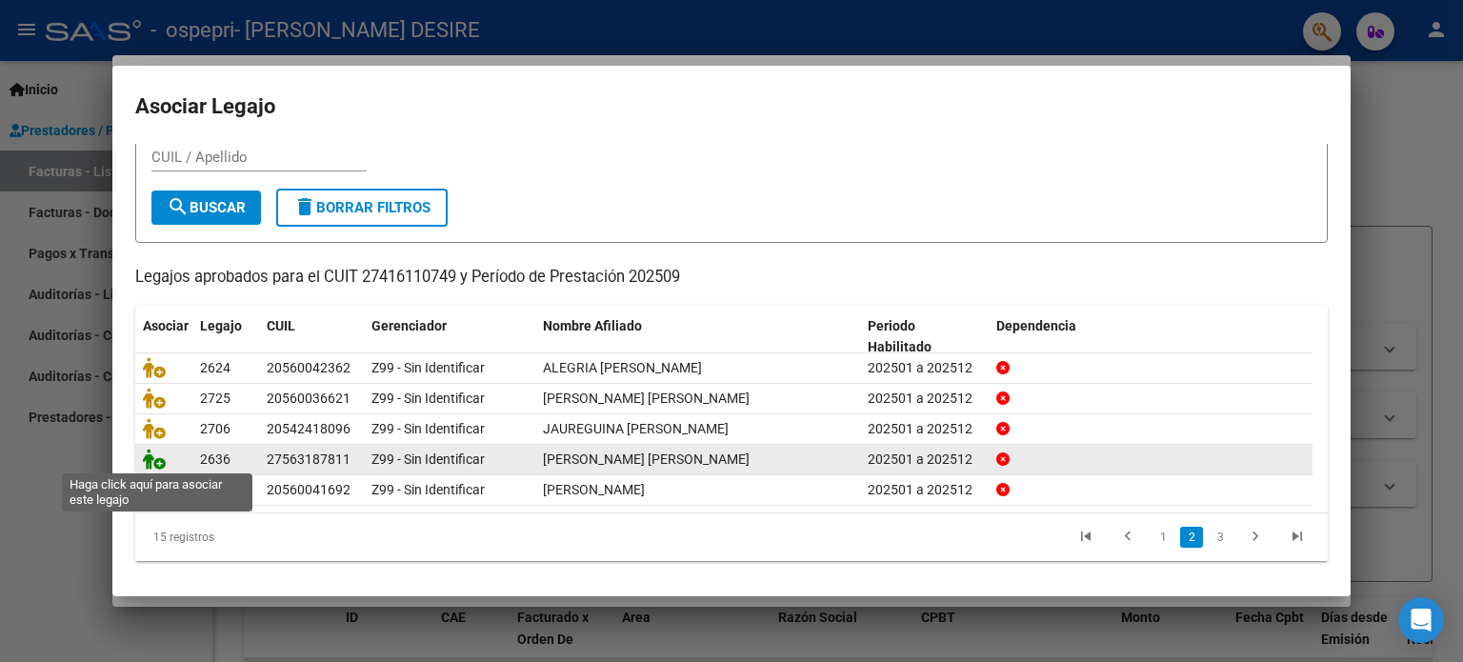
click at [157, 463] on icon at bounding box center [154, 459] width 23 height 21
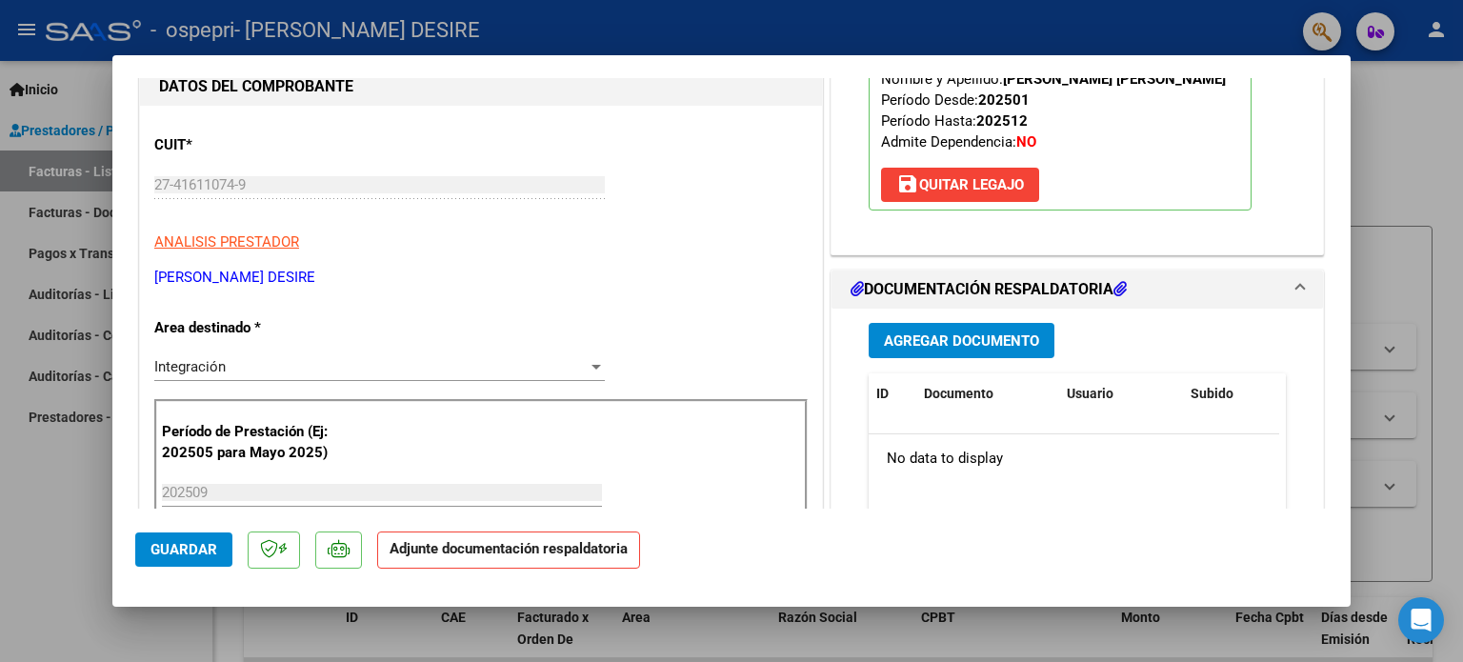
scroll to position [286, 0]
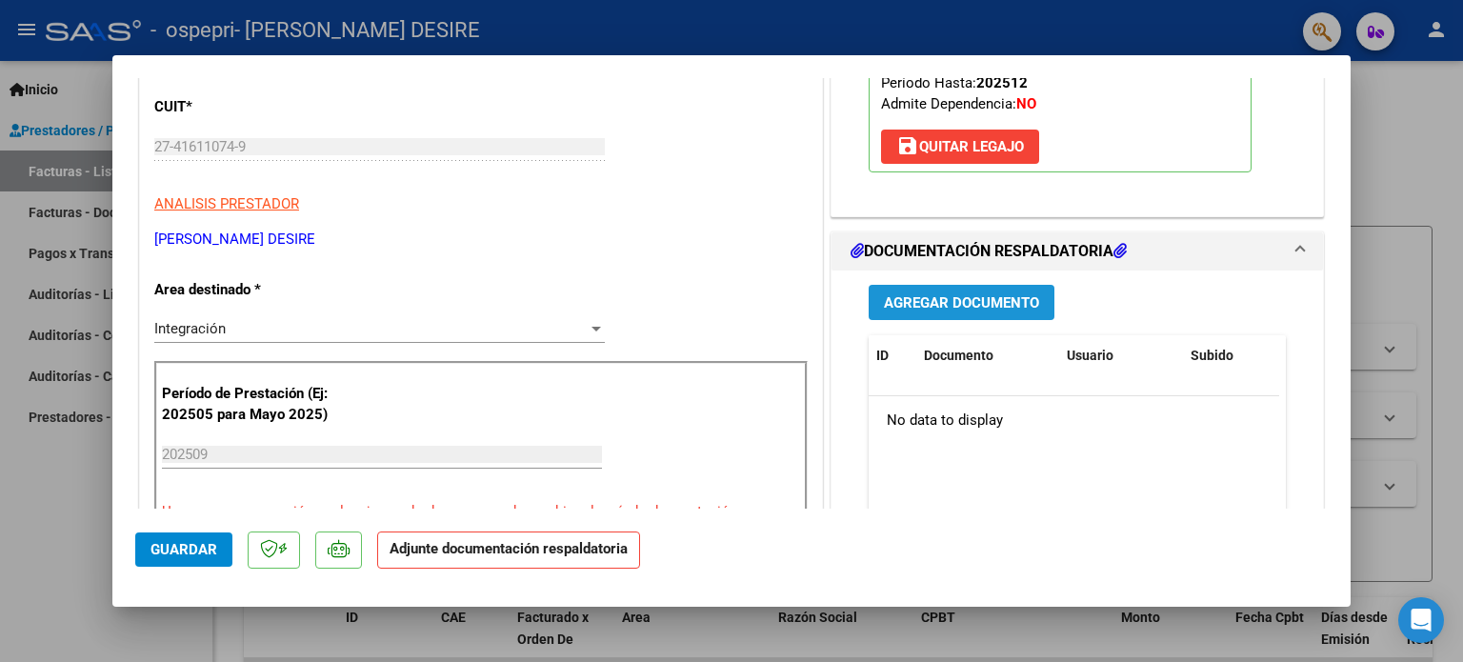
click at [930, 308] on span "Agregar Documento" at bounding box center [961, 302] width 155 height 17
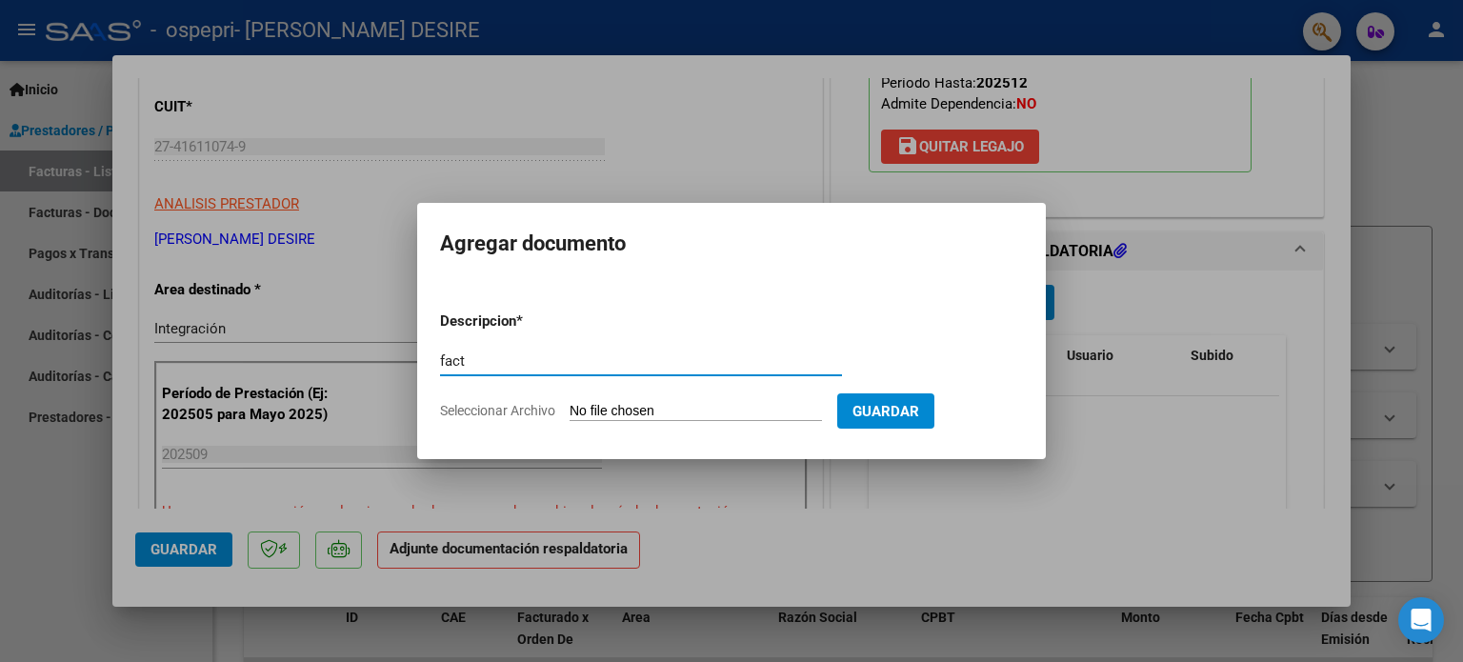
type input "fact"
click at [678, 407] on input "Seleccionar Archivo" at bounding box center [696, 412] width 252 height 18
type input "C:\fakepath\27416110749_011_00001_00000819.pdf"
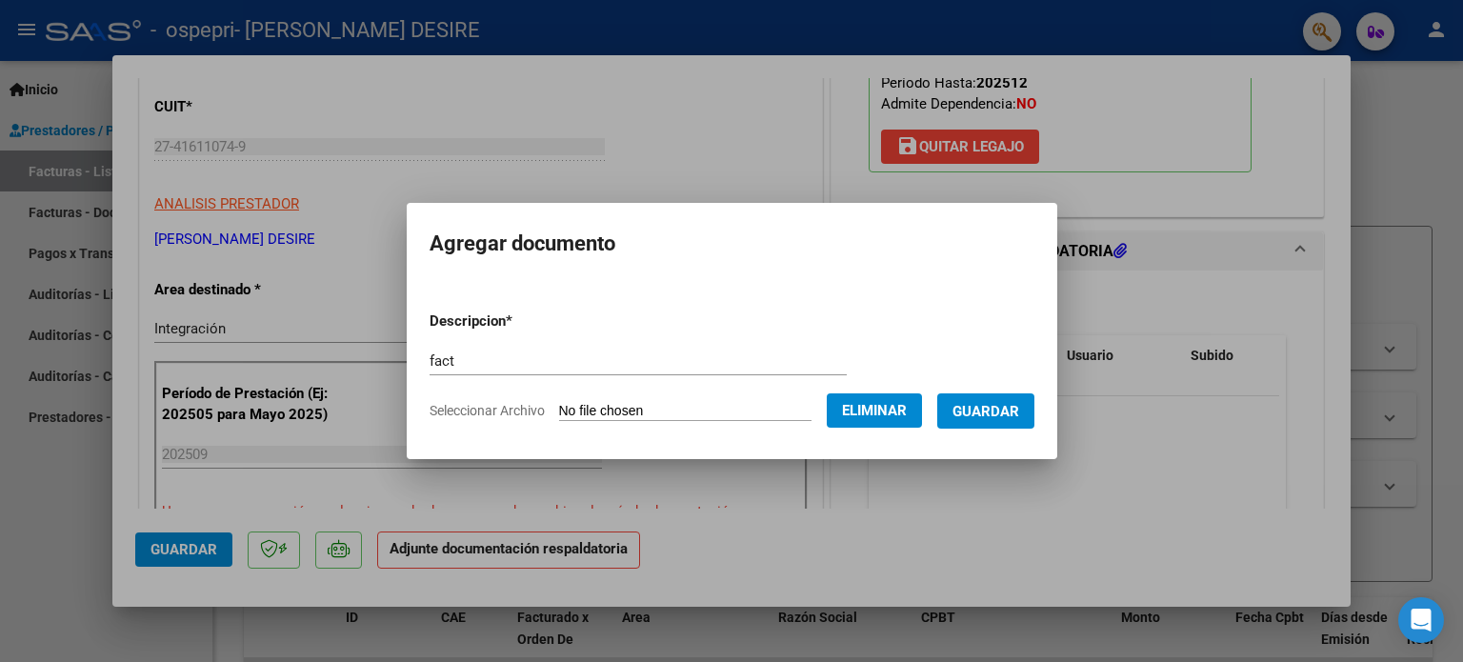
click at [992, 411] on span "Guardar" at bounding box center [986, 411] width 67 height 17
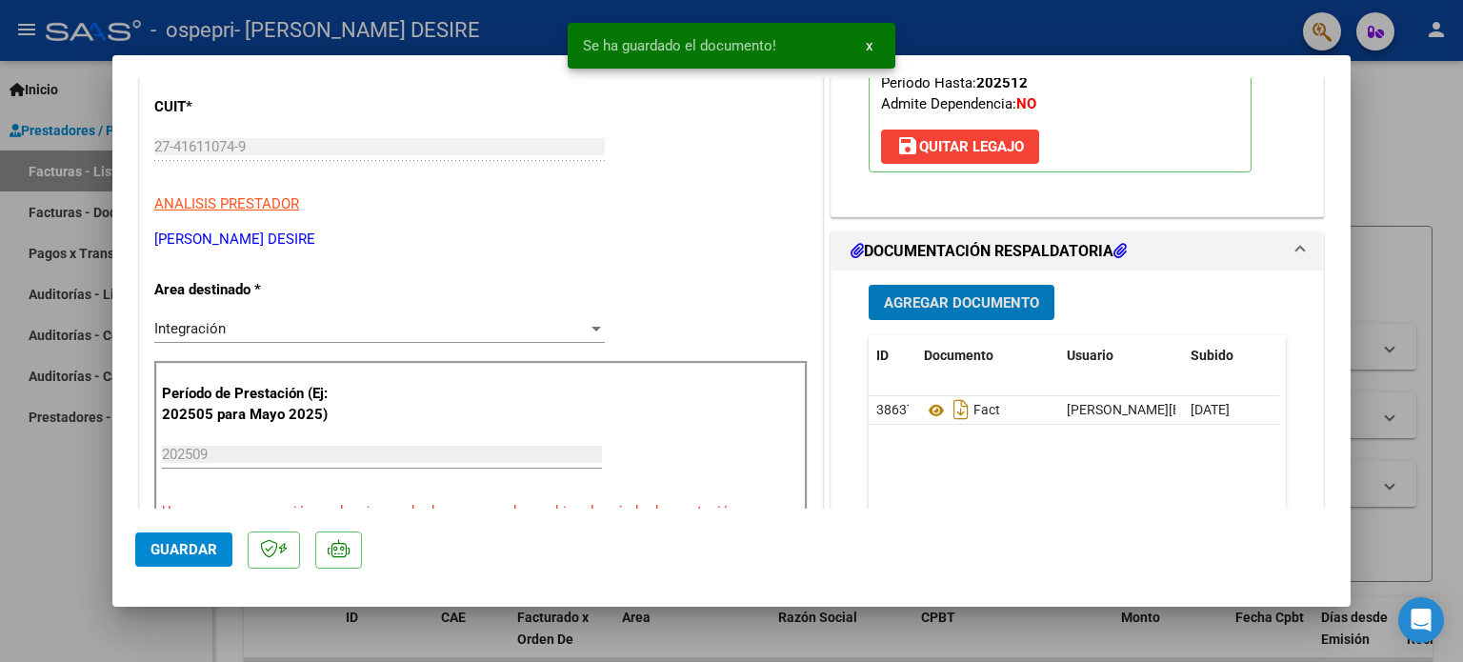
click at [998, 314] on button "Agregar Documento" at bounding box center [962, 302] width 186 height 35
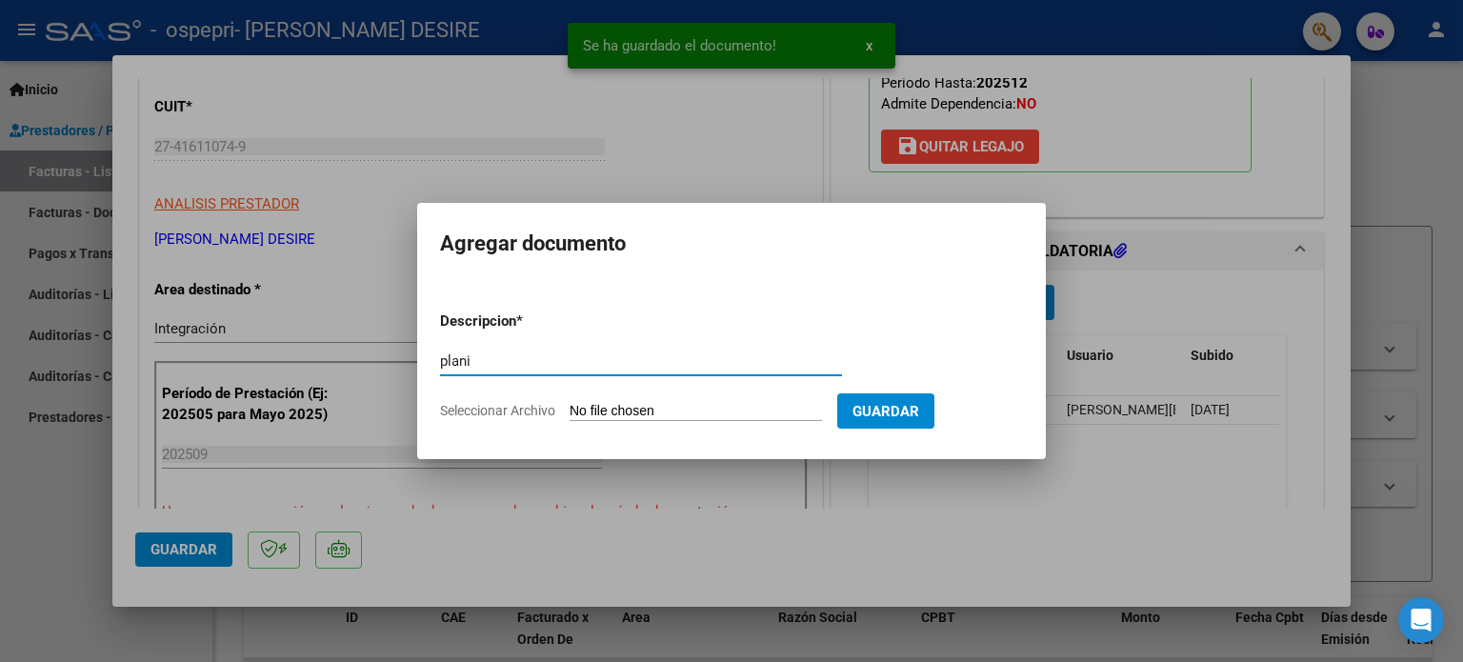
type input "plani"
click at [755, 403] on input "Seleccionar Archivo" at bounding box center [696, 412] width 252 height 18
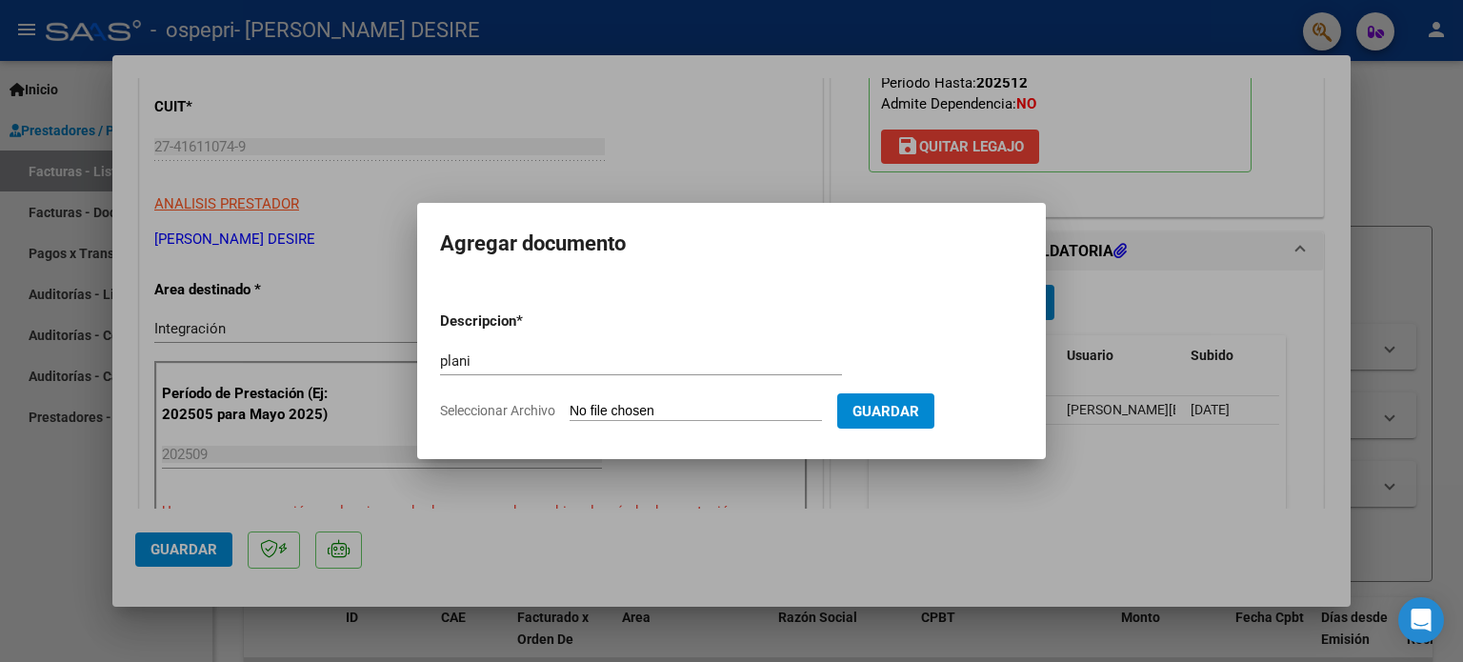
type input "C:\fakepath\[PERSON_NAME] A.pdf"
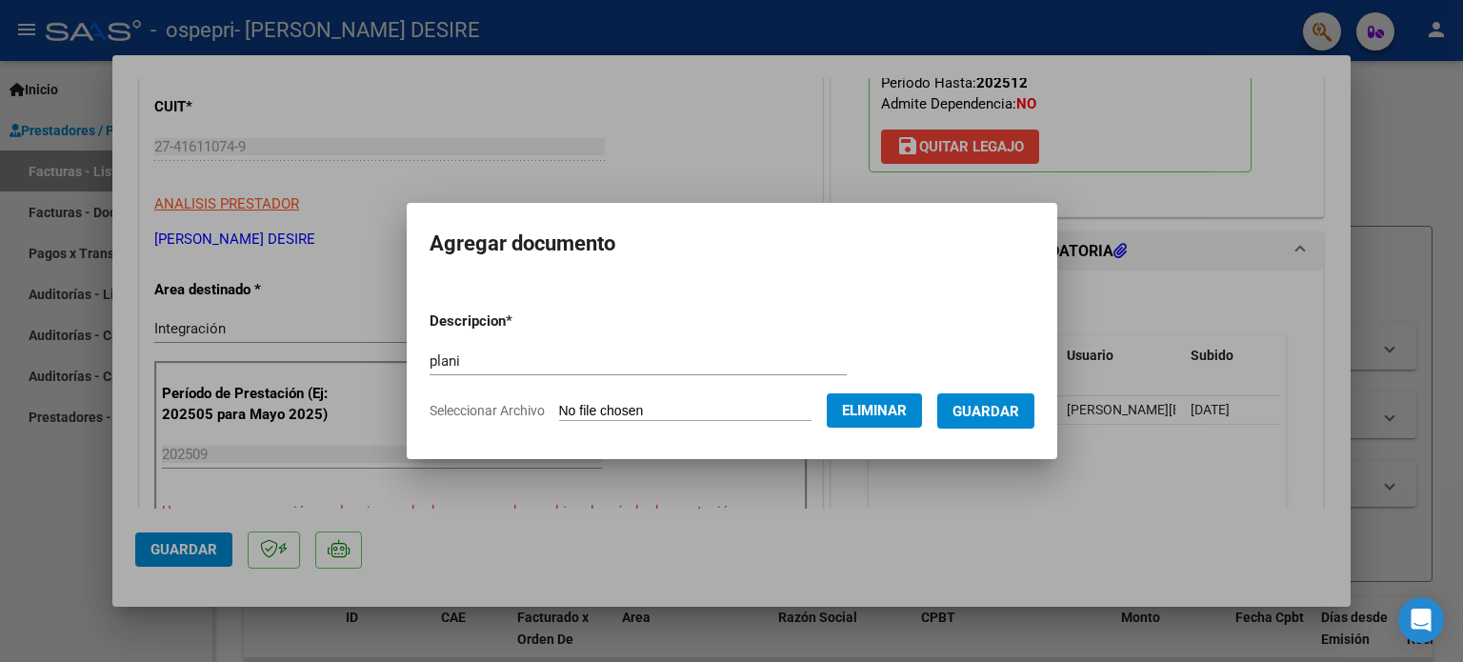
click at [974, 423] on button "Guardar" at bounding box center [985, 410] width 97 height 35
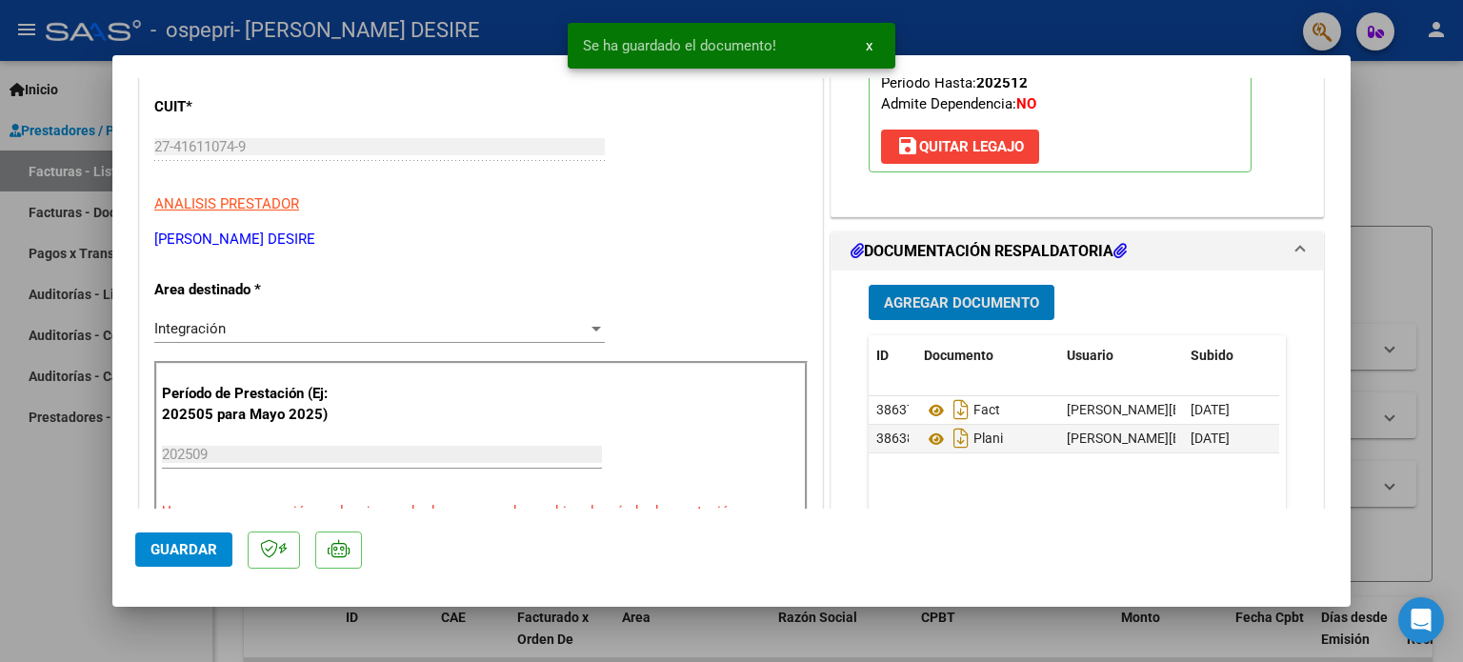
click at [967, 300] on span "Agregar Documento" at bounding box center [961, 302] width 155 height 17
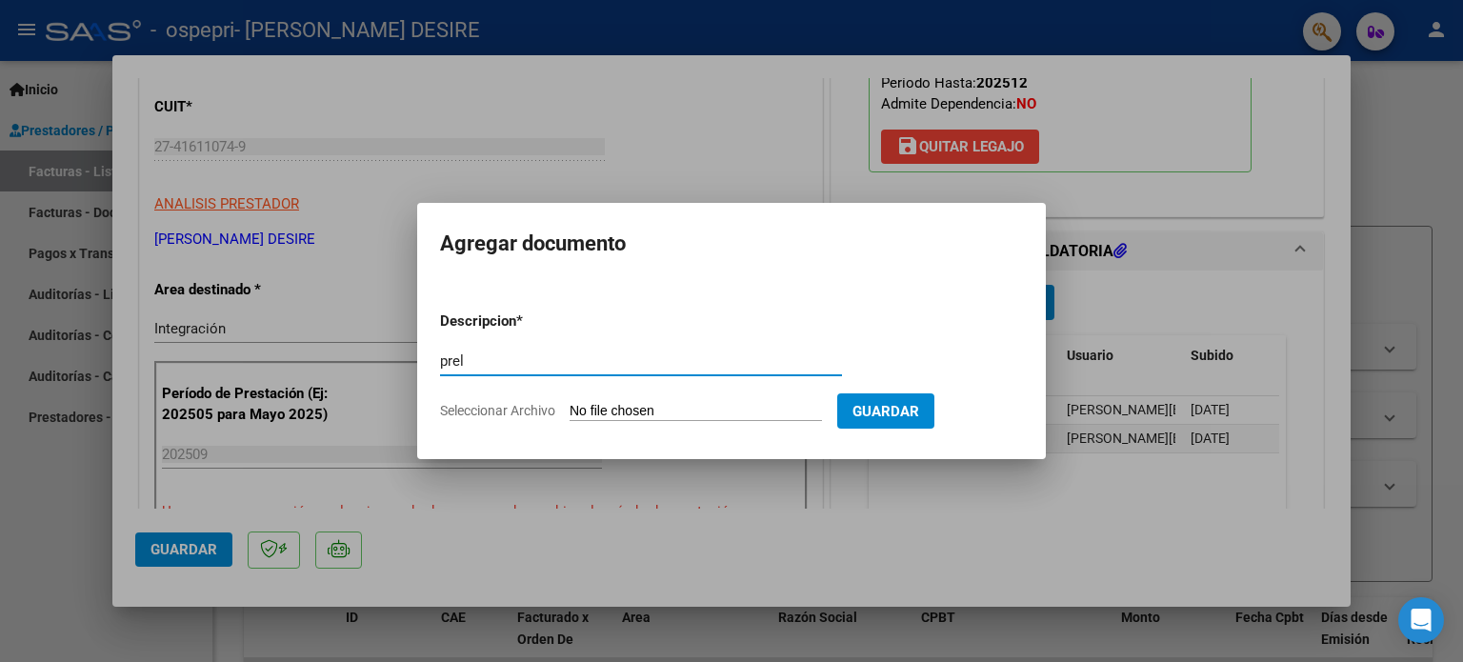
type input "prel"
click at [733, 410] on input "Seleccionar Archivo" at bounding box center [696, 412] width 252 height 18
type input "C:\fakepath\[PERSON_NAME] (3).pdf"
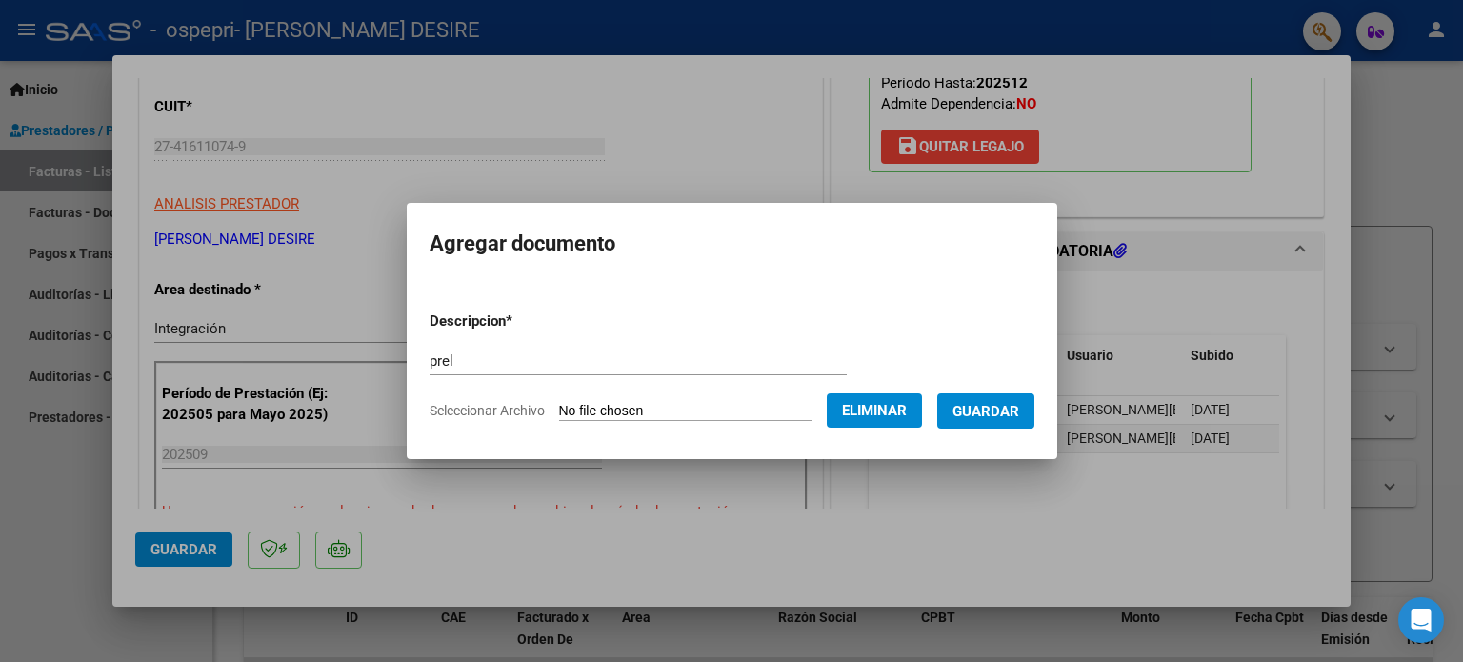
click at [979, 418] on span "Guardar" at bounding box center [986, 411] width 67 height 17
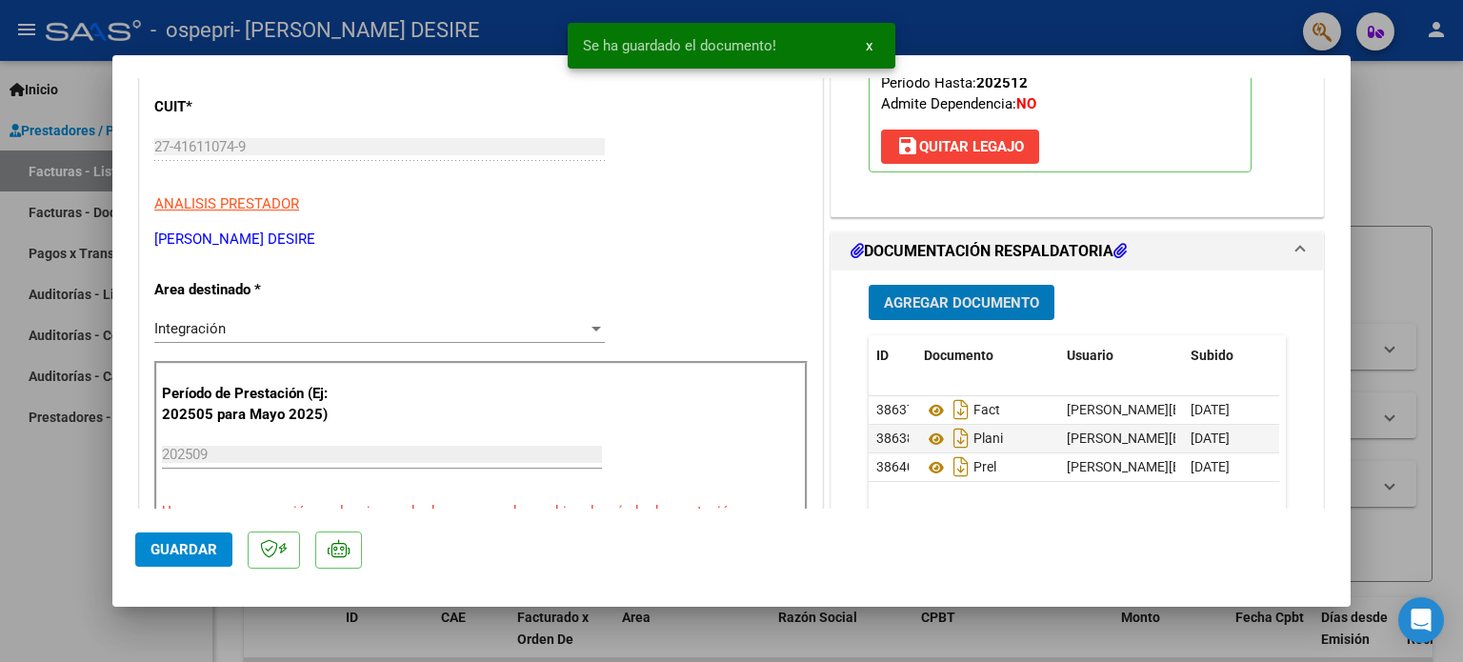
click at [203, 546] on span "Guardar" at bounding box center [184, 549] width 67 height 17
click at [217, 555] on button "Guardar" at bounding box center [183, 549] width 97 height 34
click at [1408, 185] on div at bounding box center [731, 331] width 1463 height 662
type input "$ 0,00"
